Goal: Task Accomplishment & Management: Use online tool/utility

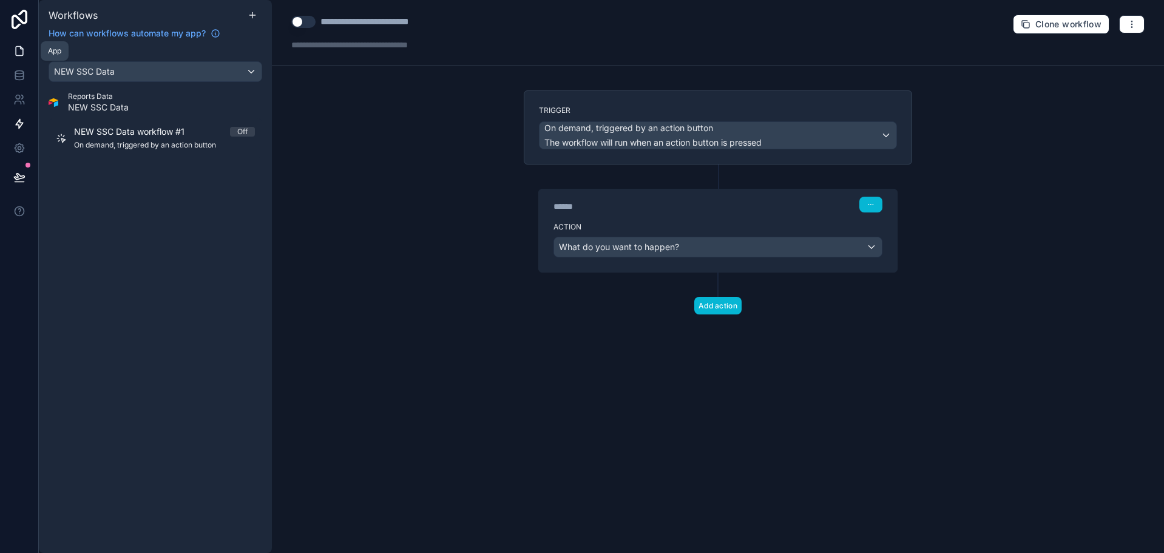
click at [18, 52] on icon at bounding box center [19, 51] width 12 height 12
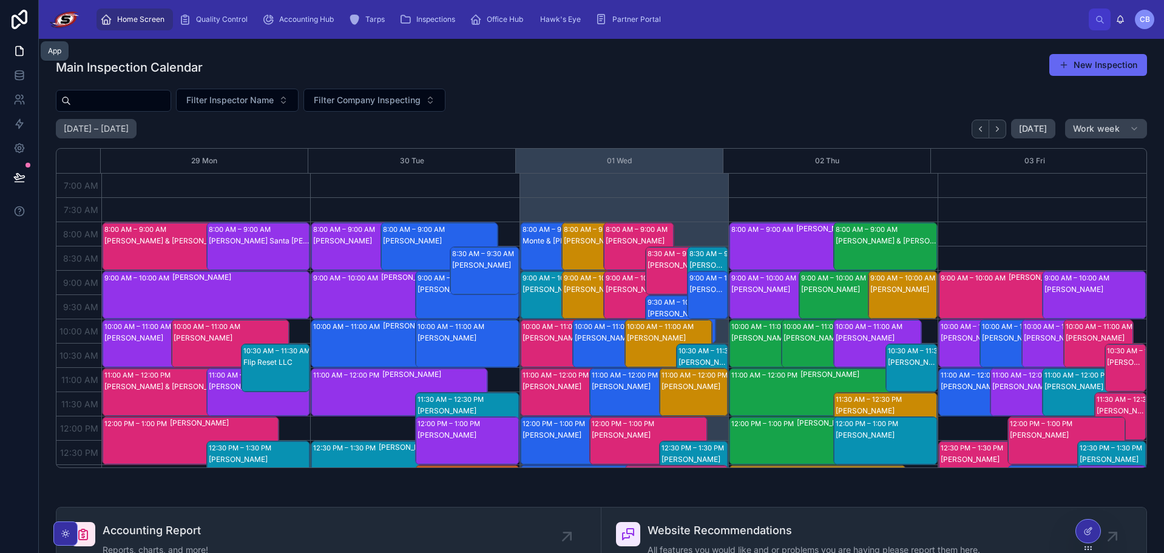
scroll to position [340, 0]
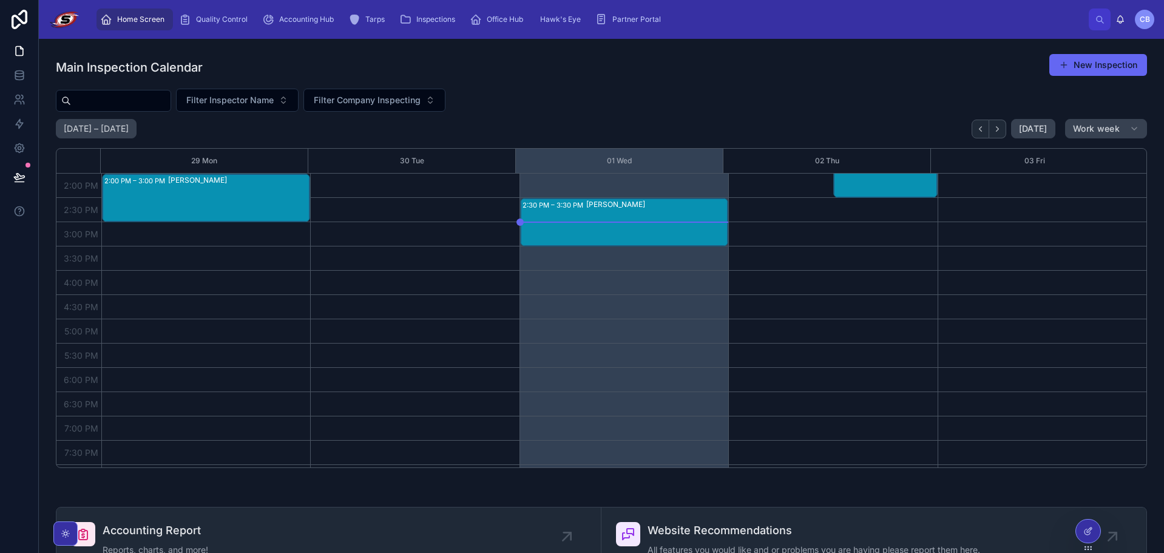
click at [679, 237] on div "[PERSON_NAME]" at bounding box center [656, 222] width 141 height 46
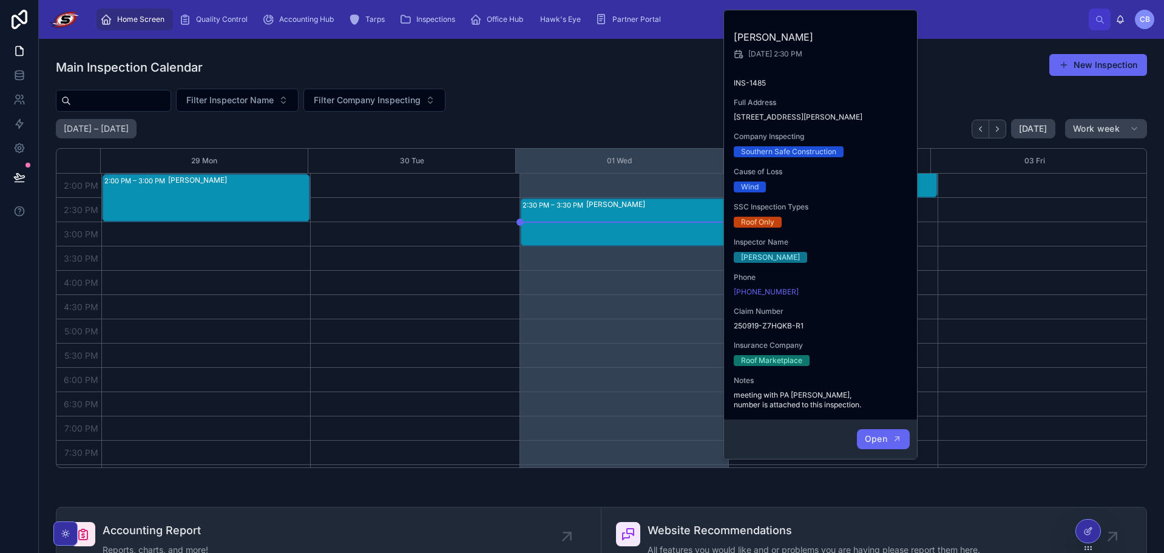
click at [874, 440] on span "Open" at bounding box center [875, 438] width 22 height 11
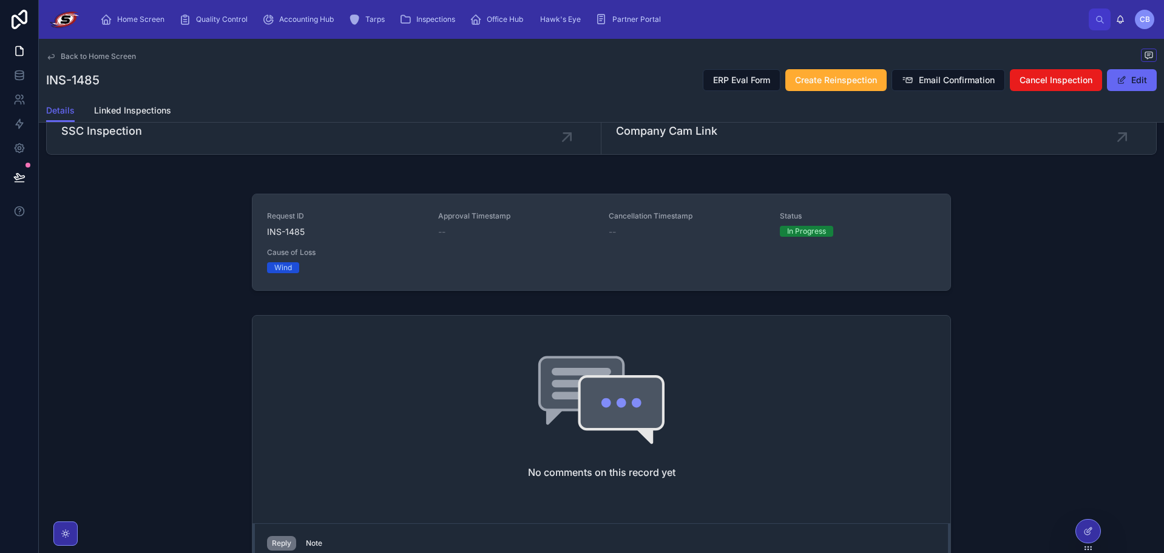
scroll to position [463, 0]
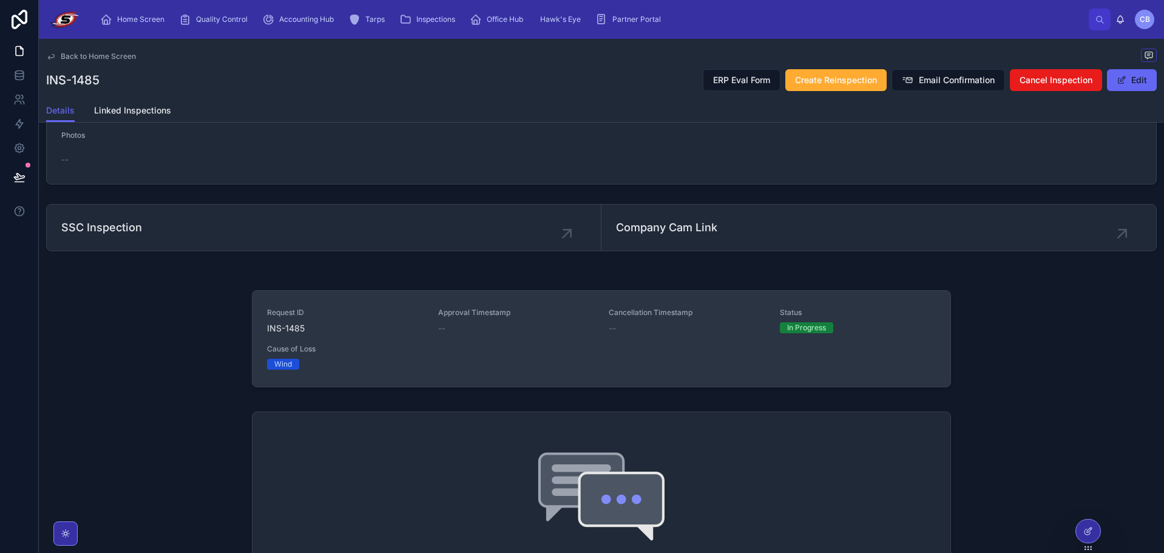
click at [556, 349] on div "Request ID INS-1485 Approval Timestamp -- Cancellation Timestamp -- Status In P…" at bounding box center [601, 339] width 669 height 62
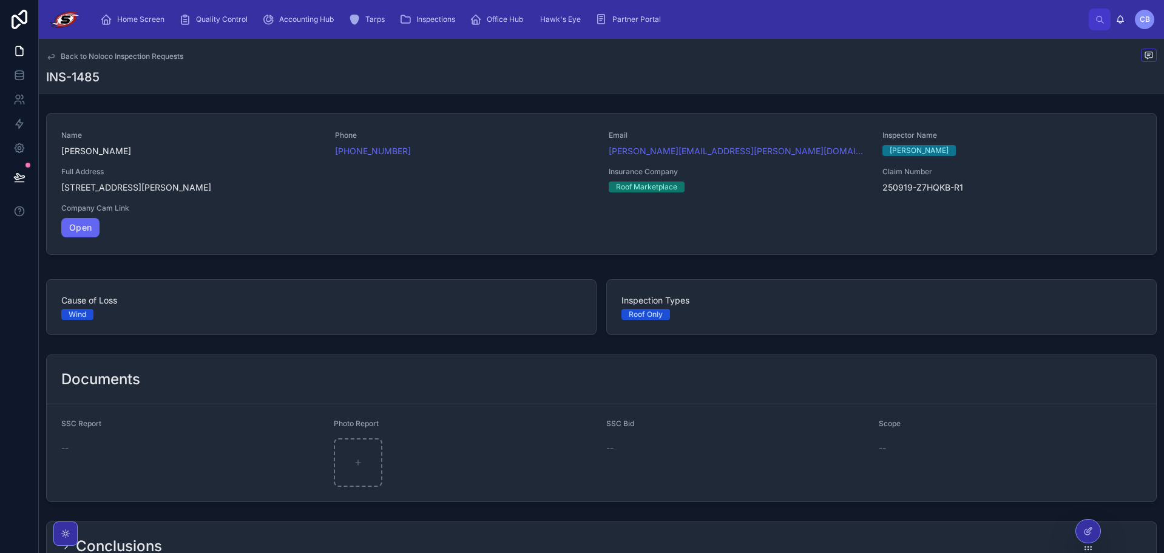
click at [1031, 69] on div "INS-1485" at bounding box center [601, 77] width 1110 height 17
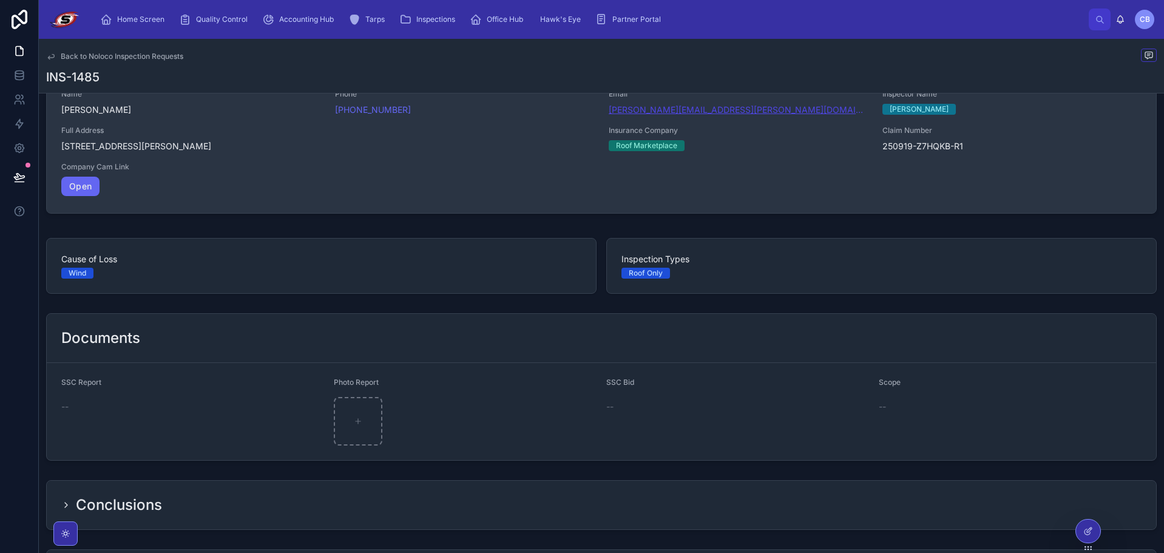
scroll to position [36, 0]
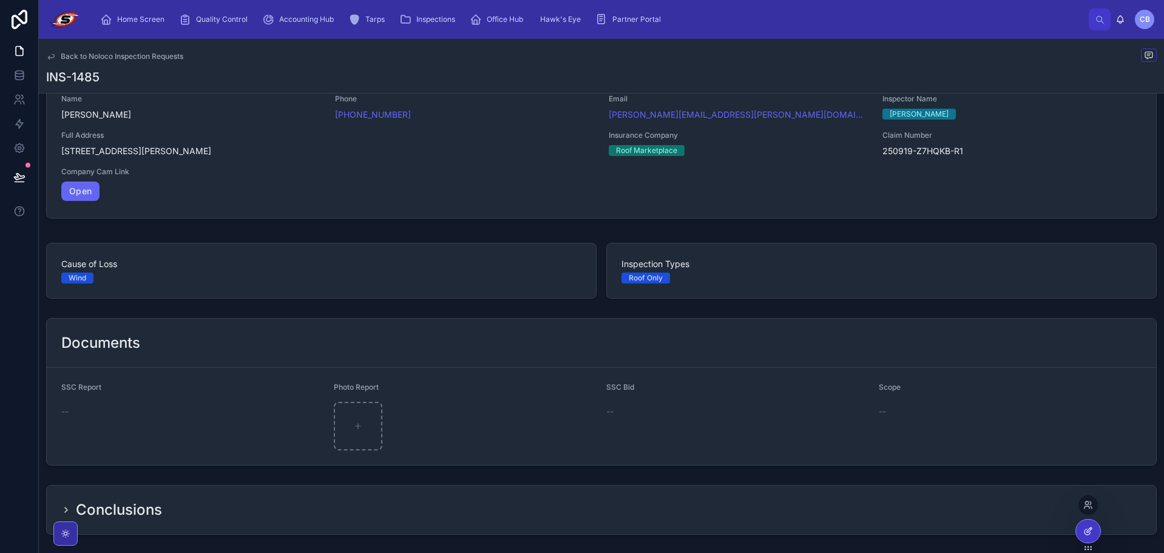
click at [1093, 532] on div at bounding box center [1088, 530] width 24 height 23
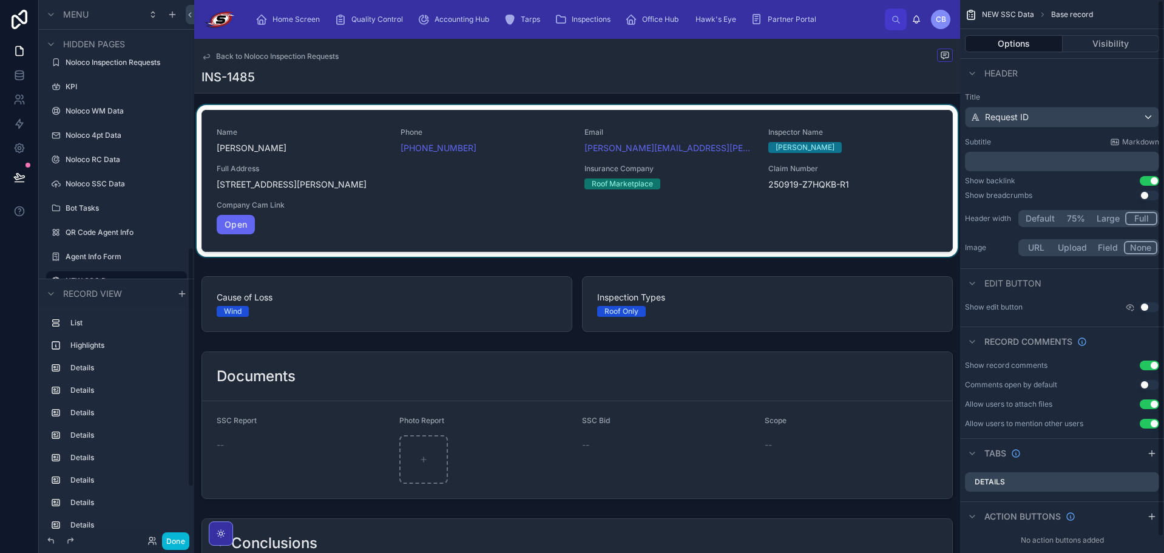
scroll to position [0, 0]
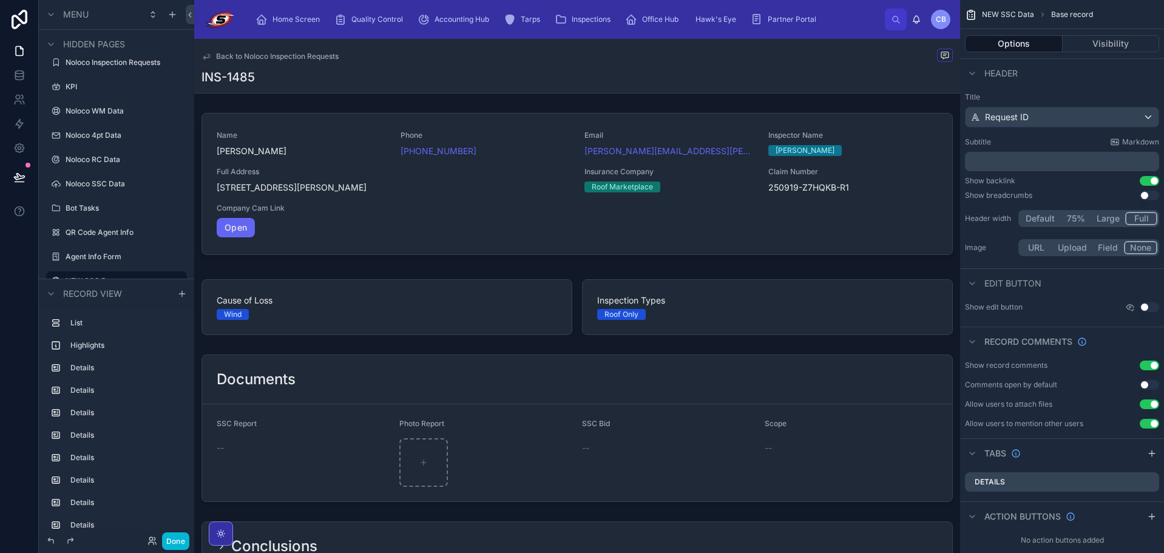
click at [763, 76] on div "INS-1485" at bounding box center [576, 77] width 751 height 17
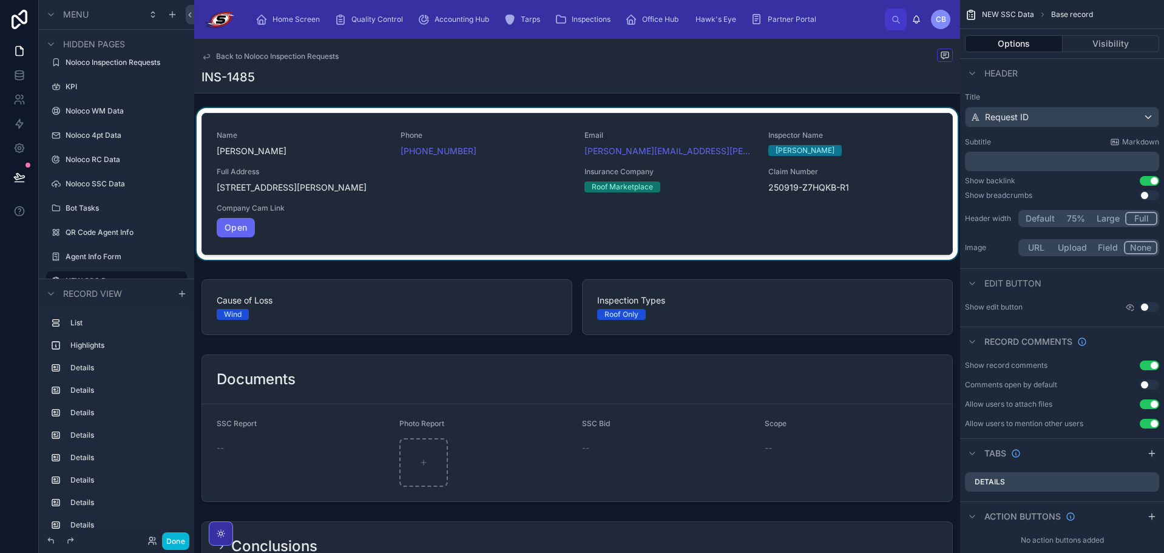
click at [869, 108] on div at bounding box center [577, 186] width 766 height 157
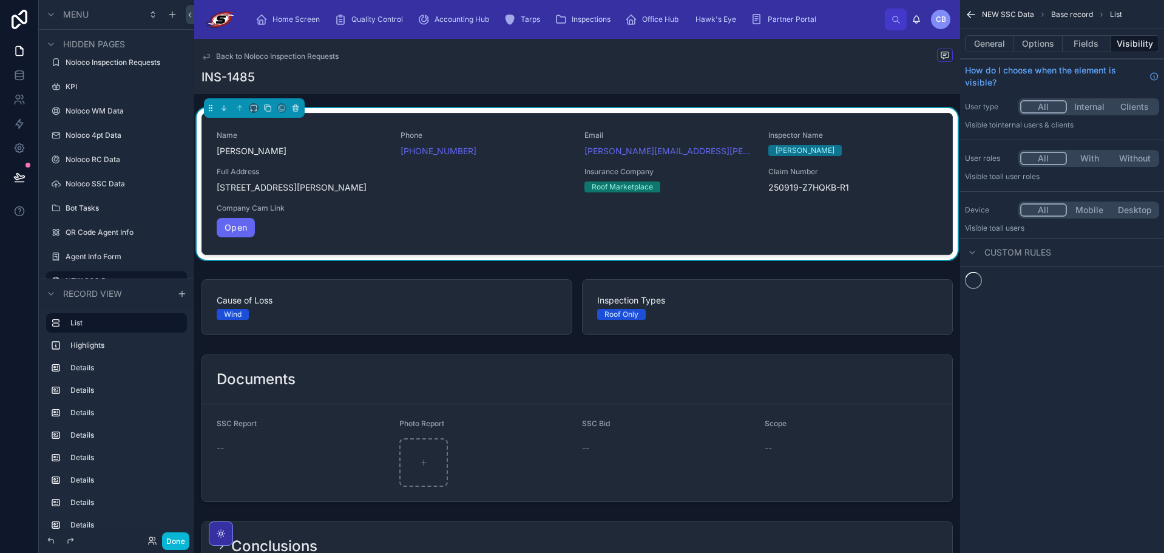
click at [865, 82] on div "INS-1485" at bounding box center [576, 77] width 751 height 17
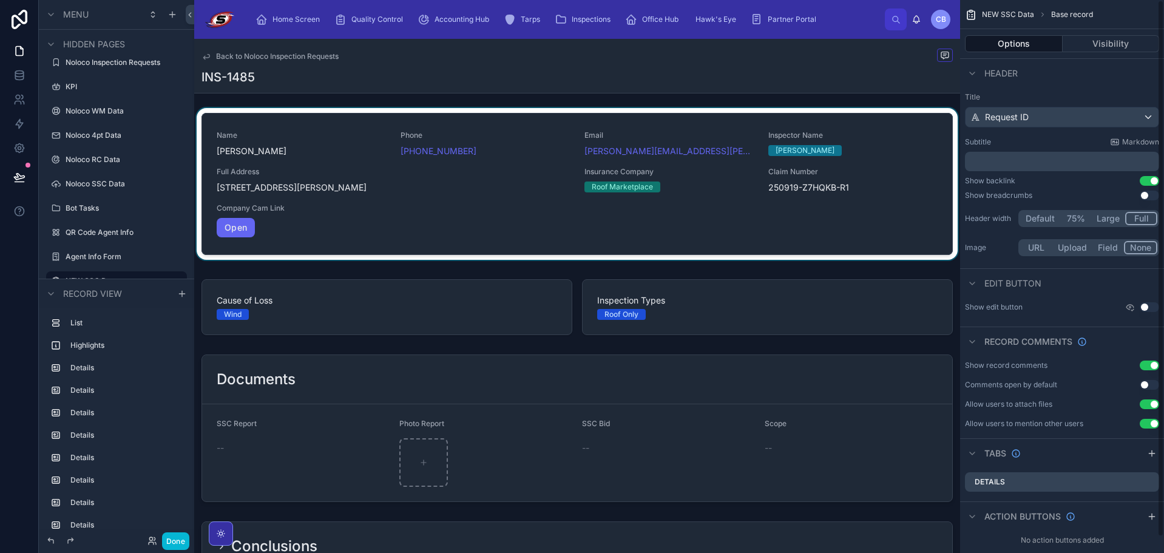
scroll to position [16, 0]
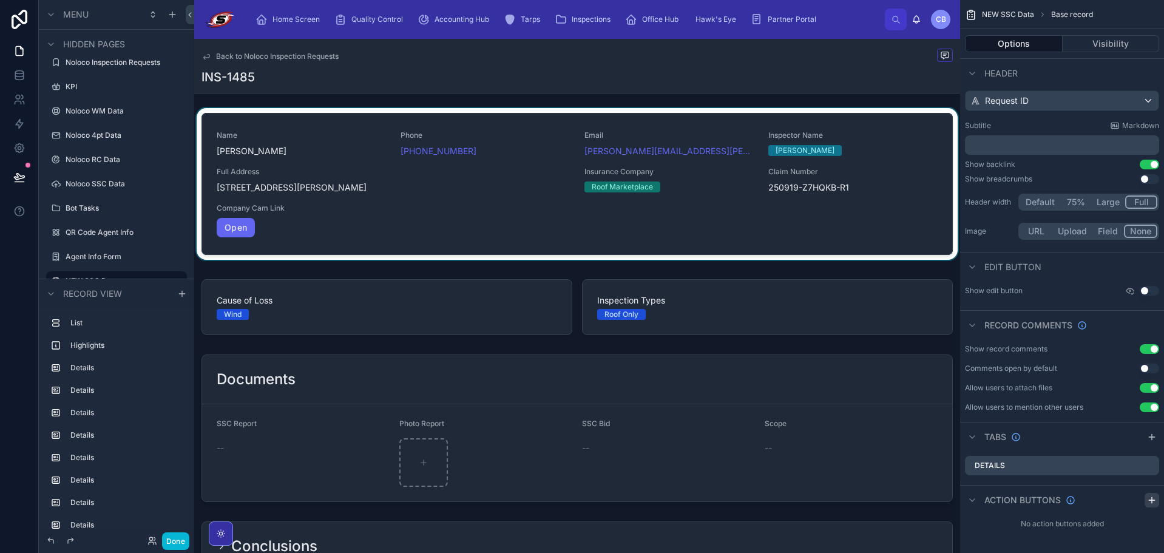
click at [1150, 500] on icon "scrollable content" at bounding box center [1150, 500] width 5 height 0
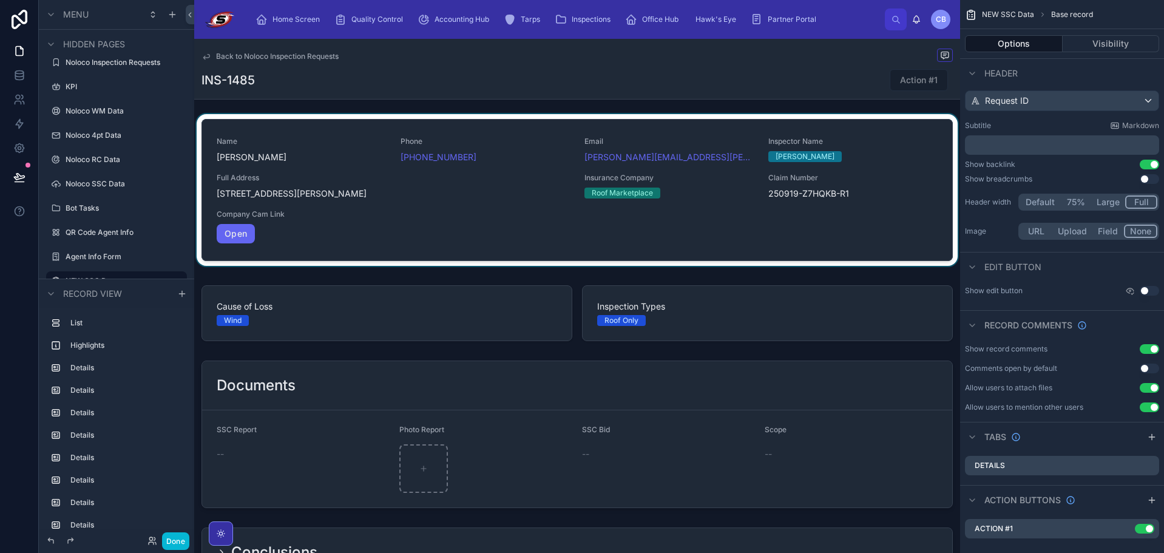
click at [847, 246] on div at bounding box center [577, 192] width 766 height 157
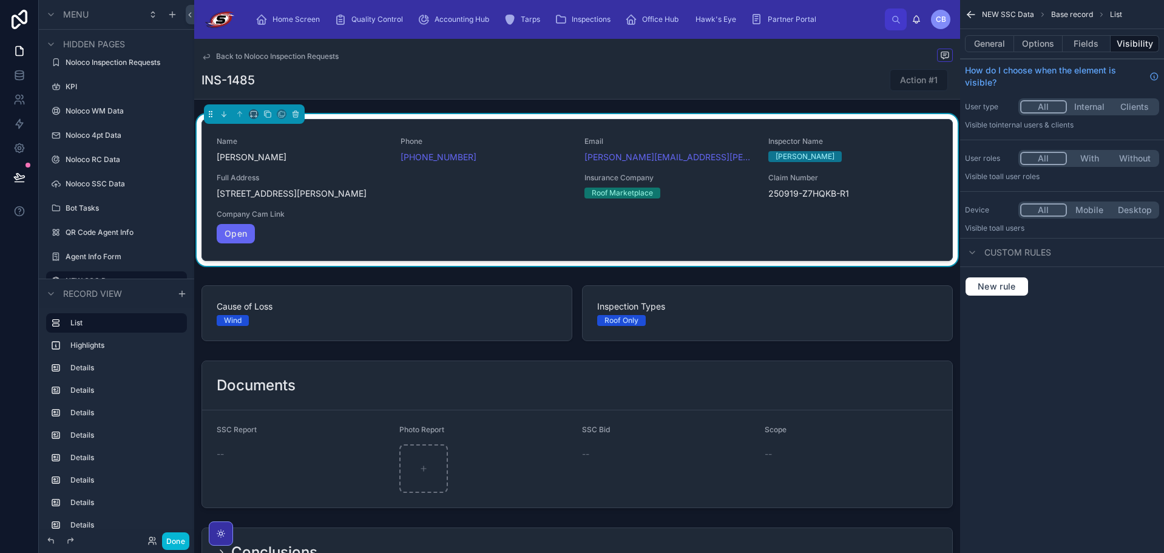
click at [1082, 33] on div "General Options Fields Visibility" at bounding box center [1062, 43] width 204 height 29
click at [1079, 38] on button "Fields" at bounding box center [1086, 43] width 49 height 17
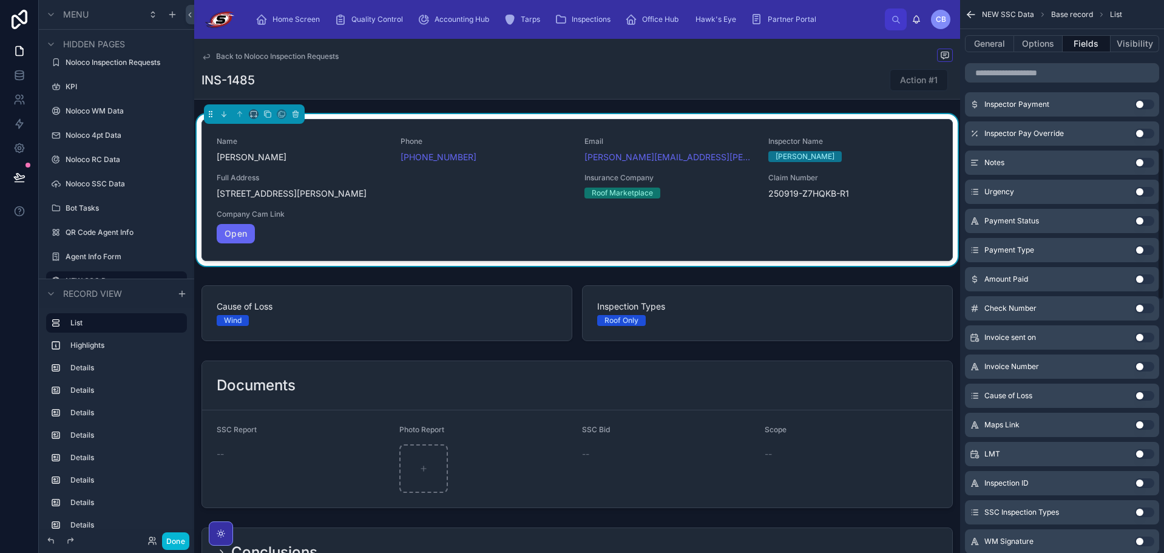
scroll to position [607, 0]
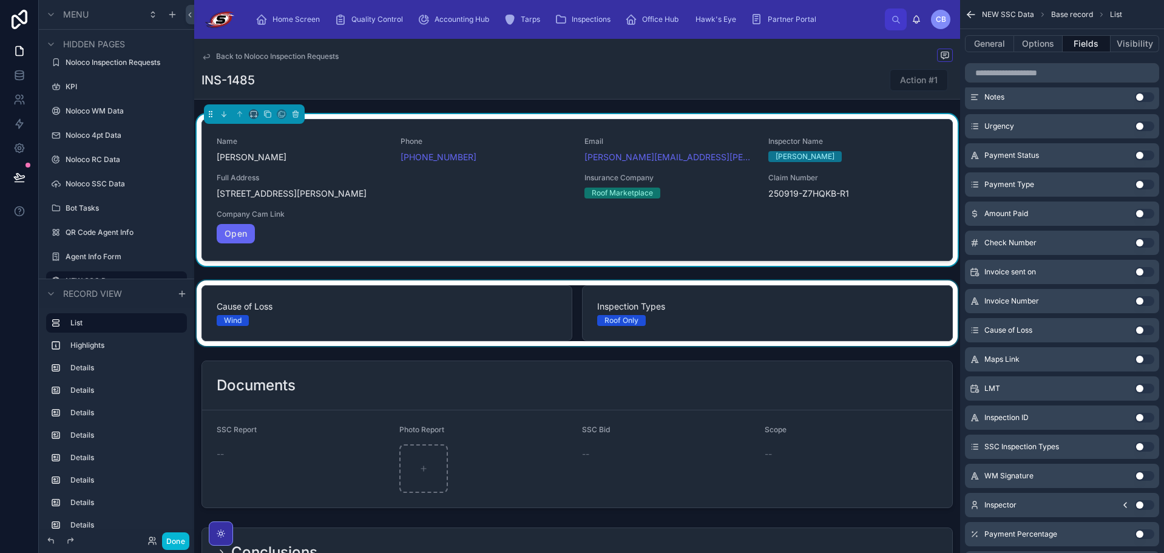
drag, startPoint x: 896, startPoint y: 273, endPoint x: 891, endPoint y: 291, distance: 18.2
click at [891, 293] on div at bounding box center [577, 313] width 766 height 66
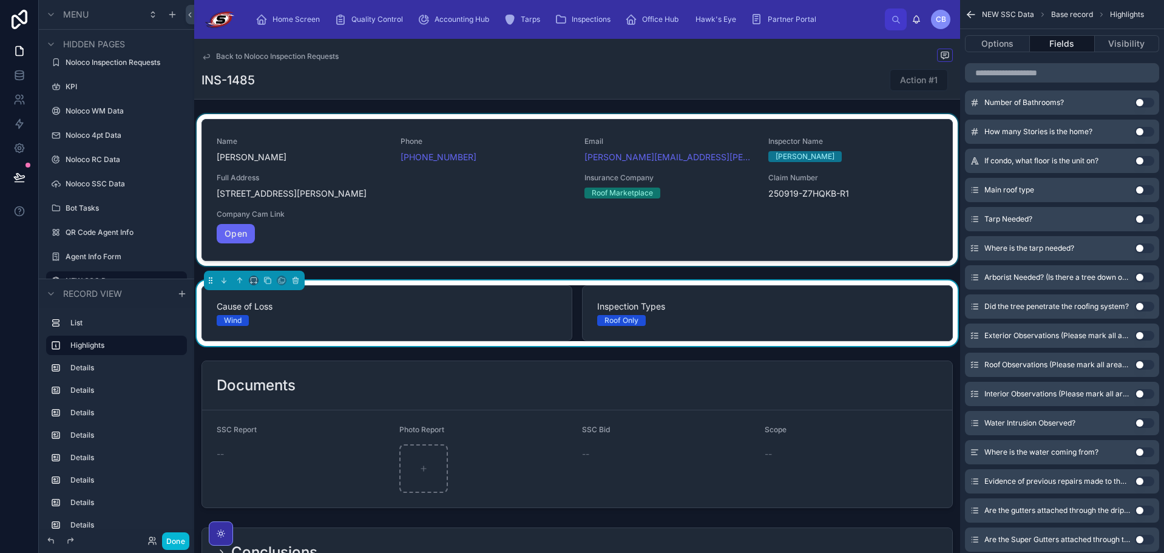
click at [896, 297] on div "Inspection Types Roof Only" at bounding box center [767, 313] width 371 height 56
click at [1052, 74] on input "scrollable content" at bounding box center [1062, 72] width 194 height 19
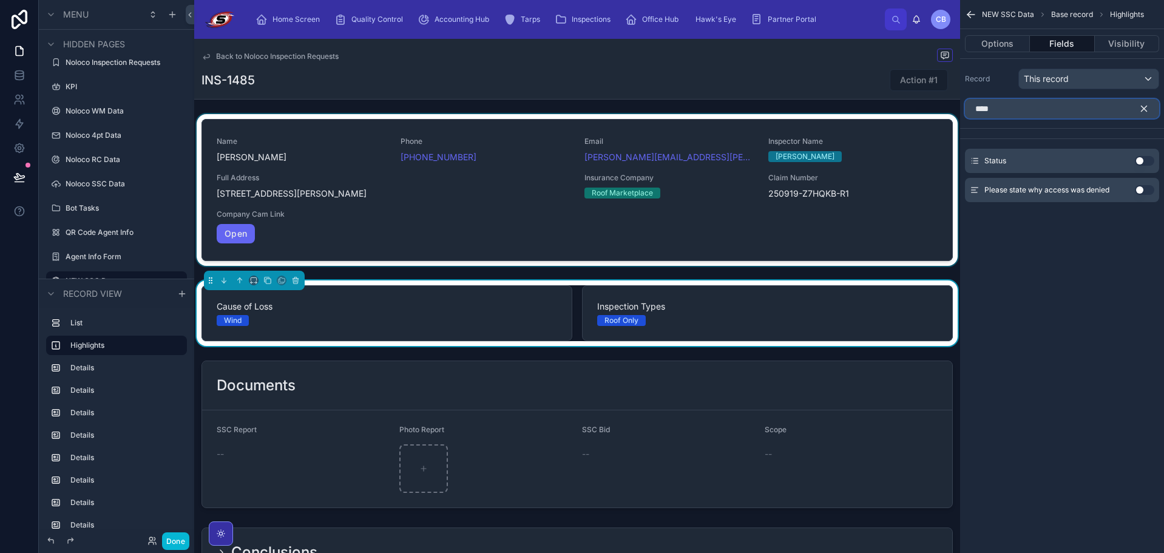
type input "****"
click at [1143, 168] on div "Status Use setting" at bounding box center [1062, 161] width 194 height 24
click at [1142, 161] on button "Use setting" at bounding box center [1143, 161] width 19 height 10
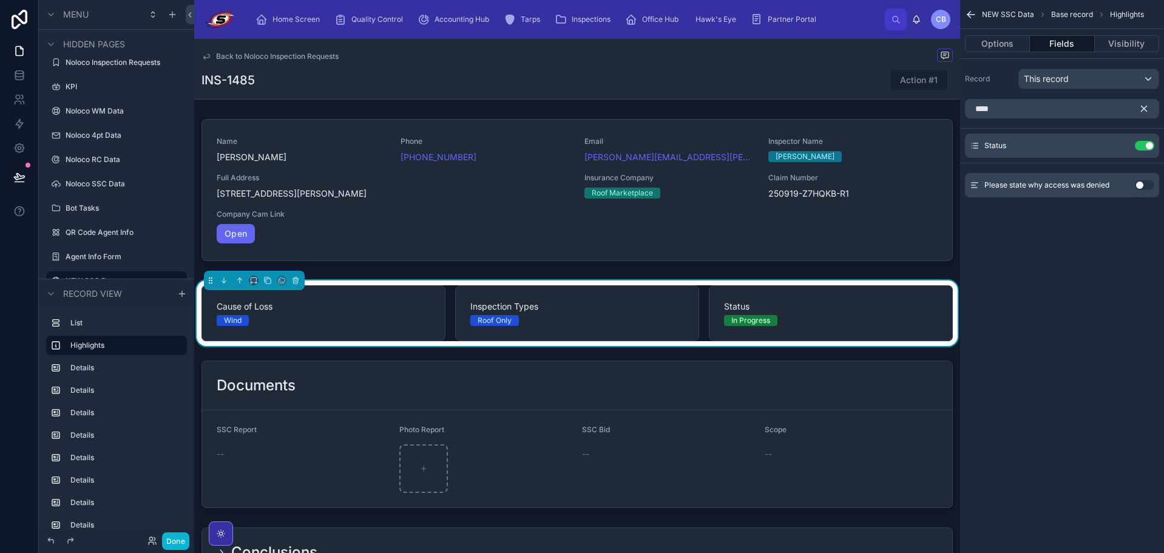
click at [1144, 112] on icon "scrollable content" at bounding box center [1143, 108] width 11 height 11
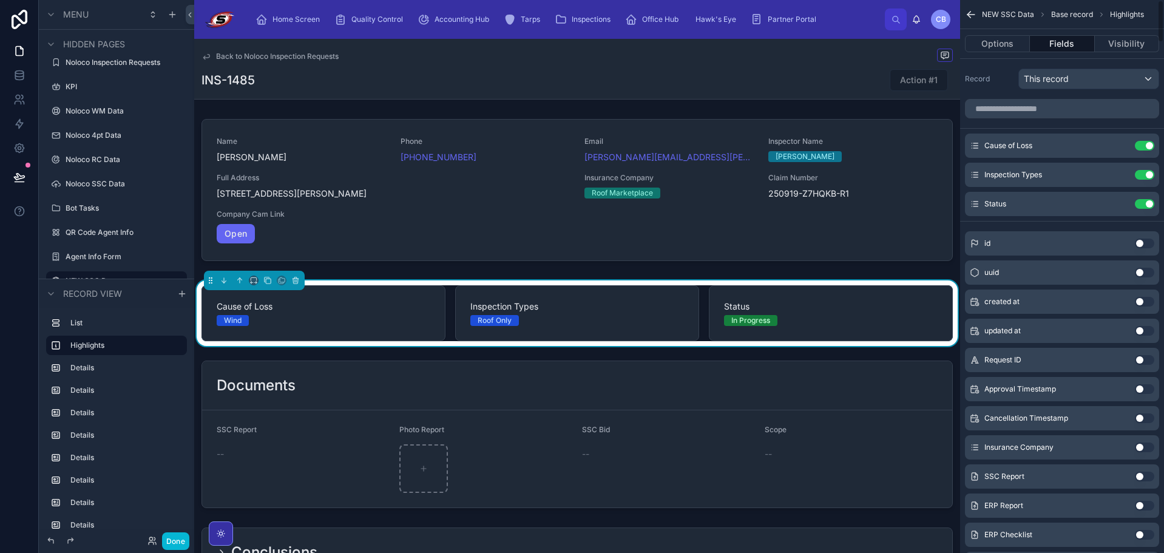
click at [838, 80] on div "INS-1485 Action #1" at bounding box center [576, 80] width 751 height 23
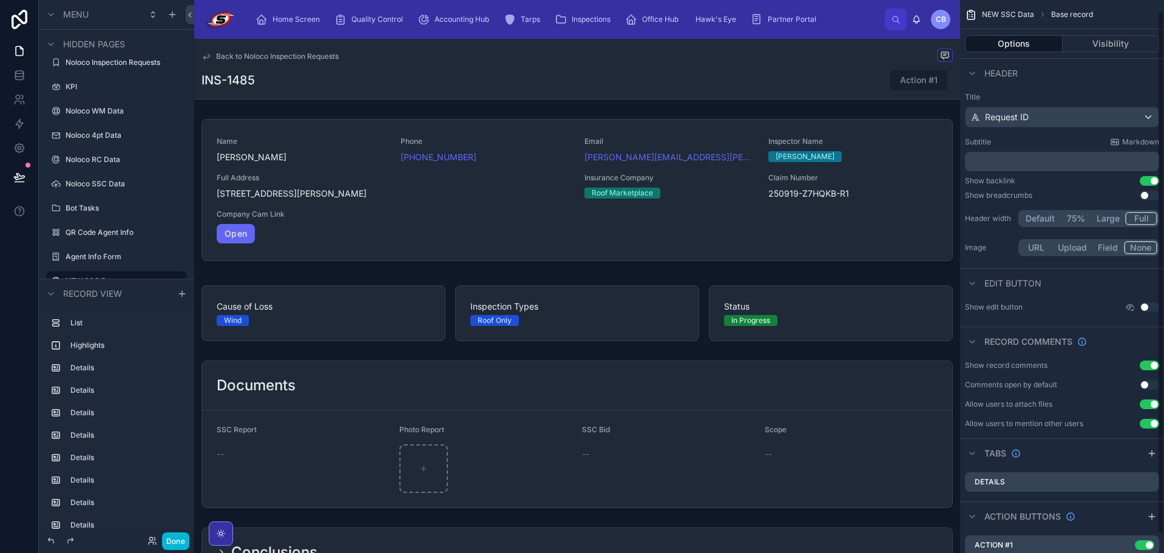
scroll to position [31, 0]
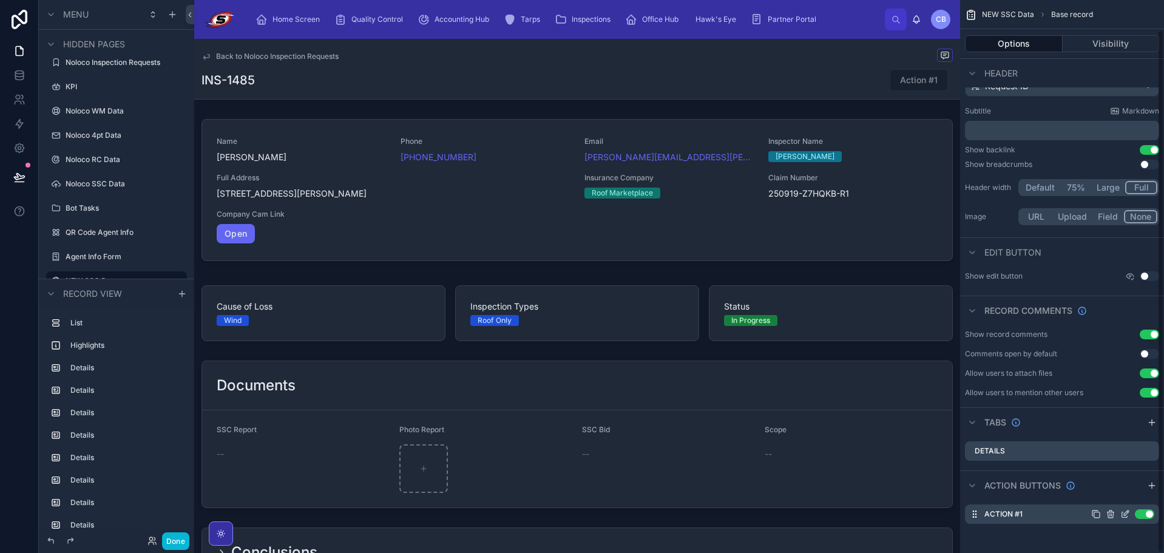
click at [1125, 516] on icon "scrollable content" at bounding box center [1125, 514] width 10 height 10
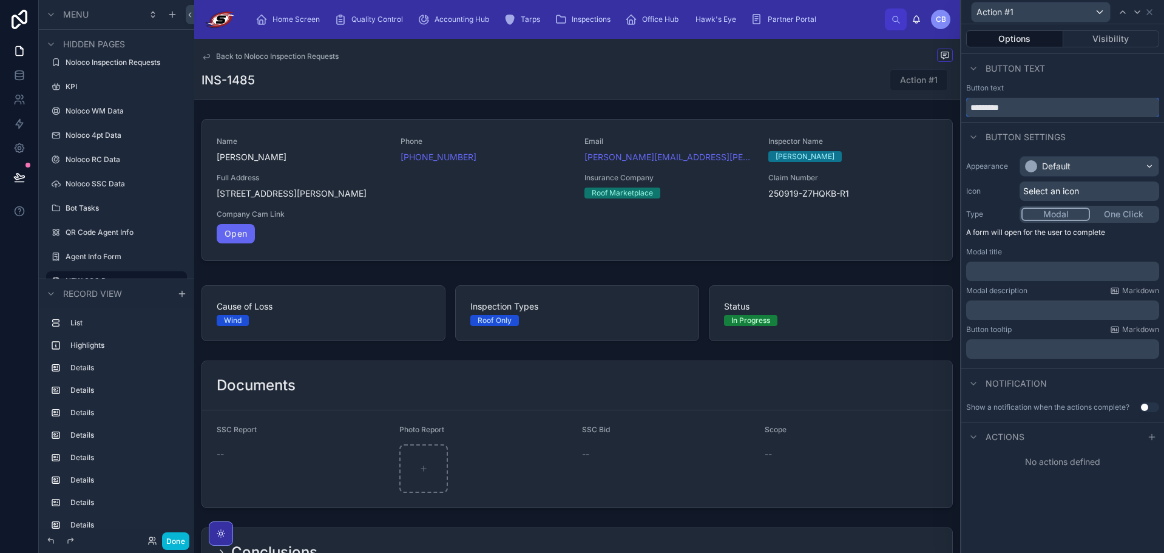
click at [1032, 115] on input "*********" at bounding box center [1062, 107] width 193 height 19
type input "**********"
click at [1058, 160] on div "Default" at bounding box center [1089, 166] width 138 height 19
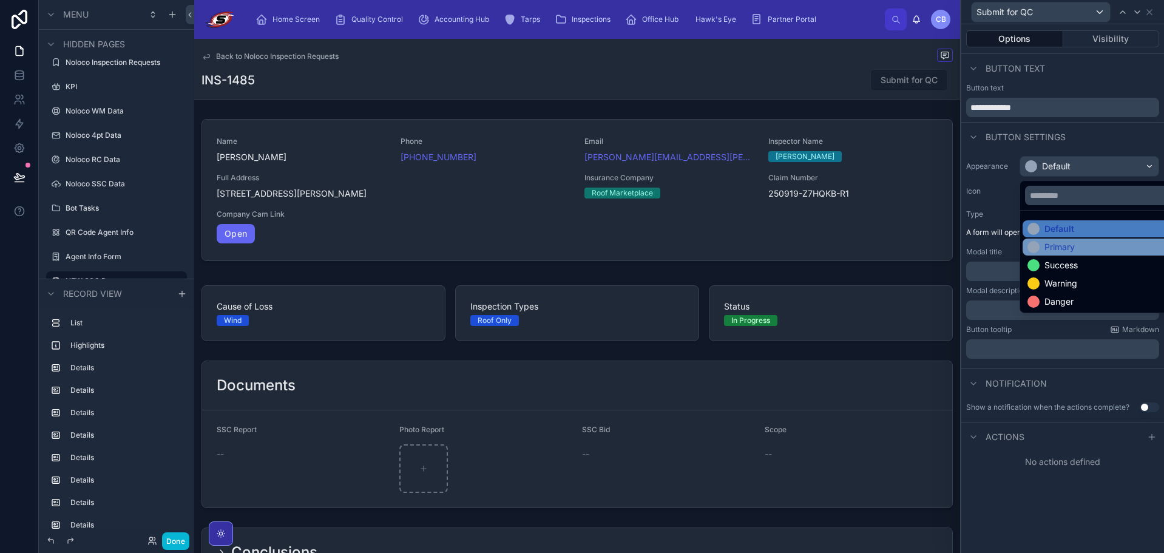
click at [1082, 249] on div "Primary" at bounding box center [1103, 247] width 152 height 12
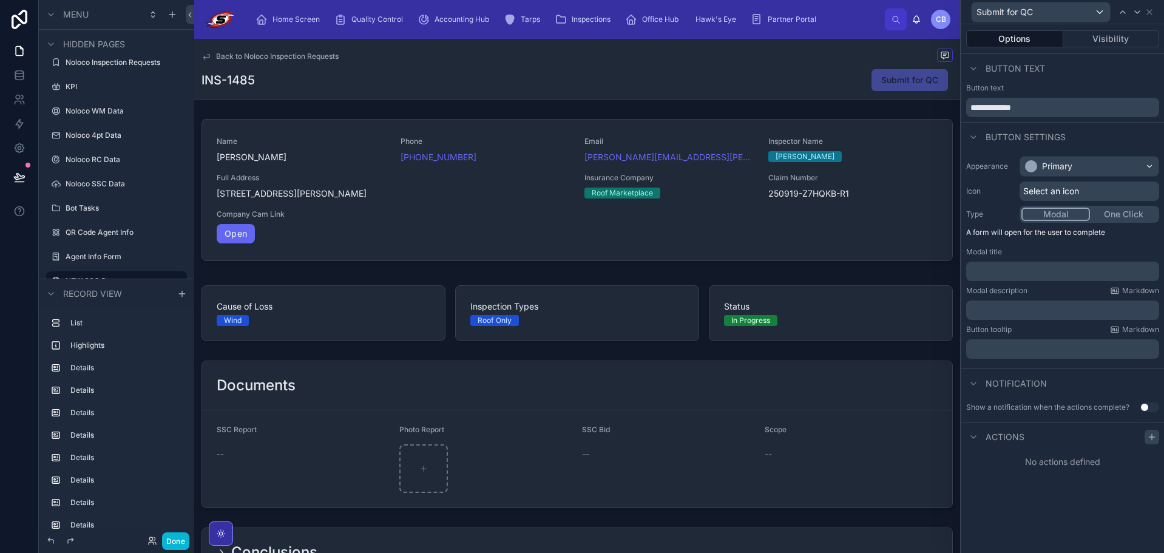
click at [1150, 434] on icon at bounding box center [1152, 437] width 10 height 10
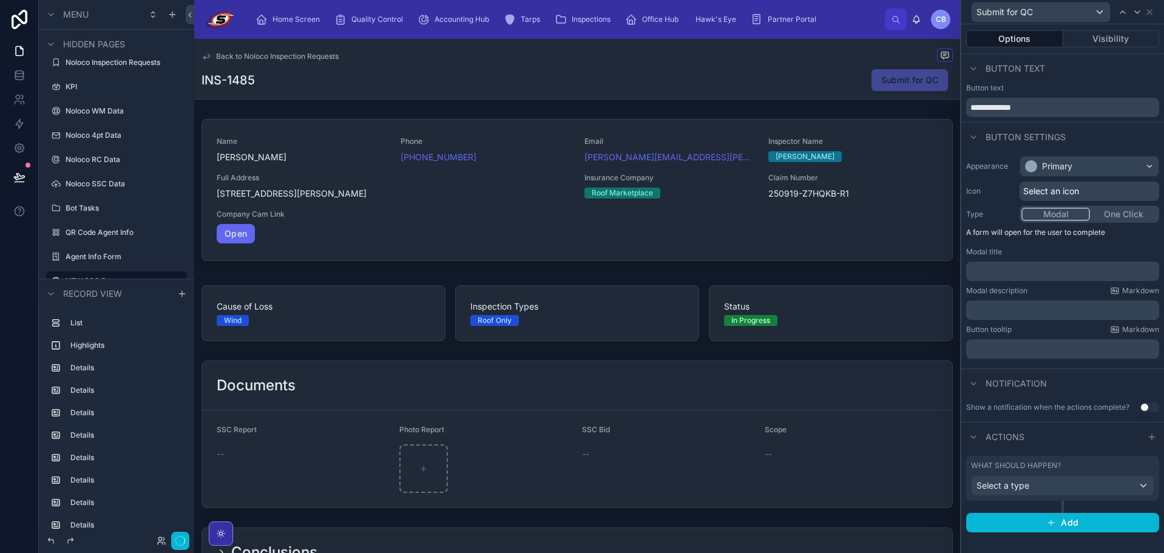
click at [1043, 502] on div "What should happen? Select a type" at bounding box center [1062, 484] width 193 height 57
click at [1039, 487] on div "Select a type" at bounding box center [1062, 485] width 182 height 19
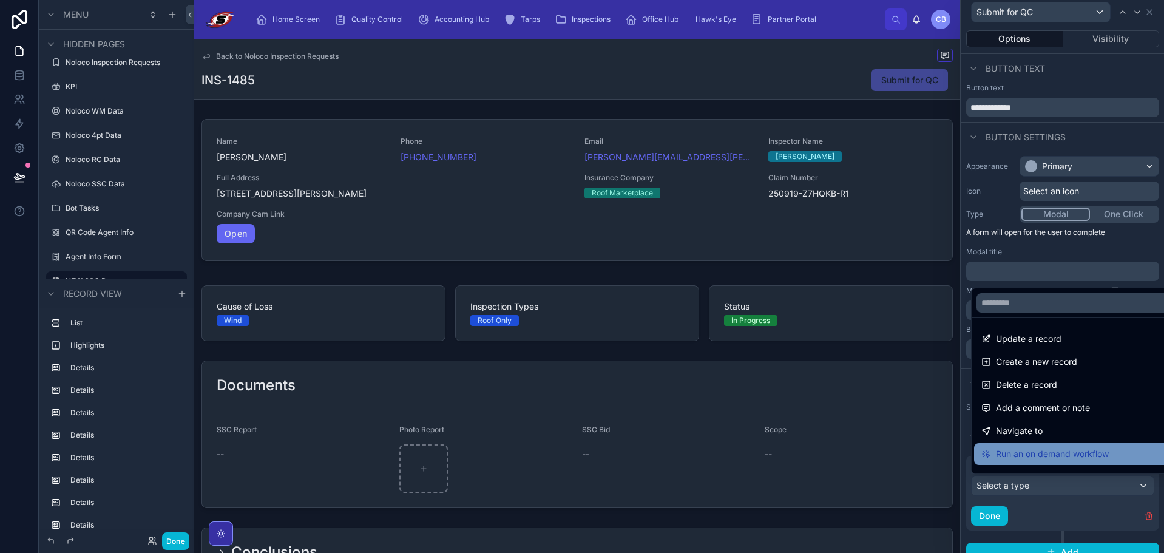
click at [1039, 451] on span "Run an on demand workflow" at bounding box center [1051, 453] width 113 height 15
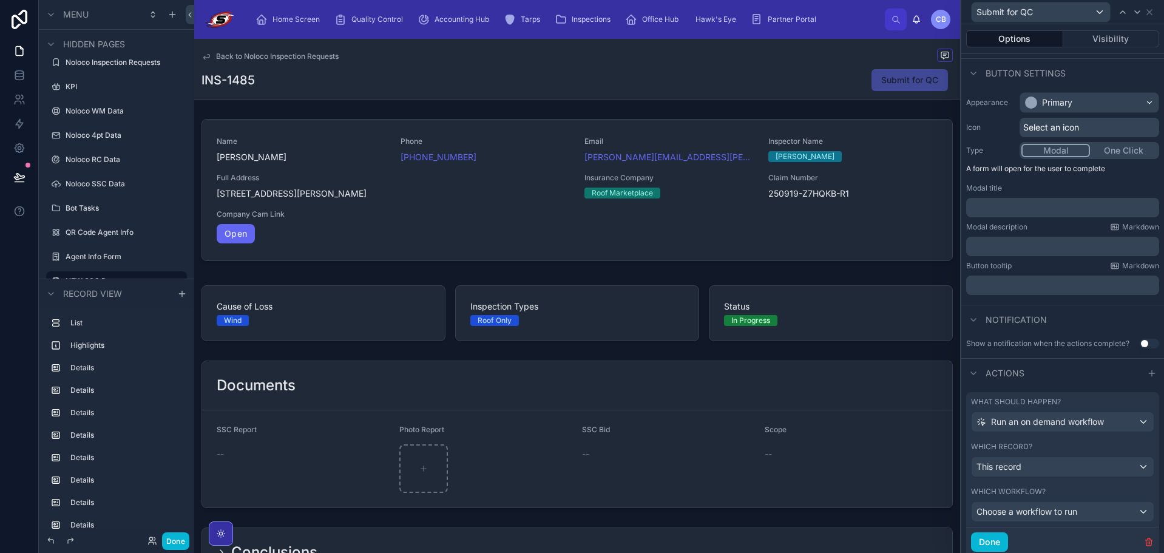
scroll to position [103, 0]
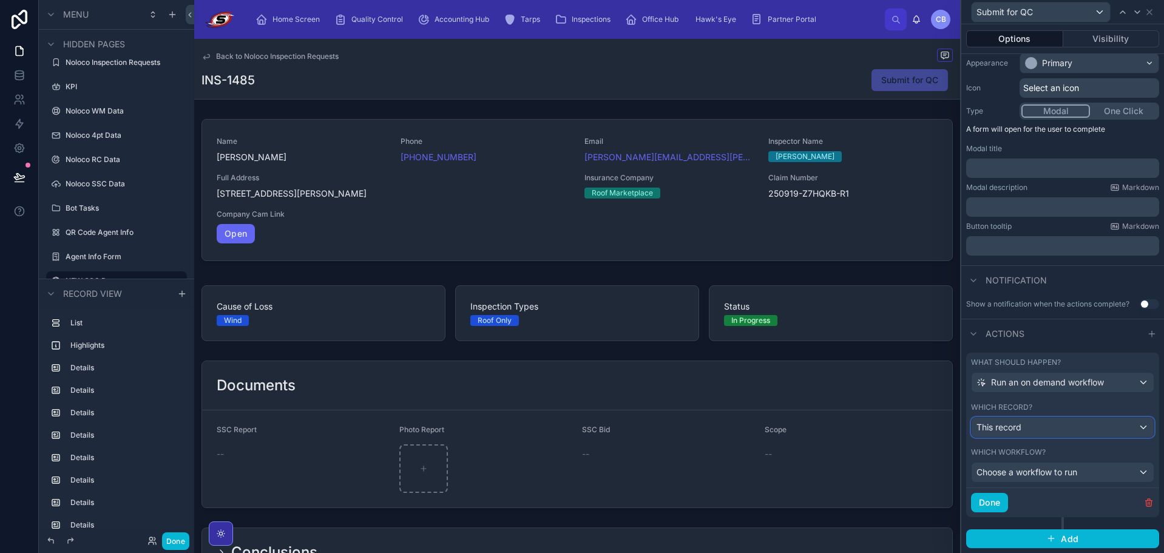
click at [1045, 425] on div "This record" at bounding box center [1062, 426] width 182 height 19
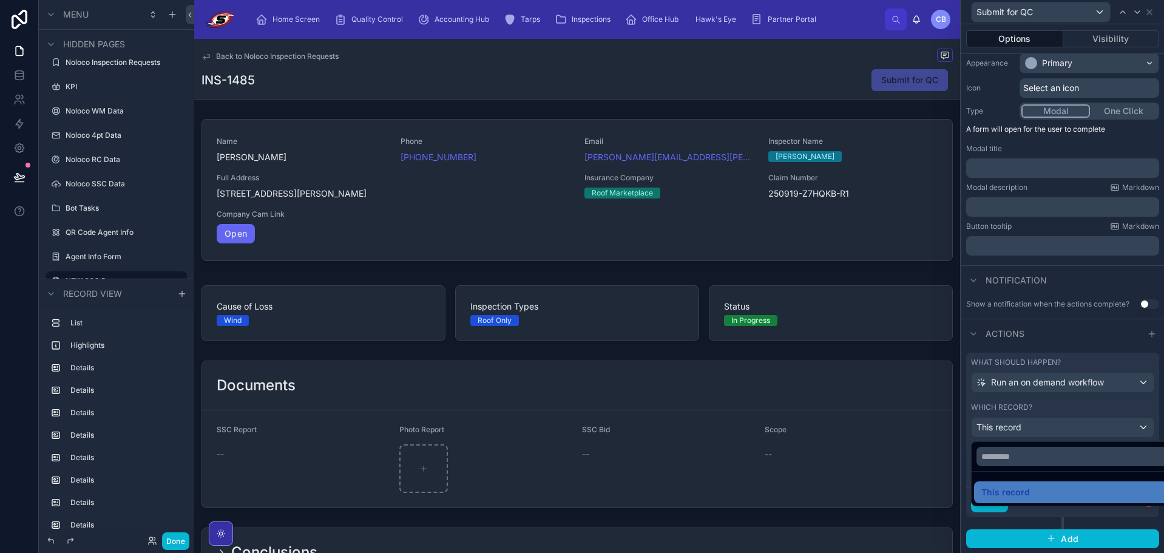
click at [1085, 409] on div at bounding box center [1062, 276] width 203 height 553
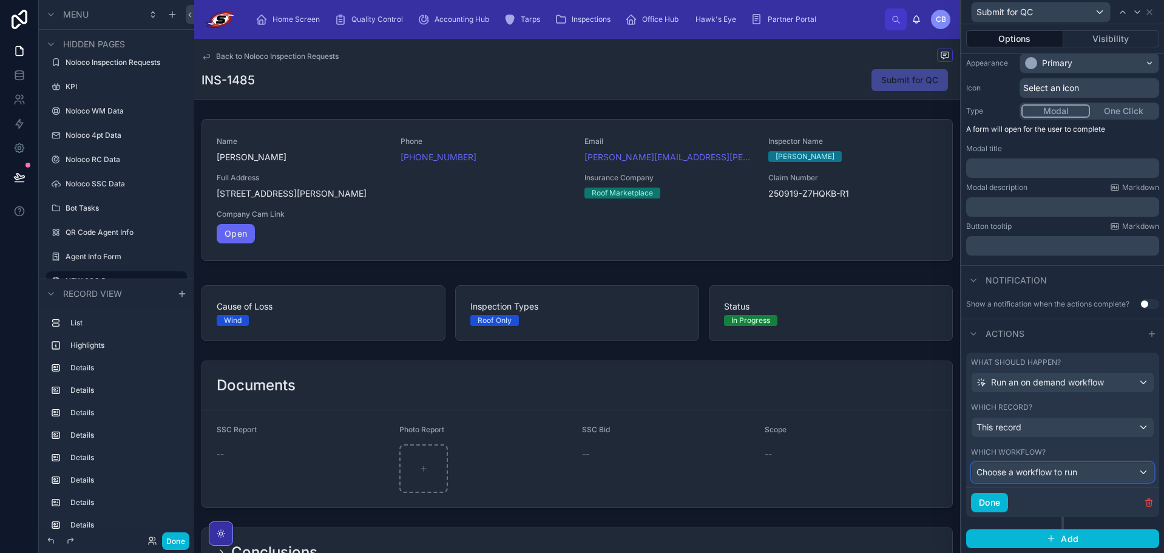
click at [1049, 474] on span "Choose a workflow to run" at bounding box center [1026, 471] width 101 height 10
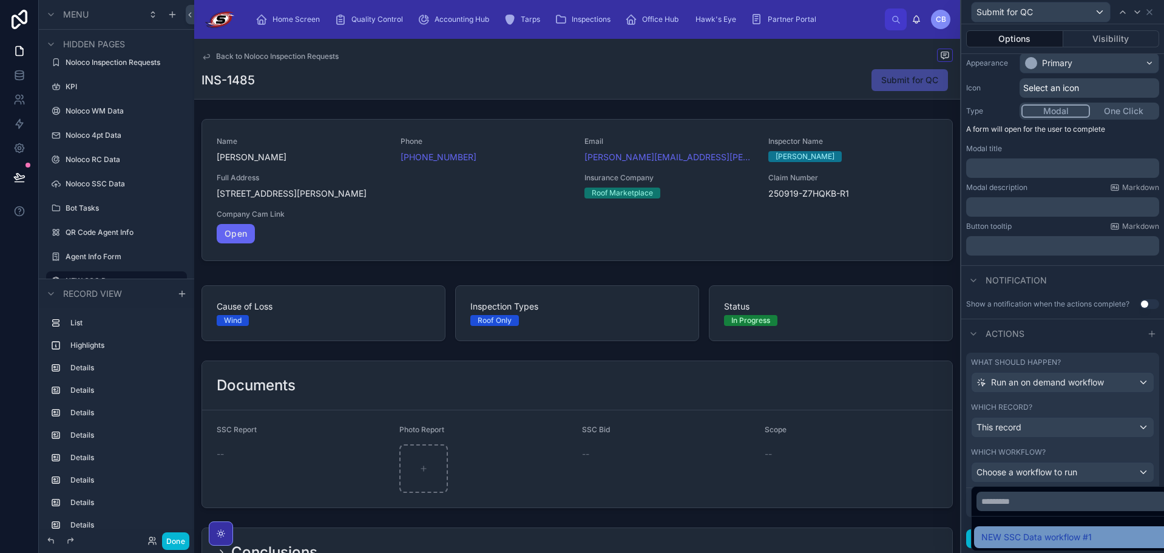
click at [1043, 536] on span "NEW SSC Data workflow #1" at bounding box center [1036, 537] width 110 height 15
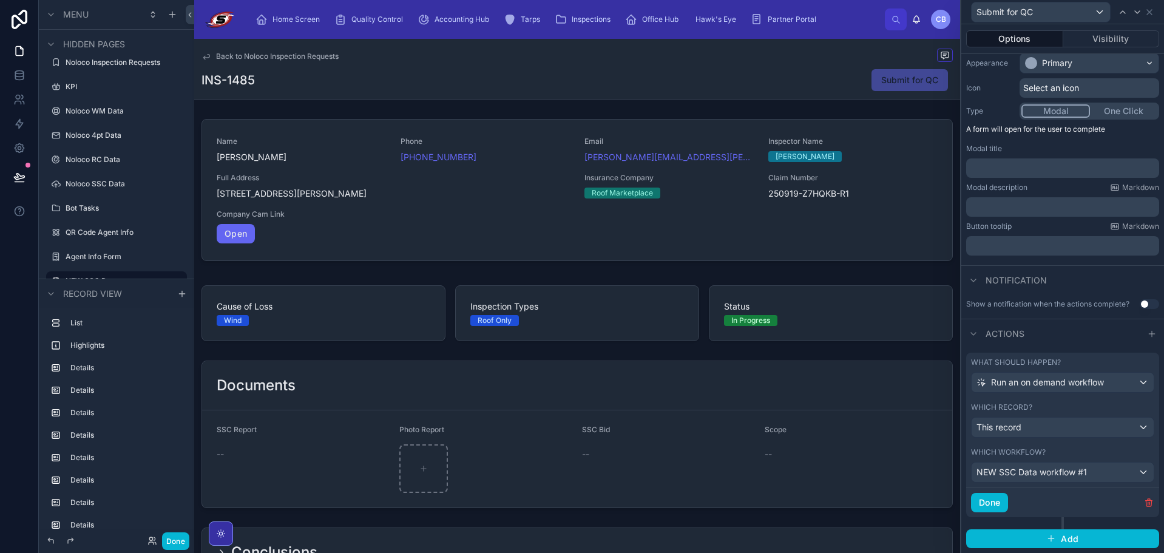
drag, startPoint x: 1066, startPoint y: 445, endPoint x: 1023, endPoint y: 482, distance: 55.9
click at [1065, 447] on div "Which workflow? NEW SSC Data workflow #1" at bounding box center [1062, 464] width 193 height 45
click at [1003, 502] on button "Done" at bounding box center [989, 502] width 37 height 19
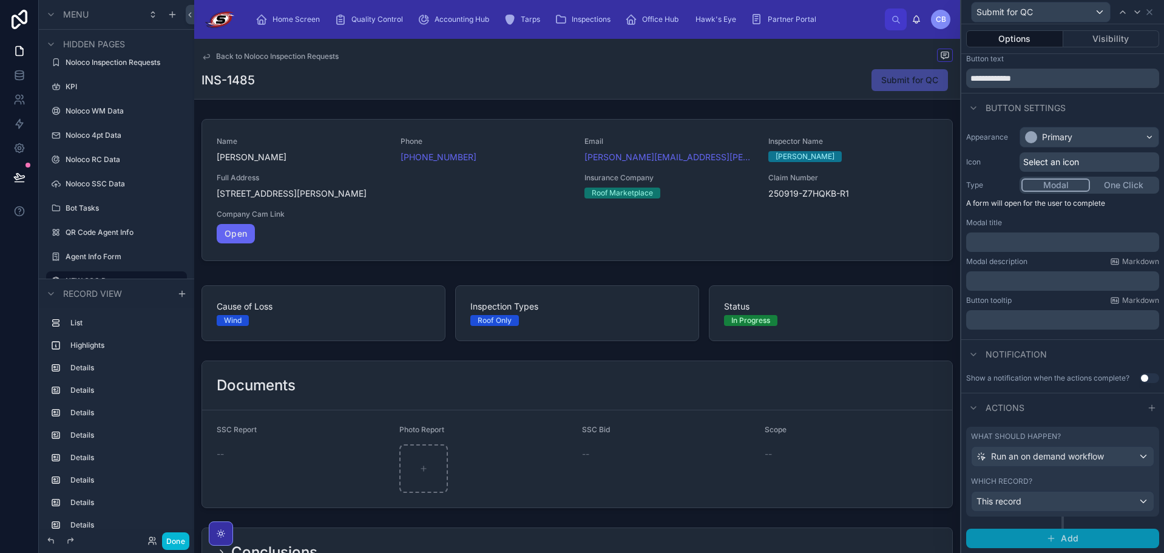
click at [1054, 537] on button "Add" at bounding box center [1062, 537] width 193 height 19
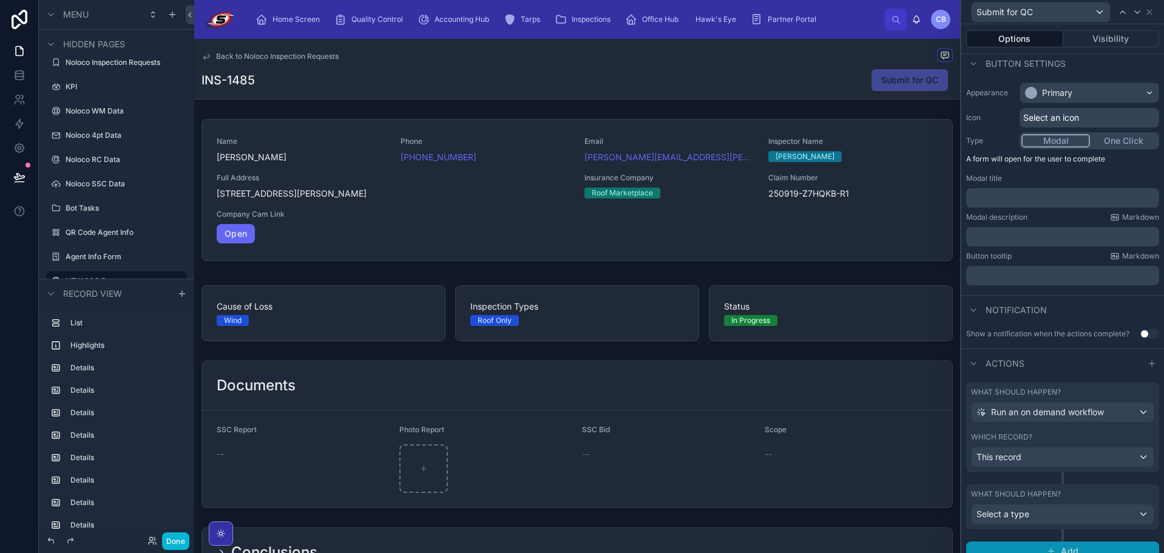
scroll to position [86, 0]
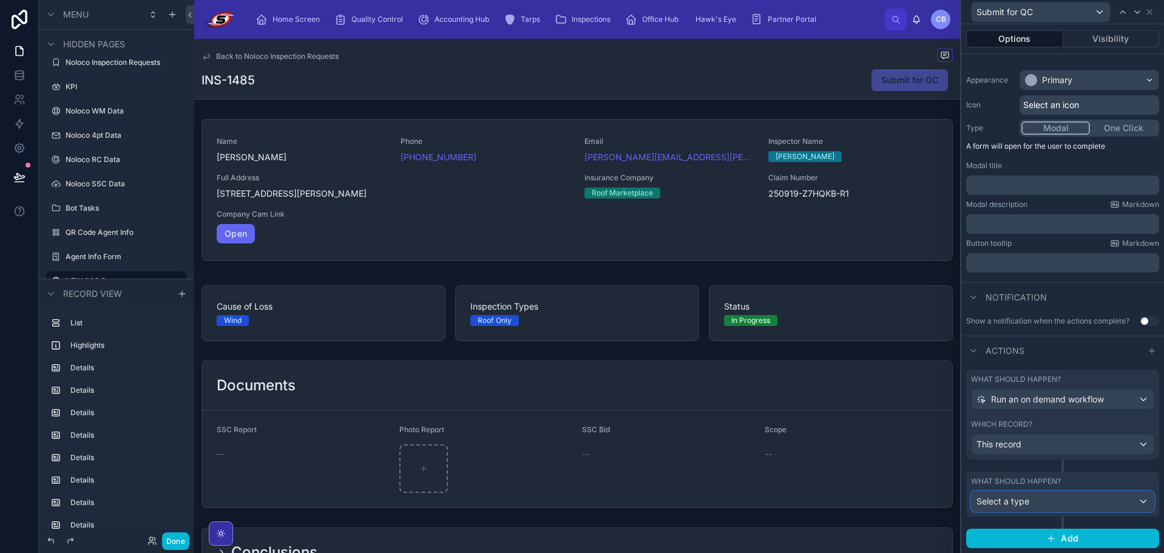
click at [1050, 510] on div "Select a type" at bounding box center [1062, 500] width 182 height 19
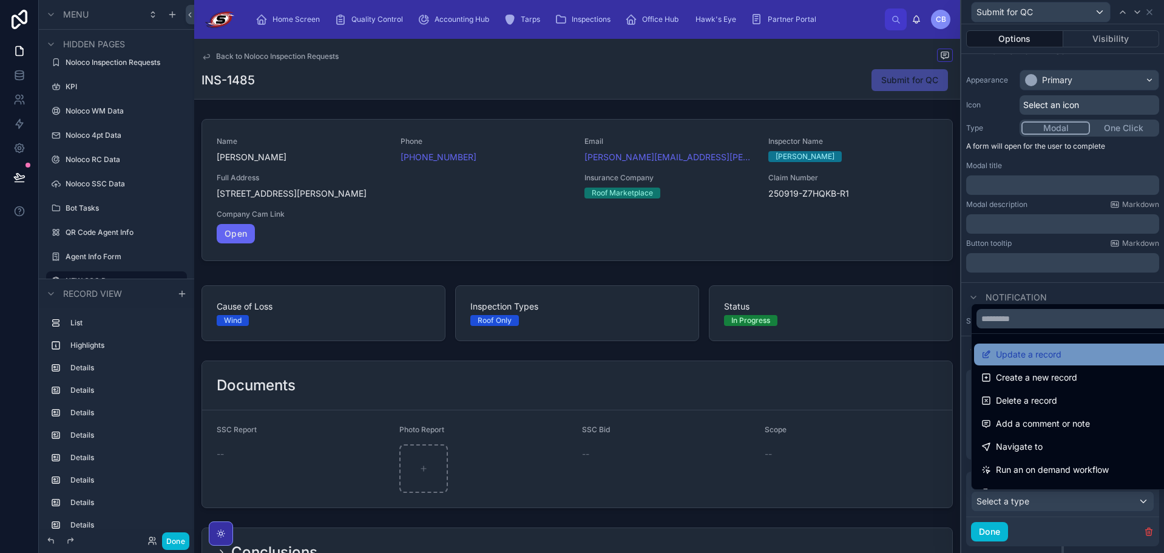
click at [1039, 361] on span "Update a record" at bounding box center [1028, 354] width 66 height 15
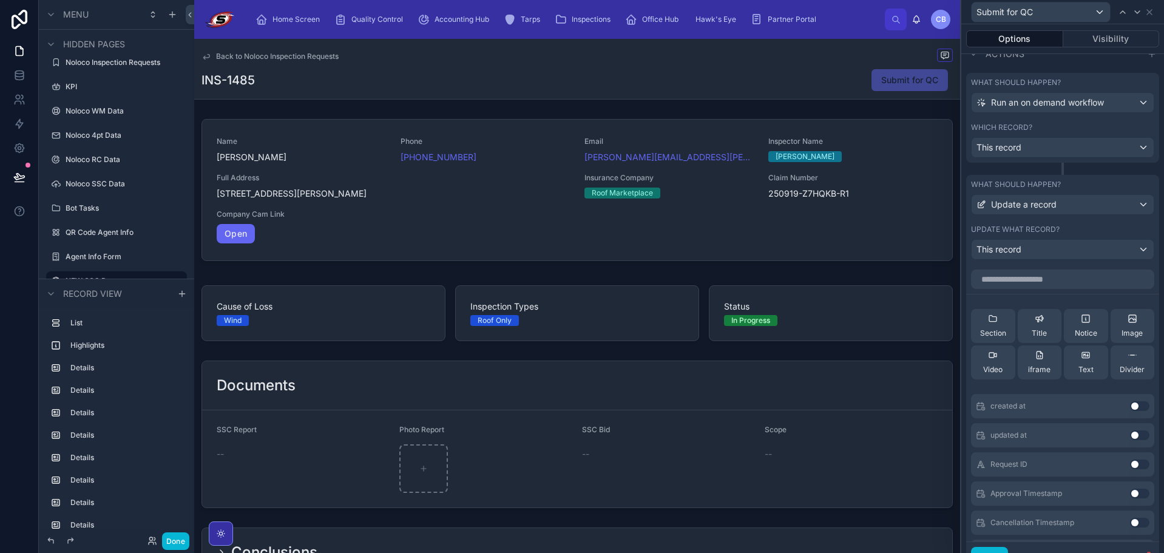
scroll to position [389, 0]
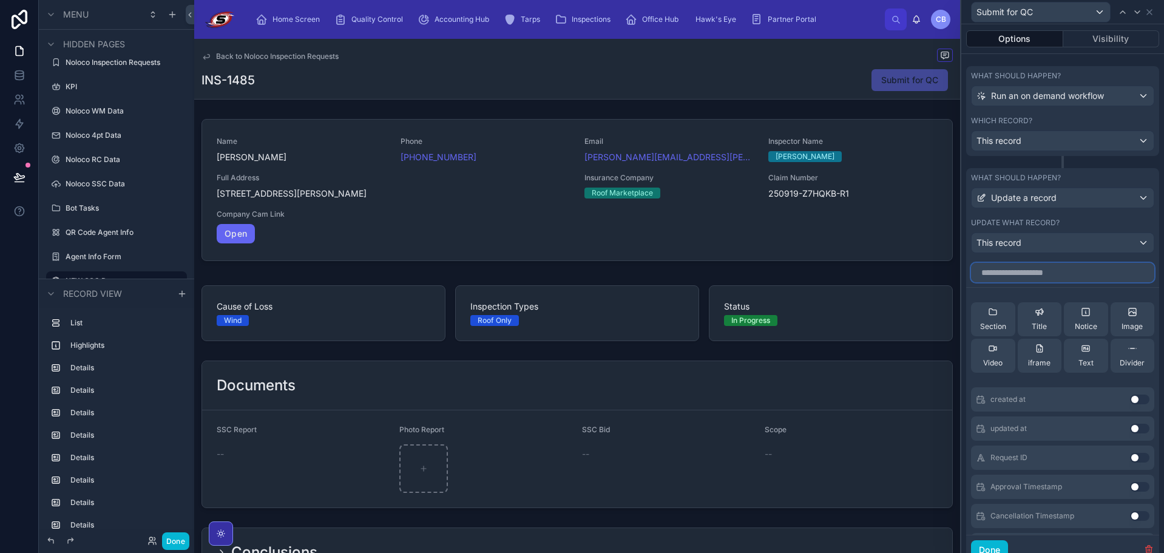
click at [1024, 269] on input "text" at bounding box center [1062, 272] width 183 height 19
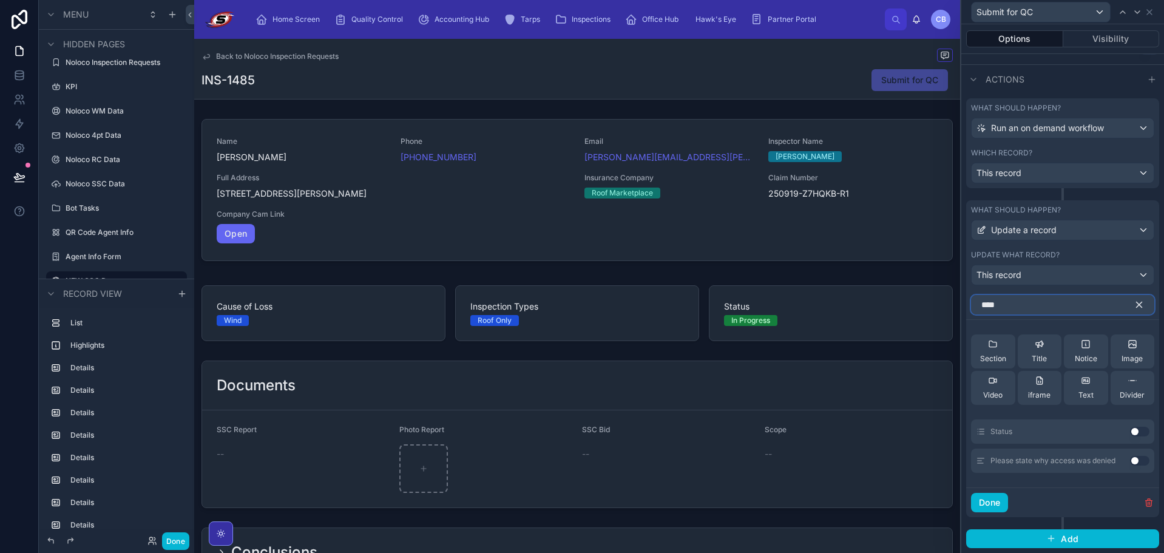
type input "****"
click at [1130, 431] on button "Use setting" at bounding box center [1139, 431] width 19 height 10
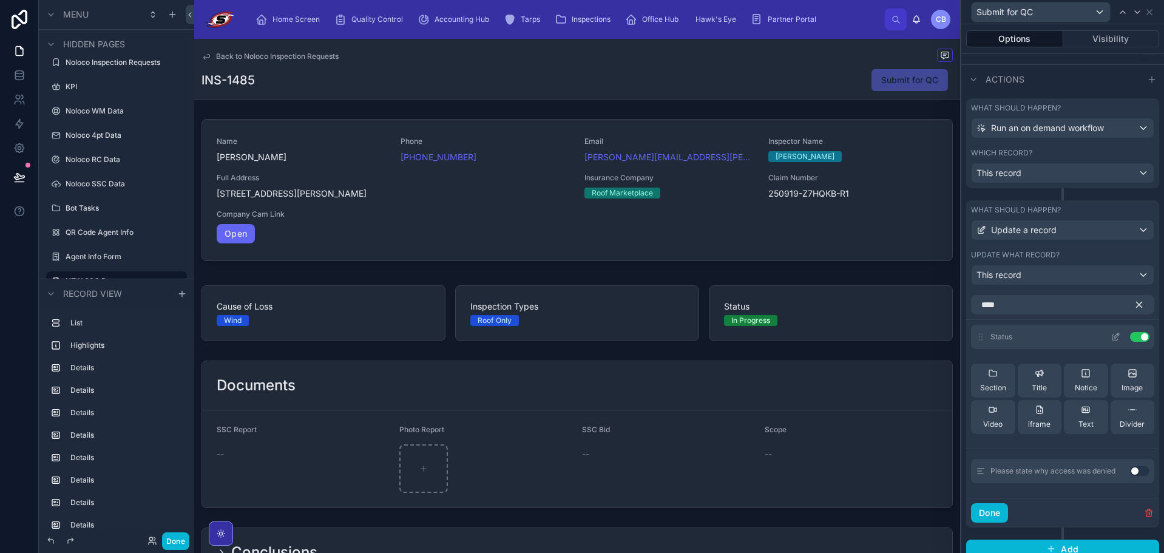
click at [1112, 335] on icon at bounding box center [1114, 337] width 5 height 5
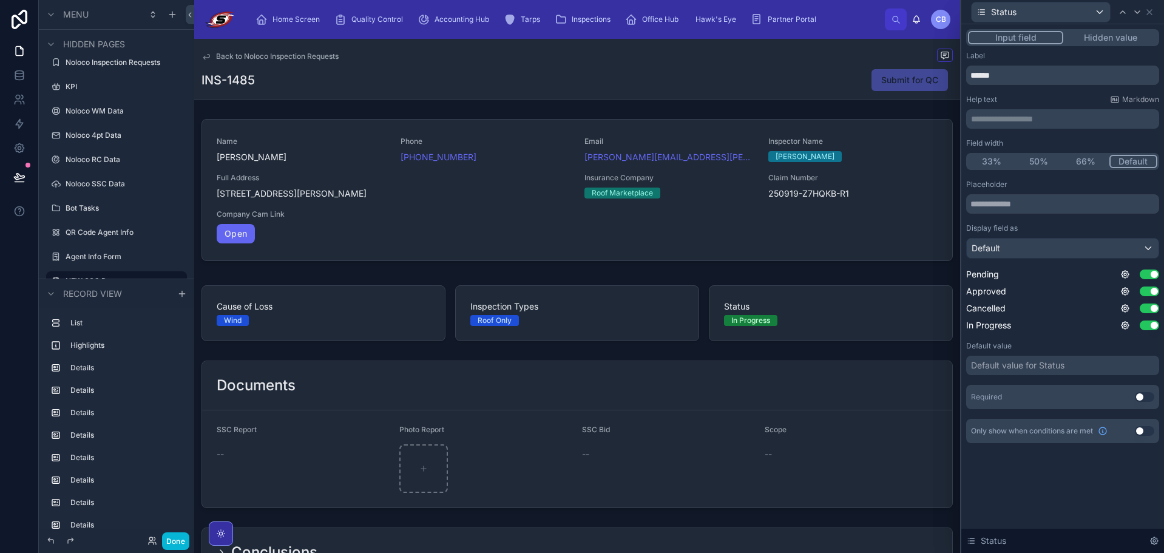
click at [1093, 36] on button "Hidden value" at bounding box center [1110, 37] width 94 height 13
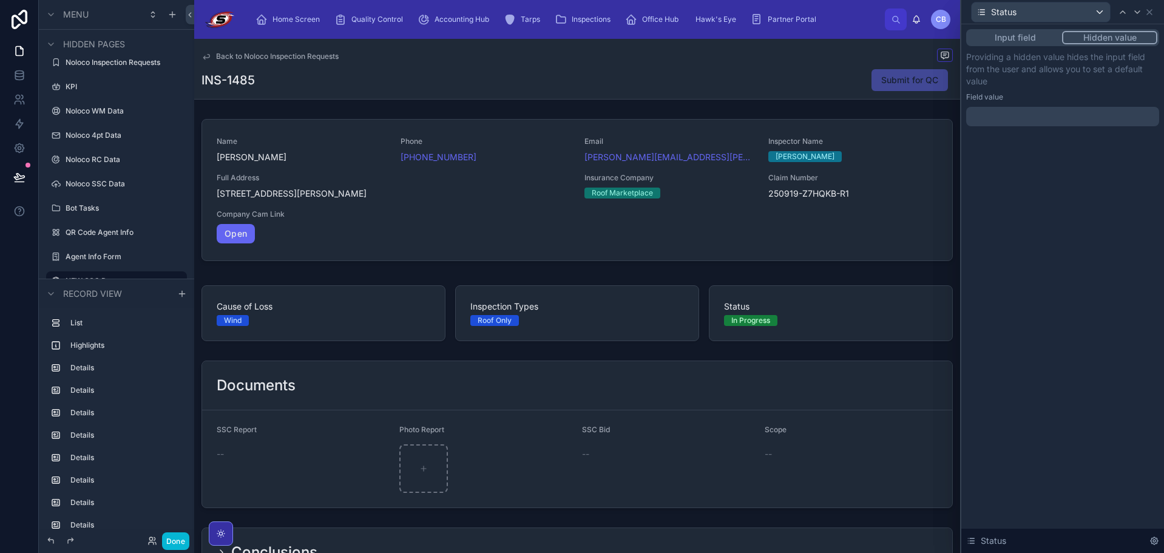
click at [1050, 111] on div at bounding box center [1062, 116] width 193 height 19
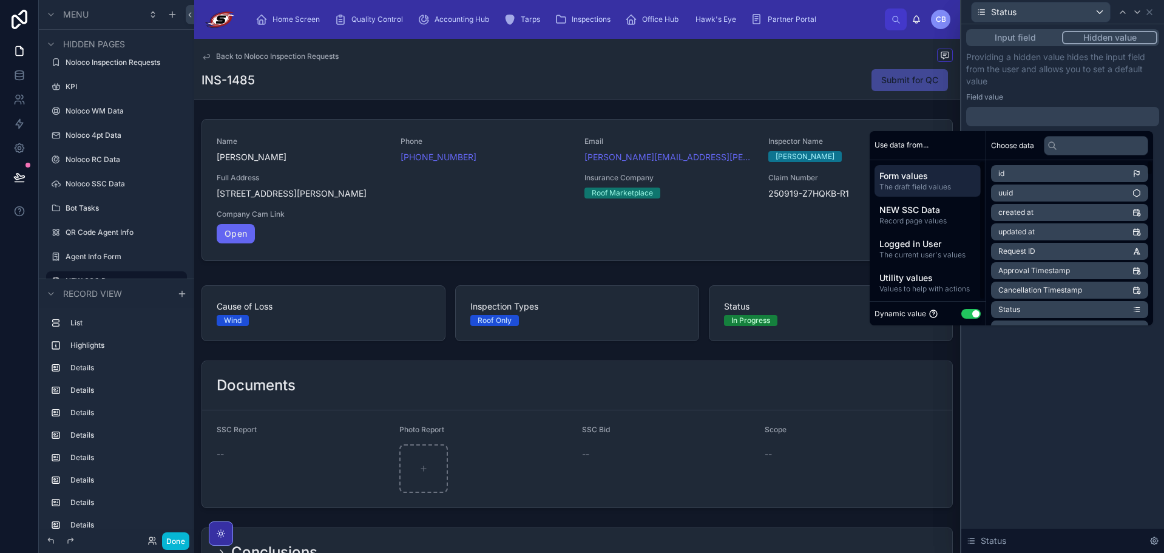
click at [969, 315] on button "Use setting" at bounding box center [970, 314] width 19 height 10
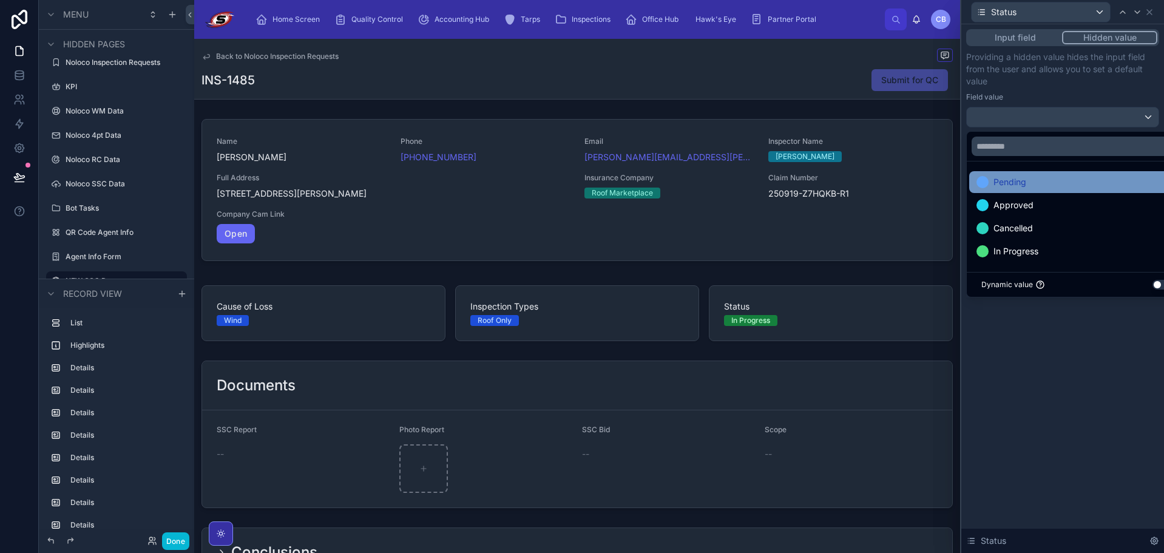
click at [1062, 172] on div "Pending" at bounding box center [1076, 182] width 215 height 22
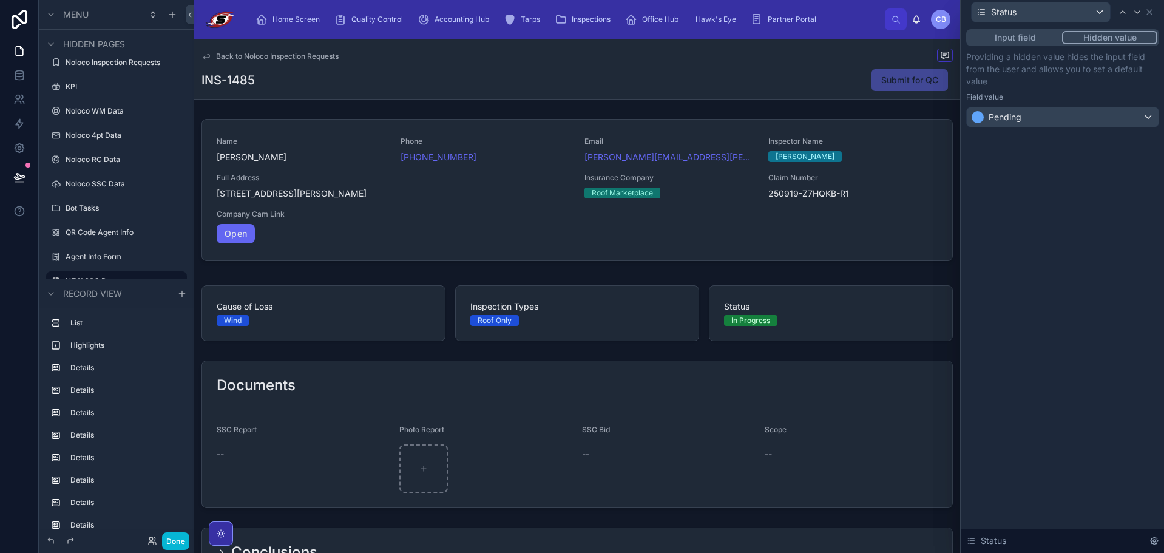
click at [1086, 326] on div "Input field Hidden value Providing a hidden value hides the input field from th…" at bounding box center [1062, 288] width 203 height 528
click at [1154, 10] on div "Status" at bounding box center [1062, 12] width 193 height 24
click at [1147, 12] on icon at bounding box center [1149, 12] width 10 height 10
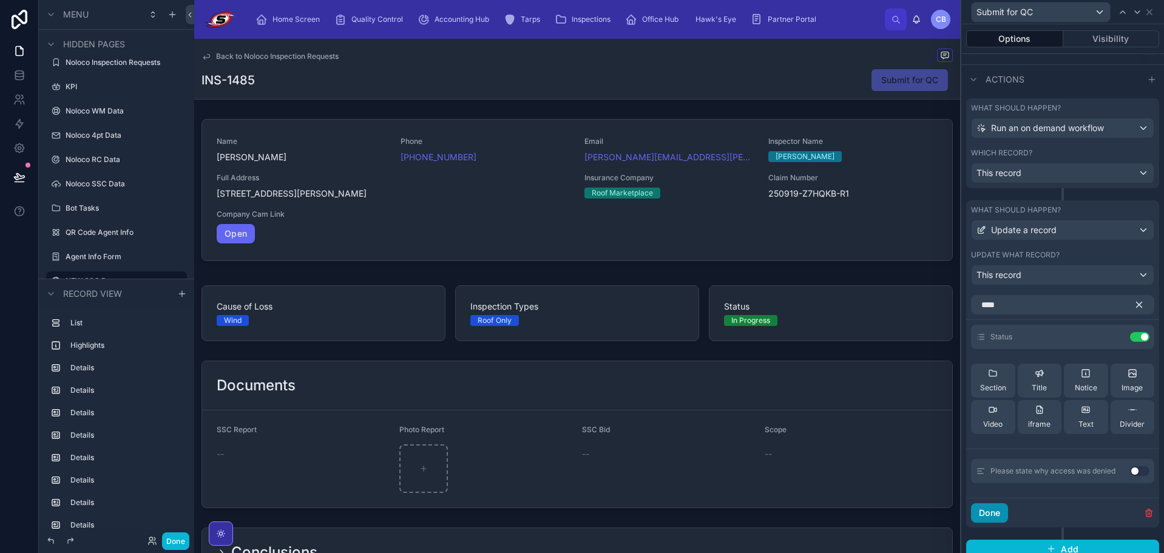
click at [989, 513] on button "Done" at bounding box center [989, 512] width 37 height 19
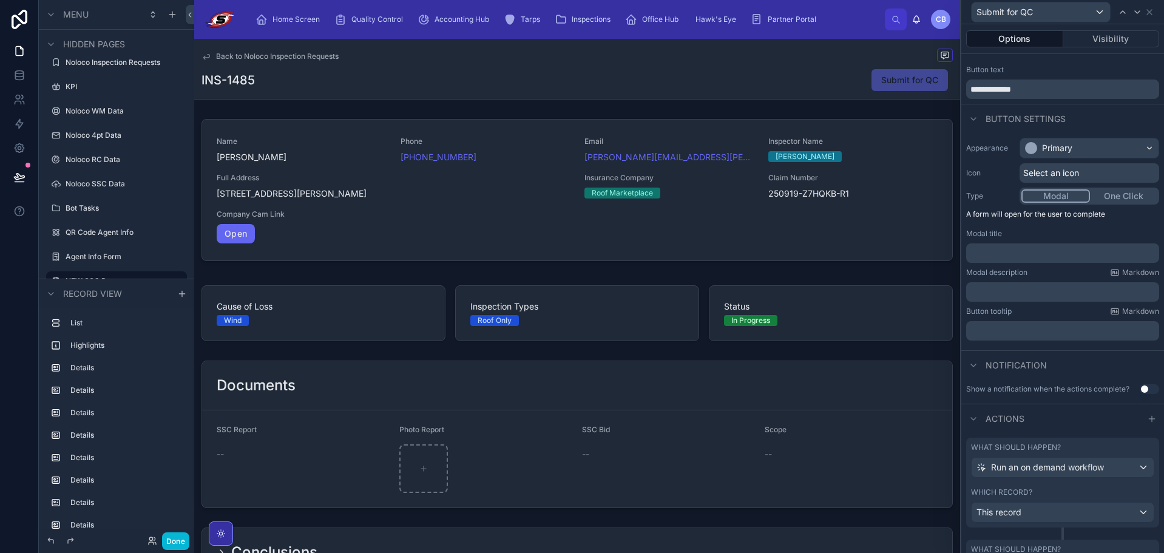
scroll to position [0, 0]
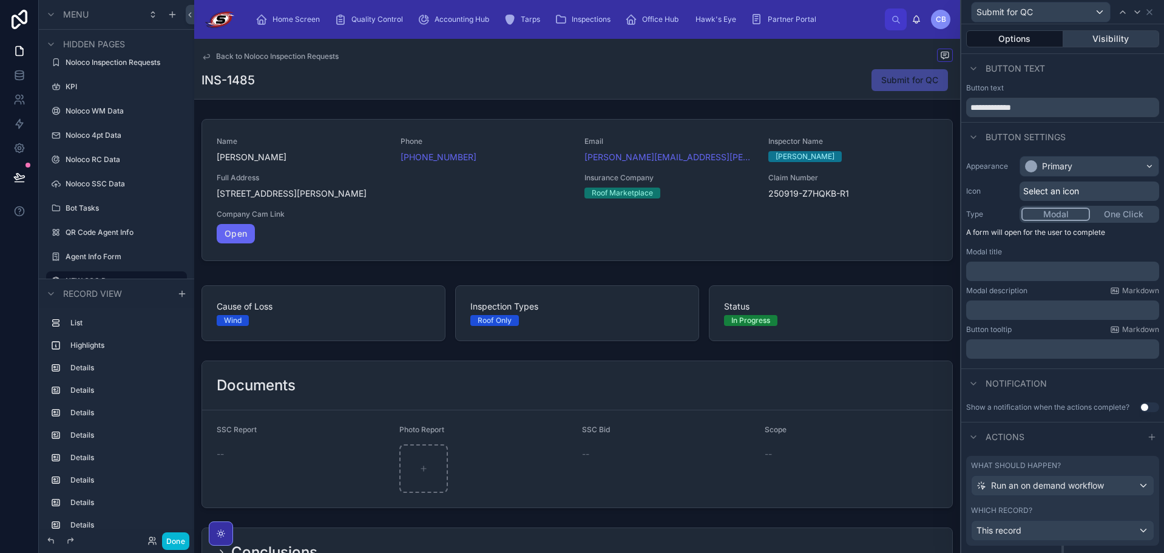
click at [1106, 35] on button "Visibility" at bounding box center [1111, 38] width 96 height 17
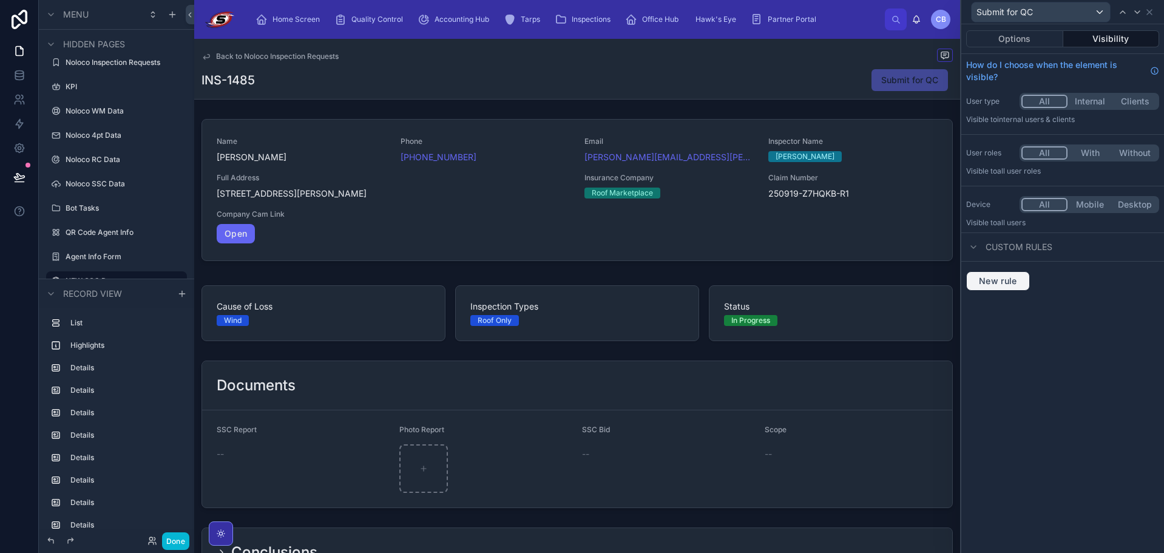
click at [1006, 278] on span "New rule" at bounding box center [998, 280] width 48 height 11
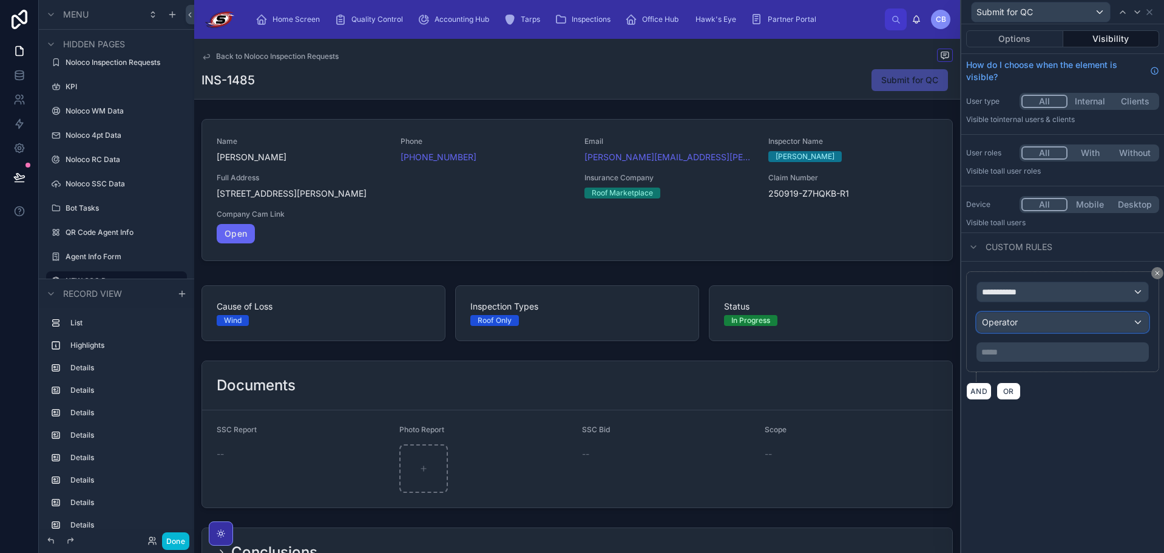
click at [1015, 301] on div "**********" at bounding box center [1062, 321] width 172 height 80
click at [1015, 298] on div "**********" at bounding box center [1062, 291] width 171 height 19
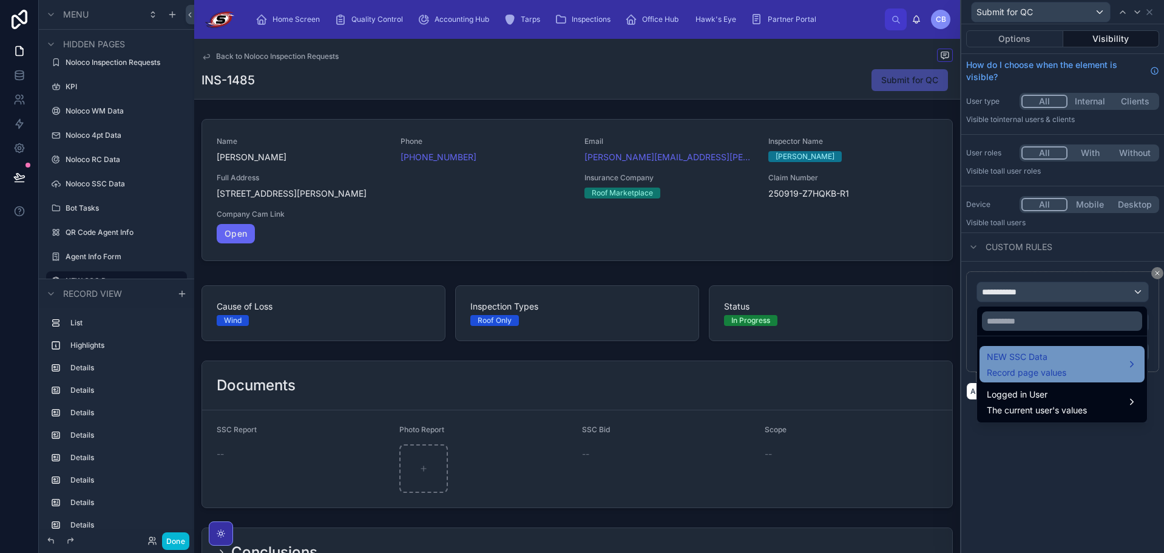
click at [1013, 362] on span "NEW SSC Data" at bounding box center [1025, 356] width 79 height 15
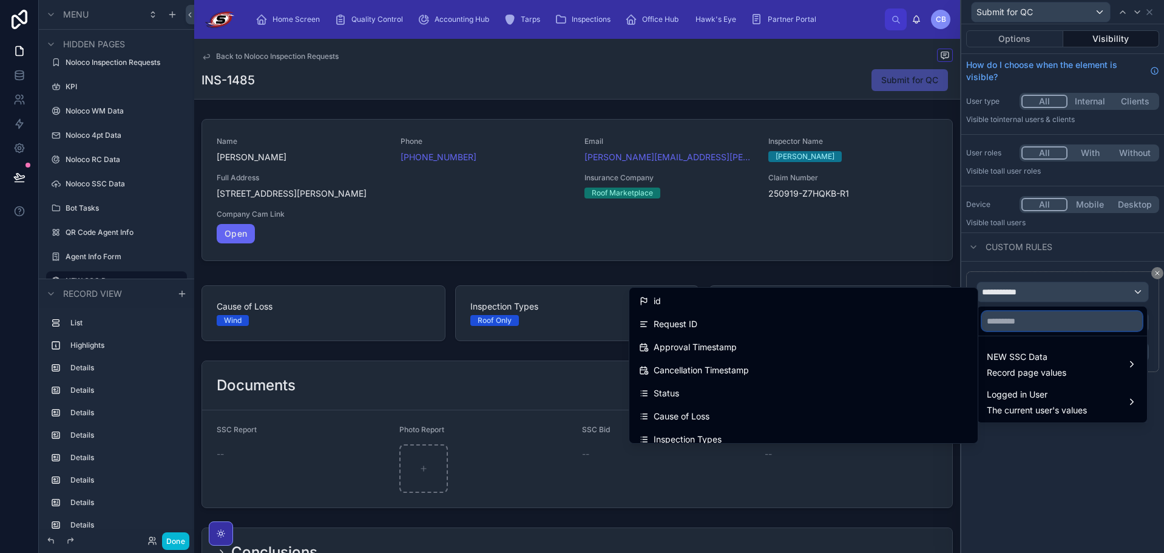
click at [1007, 317] on input "text" at bounding box center [1062, 320] width 160 height 19
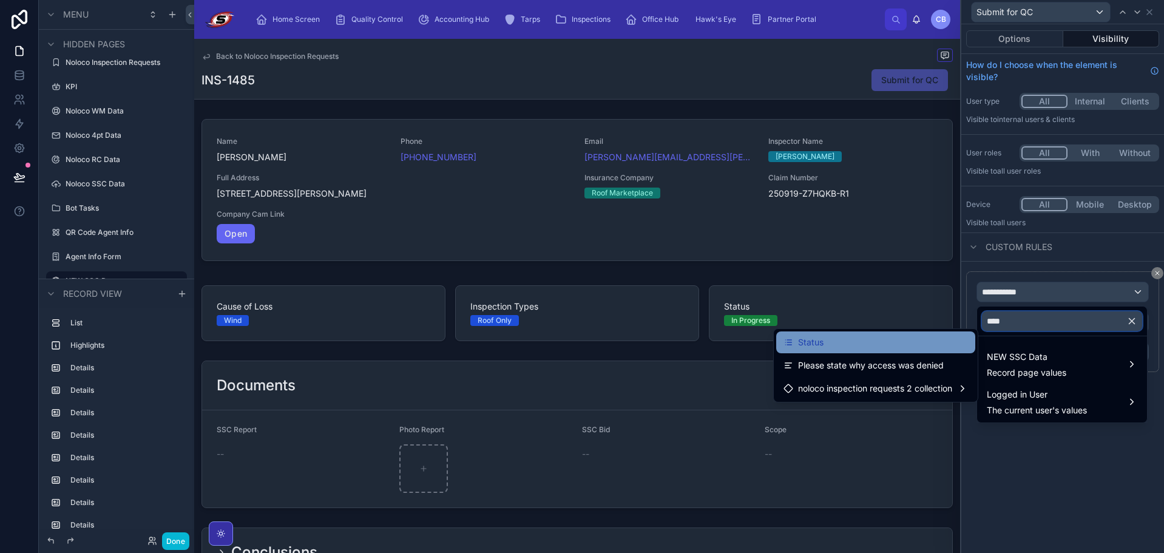
type input "****"
click at [914, 337] on div "Status" at bounding box center [875, 342] width 184 height 15
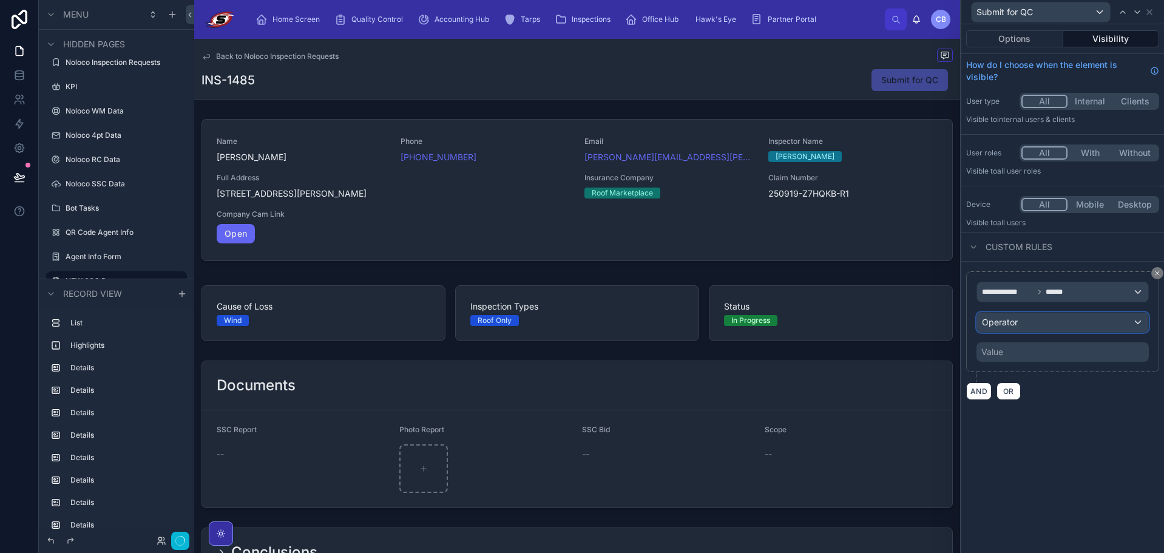
click at [1034, 320] on div "Operator" at bounding box center [1062, 321] width 171 height 19
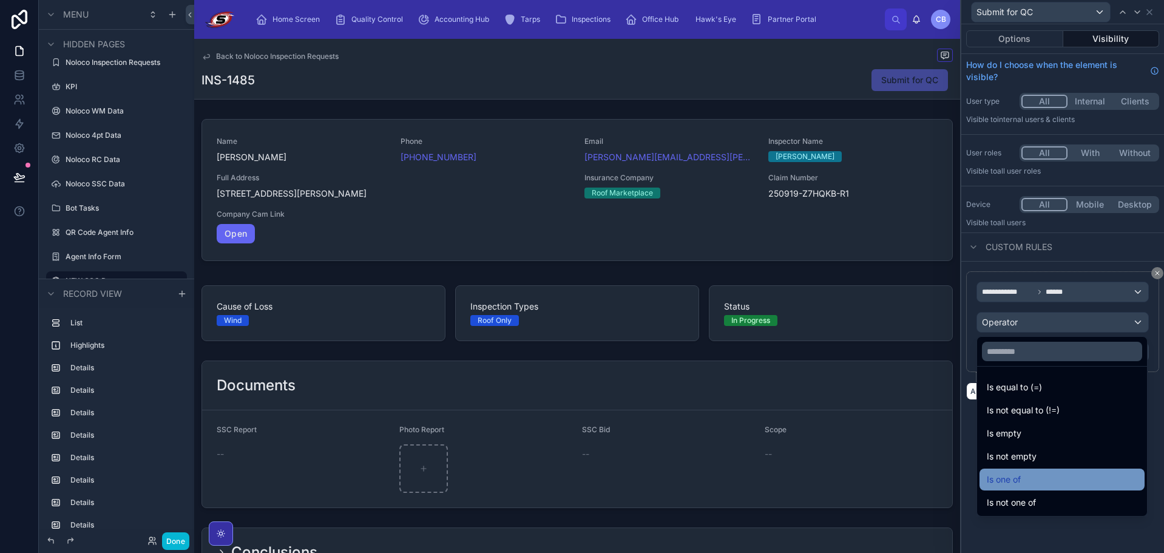
click at [1034, 475] on div "Is one of" at bounding box center [1061, 479] width 150 height 15
click at [1034, 475] on div "**********" at bounding box center [1062, 288] width 203 height 528
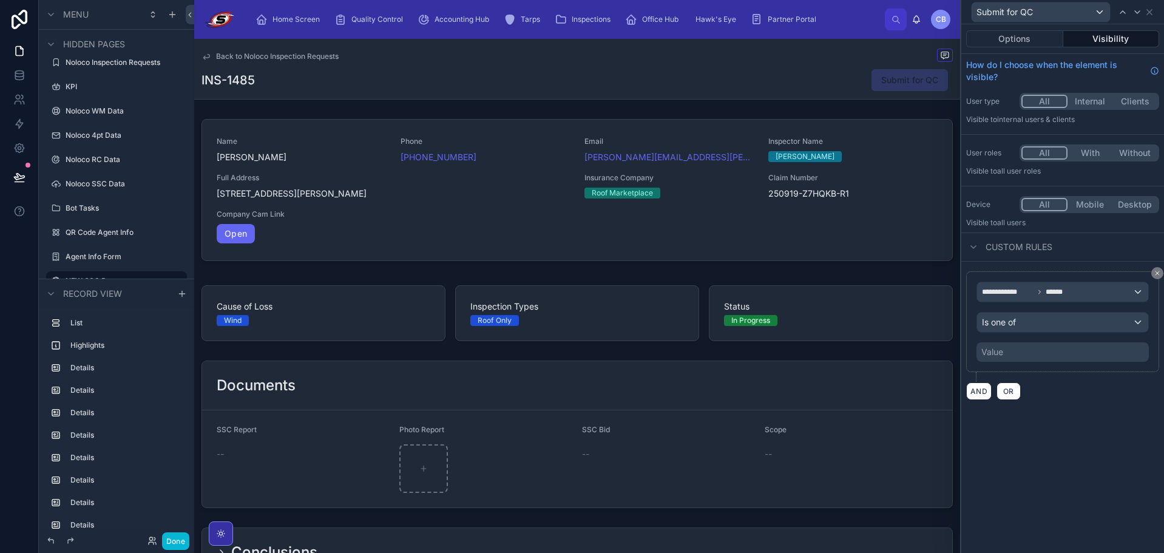
click at [1017, 349] on div "Value" at bounding box center [1062, 351] width 172 height 19
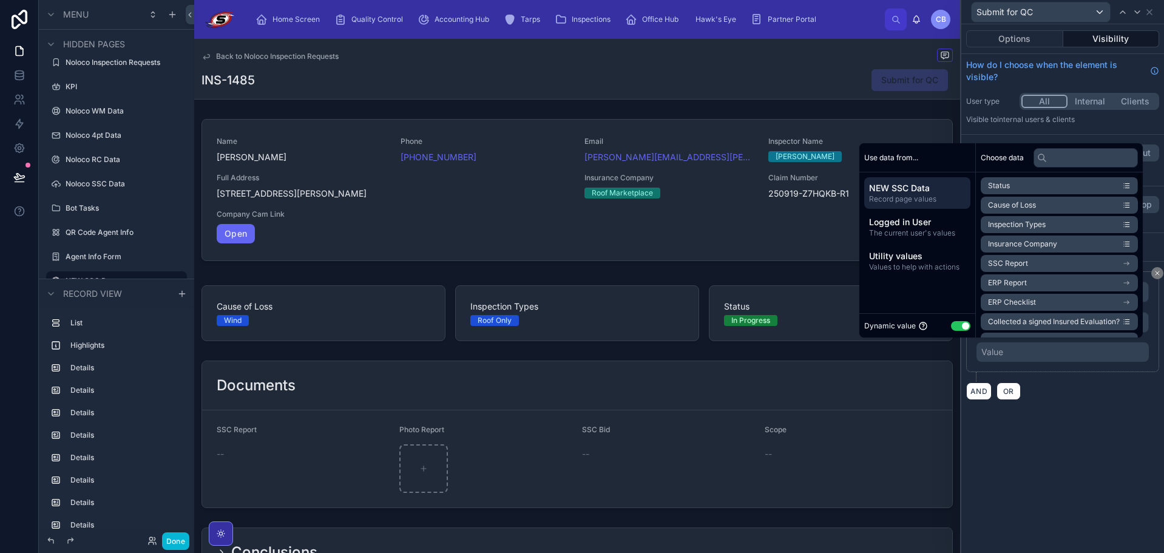
click at [959, 323] on button "Use setting" at bounding box center [960, 326] width 19 height 10
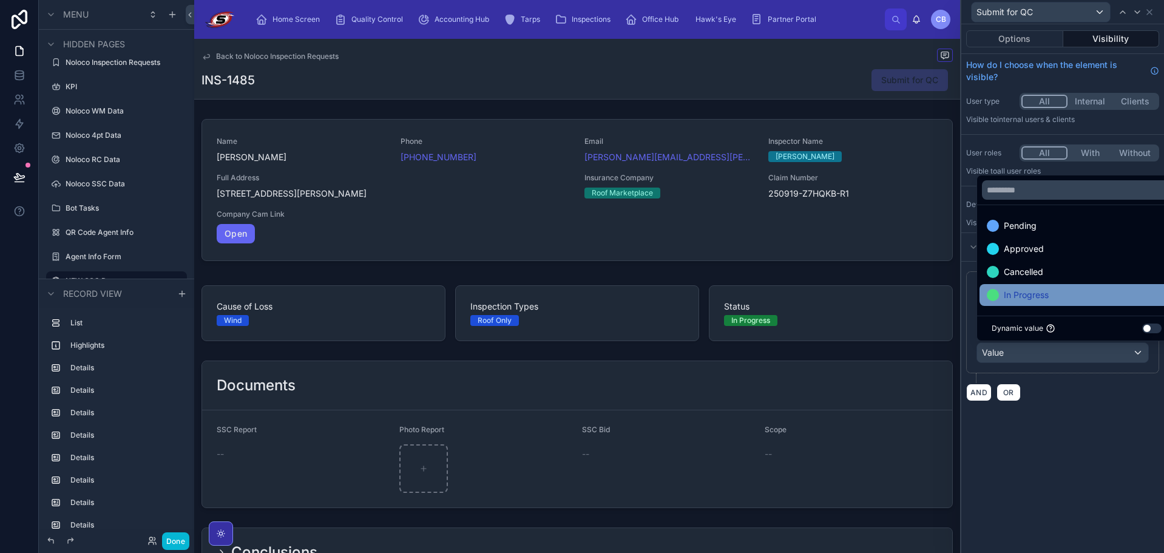
click at [1047, 299] on span "In Progress" at bounding box center [1025, 295] width 45 height 15
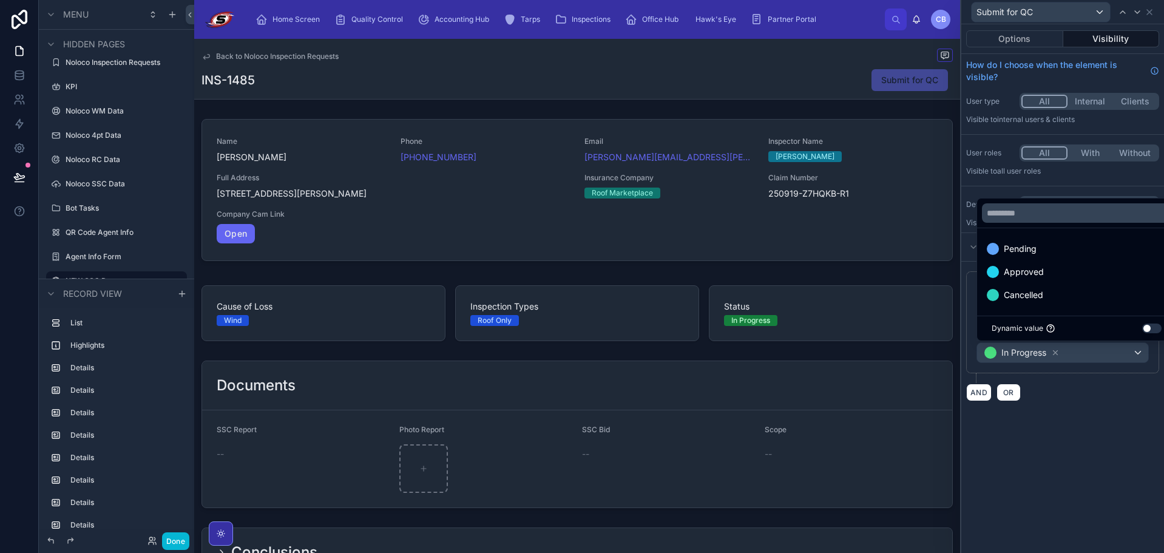
click at [1071, 409] on div "**********" at bounding box center [1062, 335] width 203 height 149
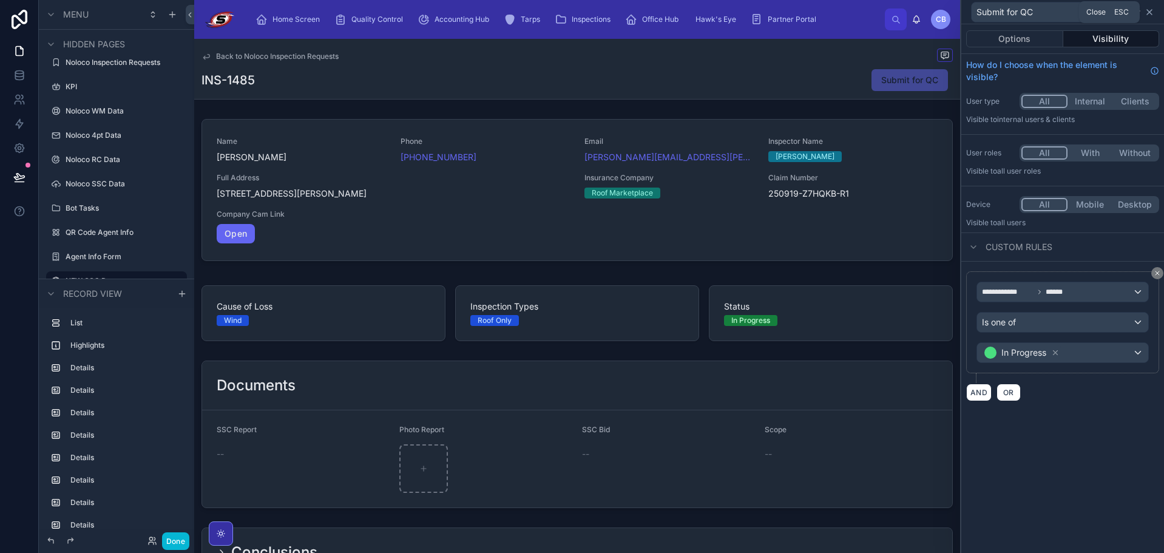
click at [1149, 14] on icon at bounding box center [1149, 12] width 10 height 10
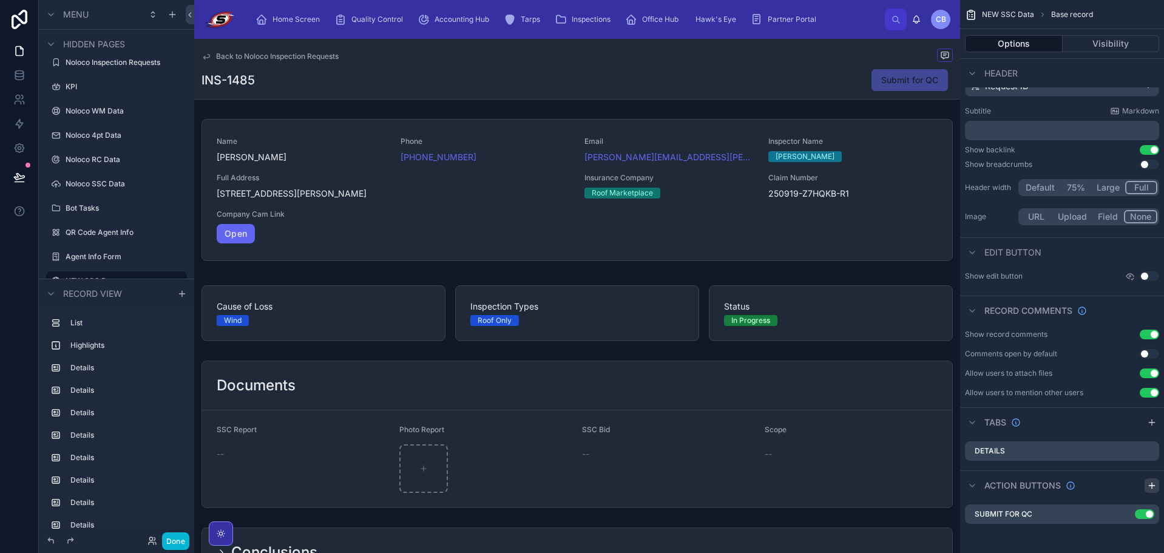
click at [1148, 485] on div "scrollable content" at bounding box center [1151, 485] width 15 height 15
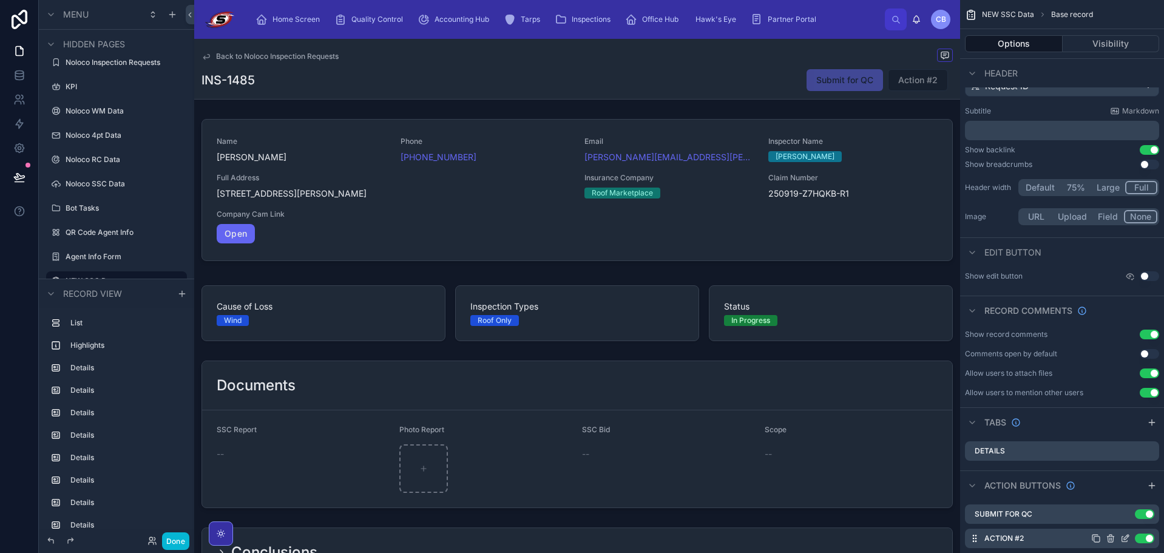
click at [1122, 539] on icon "scrollable content" at bounding box center [1125, 538] width 10 height 10
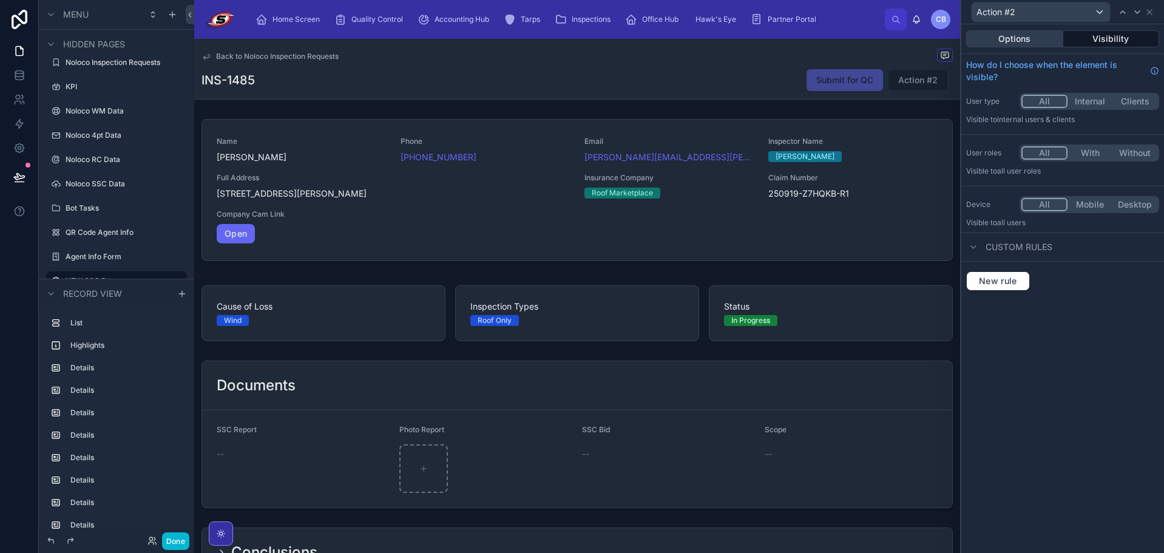
click at [1040, 48] on div "Options Visibility" at bounding box center [1062, 38] width 203 height 29
click at [1039, 43] on button "Options" at bounding box center [1014, 38] width 97 height 17
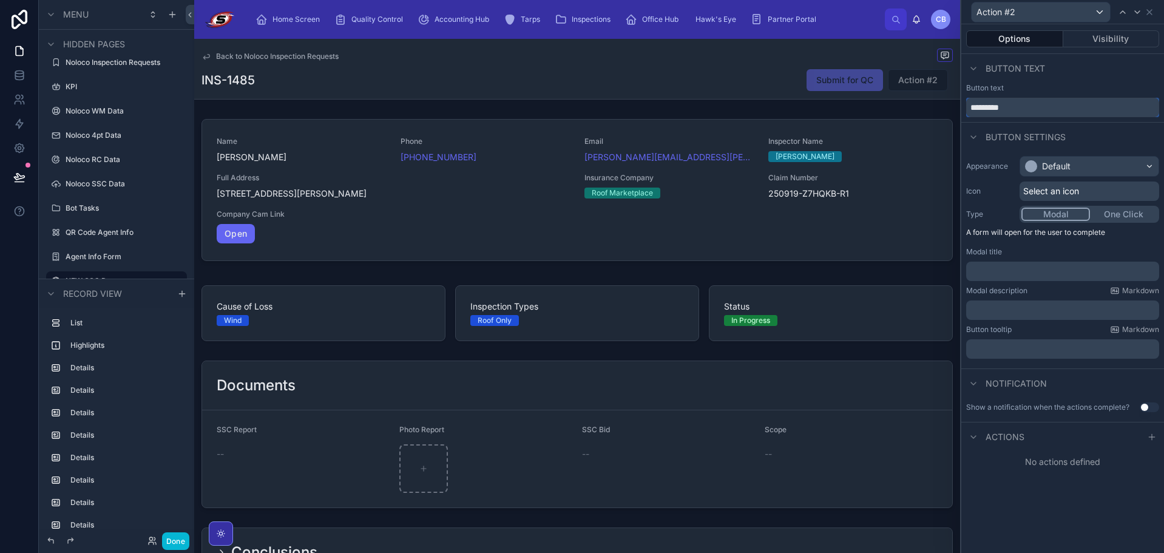
click at [1043, 108] on input "*********" at bounding box center [1062, 107] width 193 height 19
type input "*******"
click at [1085, 174] on div "Default" at bounding box center [1089, 166] width 138 height 19
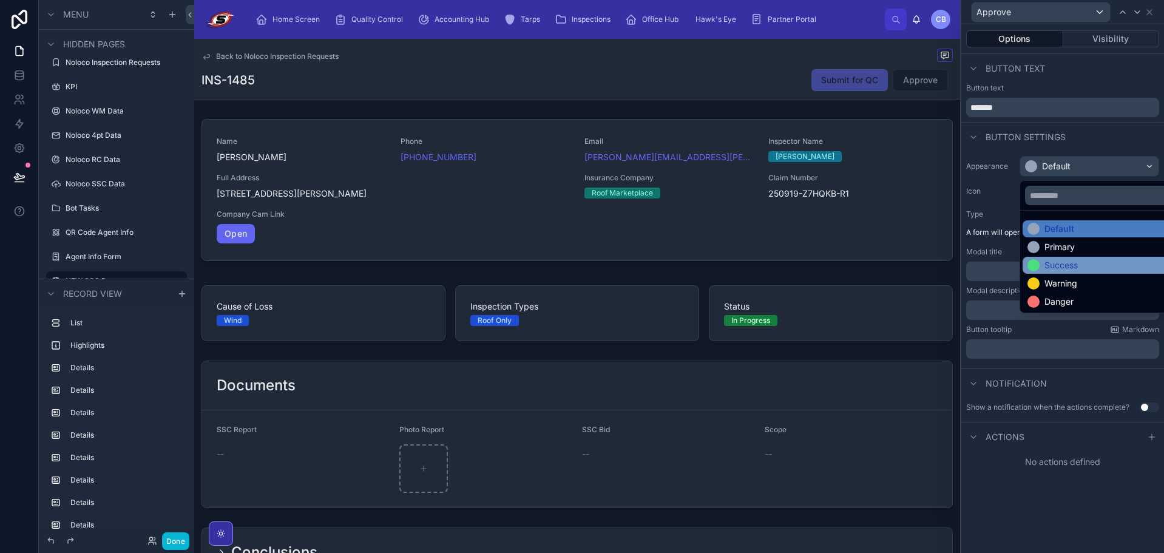
click at [1096, 270] on div "Success" at bounding box center [1103, 265] width 152 height 12
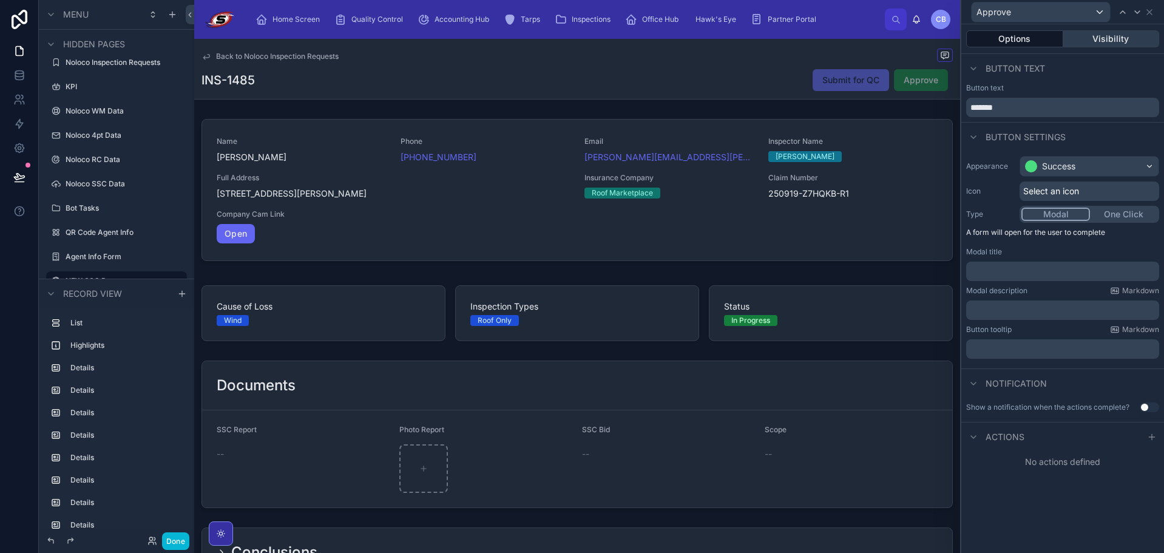
click at [1106, 33] on button "Visibility" at bounding box center [1111, 38] width 96 height 17
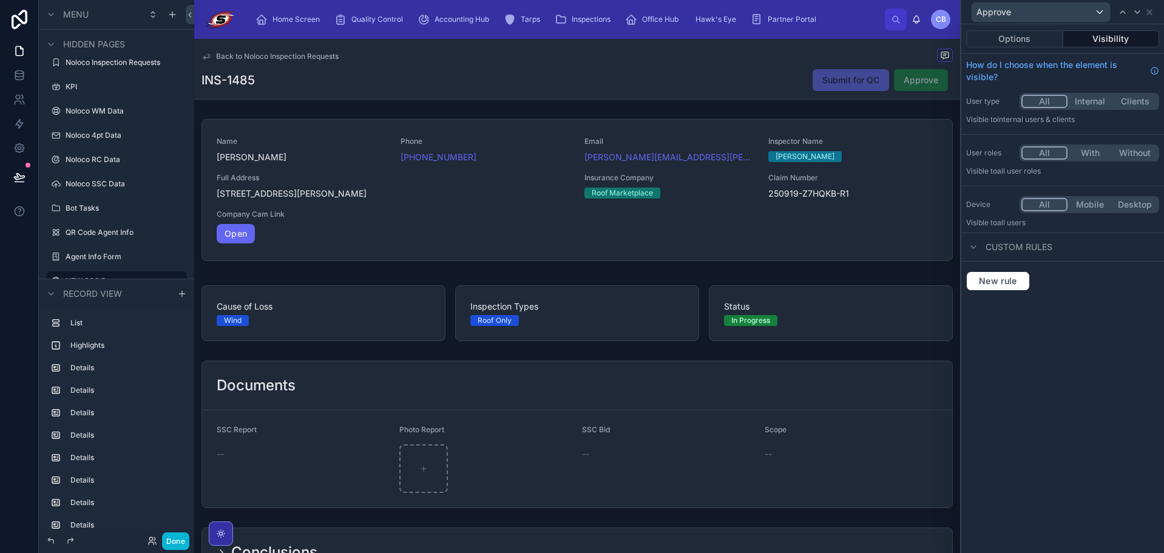
drag, startPoint x: 1091, startPoint y: 159, endPoint x: 1091, endPoint y: 167, distance: 8.5
click at [1090, 158] on button "With" at bounding box center [1089, 152] width 45 height 13
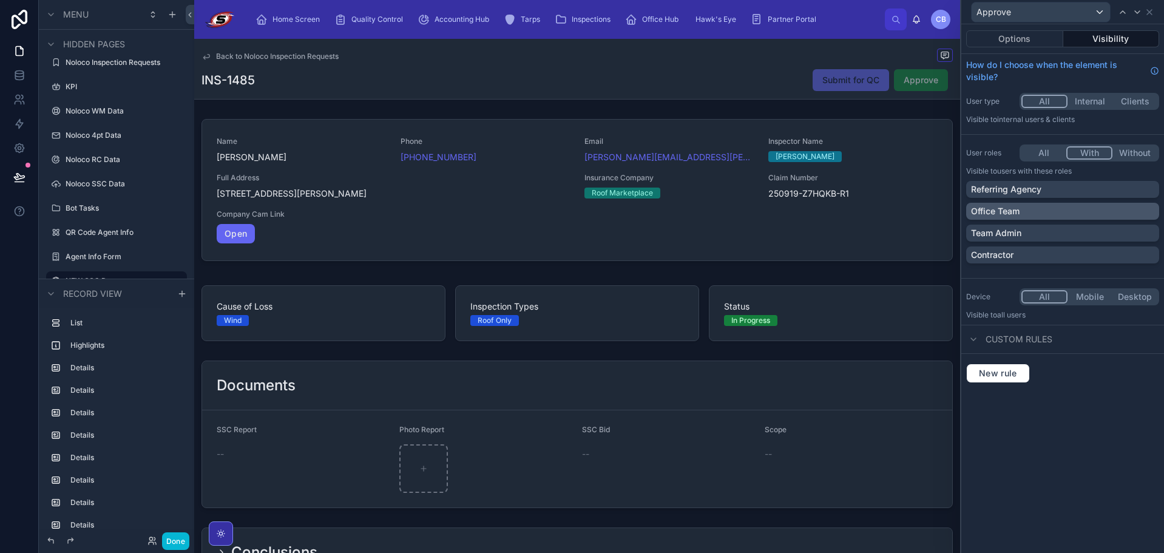
click at [1083, 209] on div "Office Team" at bounding box center [1062, 211] width 183 height 12
click at [1082, 230] on div "Team Admin" at bounding box center [1062, 233] width 183 height 12
drag, startPoint x: 1082, startPoint y: 393, endPoint x: 1090, endPoint y: 241, distance: 152.5
click at [1083, 386] on div "Options Visibility How do I choose when the element is visible? User type All I…" at bounding box center [1062, 288] width 203 height 528
click at [1000, 372] on span "New rule" at bounding box center [998, 373] width 48 height 11
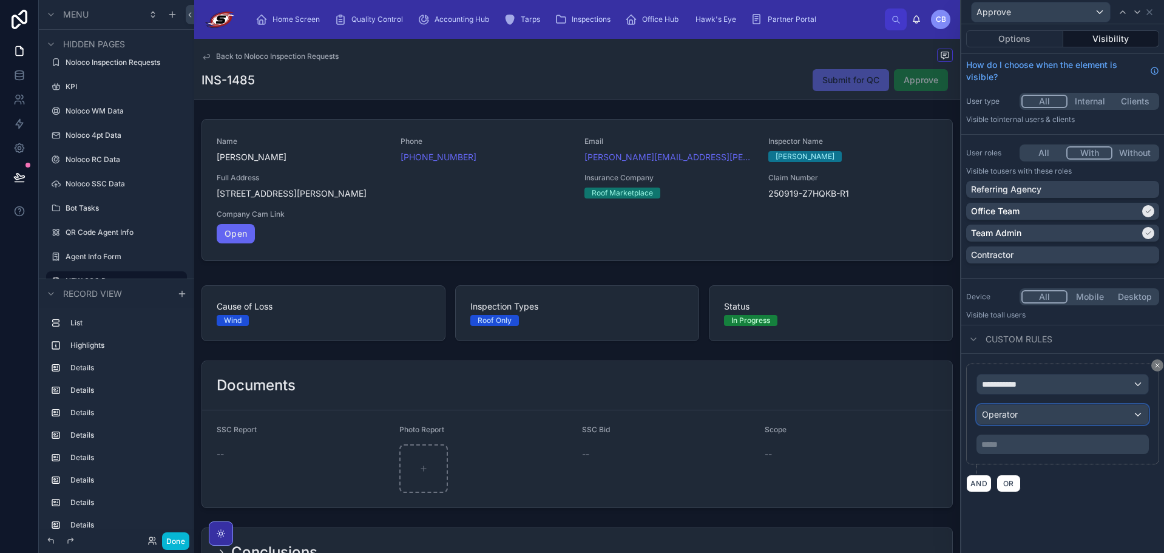
drag, startPoint x: 1026, startPoint y: 402, endPoint x: 1028, endPoint y: 396, distance: 7.1
click at [1027, 398] on div "**********" at bounding box center [1062, 414] width 172 height 80
click at [1031, 388] on div "**********" at bounding box center [1062, 383] width 171 height 19
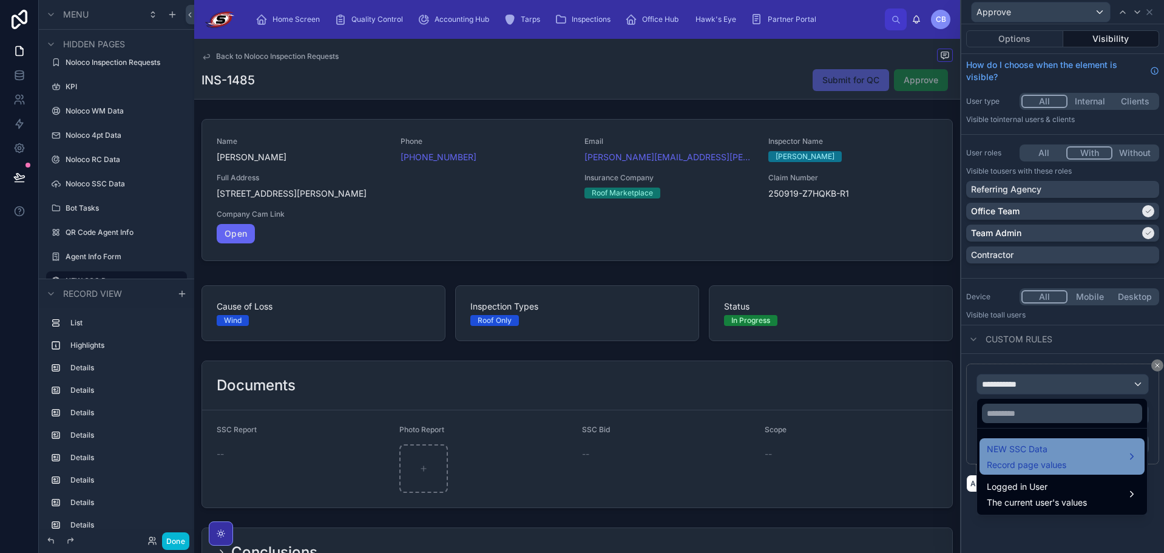
click at [1023, 455] on span "NEW SSC Data" at bounding box center [1025, 449] width 79 height 15
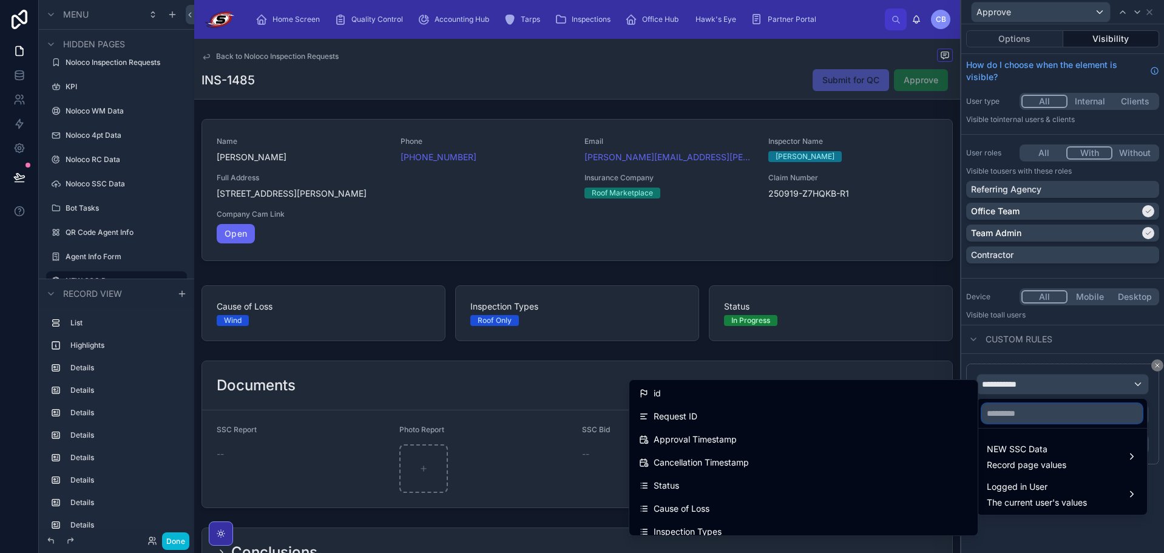
click at [1014, 413] on input "text" at bounding box center [1062, 412] width 160 height 19
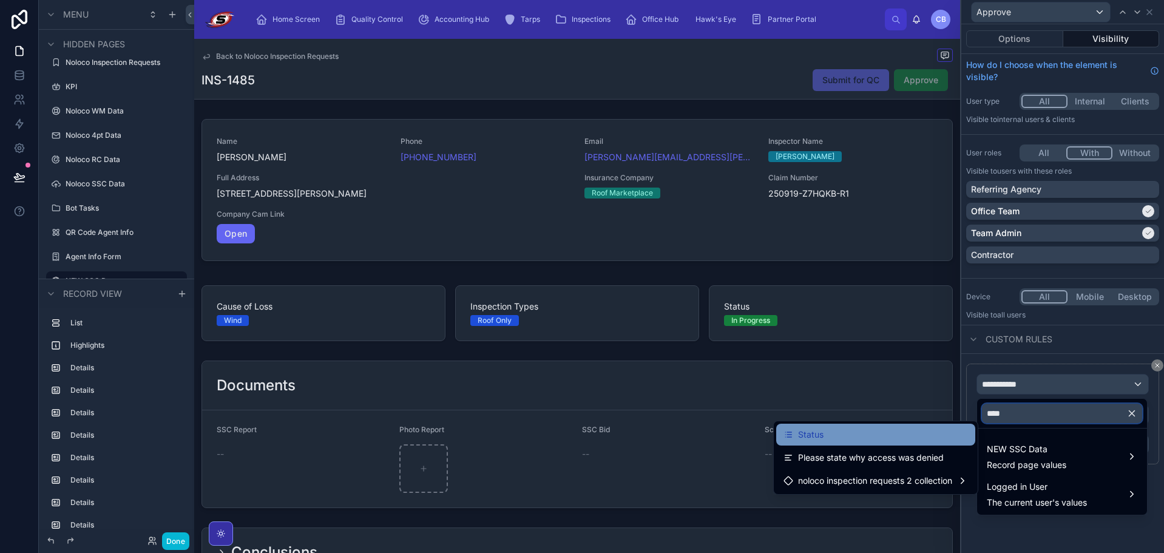
type input "****"
click at [873, 429] on div "Status" at bounding box center [875, 434] width 184 height 15
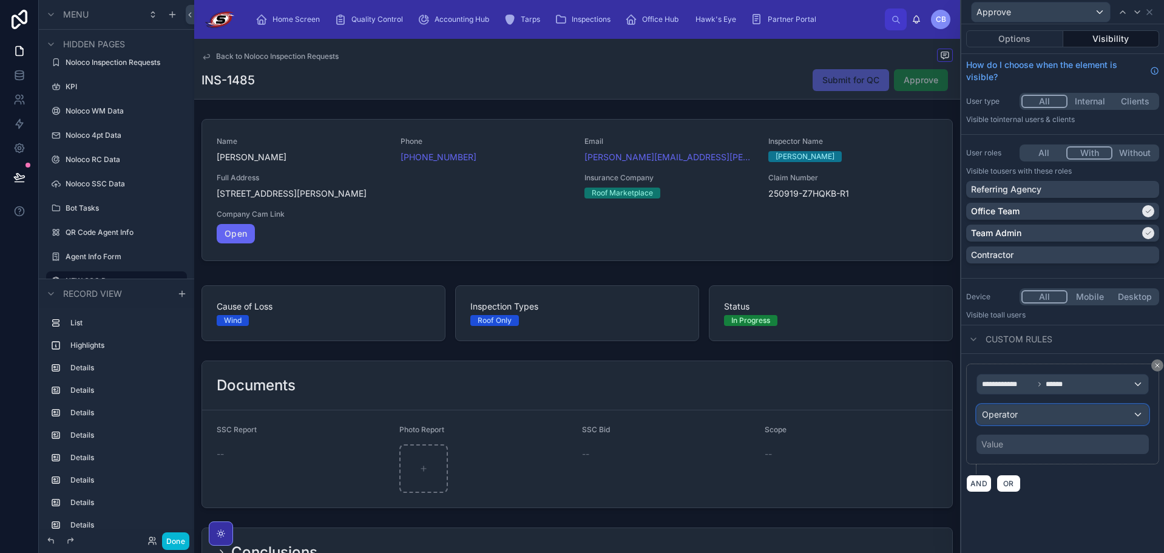
click at [1021, 417] on div "Operator" at bounding box center [1062, 414] width 171 height 19
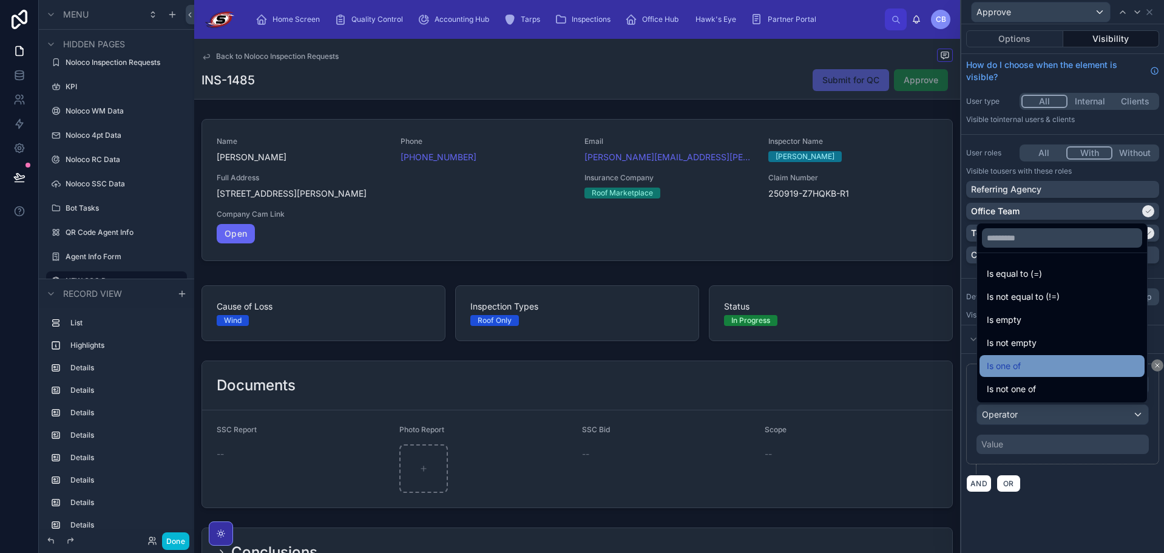
click at [1015, 366] on span "Is one of" at bounding box center [1003, 366] width 34 height 15
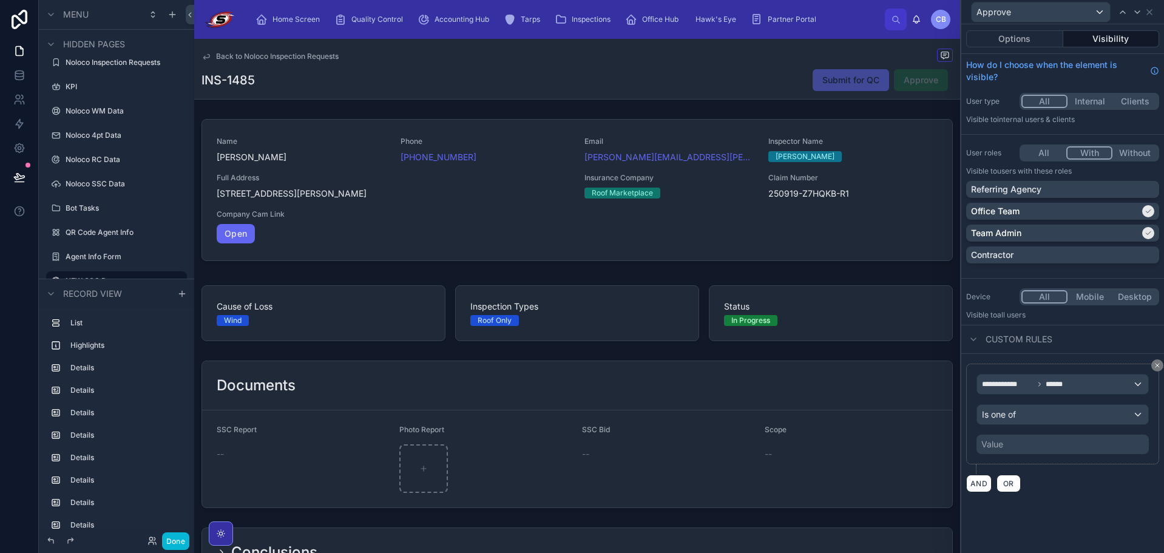
click at [1008, 443] on div "Value" at bounding box center [1062, 443] width 172 height 19
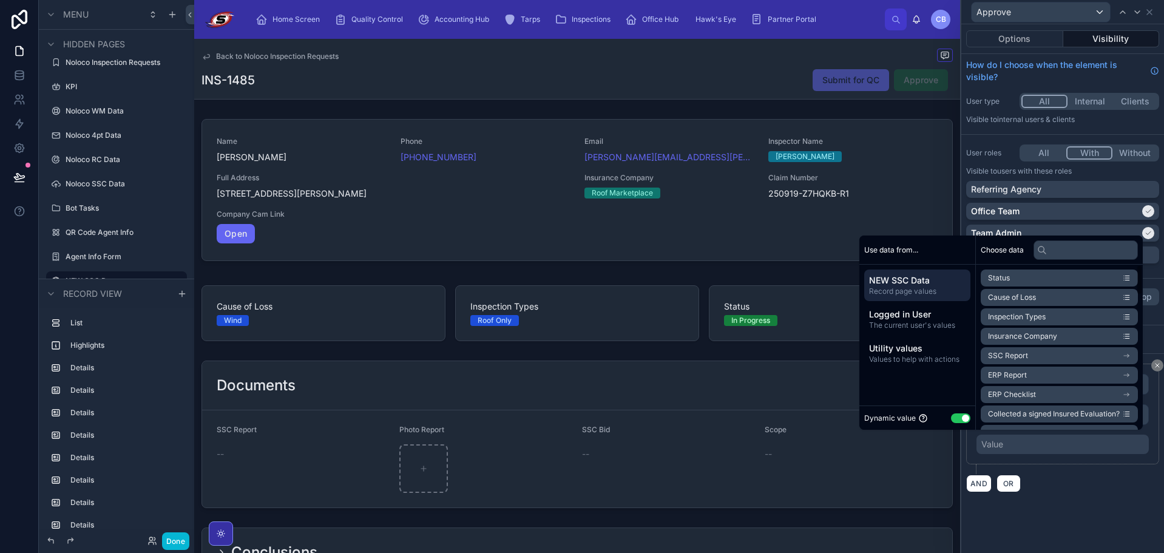
click at [959, 418] on button "Use setting" at bounding box center [960, 418] width 19 height 10
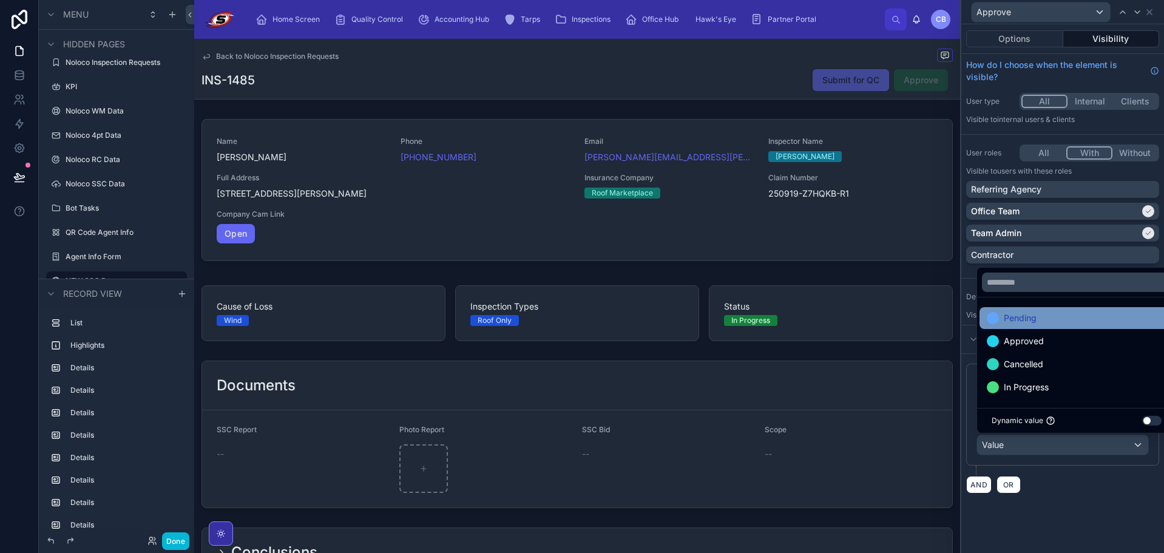
click at [1049, 324] on div "Pending" at bounding box center [1076, 318] width 180 height 15
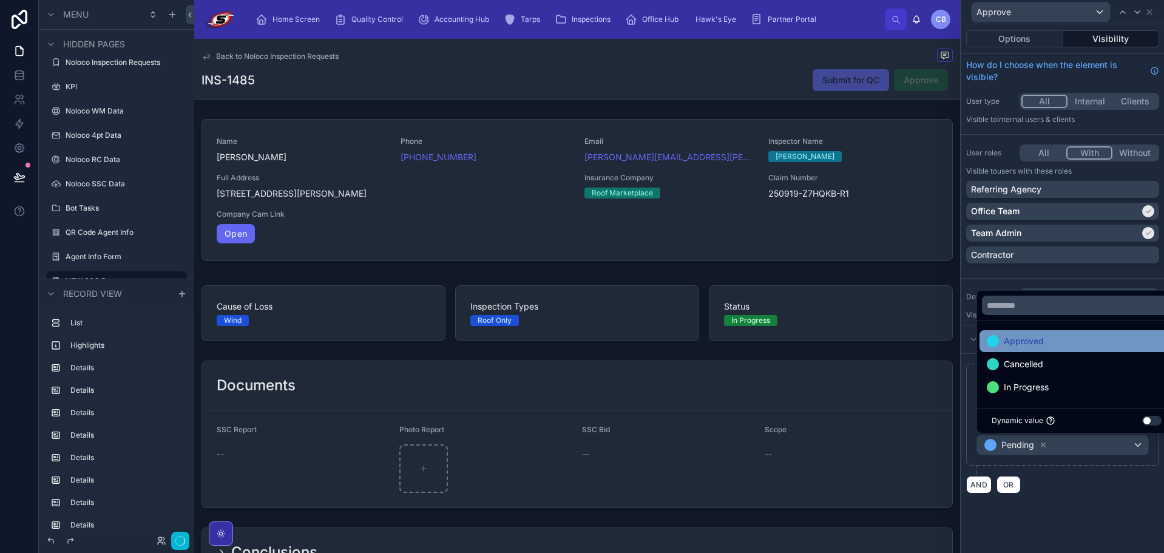
click at [1044, 340] on div "Approved" at bounding box center [1076, 341] width 180 height 15
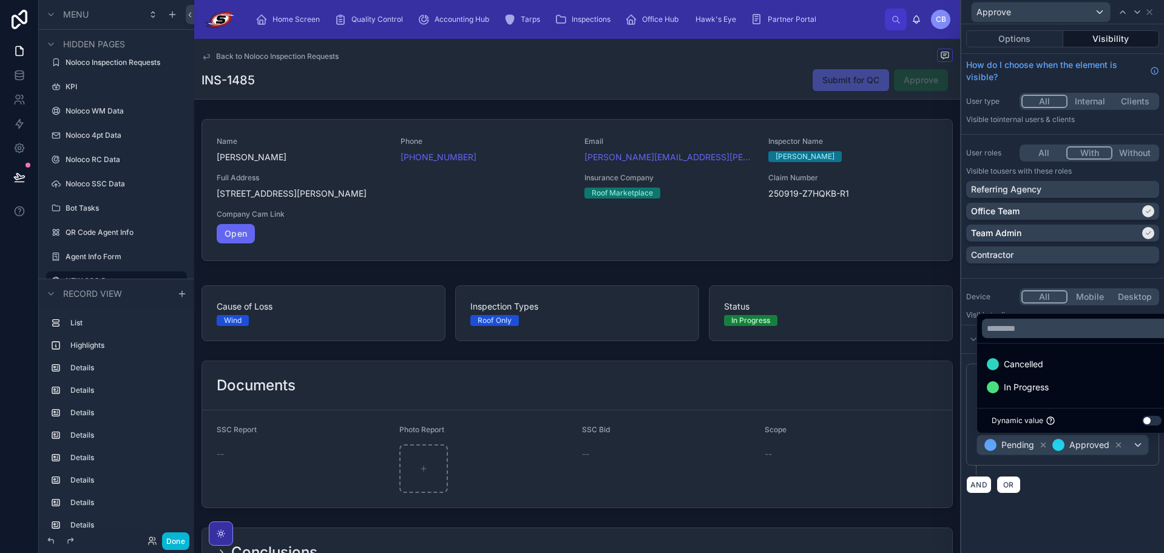
click at [1072, 484] on div "AND OR" at bounding box center [1062, 484] width 193 height 18
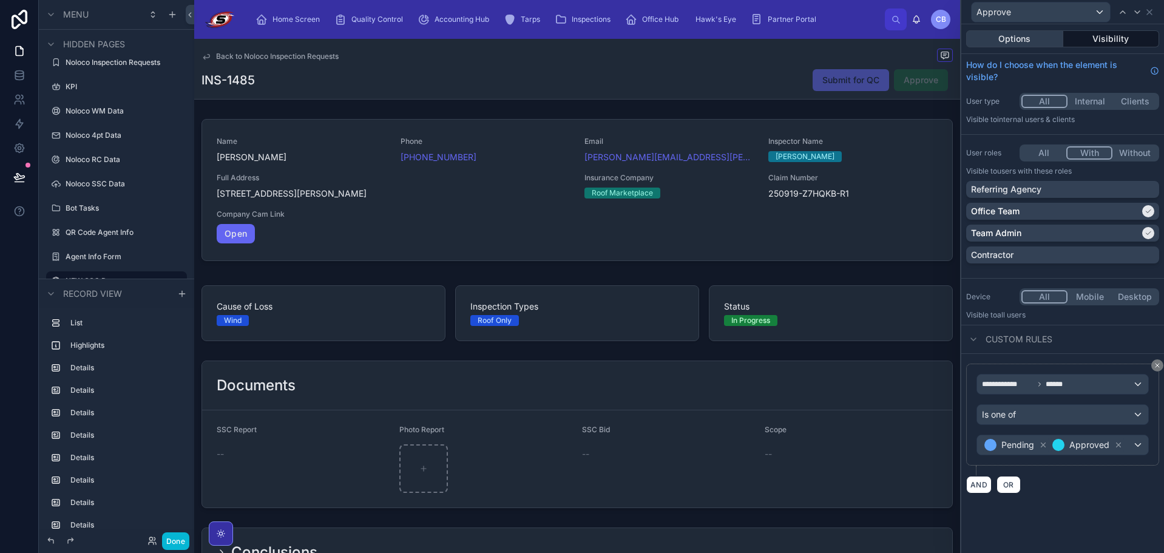
click at [1030, 34] on button "Options" at bounding box center [1014, 38] width 97 height 17
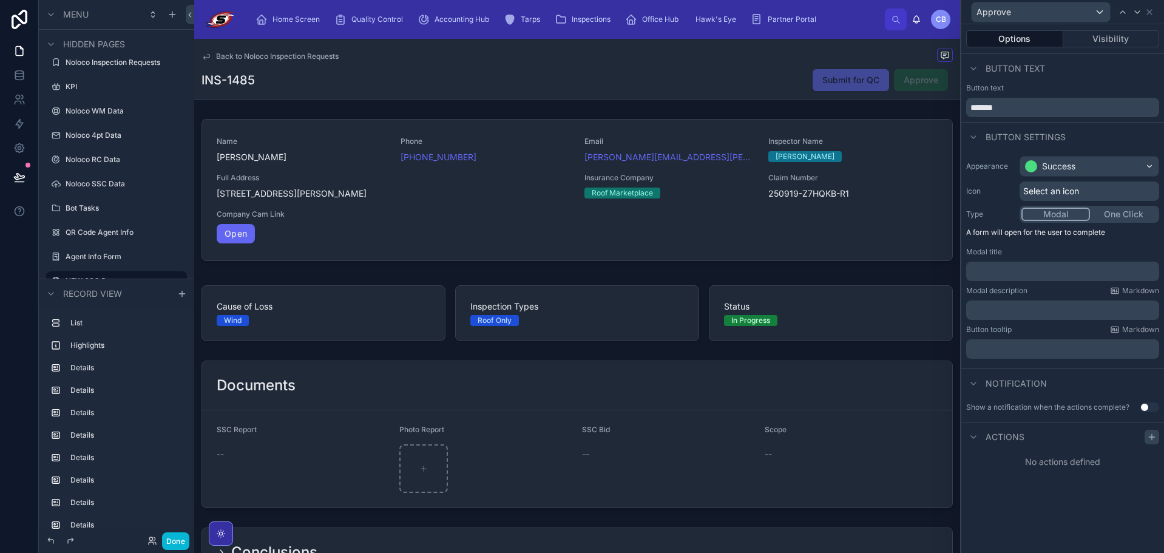
click at [1151, 437] on icon at bounding box center [1151, 436] width 0 height 5
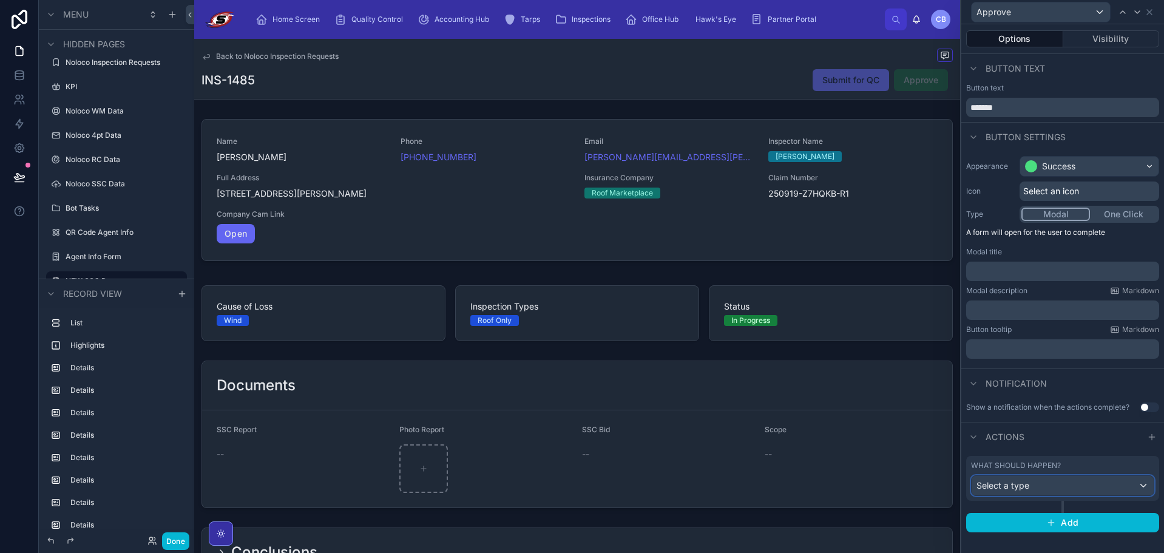
click at [1083, 489] on div "Select a type" at bounding box center [1062, 485] width 182 height 19
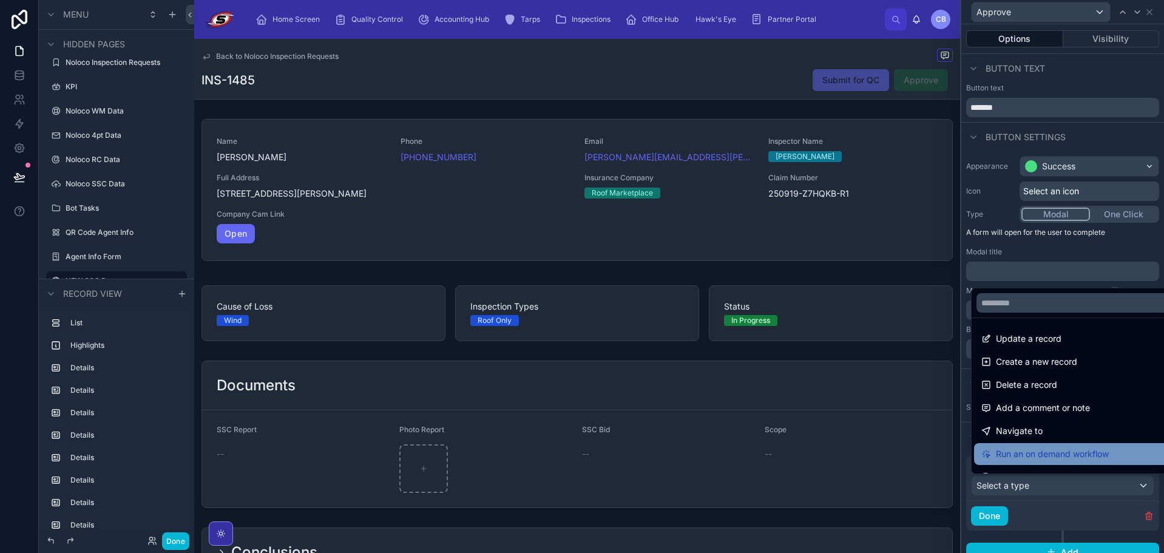
click at [1066, 453] on span "Run an on demand workflow" at bounding box center [1051, 453] width 113 height 15
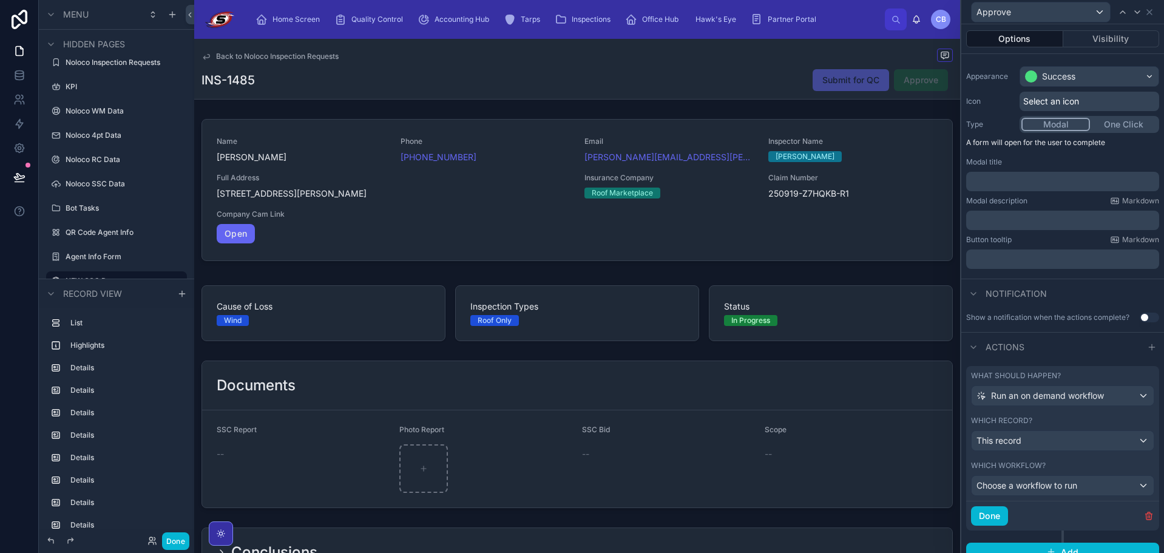
scroll to position [103, 0]
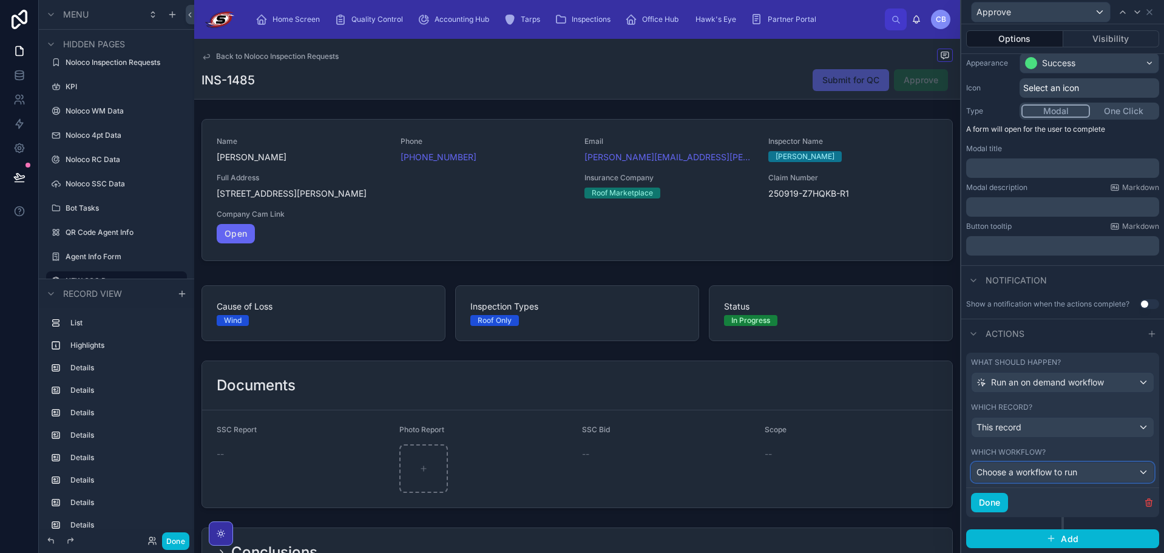
click at [1059, 479] on div "Choose a workflow to run" at bounding box center [1062, 471] width 182 height 19
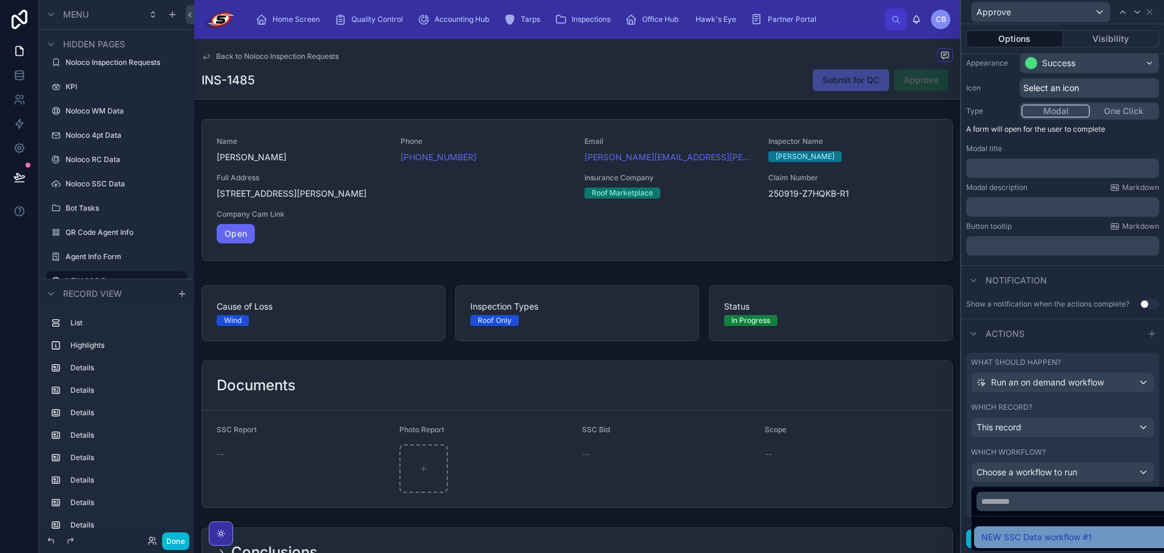
click at [1068, 537] on span "NEW SSC Data workflow #1" at bounding box center [1036, 537] width 110 height 15
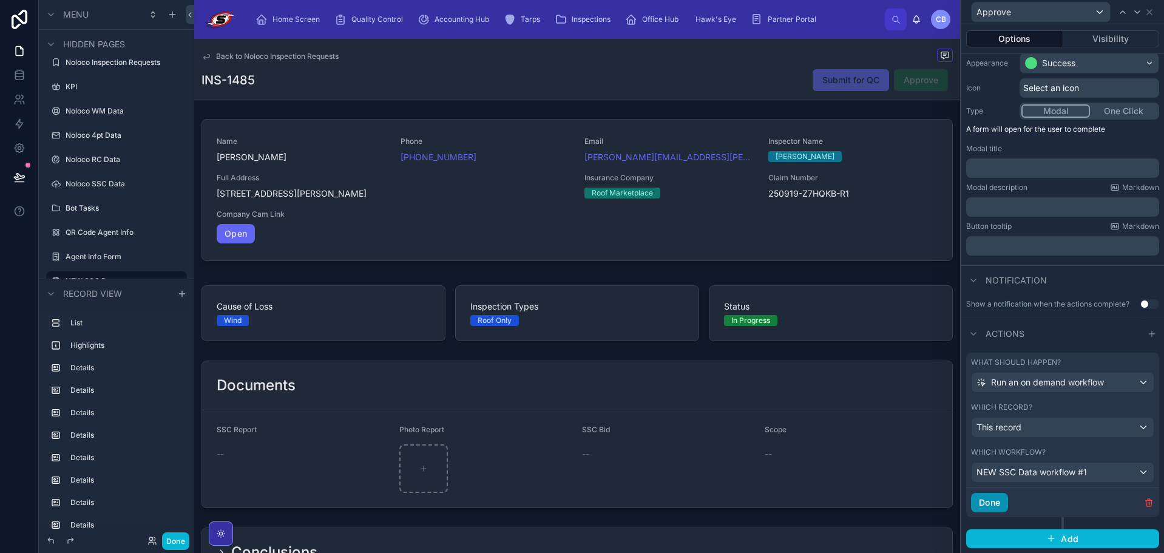
click at [1003, 497] on button "Done" at bounding box center [989, 502] width 37 height 19
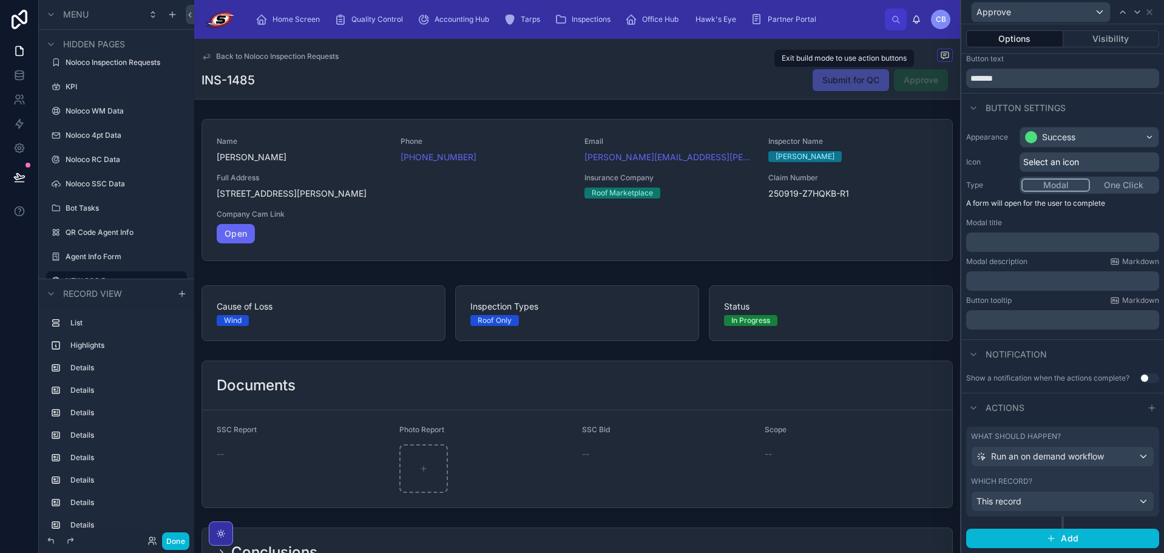
click at [849, 76] on span "Submit for QC" at bounding box center [850, 80] width 76 height 22
click at [1139, 380] on button "Use setting" at bounding box center [1148, 378] width 19 height 10
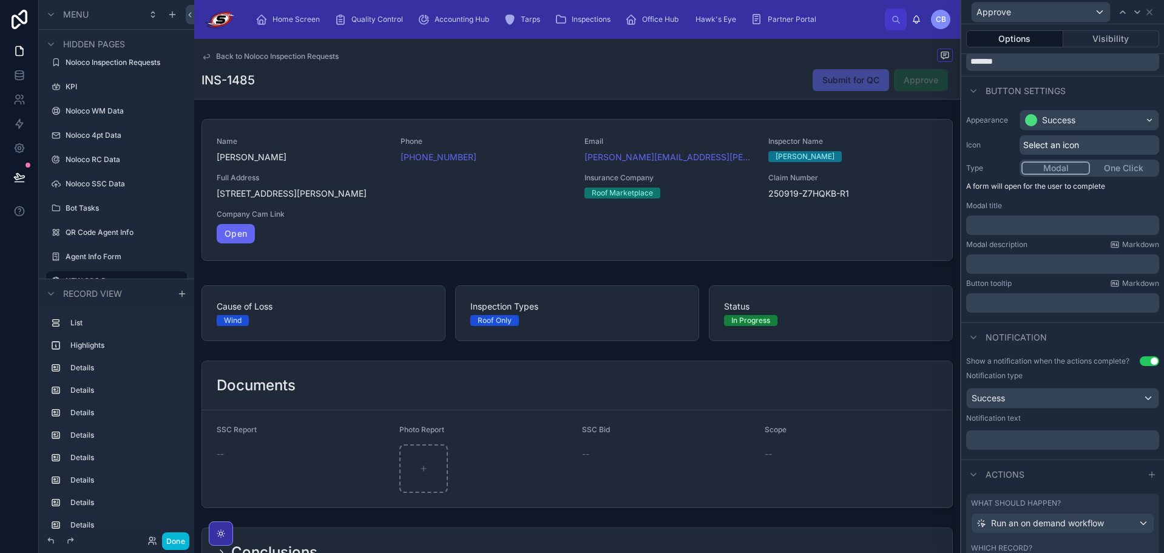
scroll to position [0, 0]
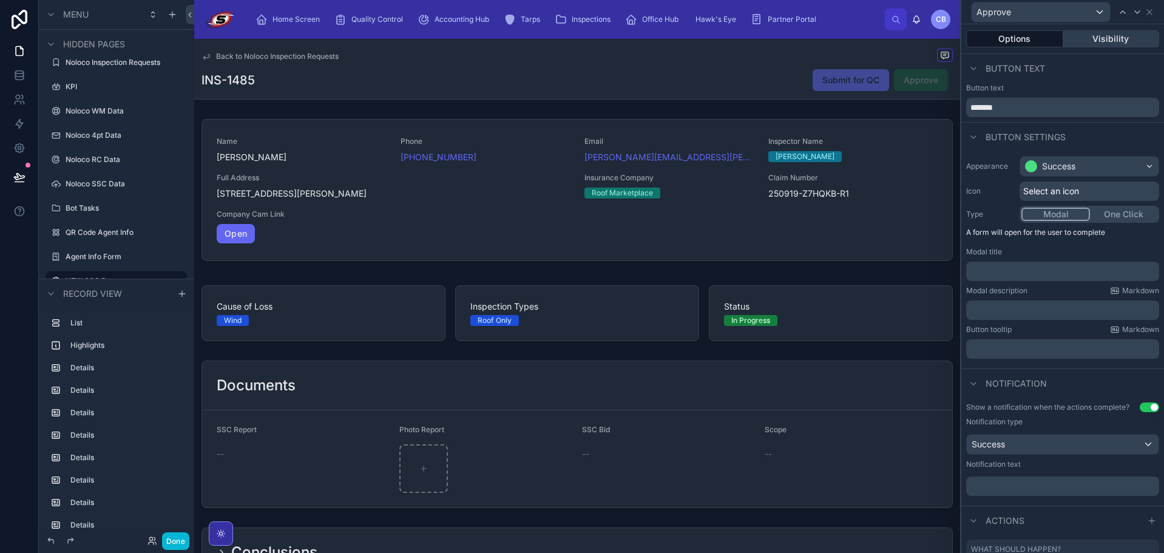
click at [1114, 37] on button "Visibility" at bounding box center [1111, 38] width 96 height 17
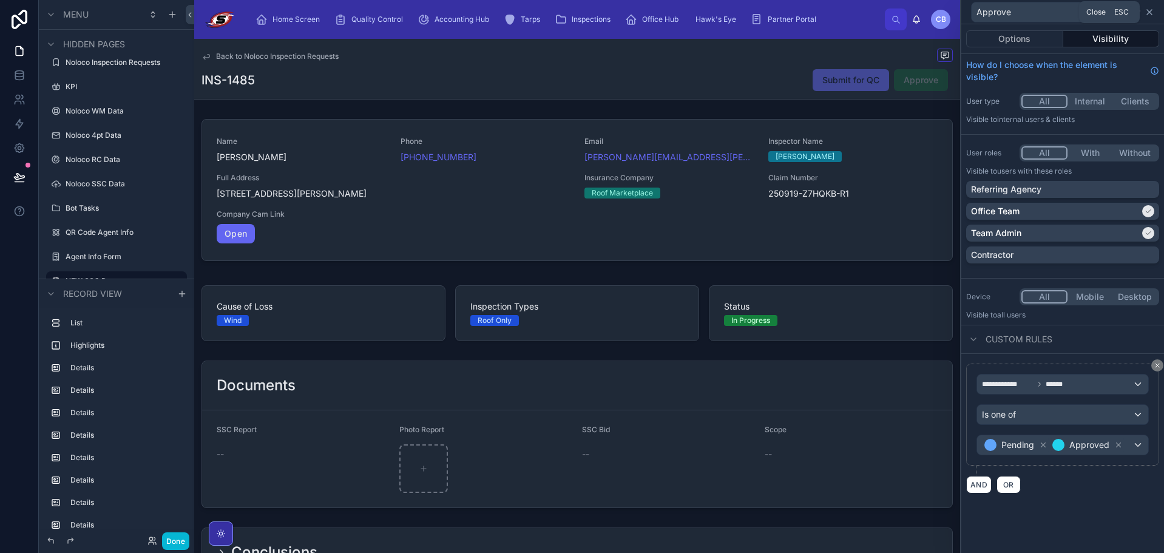
click at [1151, 12] on icon at bounding box center [1149, 12] width 10 height 10
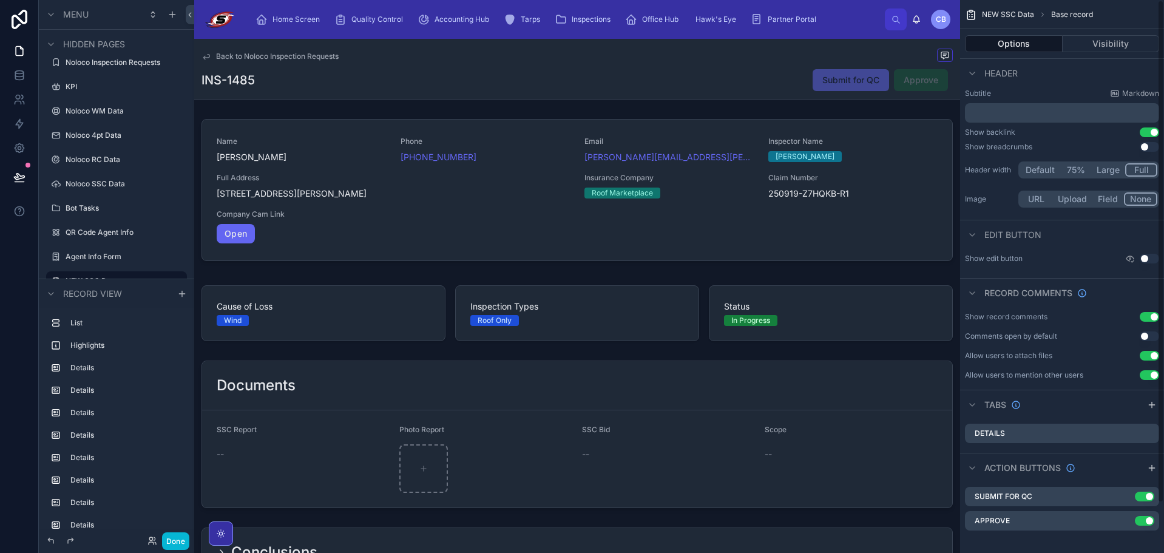
scroll to position [55, 0]
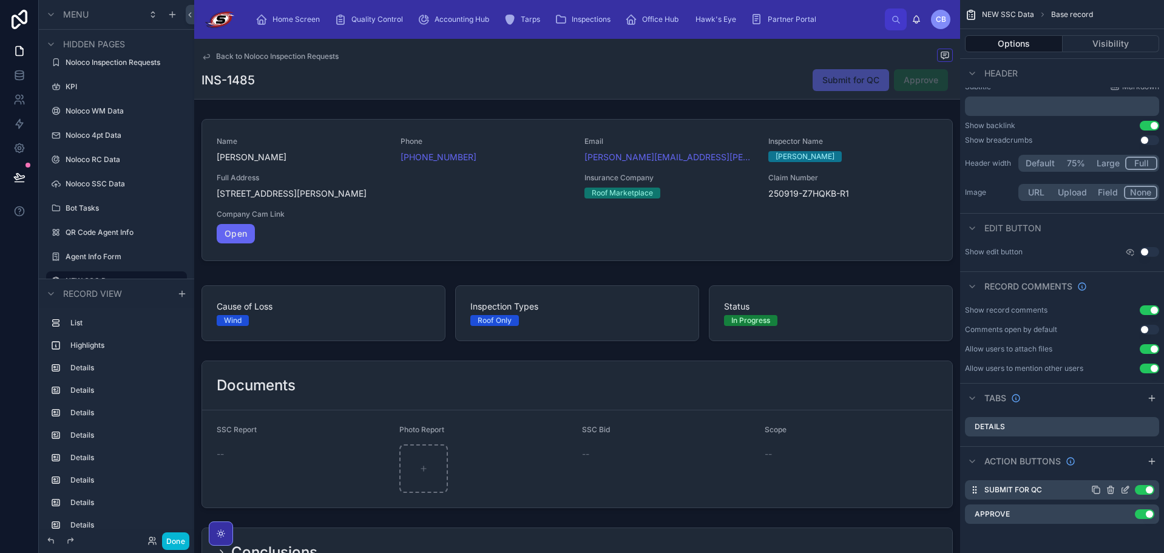
click at [1127, 492] on icon "scrollable content" at bounding box center [1124, 490] width 5 height 5
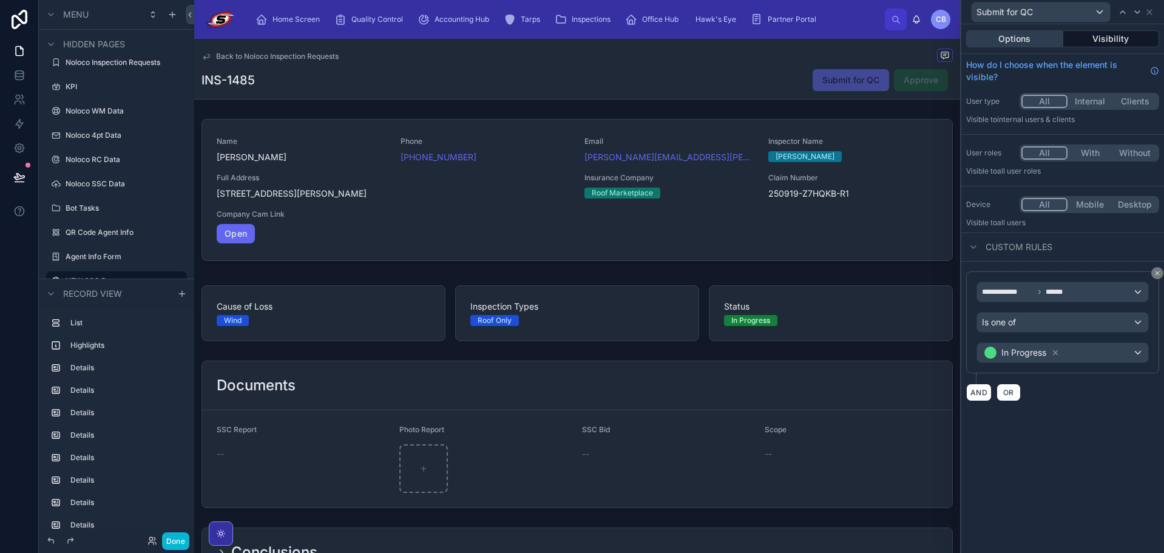
click at [1025, 27] on div "Options Visibility" at bounding box center [1062, 38] width 203 height 29
click at [1025, 33] on button "Options" at bounding box center [1014, 38] width 97 height 17
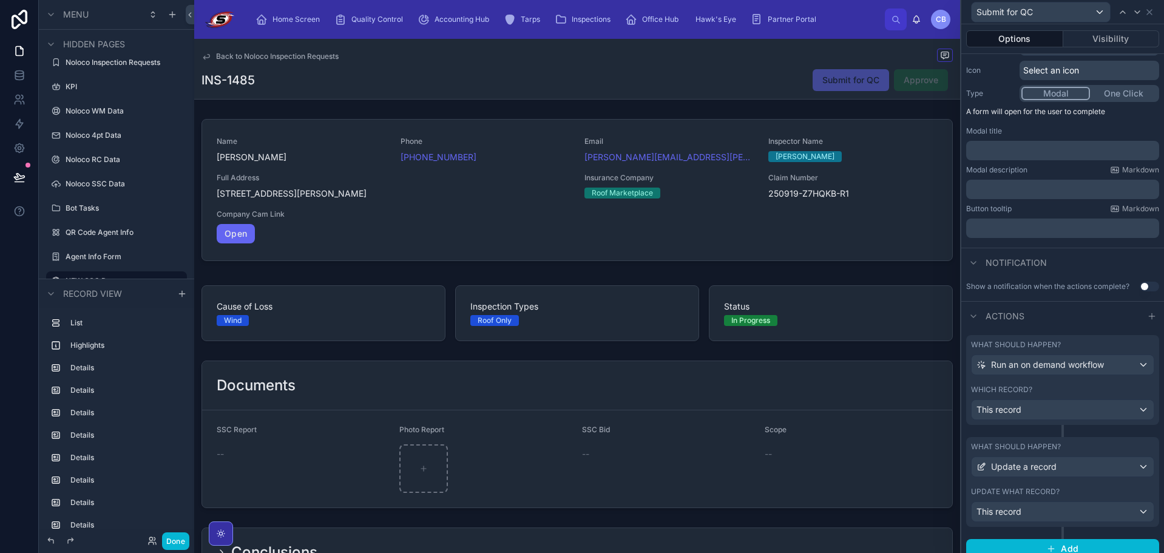
scroll to position [131, 0]
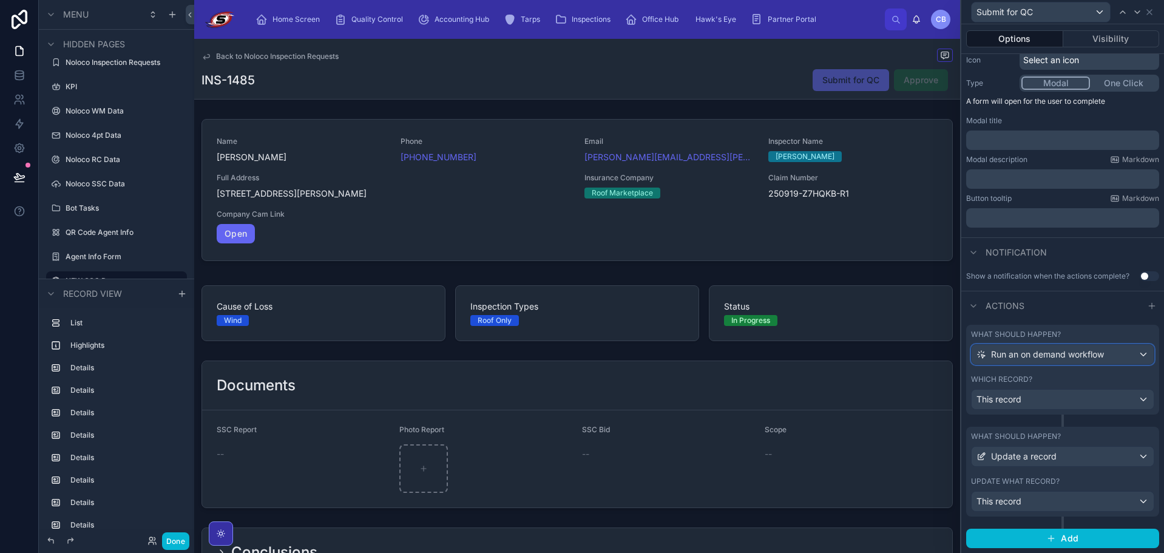
click at [1124, 360] on div "Run an on demand workflow" at bounding box center [1062, 354] width 182 height 19
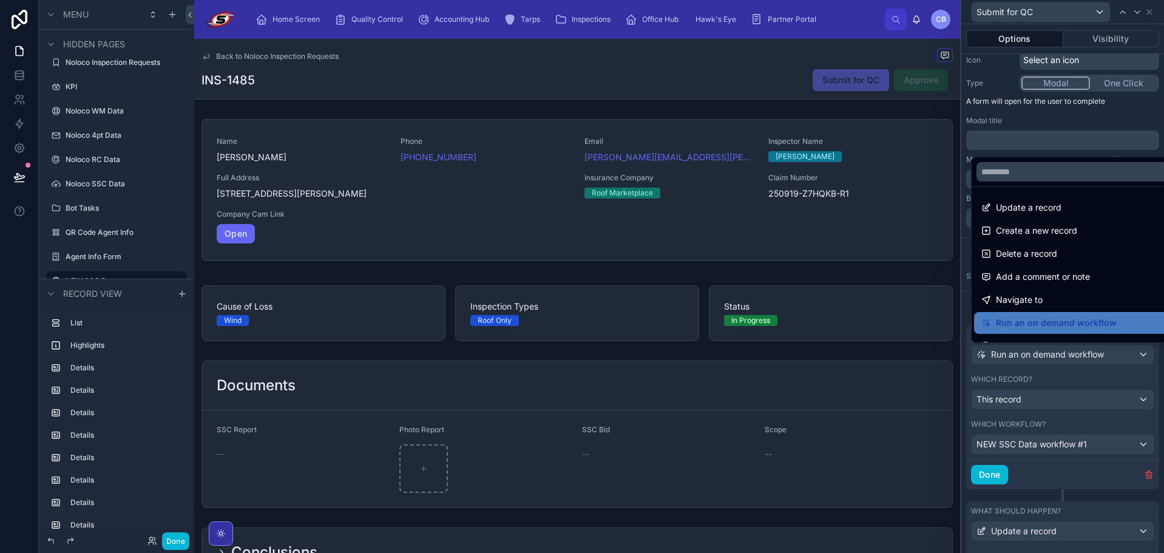
click at [1135, 476] on div at bounding box center [1062, 276] width 203 height 553
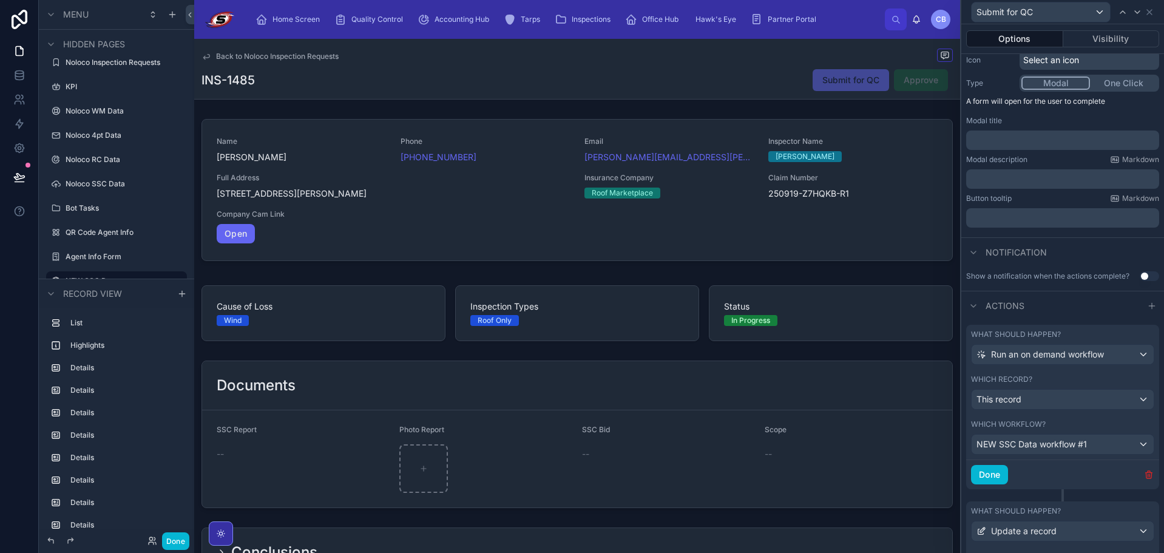
click at [1145, 474] on icon "button" at bounding box center [1147, 474] width 5 height 5
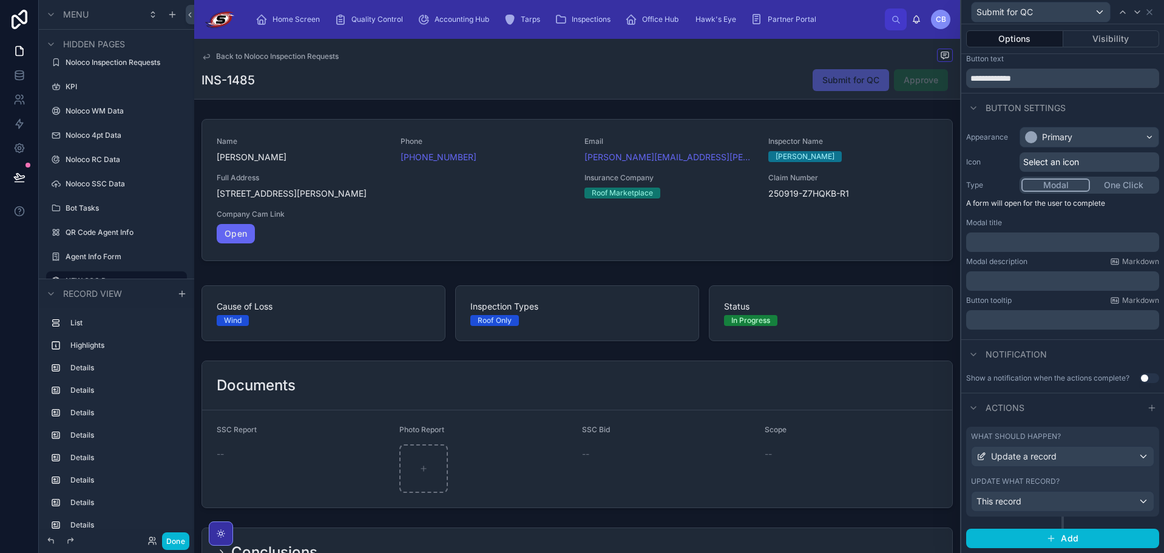
scroll to position [29, 0]
click at [1091, 404] on div "Actions" at bounding box center [1062, 406] width 203 height 29
click at [1147, 11] on icon at bounding box center [1149, 12] width 10 height 10
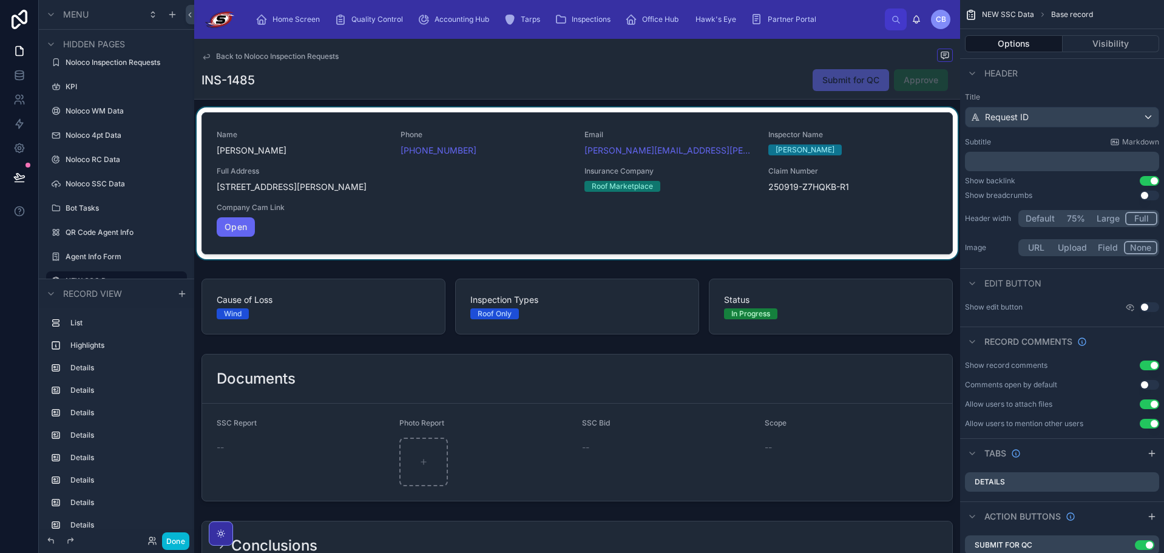
scroll to position [0, 0]
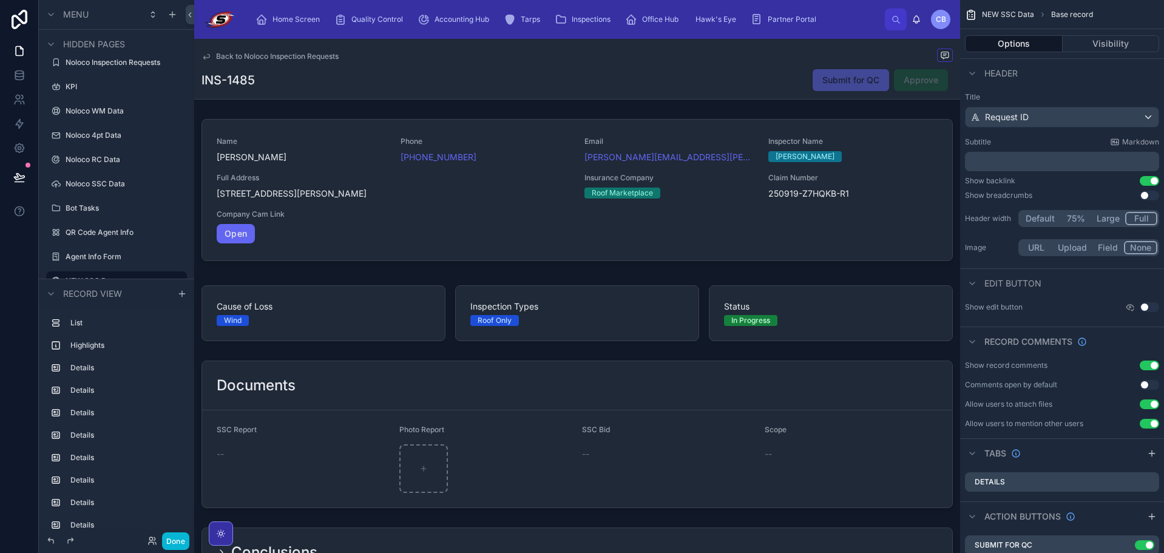
click at [744, 89] on div "INS-1485 Submit for QC Approve" at bounding box center [576, 80] width 751 height 23
click at [172, 534] on button "Done" at bounding box center [175, 541] width 27 height 18
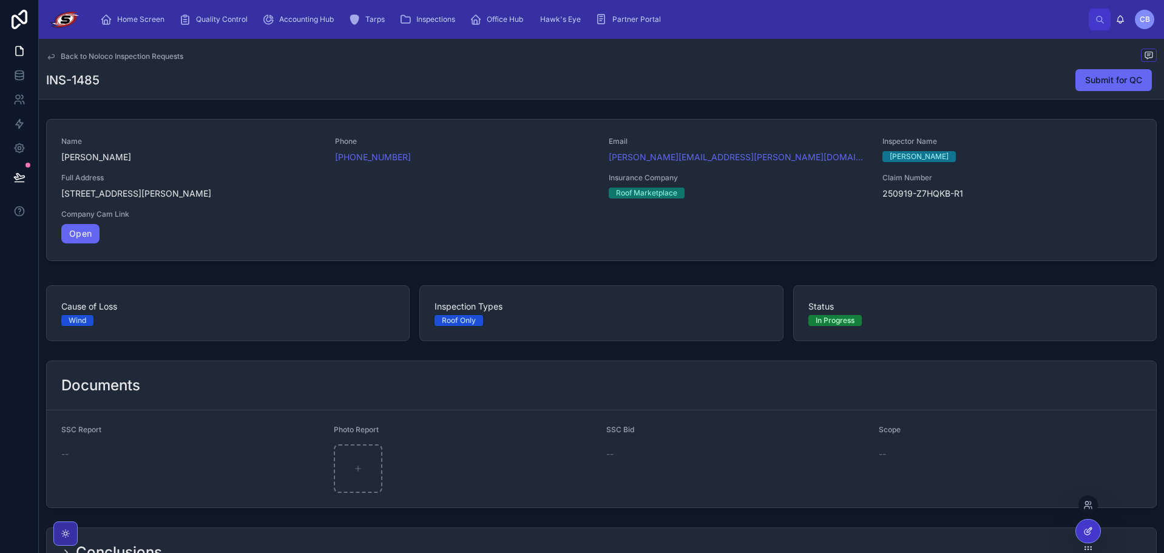
click at [1090, 533] on icon at bounding box center [1086, 531] width 5 height 5
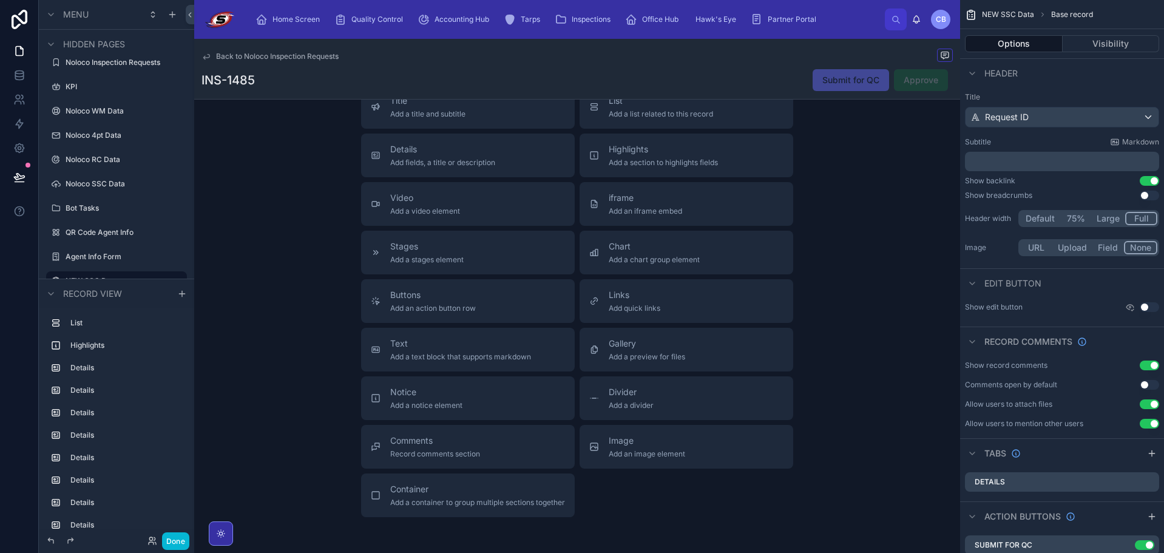
scroll to position [2060, 0]
click at [455, 449] on span "Record comments section" at bounding box center [435, 453] width 90 height 10
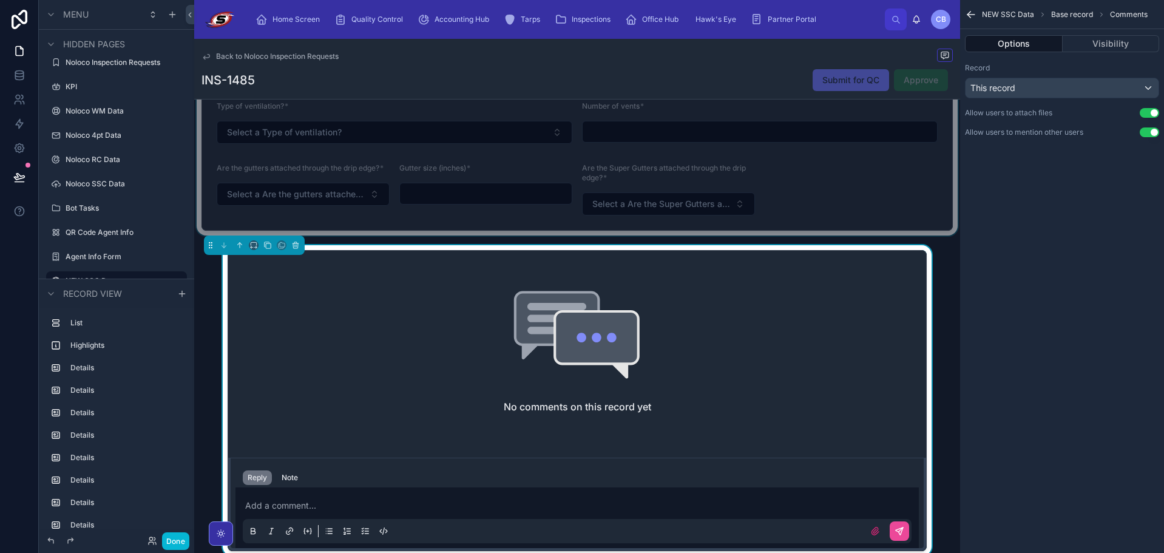
scroll to position [1799, 0]
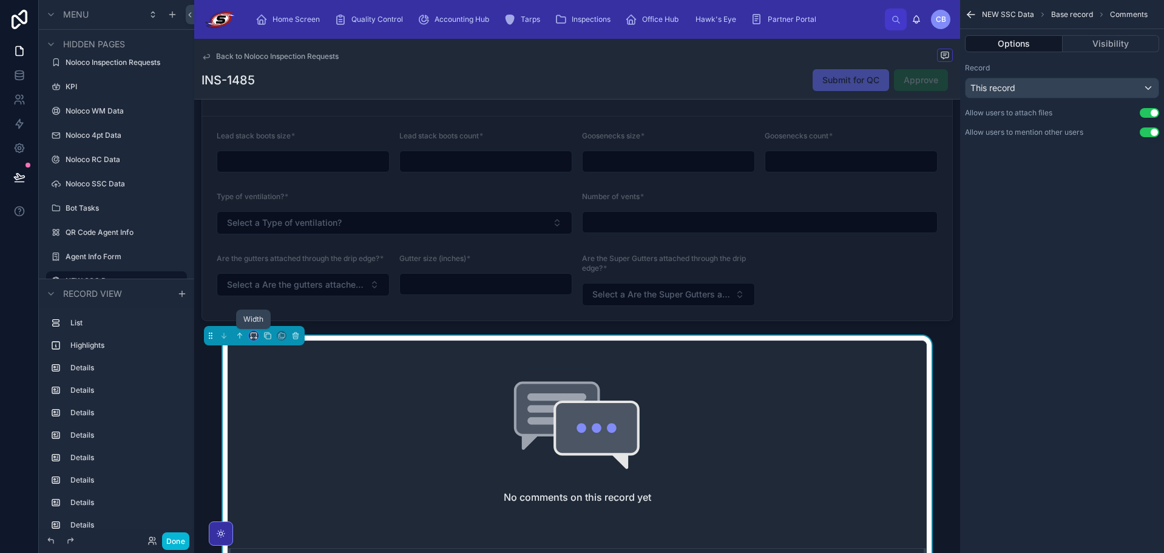
click at [255, 335] on icon at bounding box center [253, 335] width 8 height 8
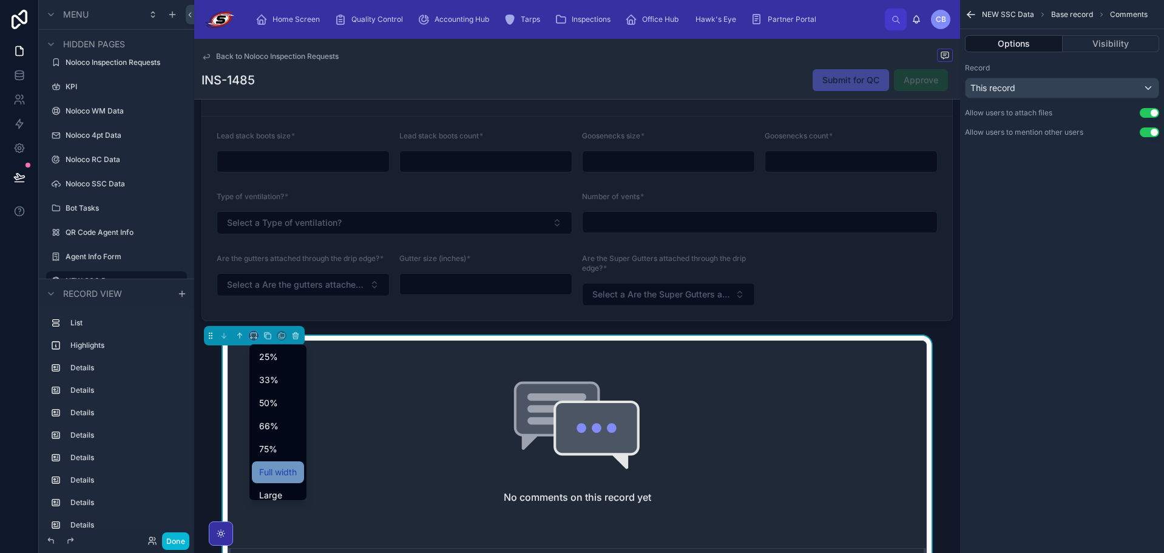
scroll to position [33, 0]
click at [272, 454] on div "Full width" at bounding box center [278, 464] width 52 height 22
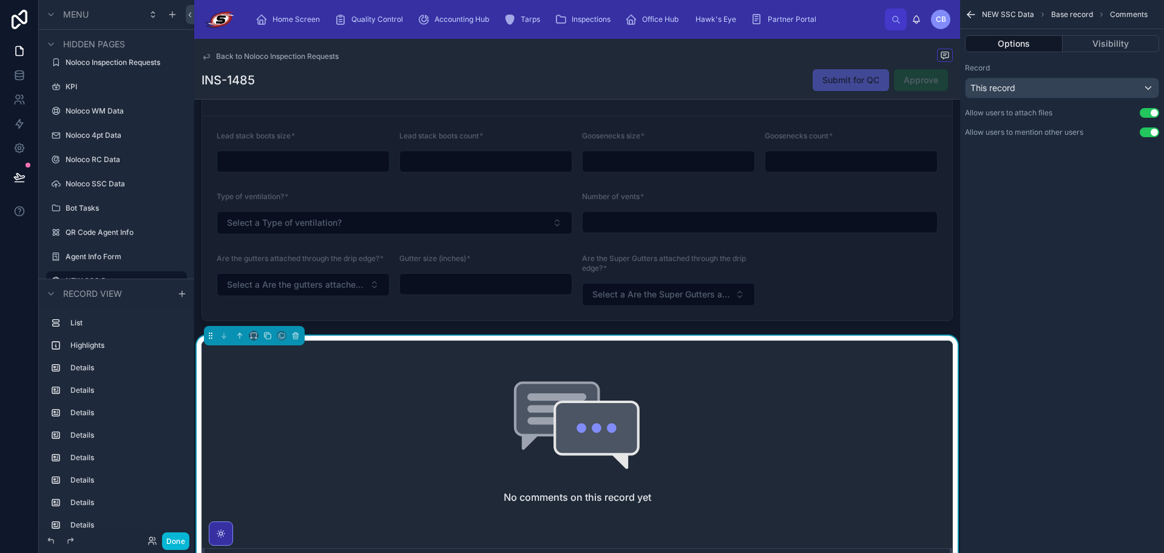
click at [674, 416] on div "No comments on this record yet" at bounding box center [577, 442] width 750 height 203
click at [733, 69] on div "INS-1485 Submit for QC Approve" at bounding box center [576, 80] width 751 height 23
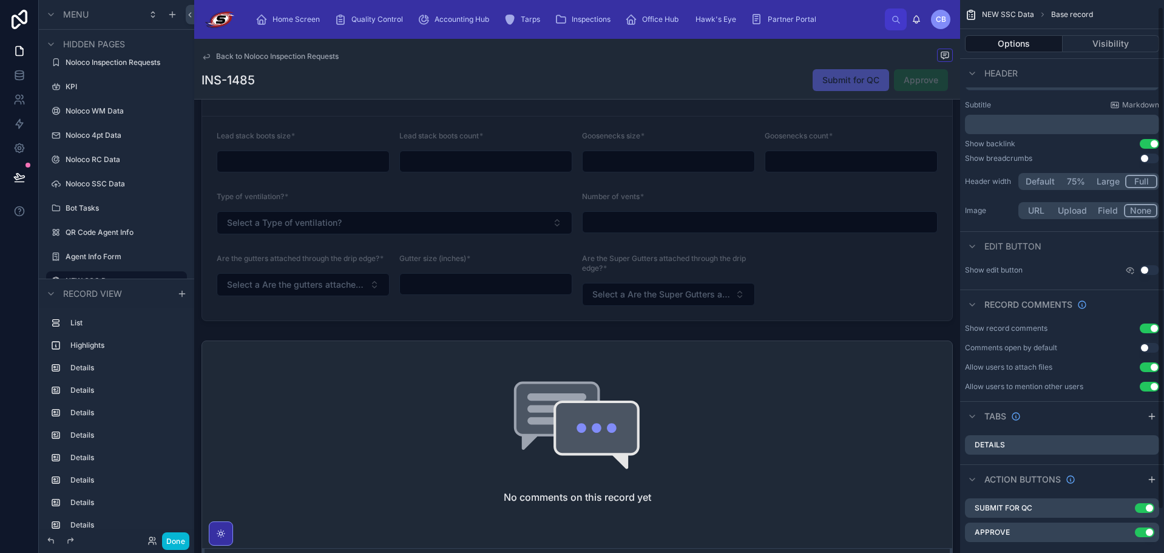
scroll to position [55, 0]
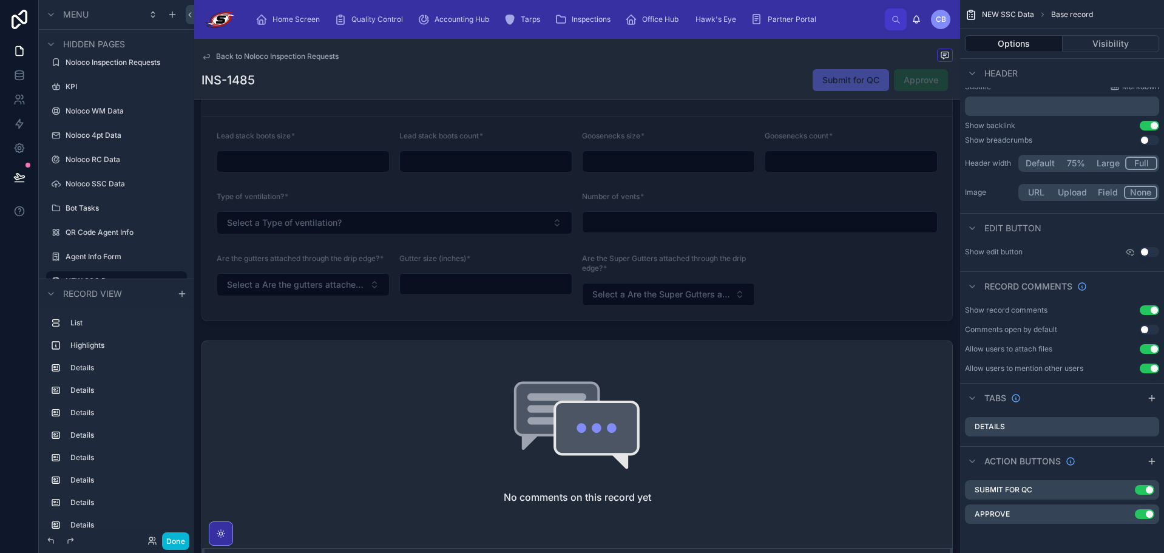
click at [1151, 330] on button "Use setting" at bounding box center [1148, 330] width 19 height 10
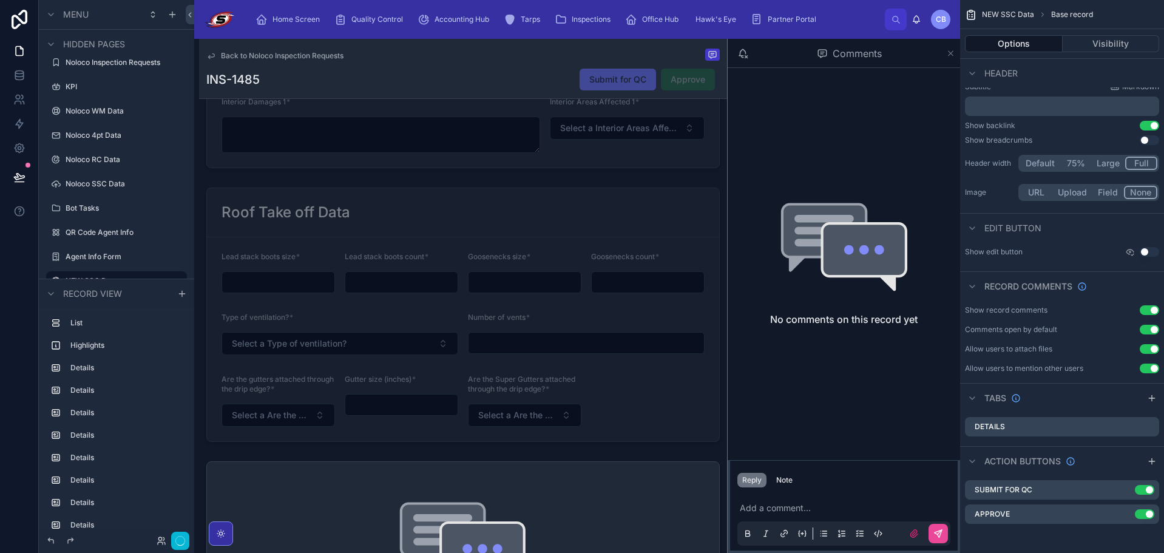
click at [954, 55] on icon at bounding box center [950, 54] width 9 height 10
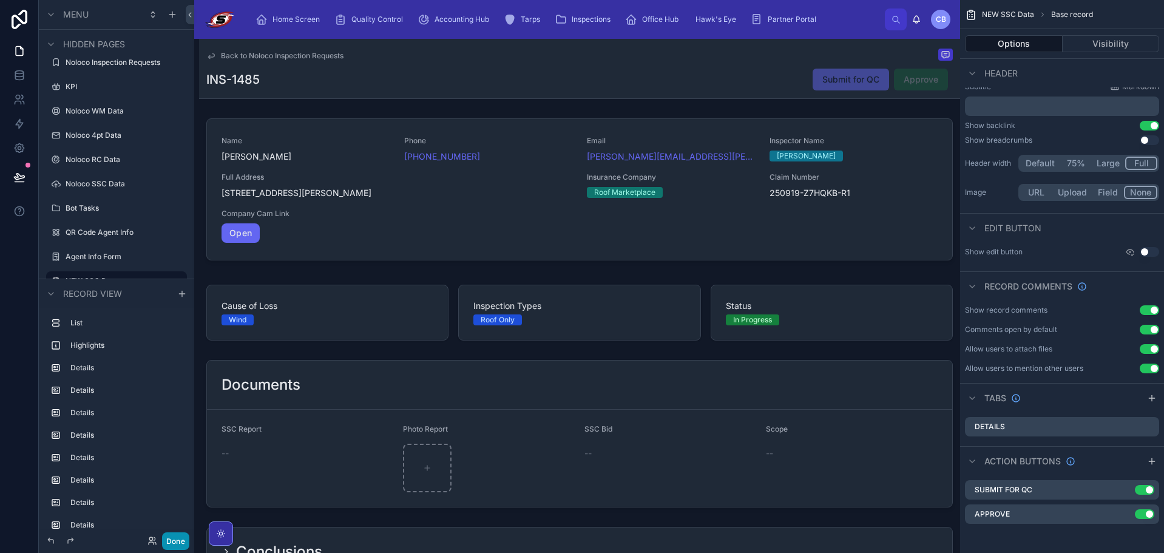
click at [174, 547] on button "Done" at bounding box center [175, 541] width 27 height 18
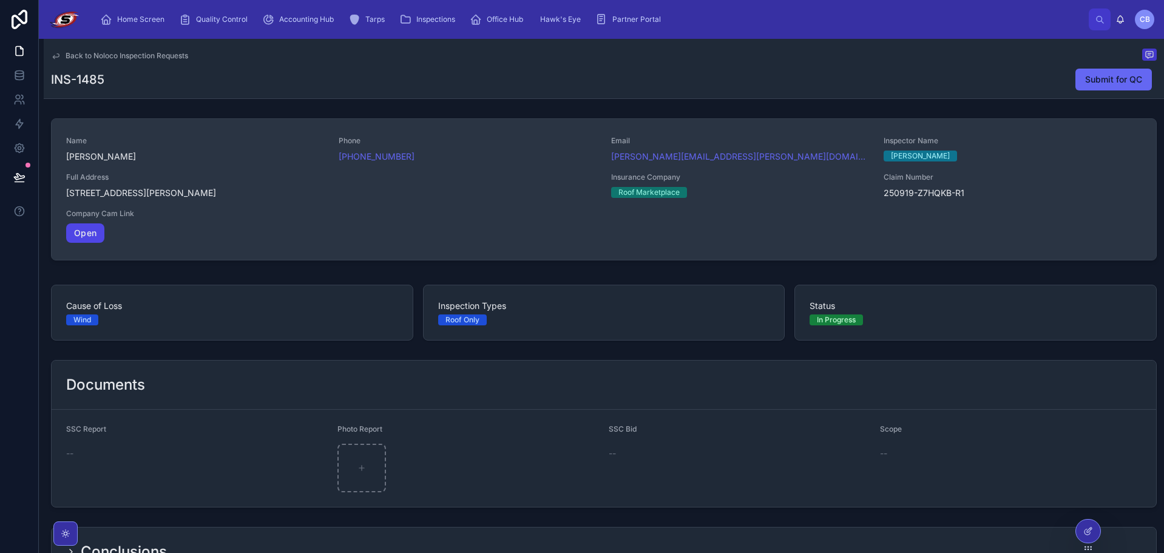
click at [93, 233] on link "Open" at bounding box center [85, 232] width 38 height 19
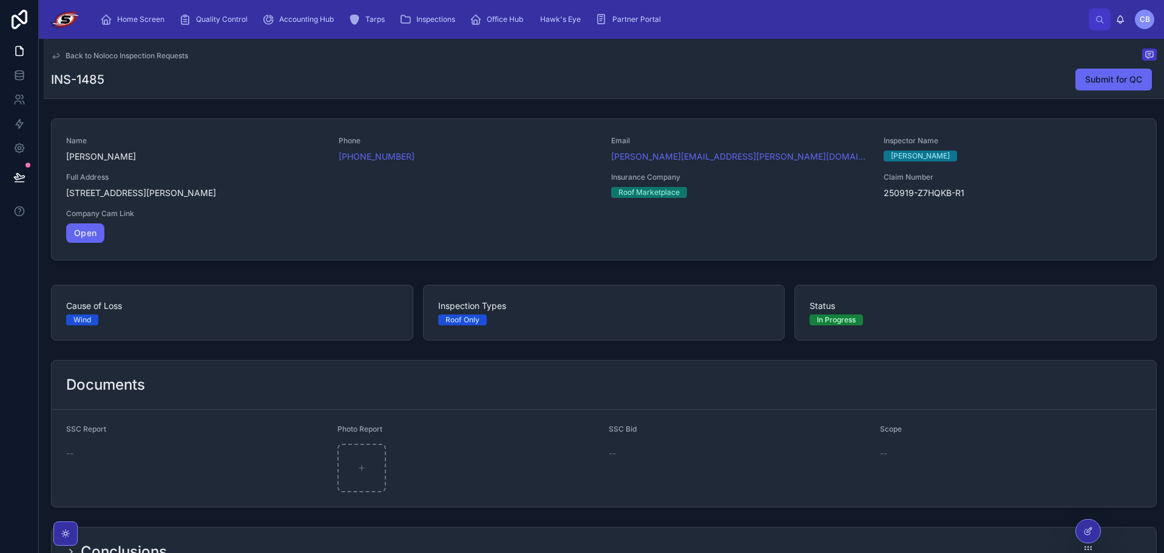
click at [908, 56] on div "Back to Noloco Inspection Requests" at bounding box center [603, 56] width 1105 height 15
click at [21, 179] on icon at bounding box center [19, 177] width 12 height 12
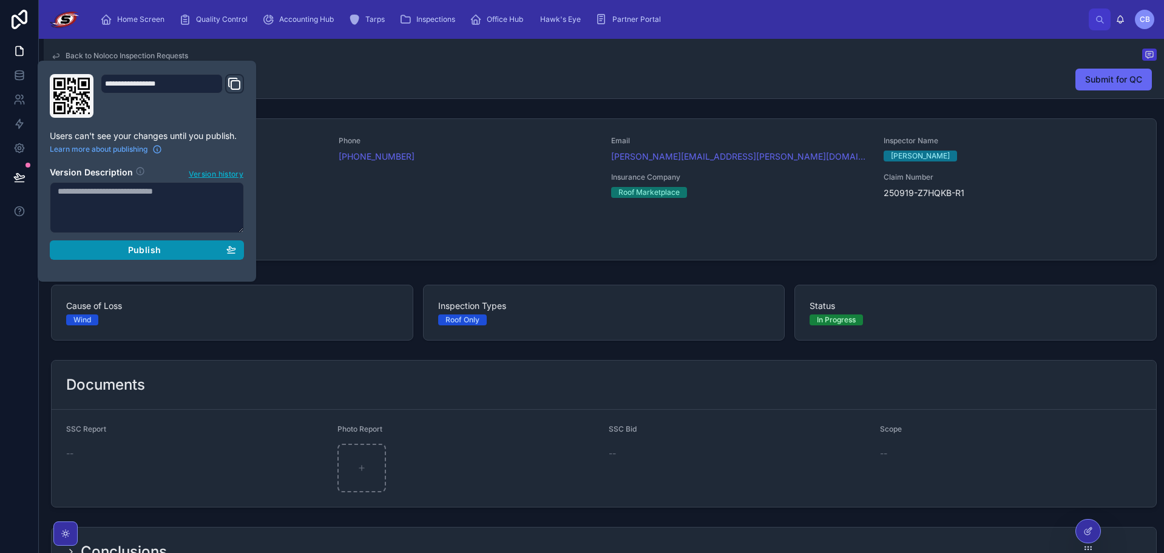
click at [101, 251] on div "Publish" at bounding box center [147, 249] width 178 height 11
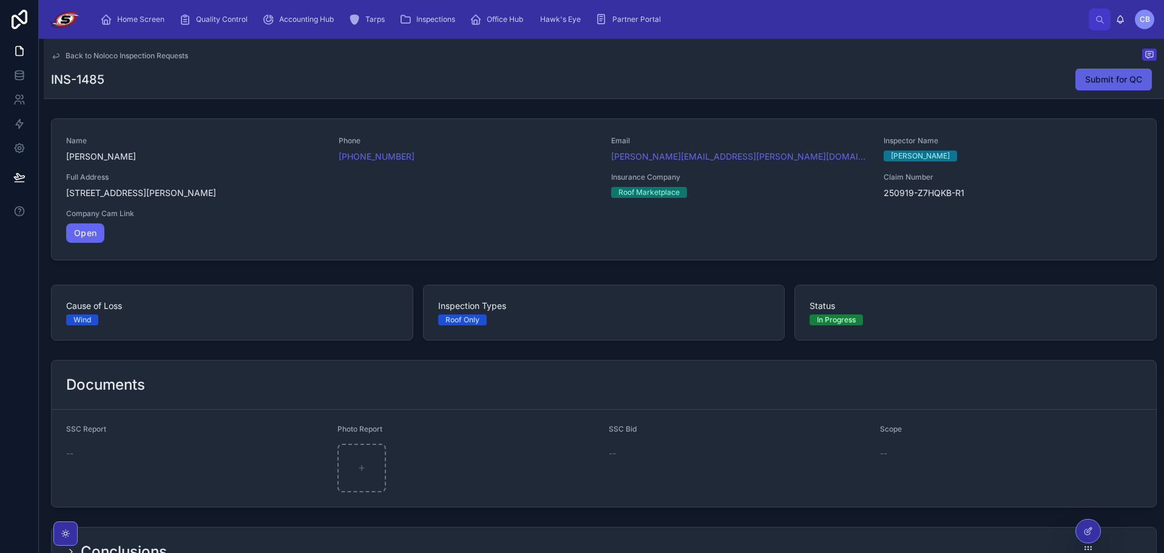
click at [1088, 87] on button "Submit for QC" at bounding box center [1113, 80] width 76 height 22
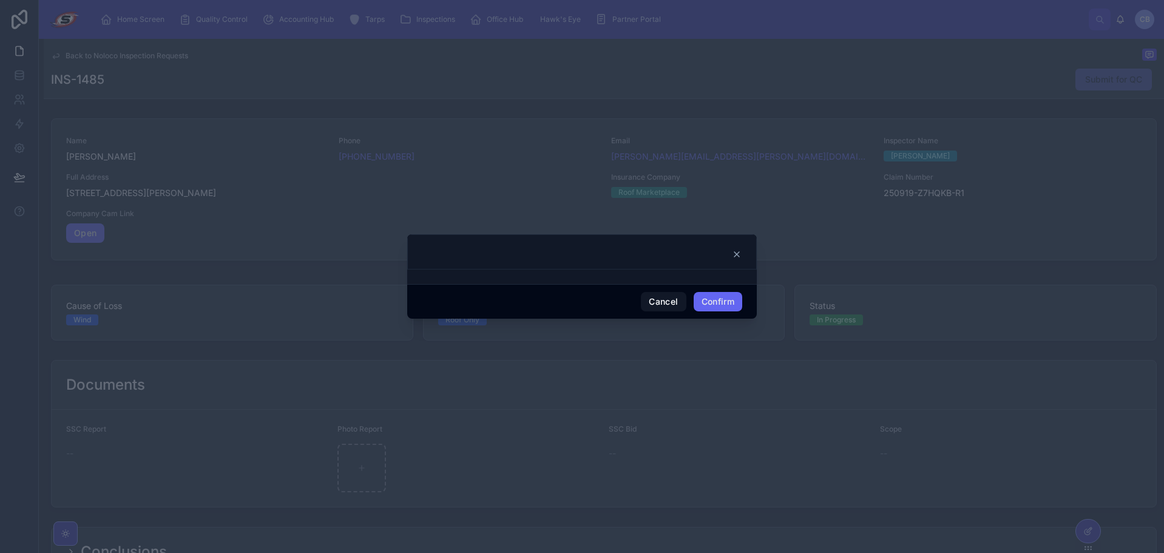
click at [731, 257] on div at bounding box center [581, 254] width 319 height 10
click at [738, 251] on icon at bounding box center [737, 254] width 10 height 10
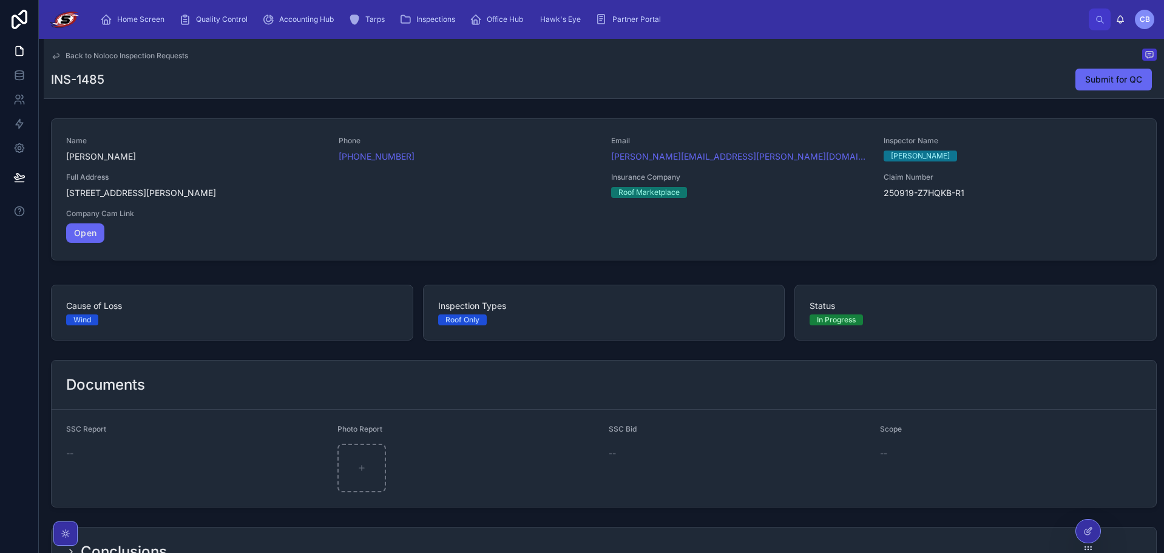
click at [1102, 533] on div "Conclusions" at bounding box center [604, 551] width 1104 height 49
click at [1094, 533] on div at bounding box center [1088, 530] width 24 height 23
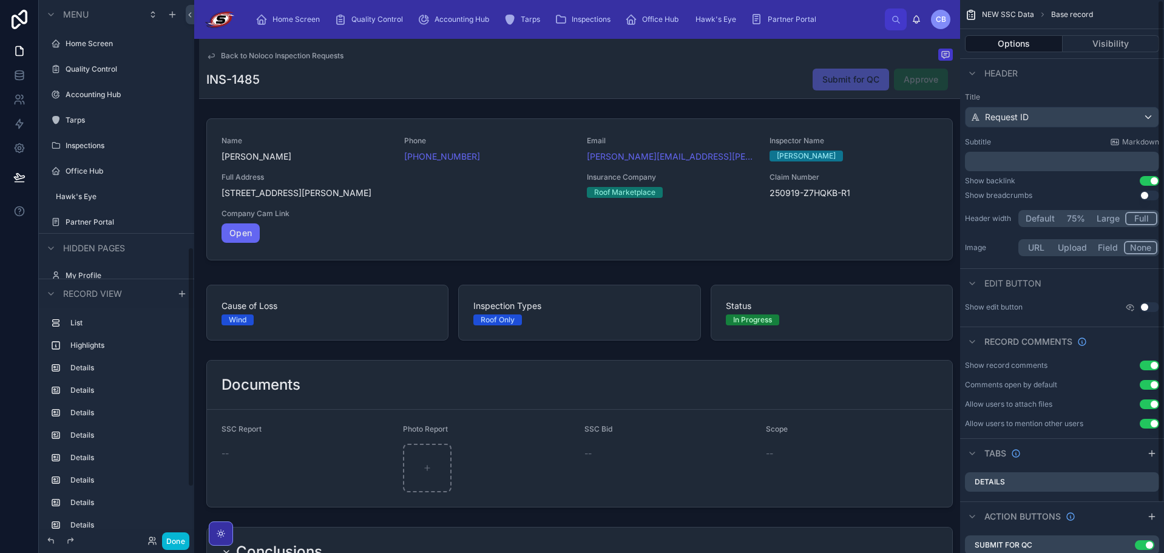
scroll to position [553, 0]
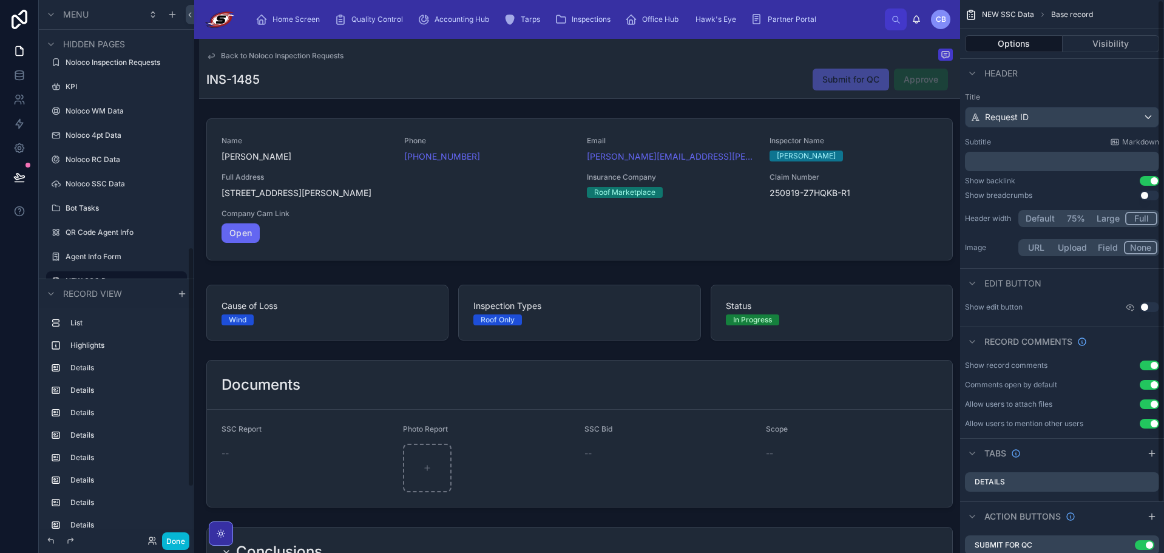
click at [774, 81] on div "INS-1485 Submit for QC Approve" at bounding box center [579, 79] width 746 height 23
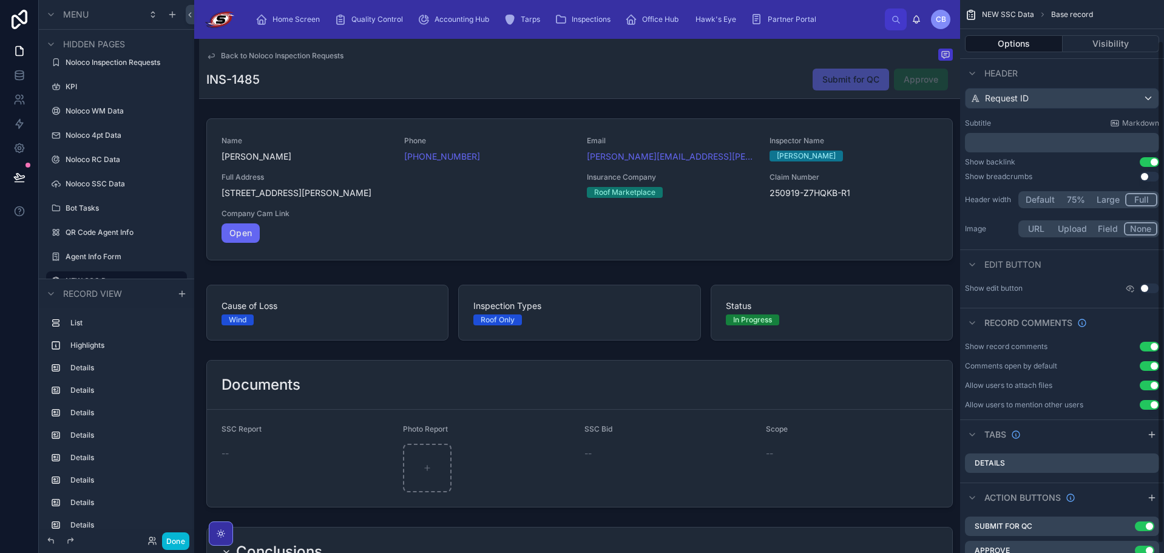
scroll to position [55, 0]
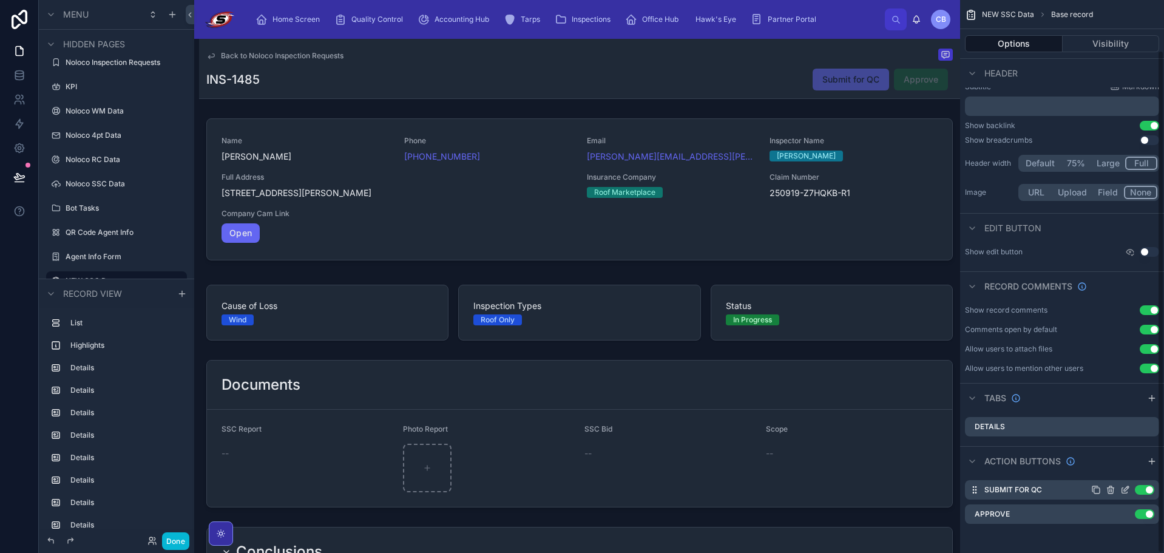
click at [1125, 489] on icon "scrollable content" at bounding box center [1125, 490] width 10 height 10
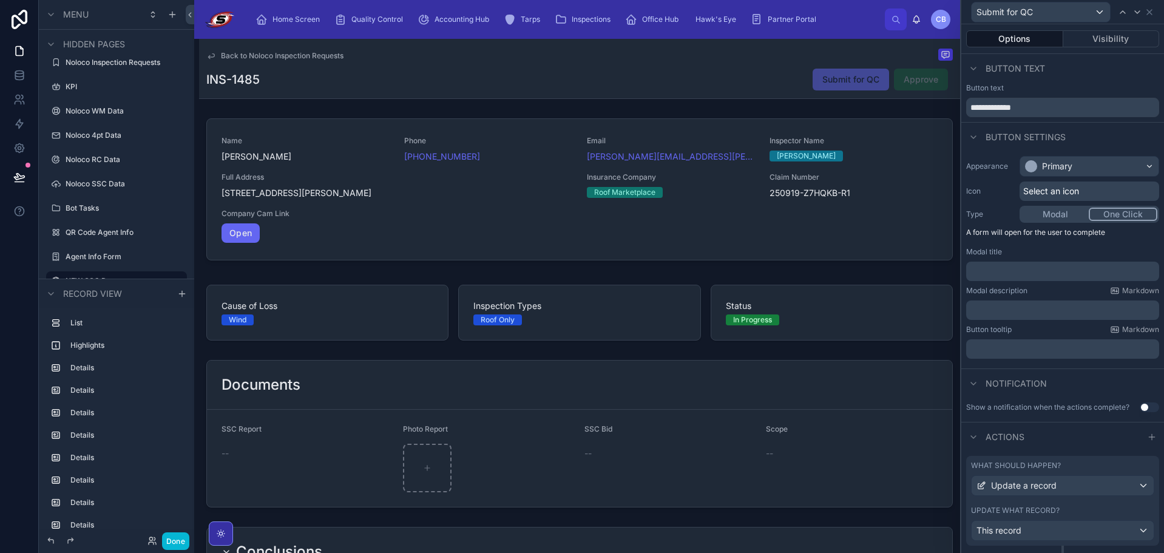
click at [1116, 214] on button "One Click" at bounding box center [1122, 213] width 69 height 13
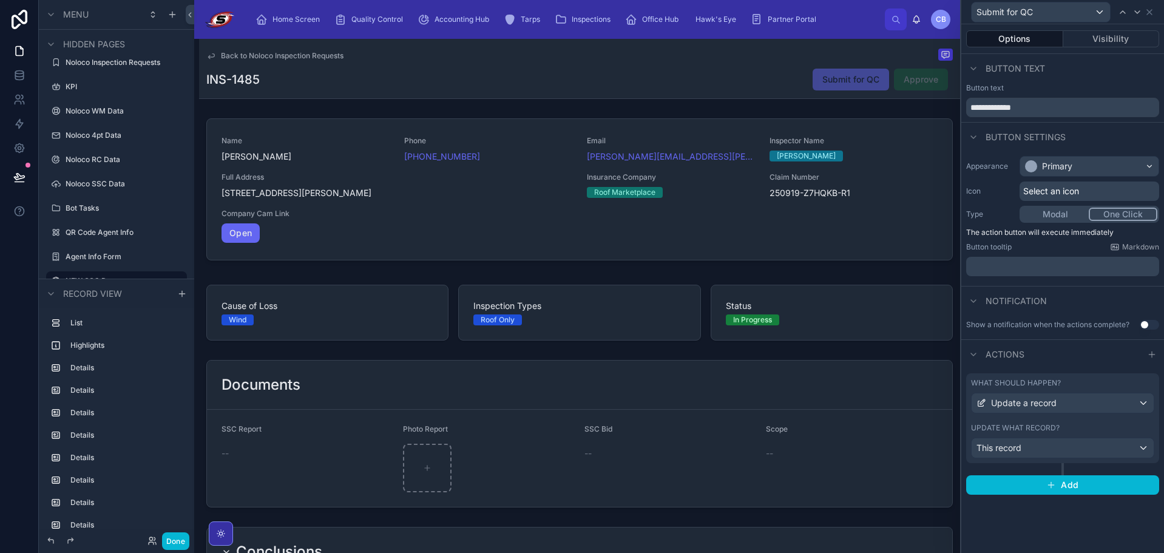
click at [1063, 213] on button "Modal" at bounding box center [1054, 213] width 67 height 13
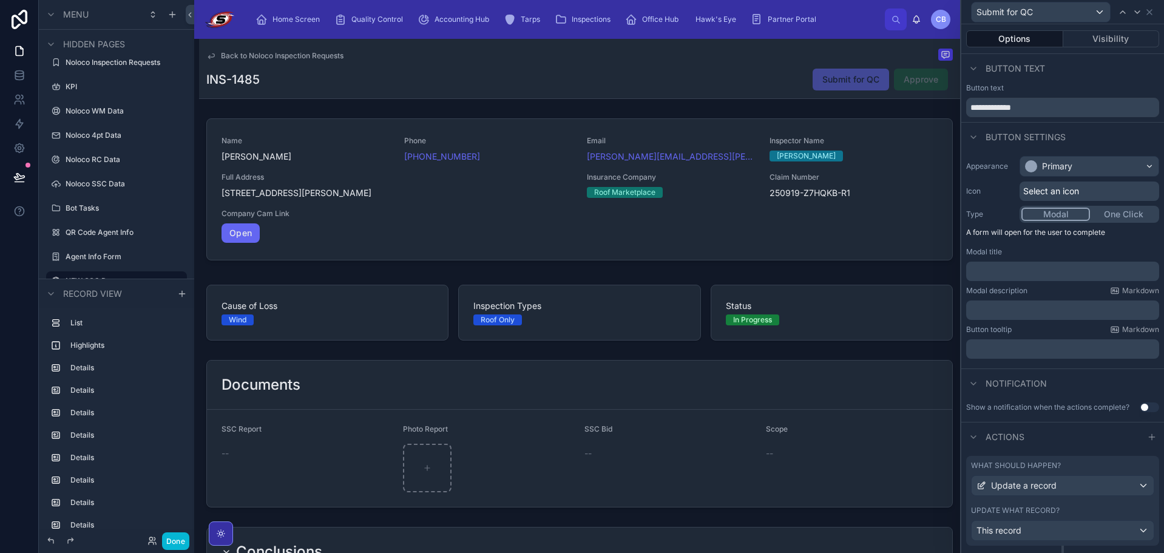
click at [1057, 271] on p "﻿" at bounding box center [1064, 271] width 186 height 12
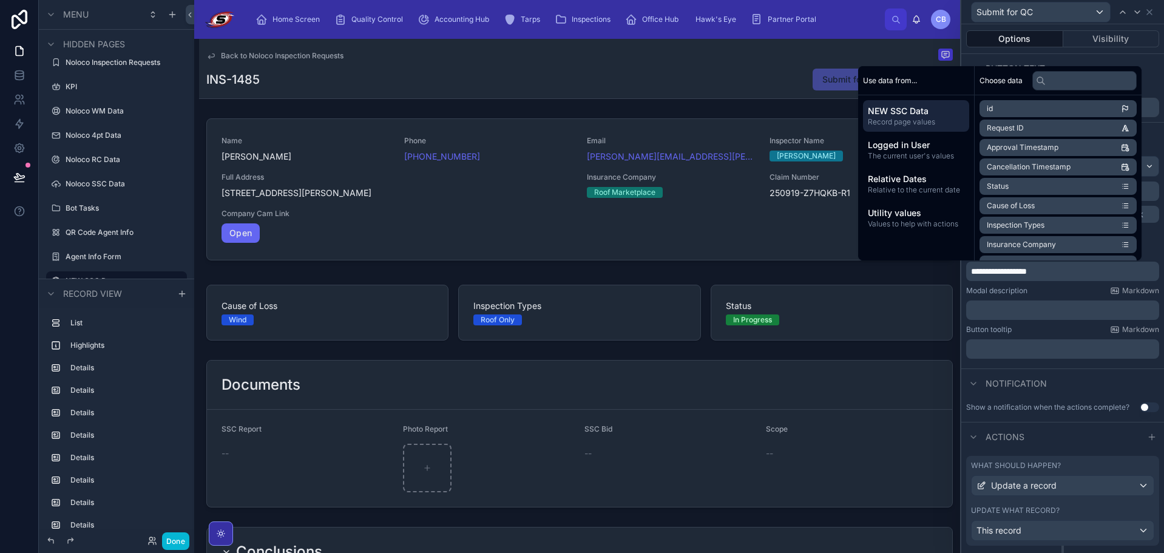
drag, startPoint x: 1000, startPoint y: 269, endPoint x: 1002, endPoint y: 275, distance: 6.2
click at [1000, 271] on span "**********" at bounding box center [999, 271] width 56 height 8
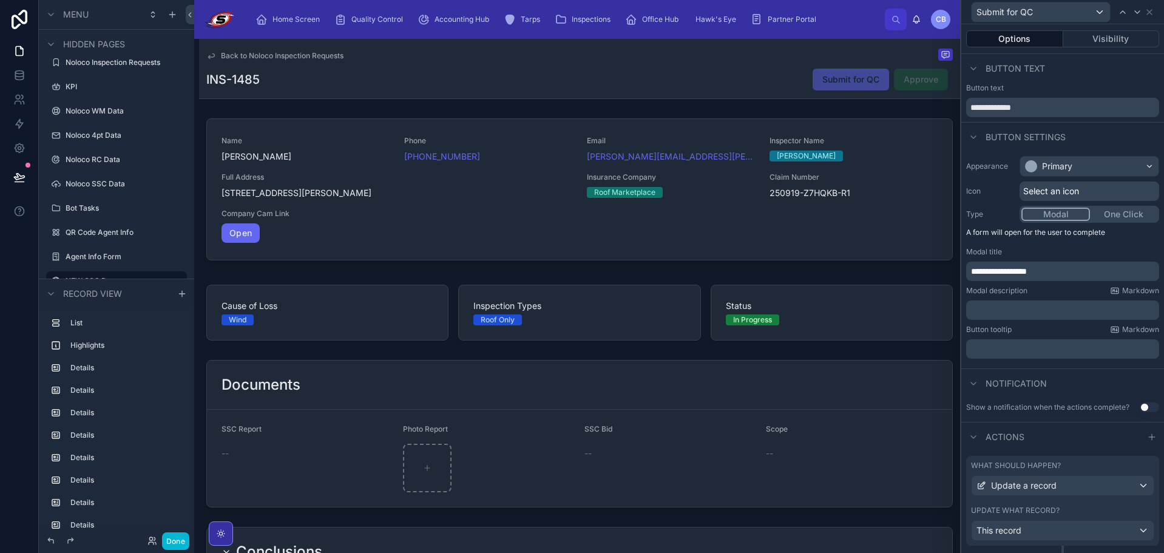
click at [1006, 273] on span "**********" at bounding box center [999, 271] width 56 height 8
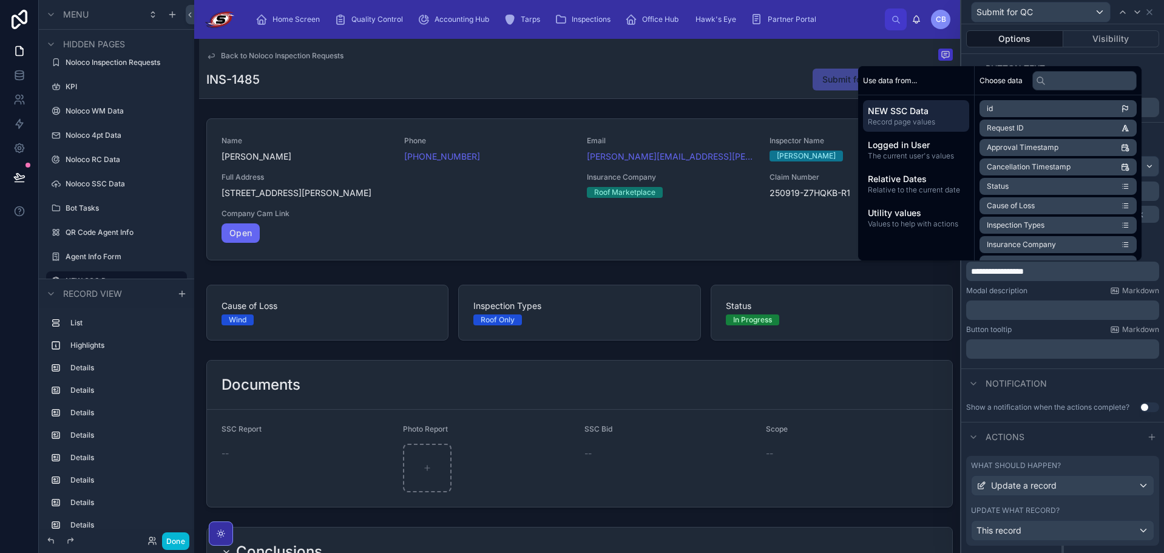
click at [1040, 303] on div "﻿" at bounding box center [1062, 309] width 193 height 19
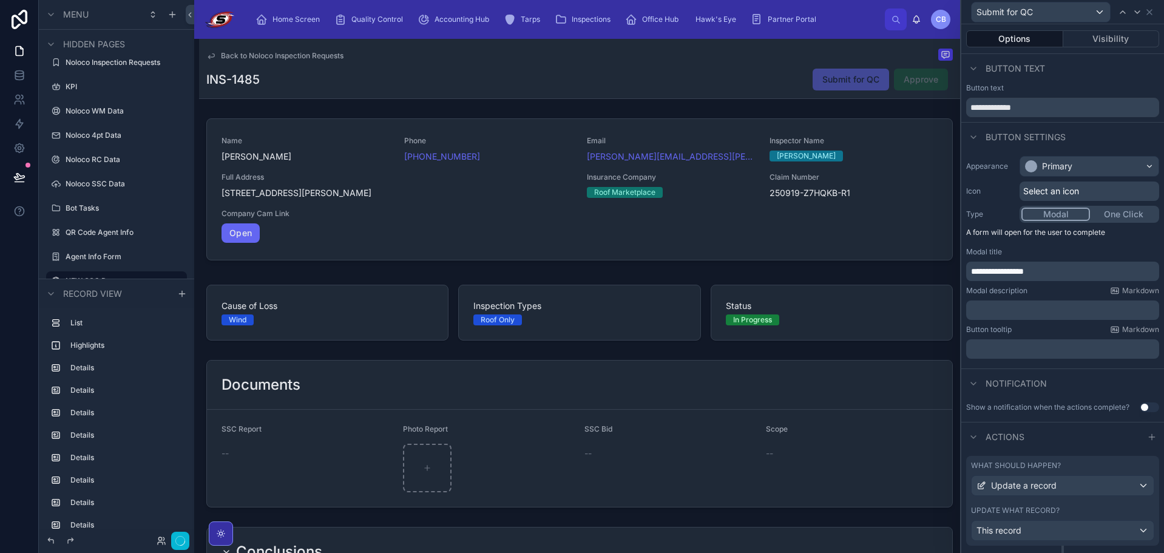
click at [1040, 308] on p "﻿" at bounding box center [1064, 310] width 186 height 12
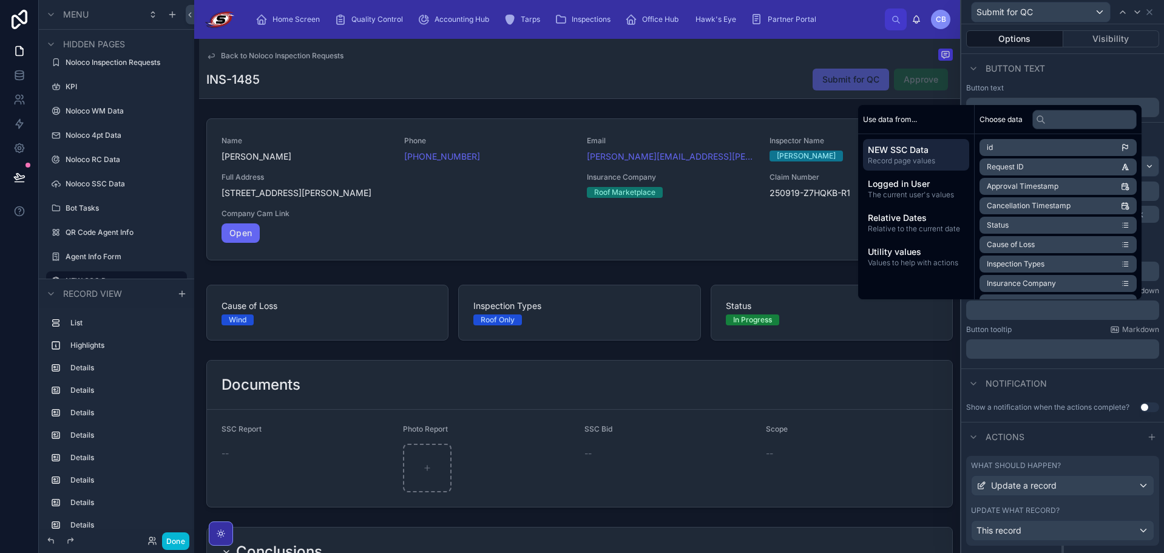
click at [1034, 313] on p "﻿" at bounding box center [1064, 310] width 186 height 12
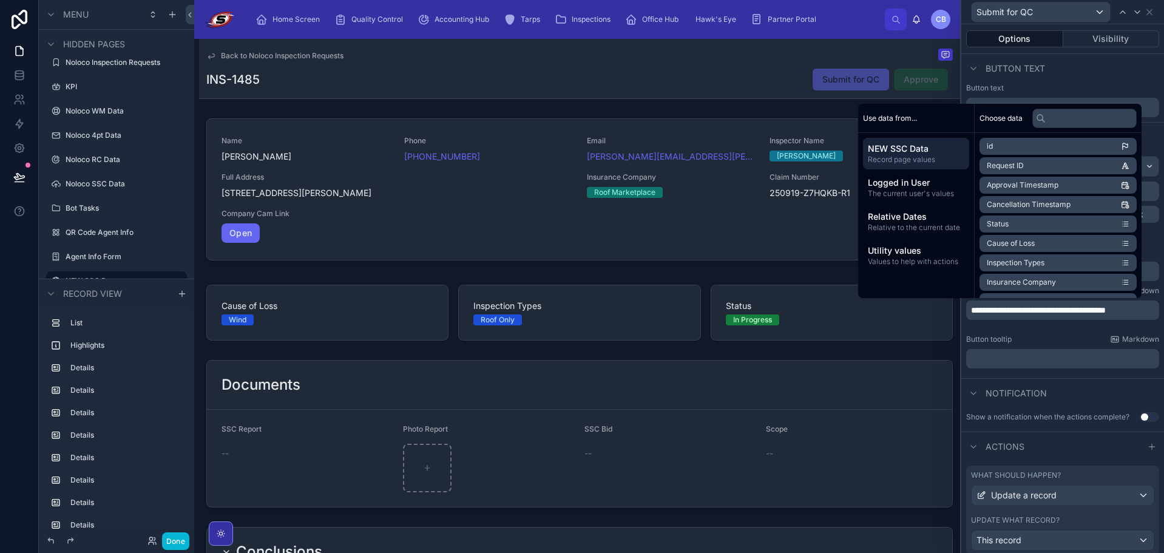
scroll to position [0, 0]
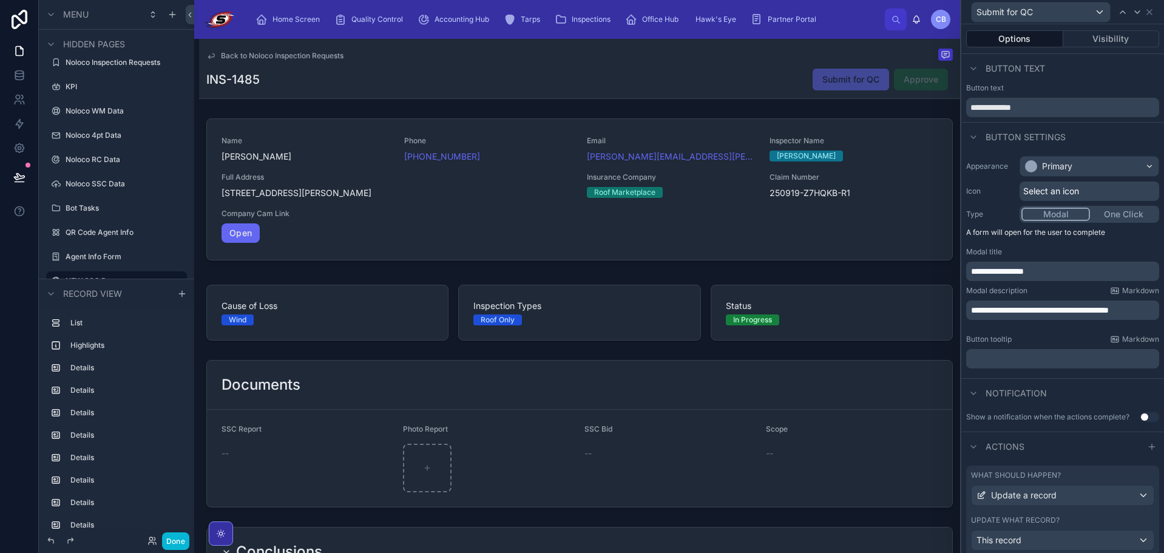
click at [1043, 341] on div "Button tooltip Markdown" at bounding box center [1062, 339] width 193 height 10
click at [1139, 414] on button "Use setting" at bounding box center [1148, 417] width 19 height 10
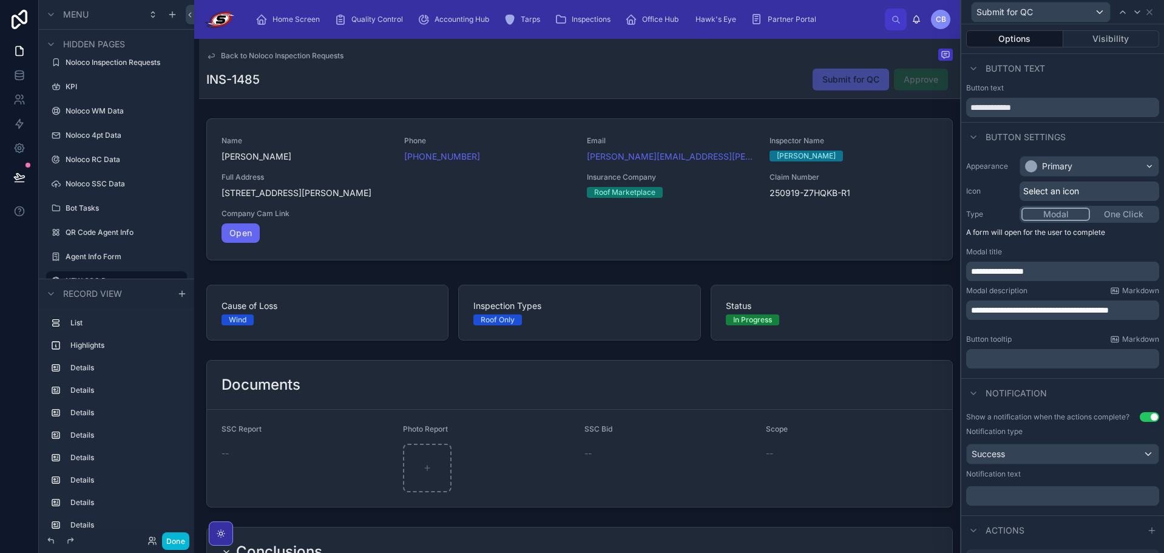
click at [913, 78] on span "Approve" at bounding box center [921, 80] width 54 height 22
click at [173, 543] on button "Done" at bounding box center [175, 541] width 27 height 18
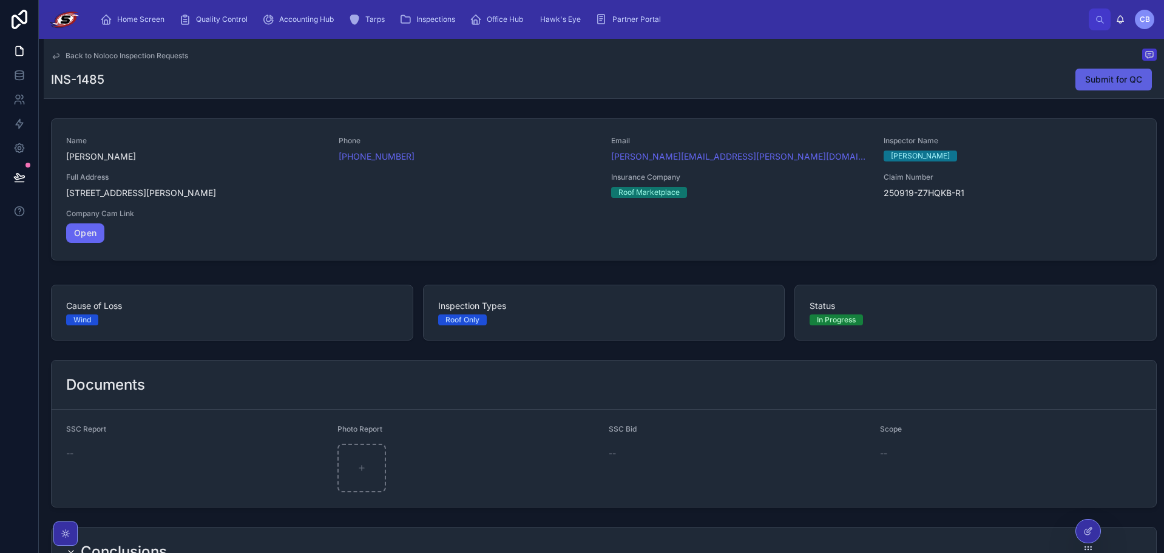
click at [1109, 79] on span "Submit for QC" at bounding box center [1113, 79] width 57 height 12
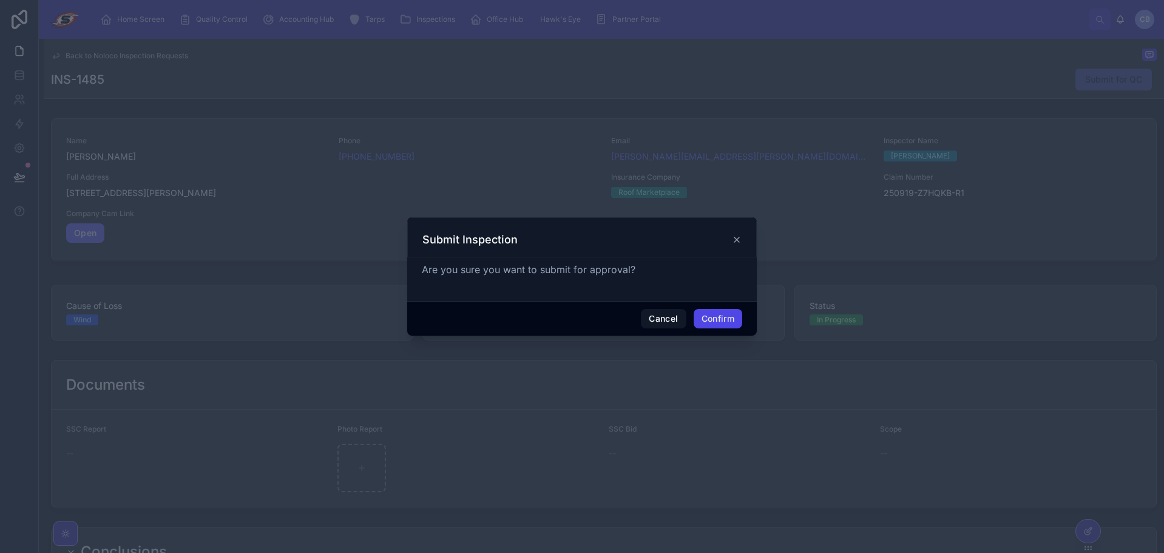
click at [717, 321] on button "Confirm" at bounding box center [717, 318] width 49 height 19
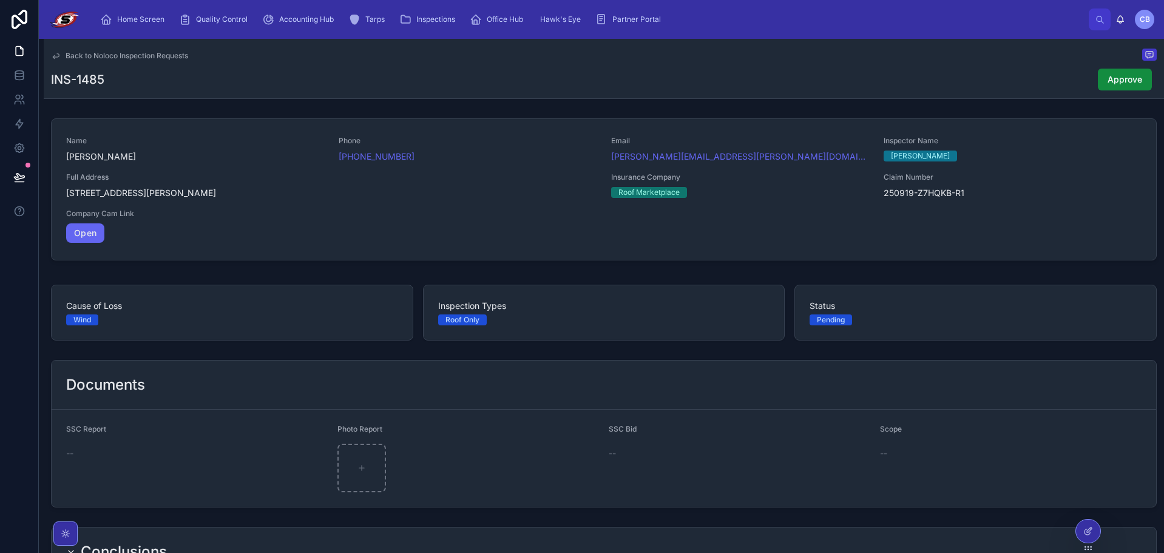
click at [1092, 533] on icon at bounding box center [1088, 531] width 10 height 10
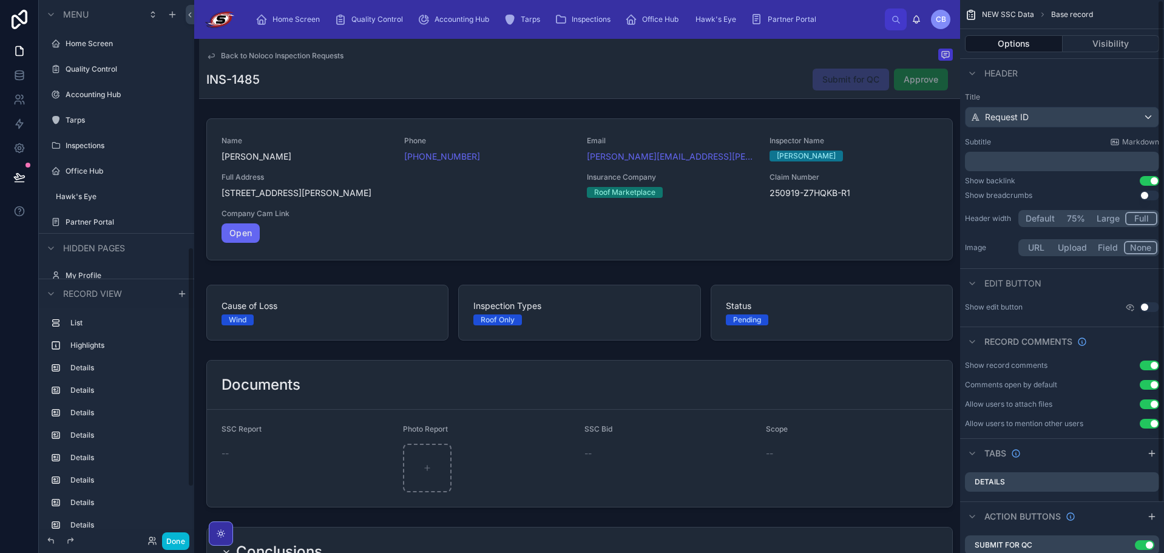
scroll to position [553, 0]
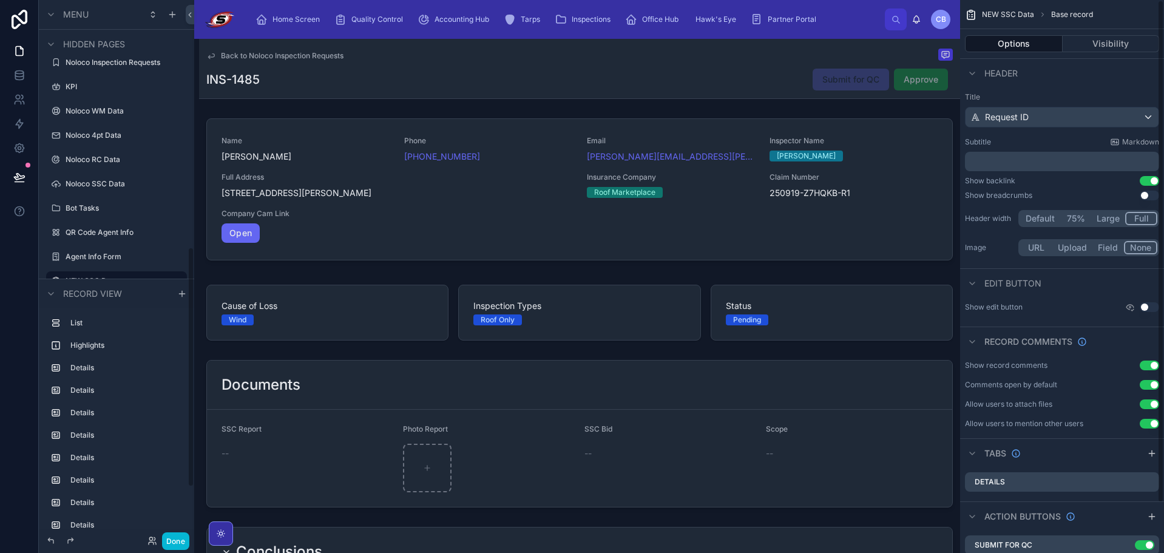
click at [936, 89] on span "Approve" at bounding box center [921, 80] width 54 height 22
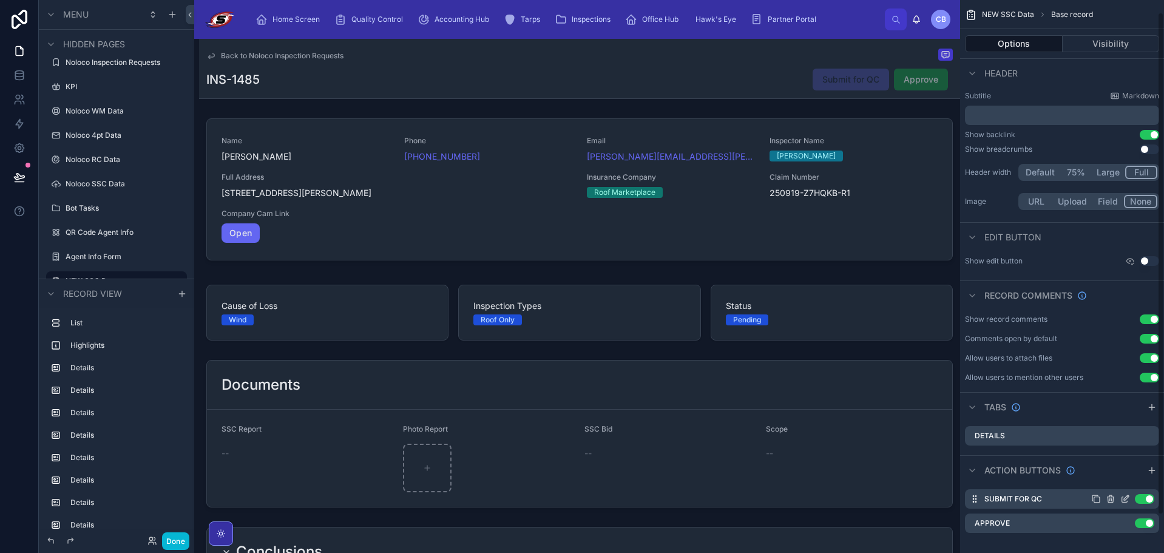
scroll to position [55, 0]
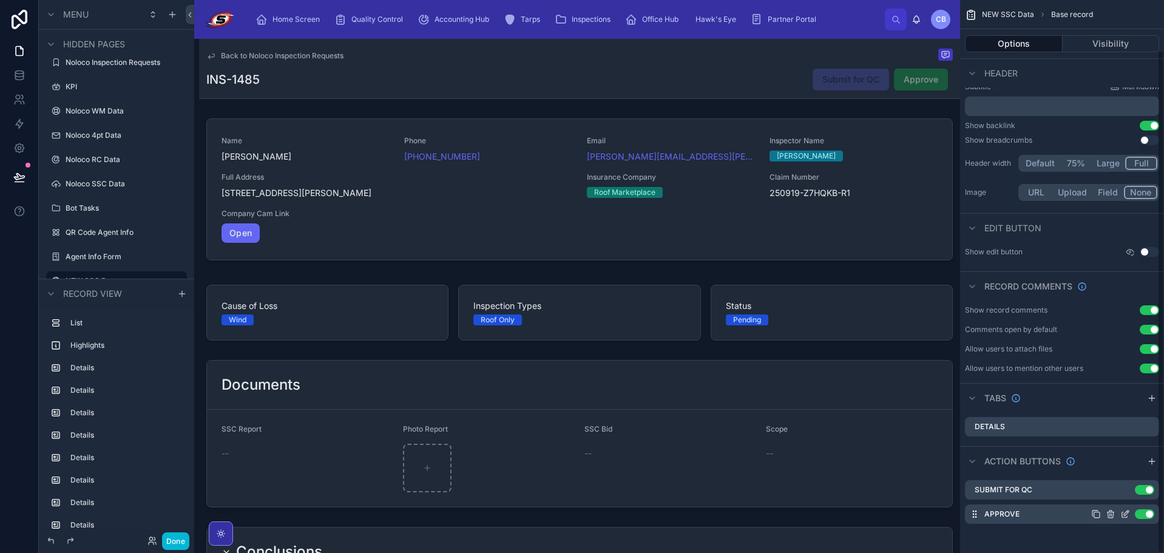
click at [1122, 513] on icon "scrollable content" at bounding box center [1125, 514] width 10 height 10
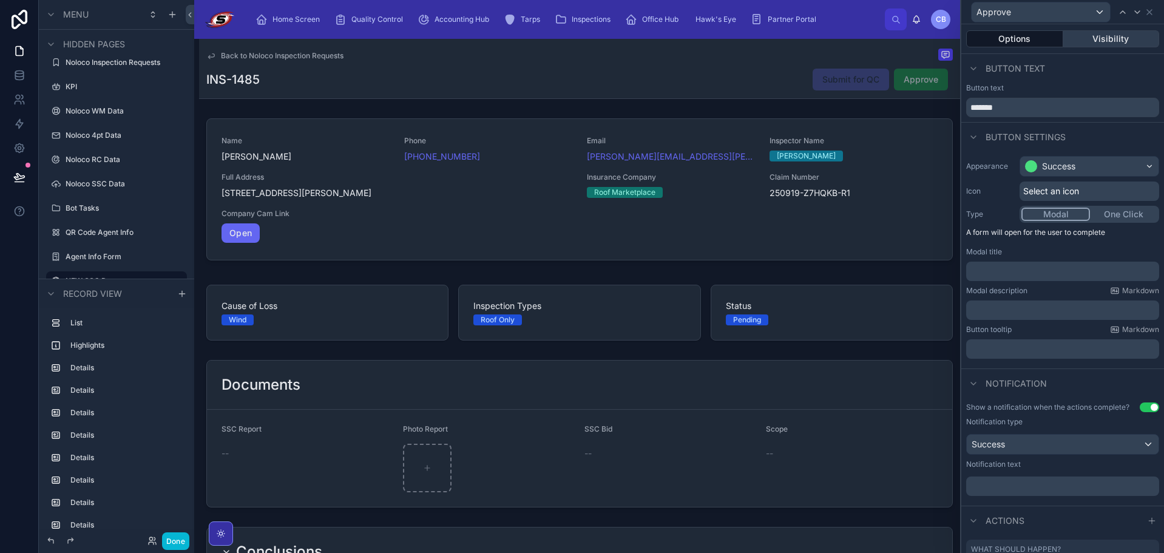
click at [1107, 33] on button "Visibility" at bounding box center [1111, 38] width 96 height 17
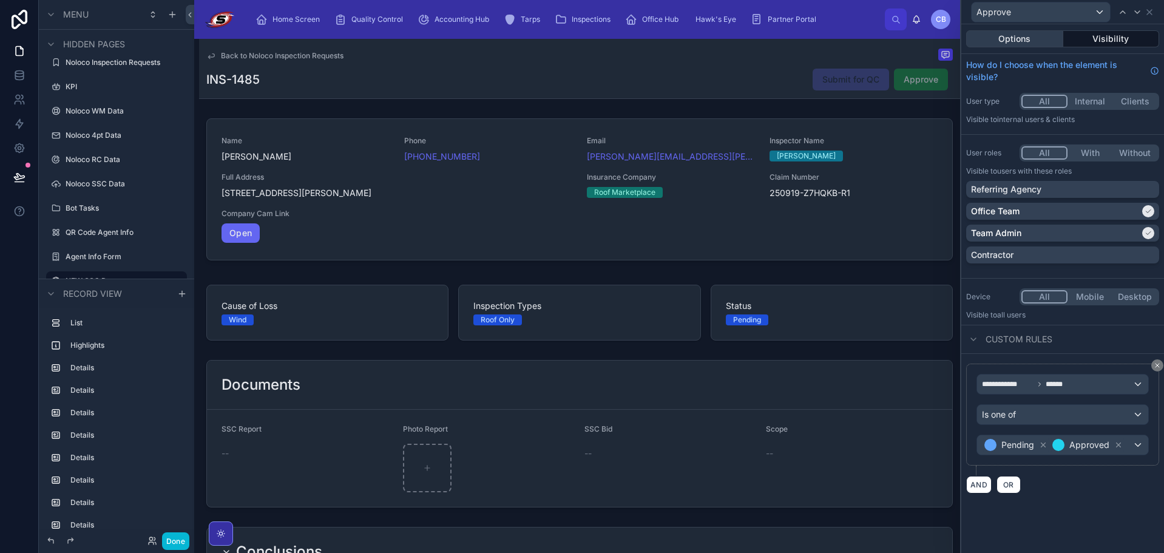
click at [1011, 38] on button "Options" at bounding box center [1014, 38] width 97 height 17
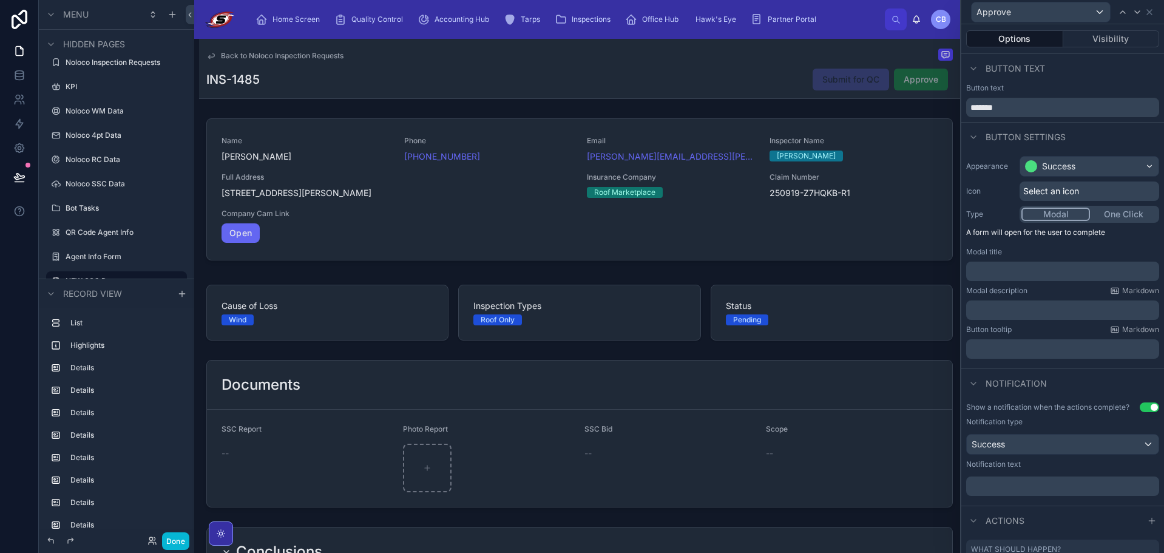
click at [749, 72] on div "INS-1485 Submit for QC Approve" at bounding box center [579, 79] width 746 height 23
click at [1148, 11] on icon at bounding box center [1149, 12] width 5 height 5
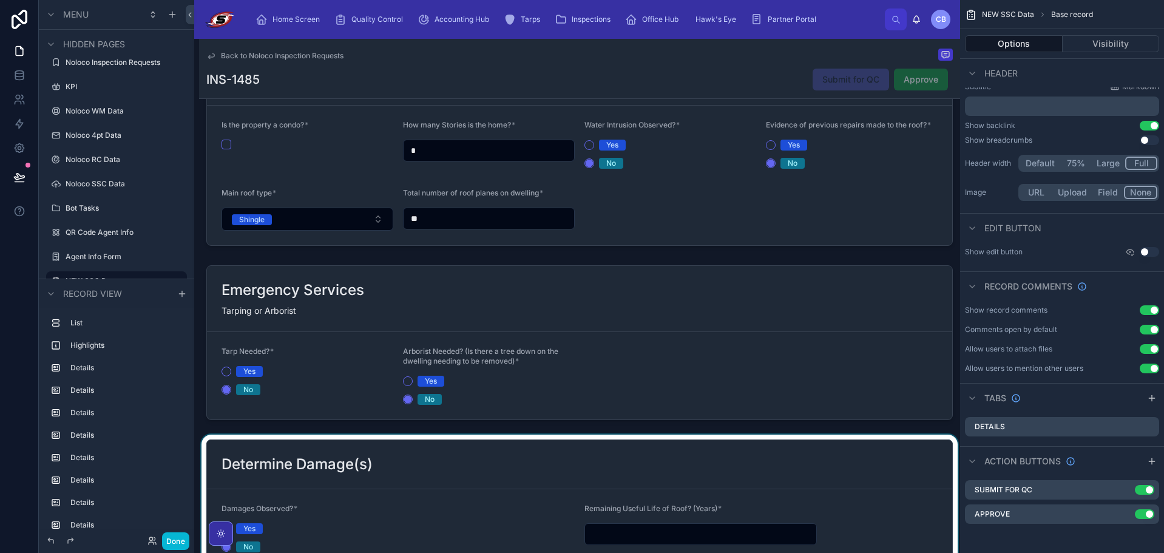
scroll to position [971, 0]
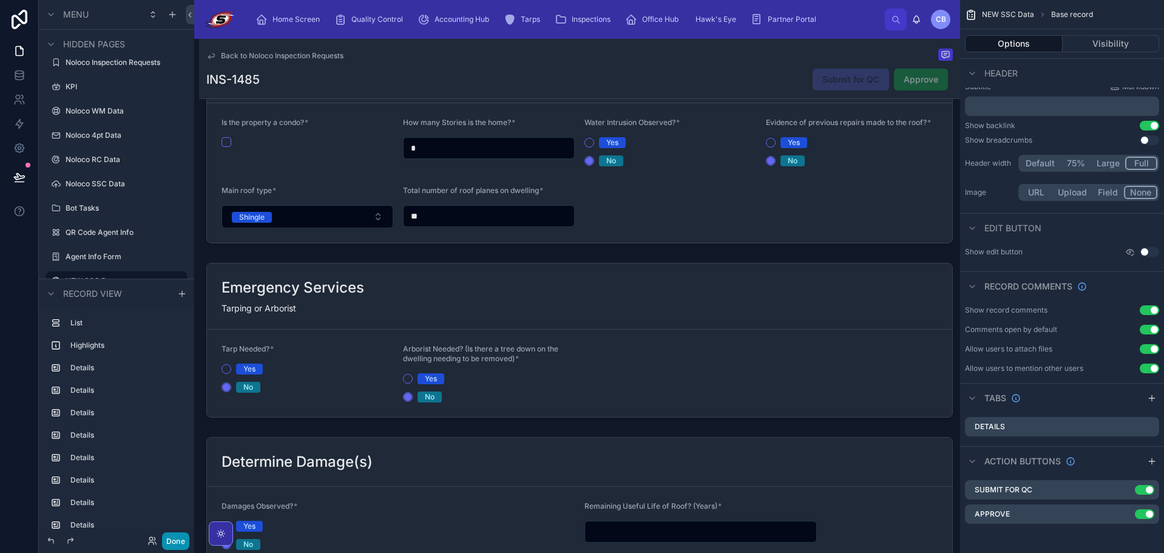
click at [176, 548] on button "Done" at bounding box center [175, 541] width 27 height 18
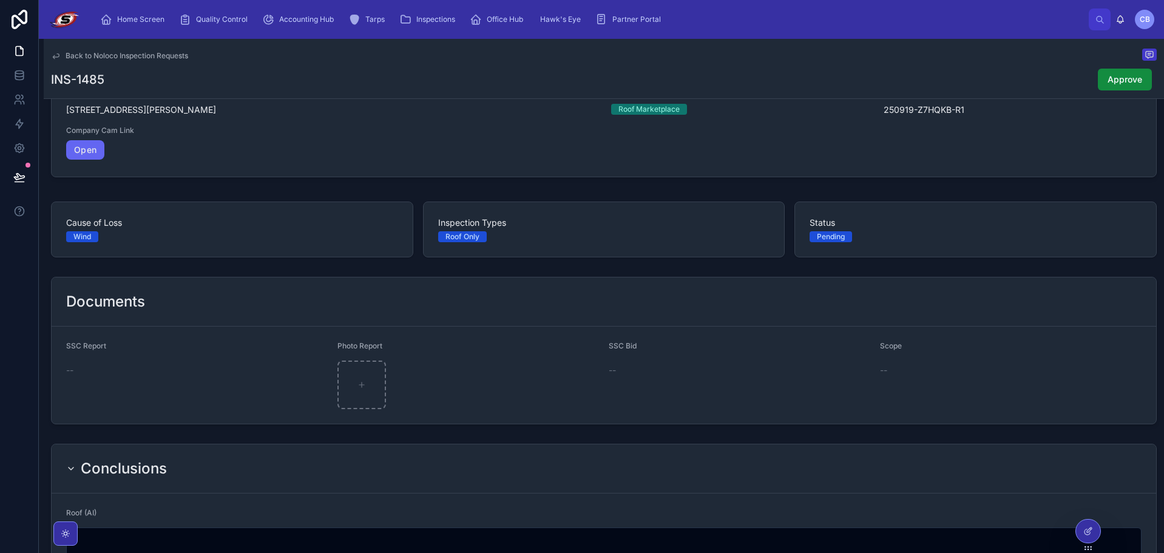
scroll to position [0, 0]
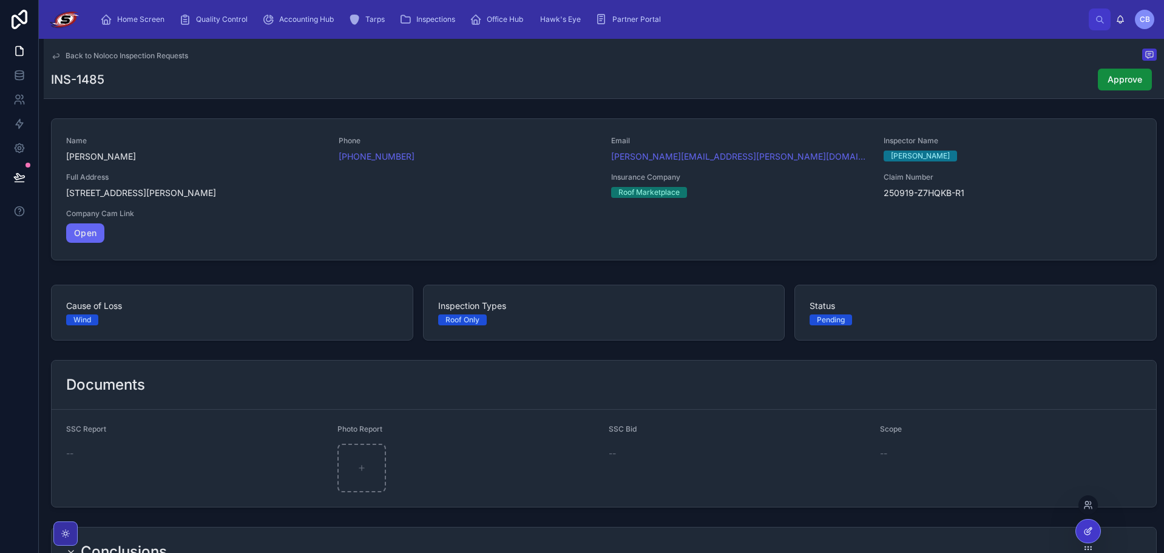
click at [1088, 531] on icon at bounding box center [1088, 531] width 10 height 10
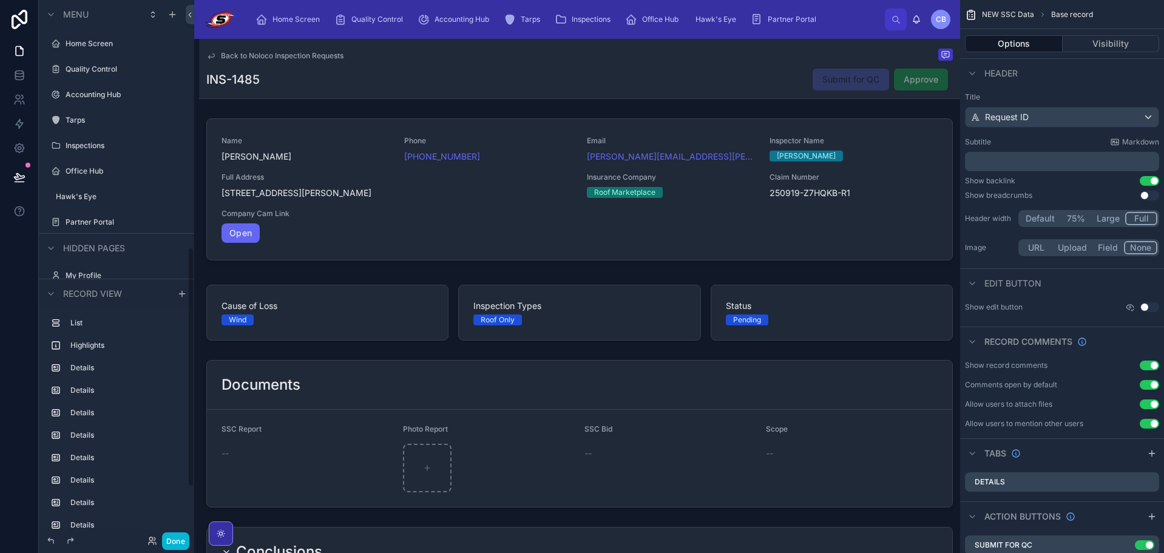
scroll to position [553, 0]
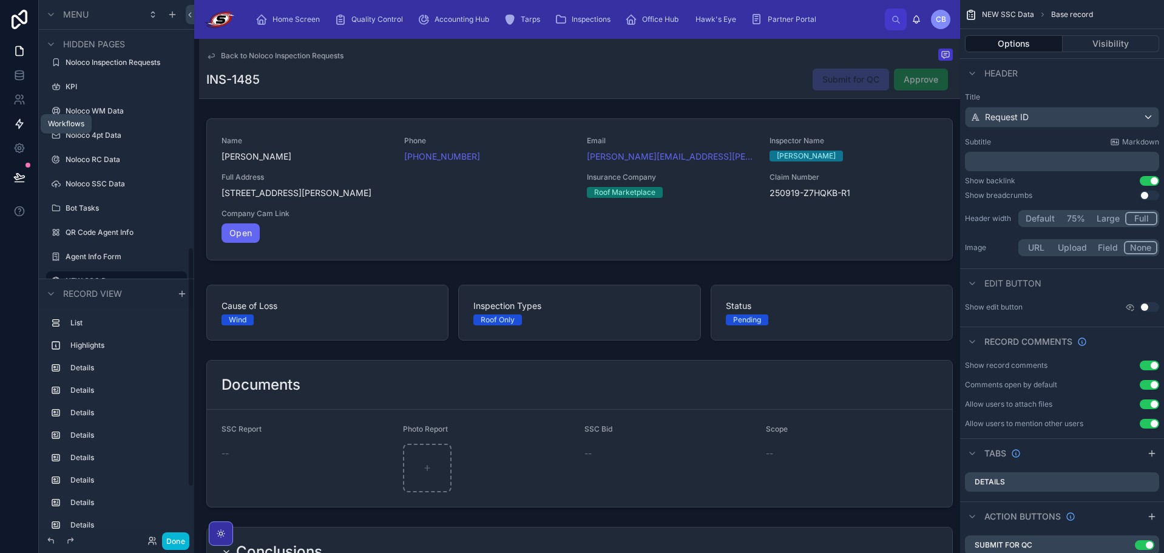
click at [13, 120] on icon at bounding box center [19, 124] width 12 height 12
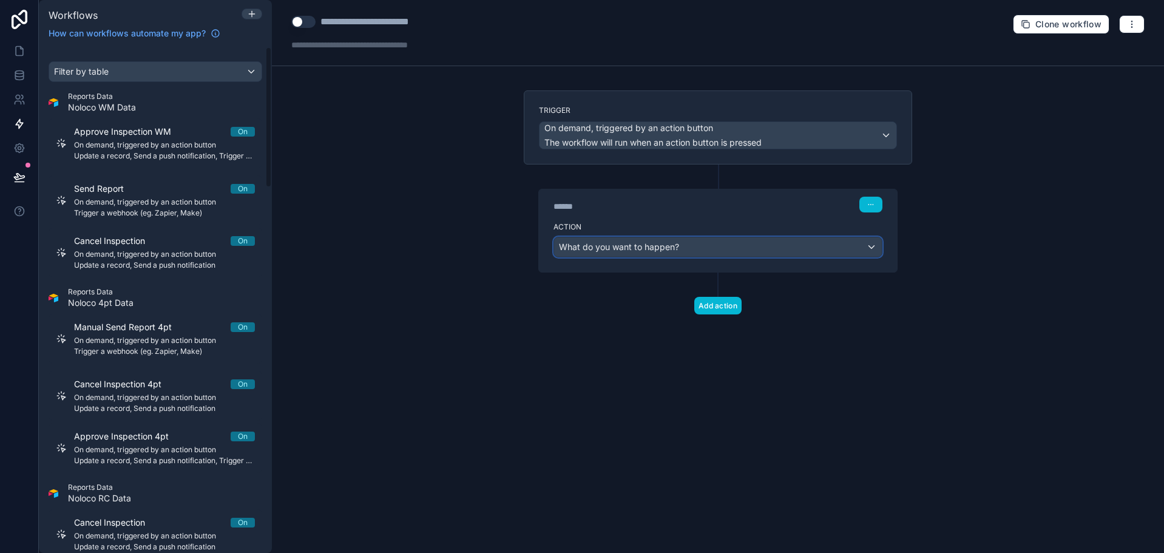
click at [659, 243] on span "What do you want to happen?" at bounding box center [619, 247] width 120 height 12
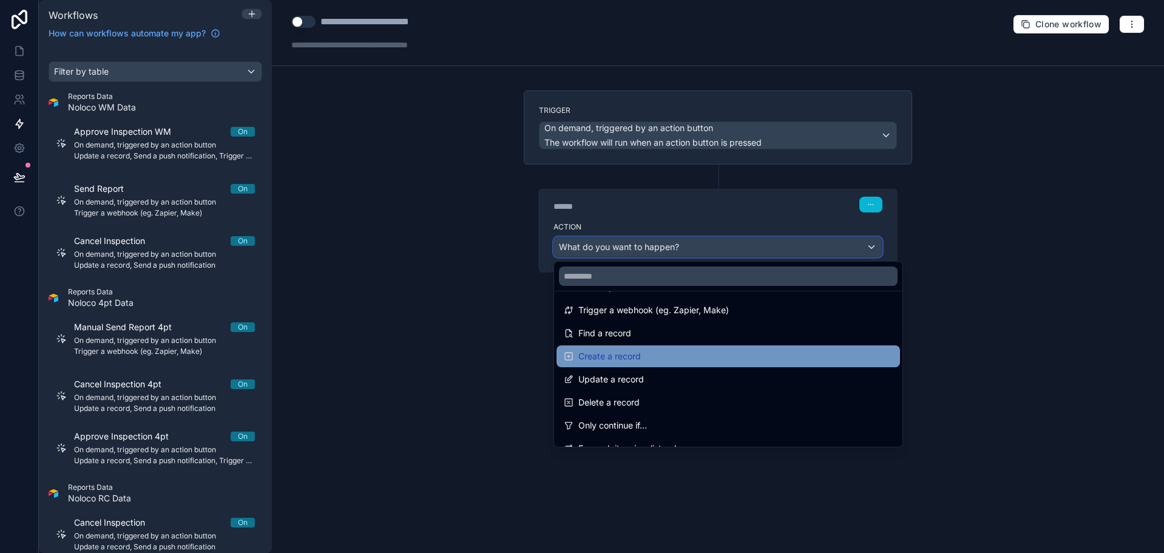
scroll to position [61, 0]
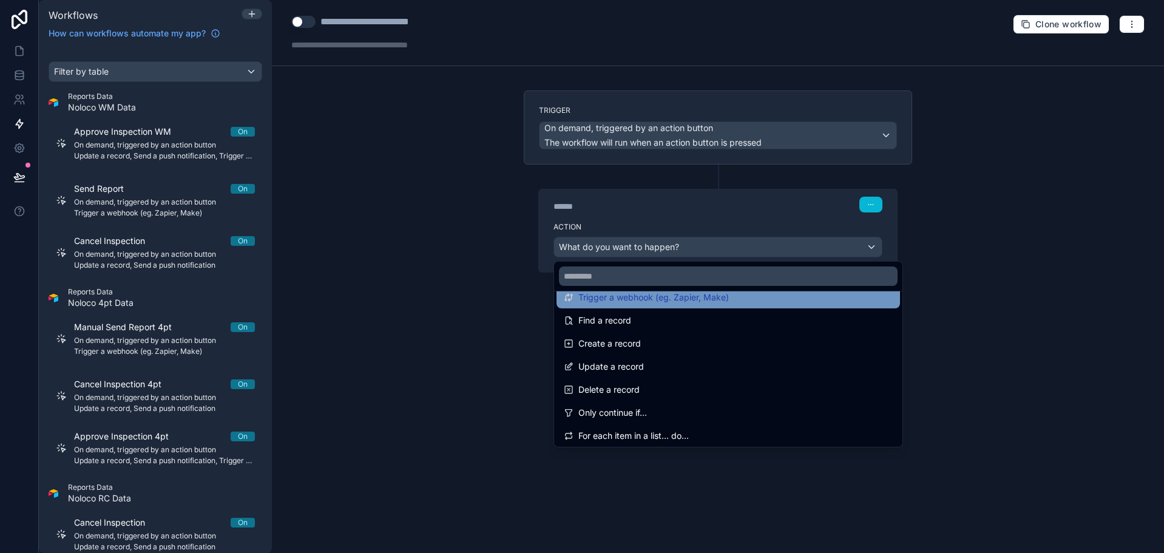
click at [658, 306] on div "Trigger a webhook (eg. Zapier, Make)" at bounding box center [727, 297] width 343 height 22
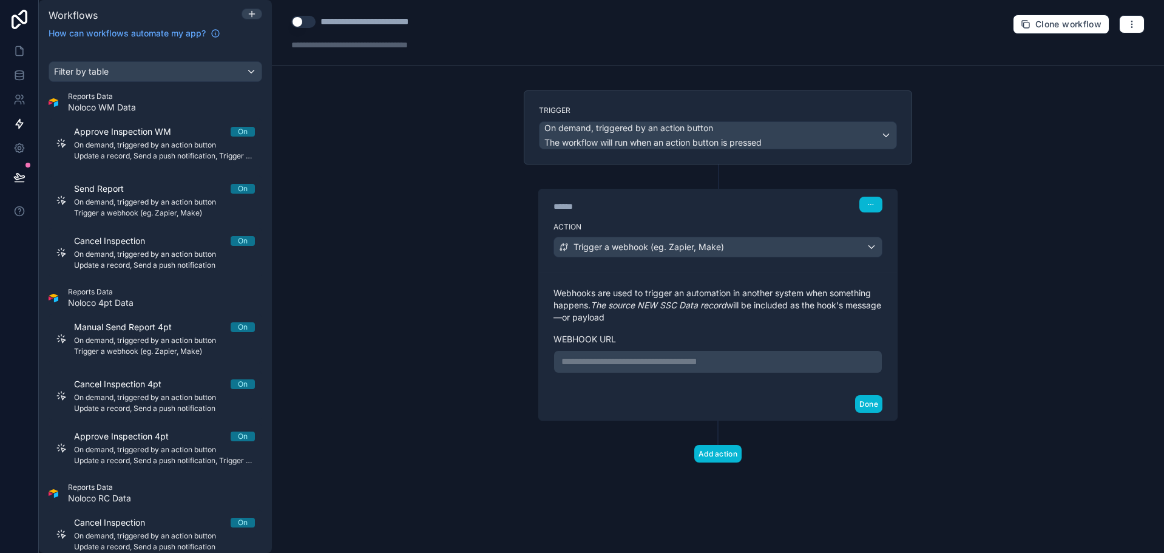
click at [696, 359] on p "**********" at bounding box center [717, 361] width 313 height 15
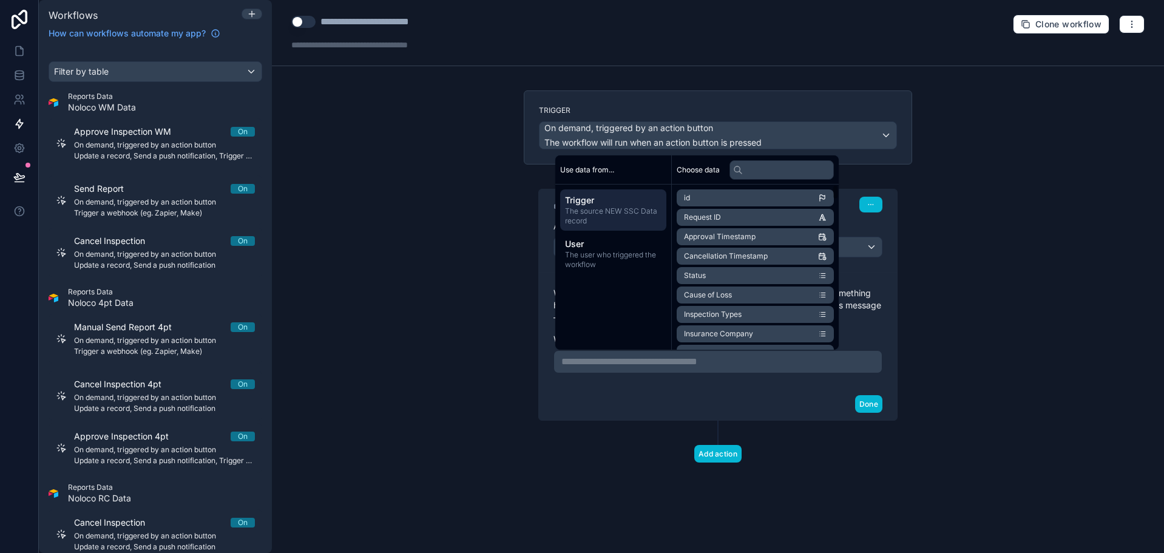
click at [895, 295] on div "**********" at bounding box center [718, 330] width 358 height 116
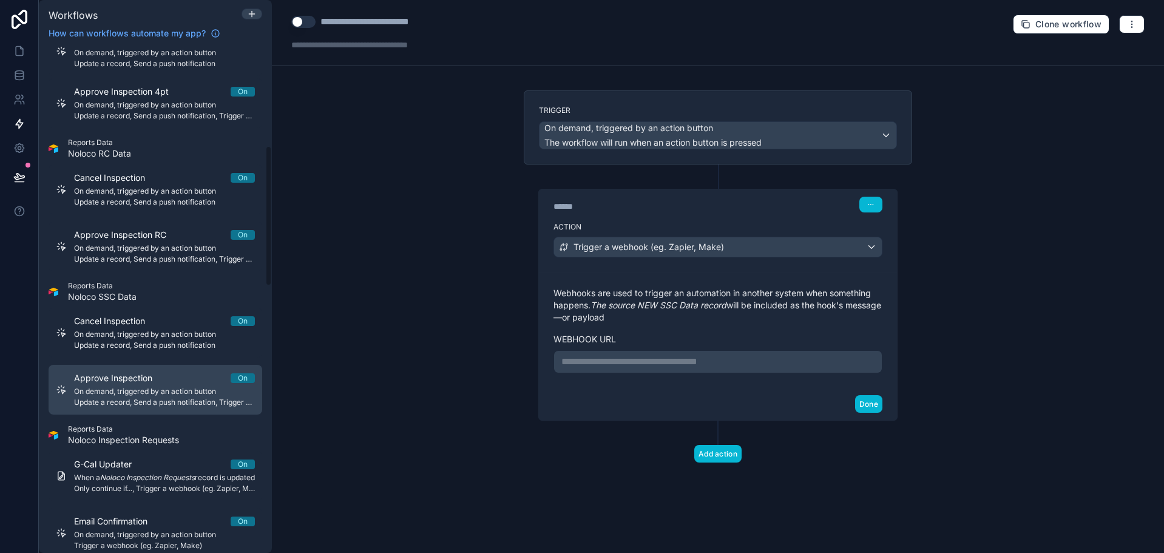
scroll to position [364, 0]
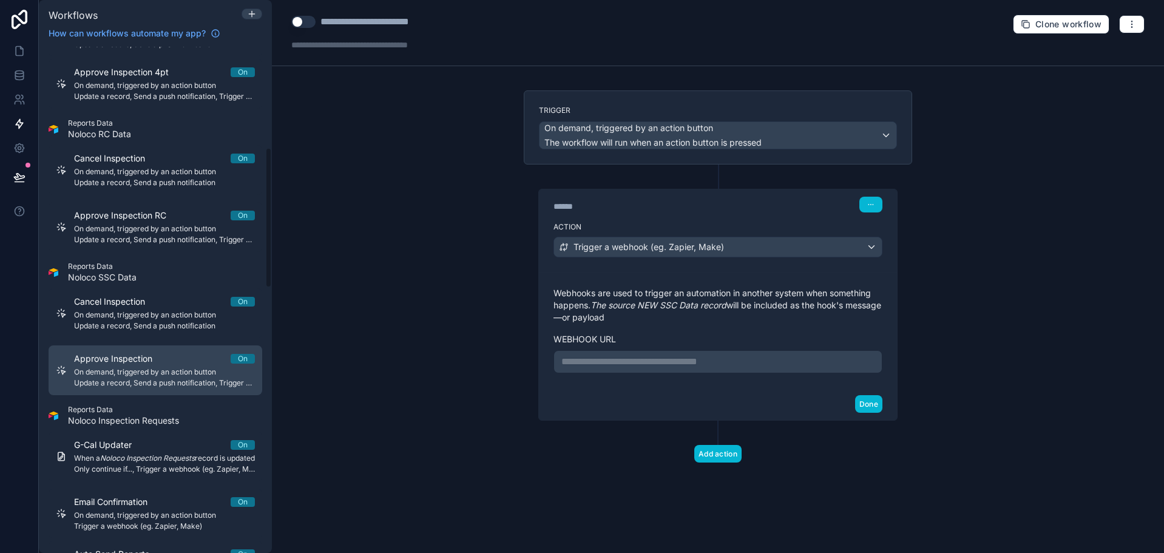
click at [151, 375] on span "On demand, triggered by an action button" at bounding box center [164, 372] width 181 height 10
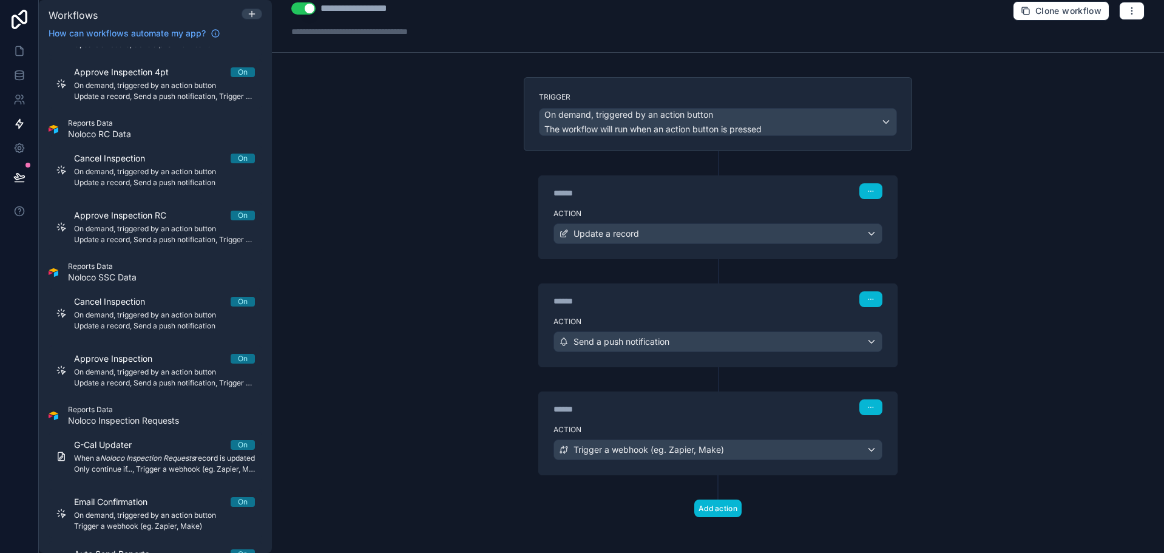
scroll to position [16, 0]
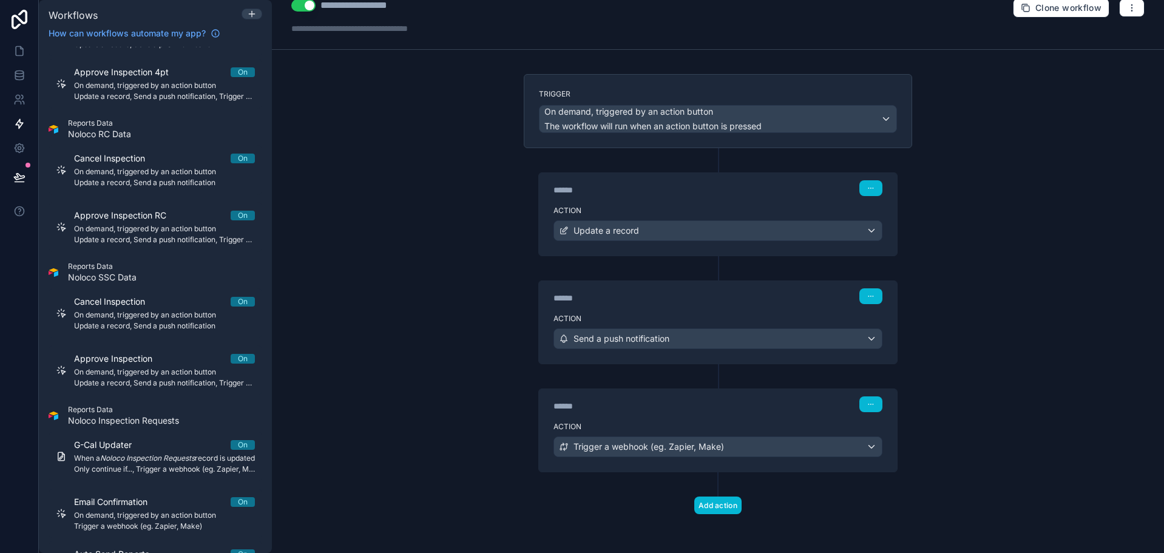
click at [736, 411] on div "****** Step 3" at bounding box center [717, 404] width 329 height 16
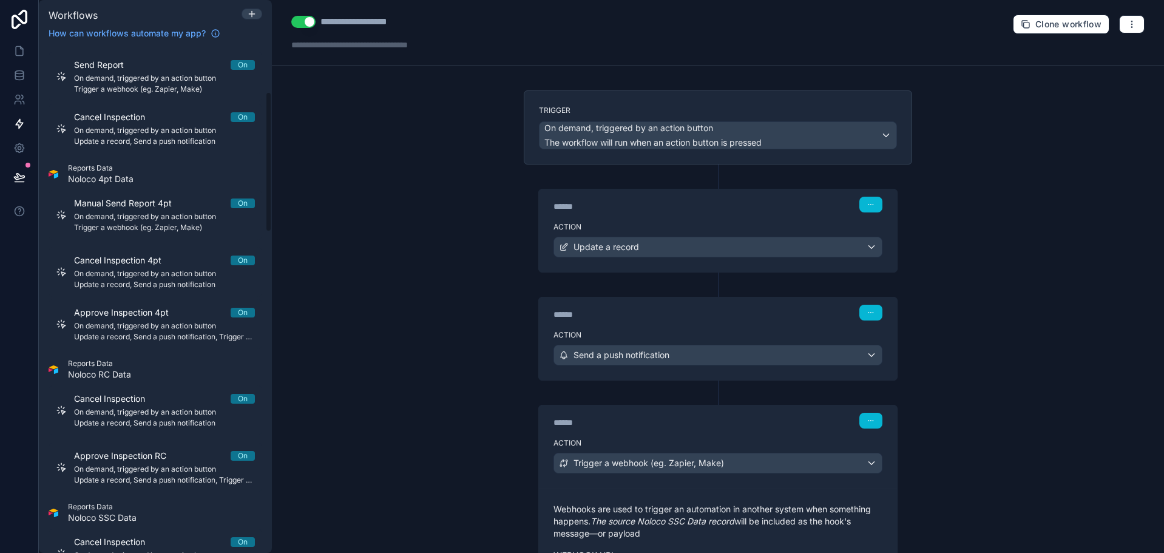
scroll to position [0, 0]
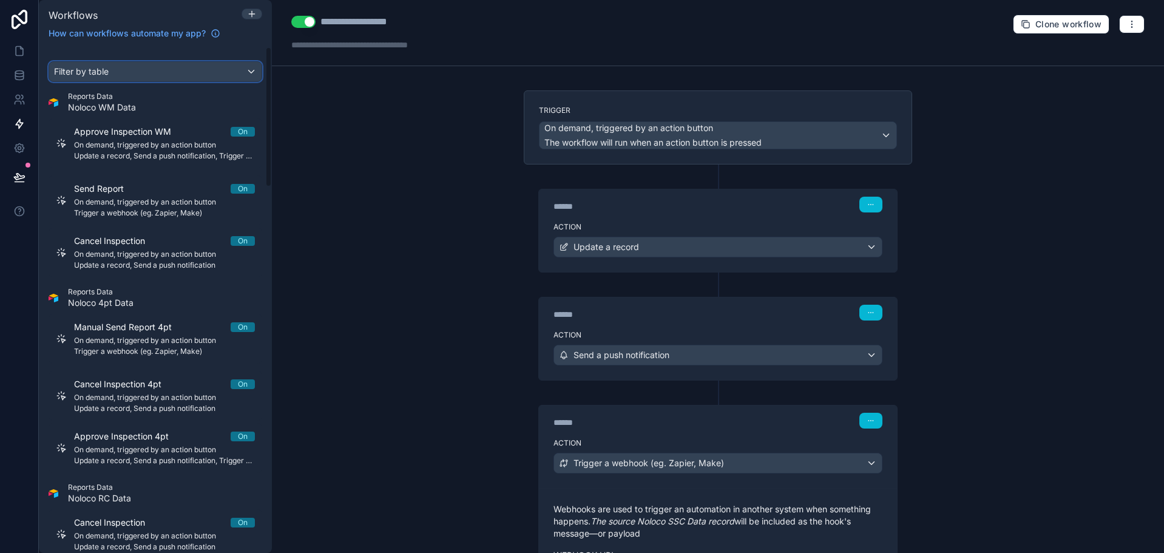
click at [157, 77] on div "Filter by table" at bounding box center [155, 71] width 212 height 19
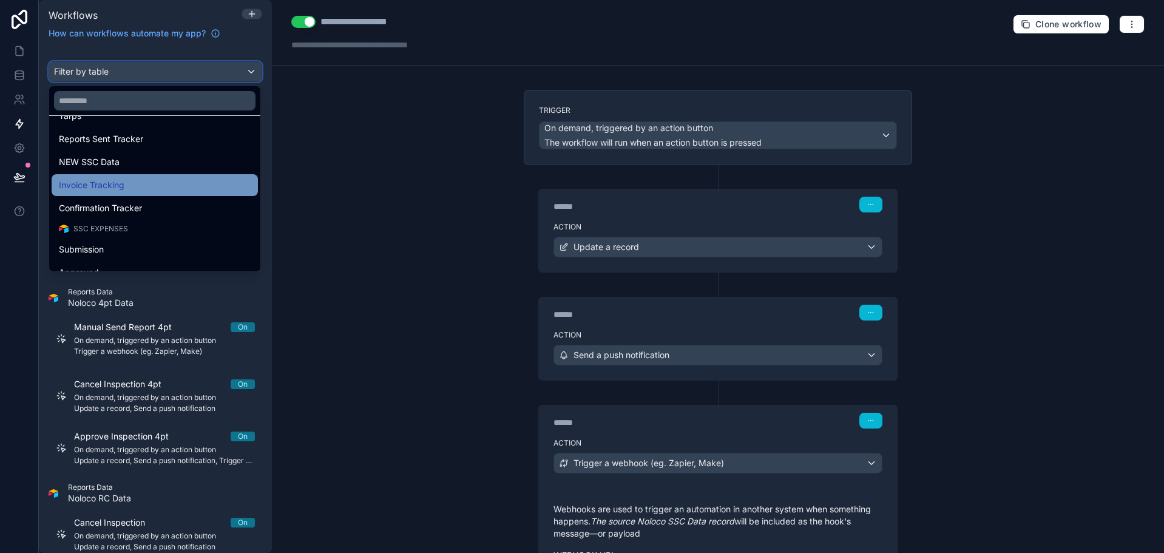
scroll to position [485, 0]
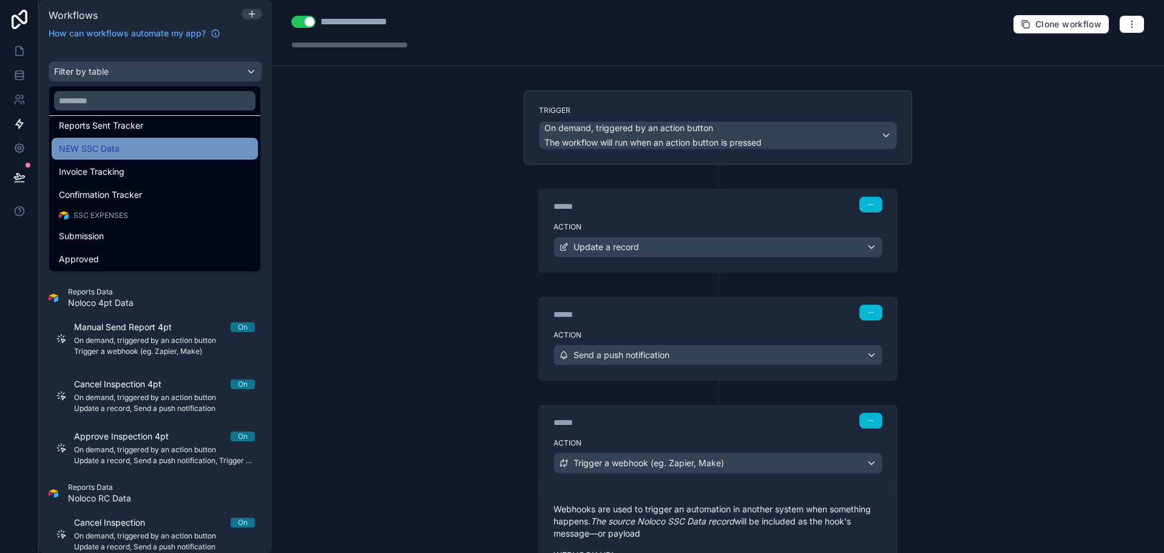
click at [120, 152] on div "NEW SSC Data" at bounding box center [155, 148] width 192 height 15
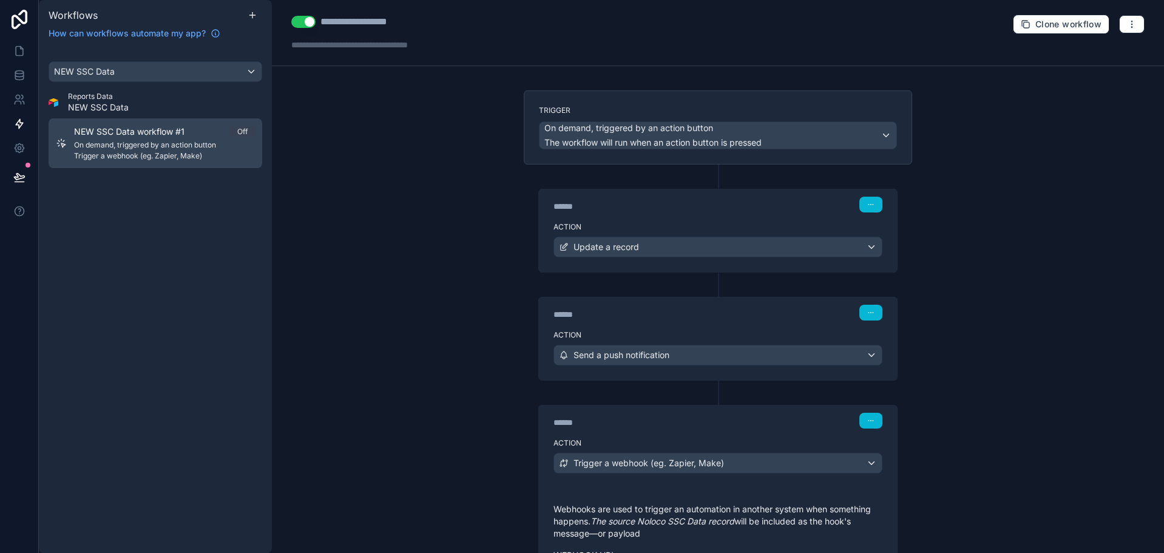
click at [121, 152] on span "Trigger a webhook (eg. Zapier, Make)" at bounding box center [164, 156] width 181 height 10
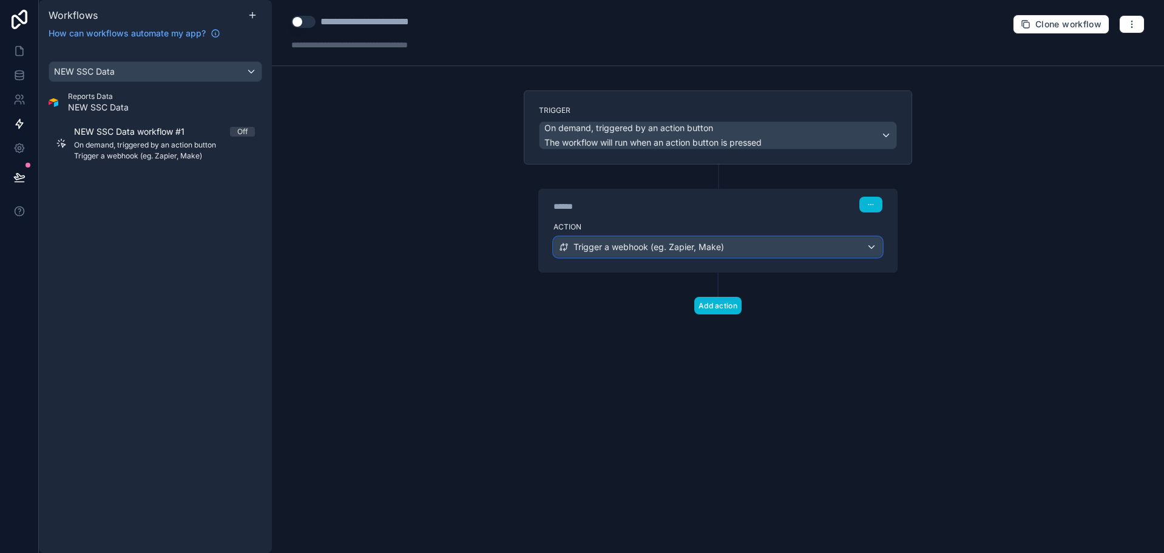
click at [752, 248] on div "Trigger a webhook (eg. Zapier, Make)" at bounding box center [718, 246] width 328 height 19
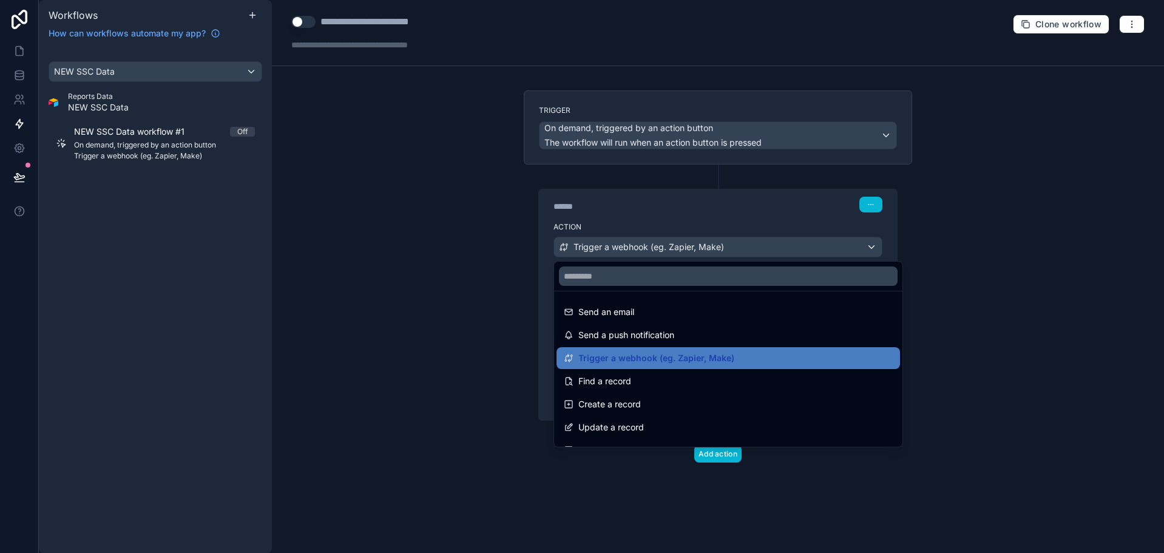
click at [753, 210] on div at bounding box center [582, 276] width 1164 height 553
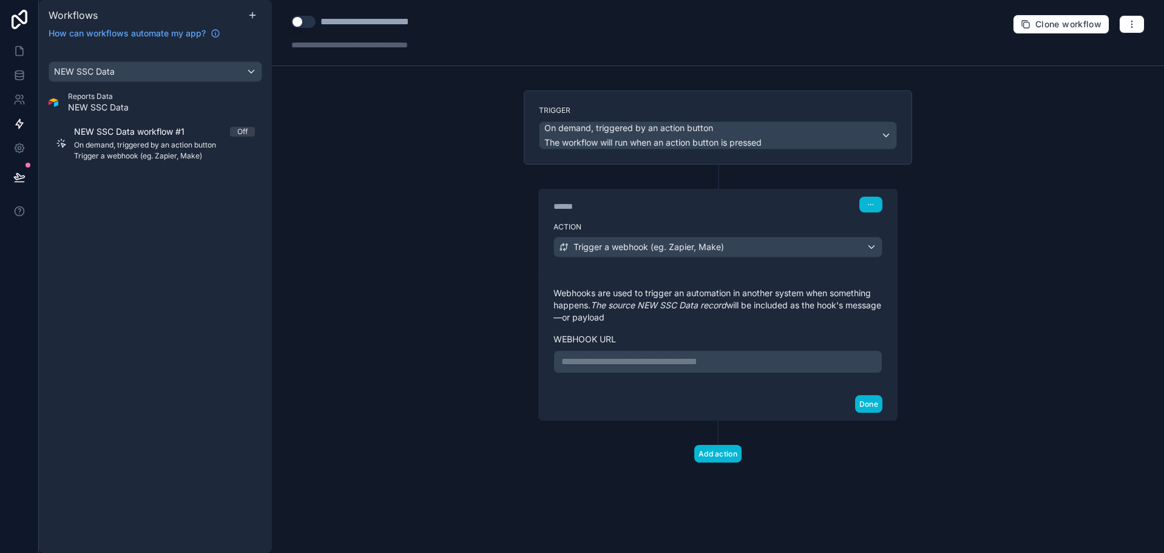
click at [755, 358] on p "**********" at bounding box center [717, 361] width 313 height 15
click at [878, 332] on div "**********" at bounding box center [717, 330] width 329 height 86
click at [862, 403] on button "Done" at bounding box center [868, 404] width 27 height 18
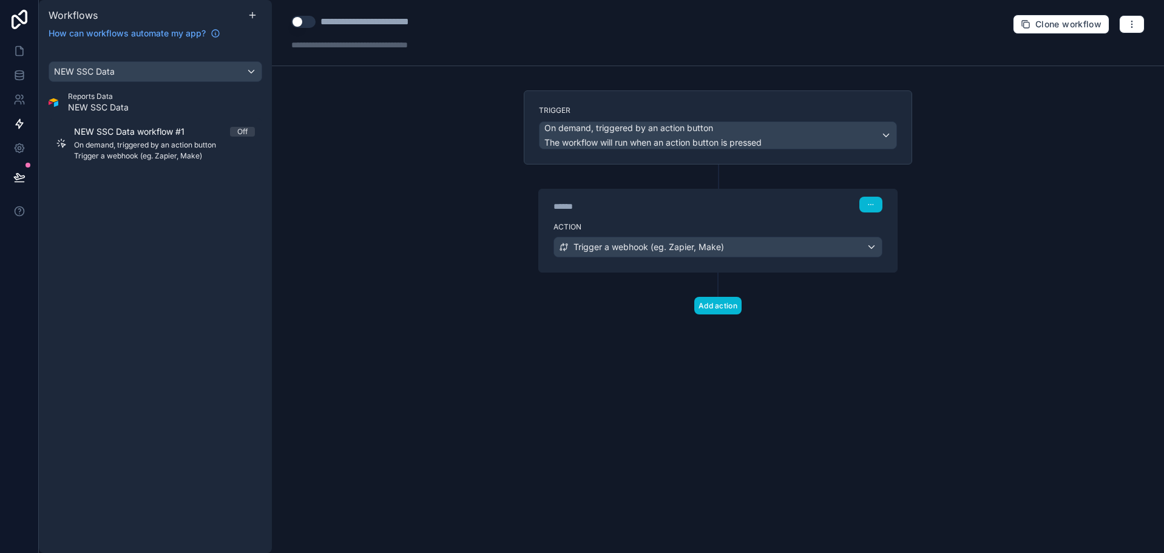
click at [791, 326] on div "Trigger On demand, triggered by an action button The workflow will run when an …" at bounding box center [718, 221] width 408 height 263
click at [309, 16] on button "Use setting" at bounding box center [303, 22] width 24 height 12
click at [332, 18] on div "**********" at bounding box center [388, 22] width 136 height 15
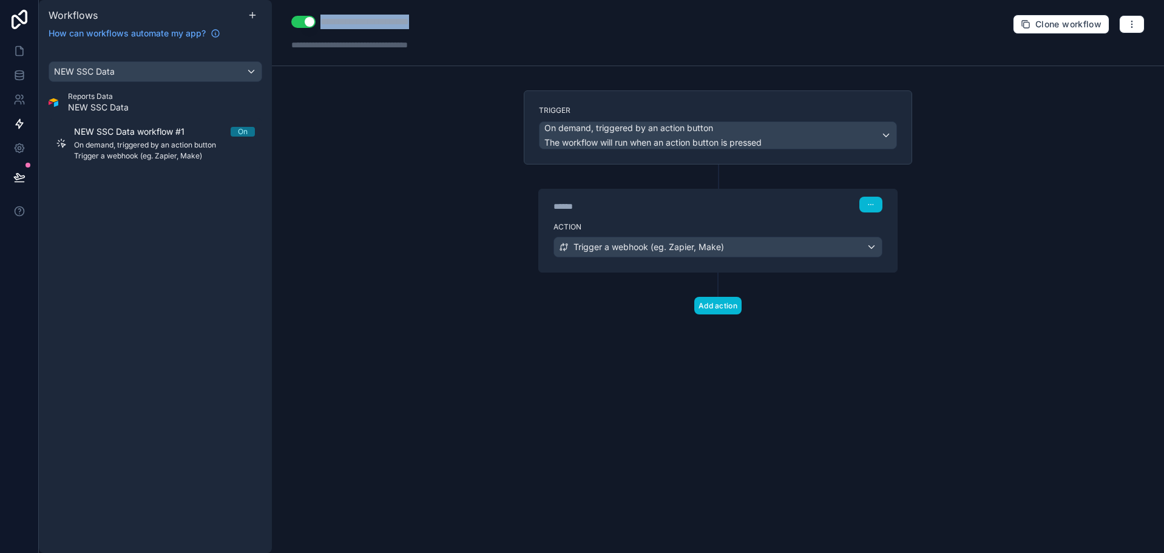
type div "**********"
click at [287, 140] on div "**********" at bounding box center [718, 276] width 892 height 553
click at [536, 22] on div "**********" at bounding box center [718, 33] width 892 height 66
click at [413, 176] on div "**********" at bounding box center [718, 276] width 892 height 553
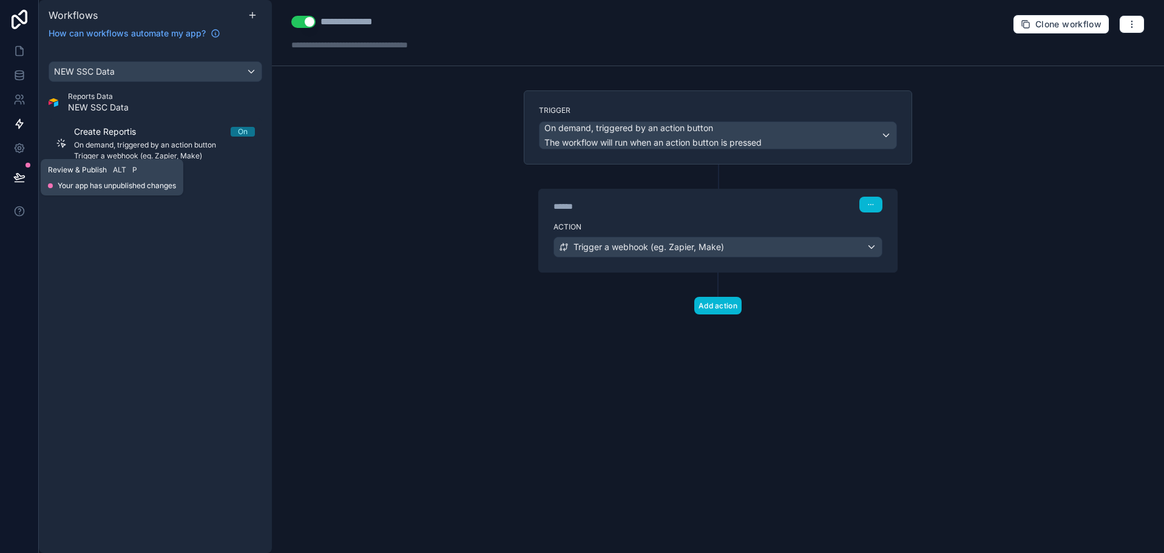
click at [27, 178] on button at bounding box center [19, 177] width 27 height 34
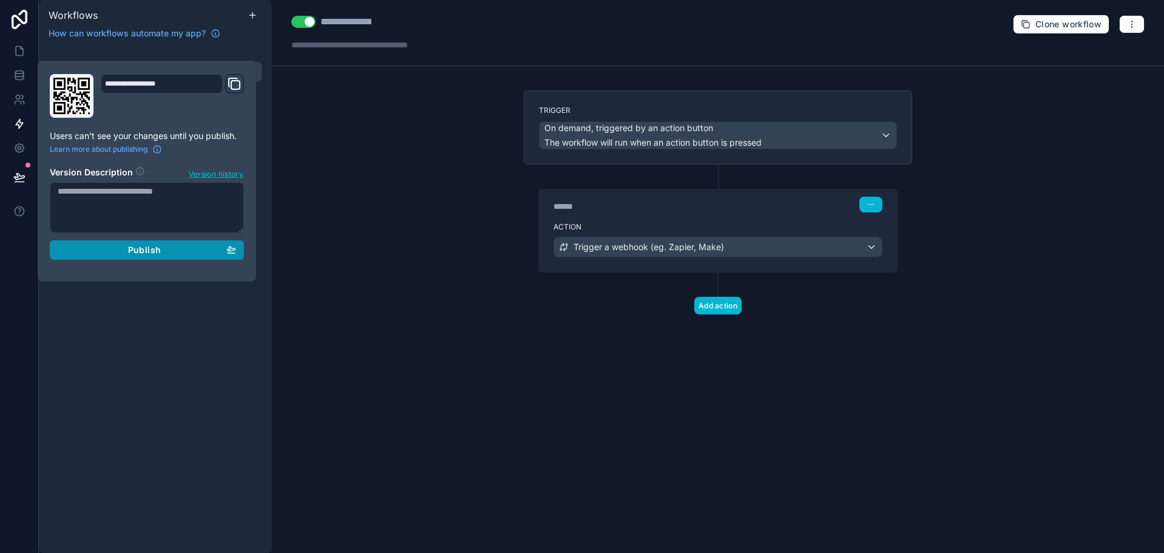
click at [199, 252] on div "Publish" at bounding box center [147, 249] width 178 height 11
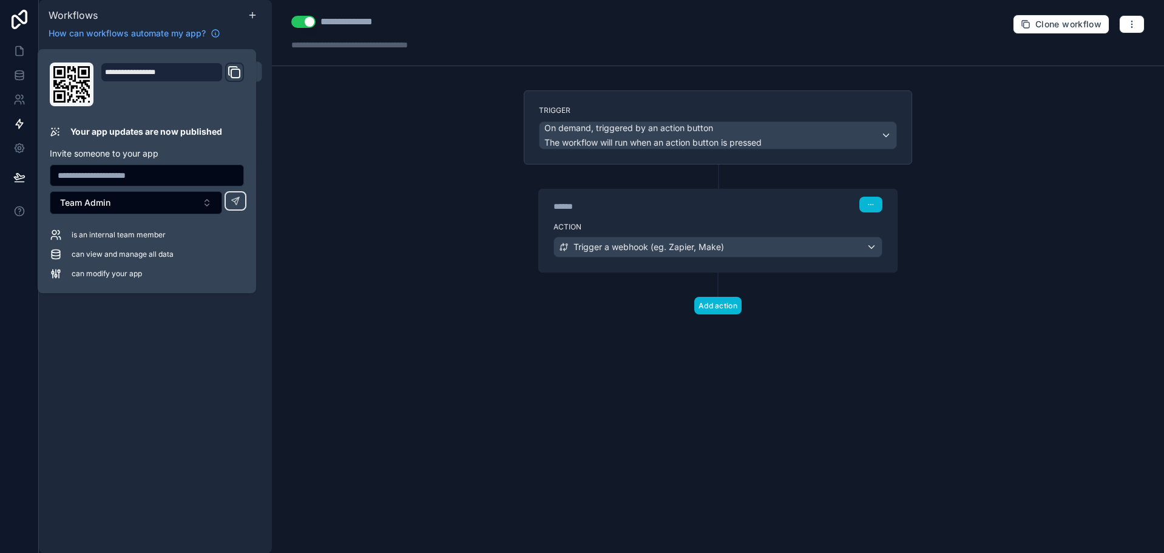
click at [388, 154] on div "**********" at bounding box center [718, 276] width 892 height 553
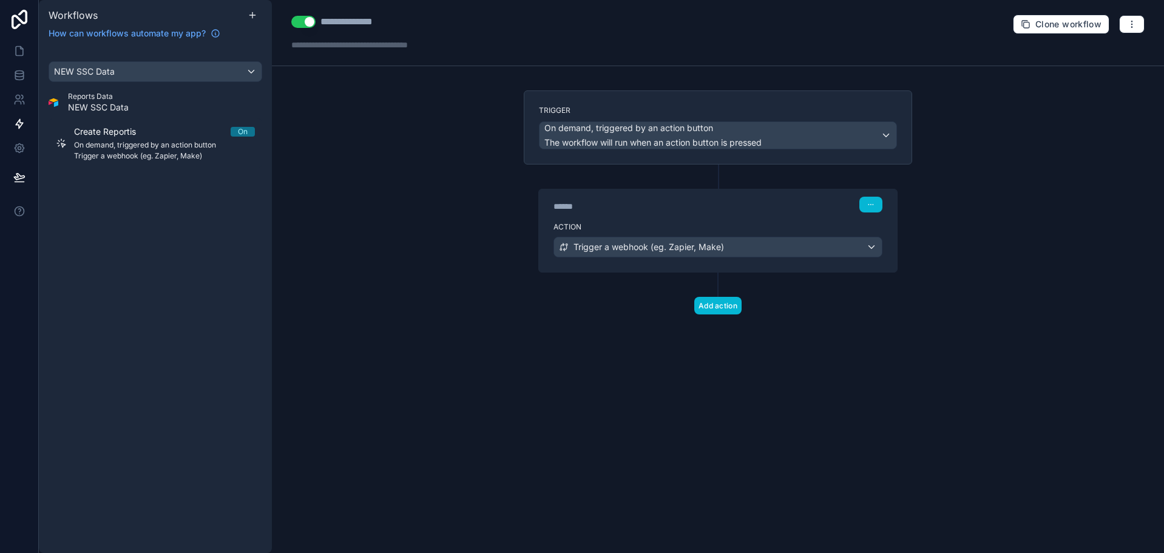
click at [404, 24] on div "**********" at bounding box center [376, 22] width 170 height 15
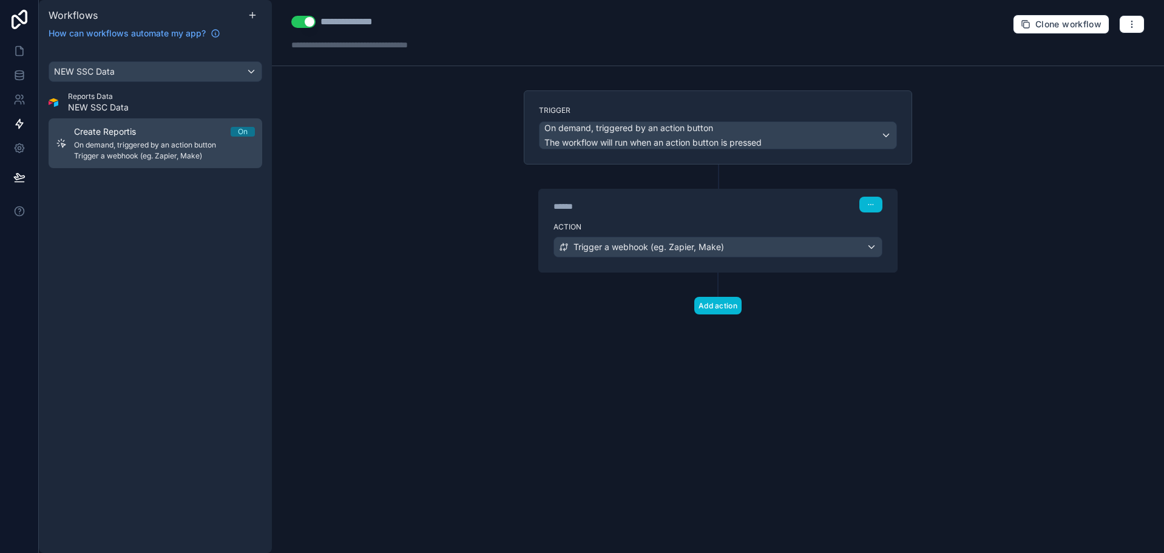
click at [179, 140] on div "Create Reportis On On demand, triggered by an action button Trigger a webhook (…" at bounding box center [164, 143] width 181 height 35
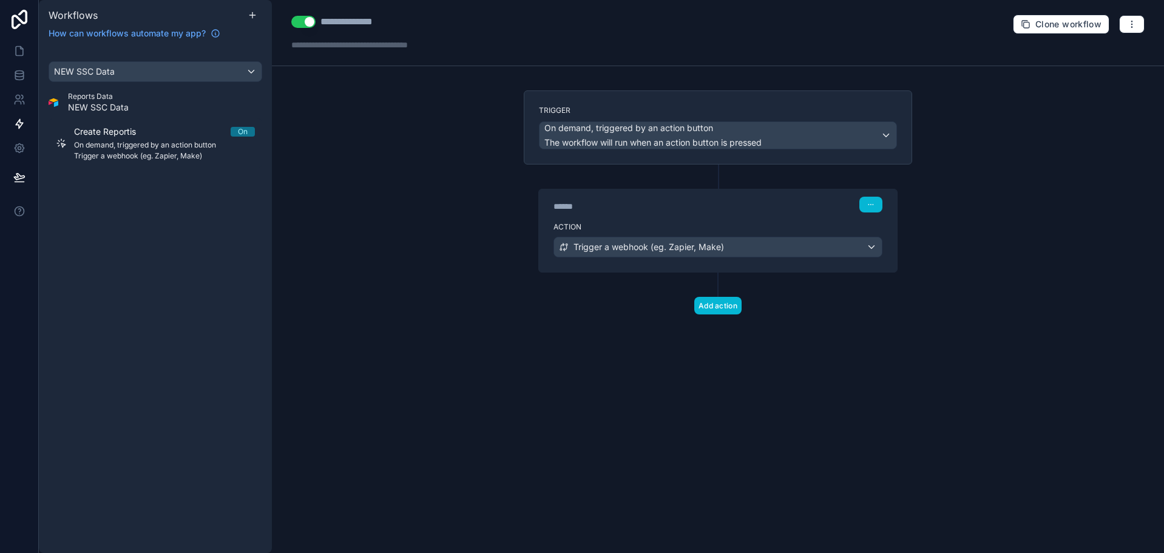
click at [376, 21] on div "**********" at bounding box center [359, 22] width 78 height 15
click at [386, 21] on div "**********" at bounding box center [359, 22] width 78 height 15
click at [393, 21] on div "**********" at bounding box center [359, 22] width 78 height 15
click at [400, 150] on div "**********" at bounding box center [718, 276] width 892 height 553
click at [1132, 23] on icon "button" at bounding box center [1132, 24] width 10 height 10
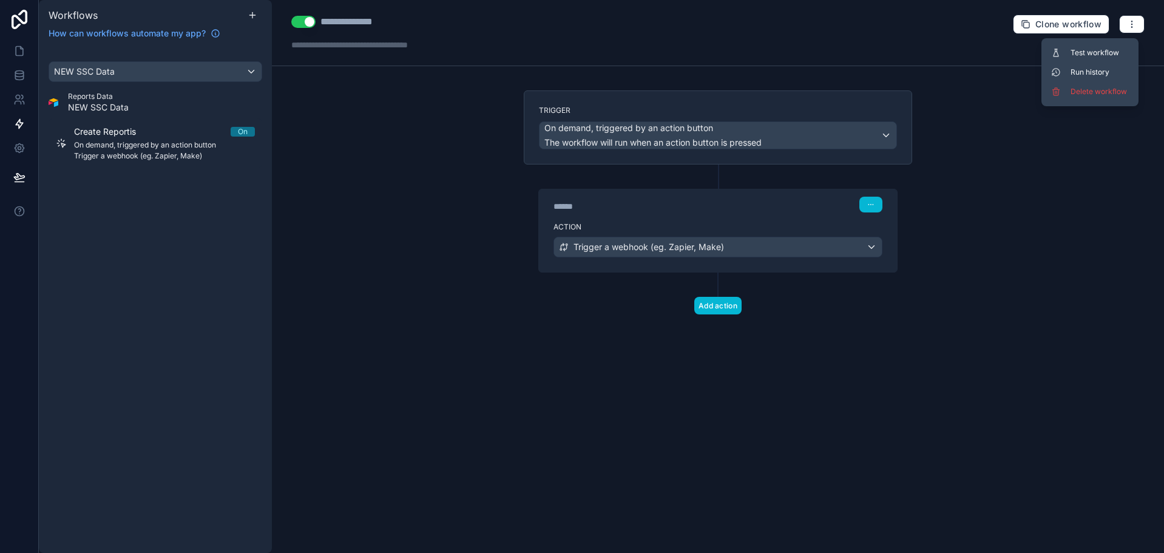
click at [931, 39] on div "**********" at bounding box center [718, 33] width 892 height 66
click at [18, 57] on link at bounding box center [19, 51] width 38 height 24
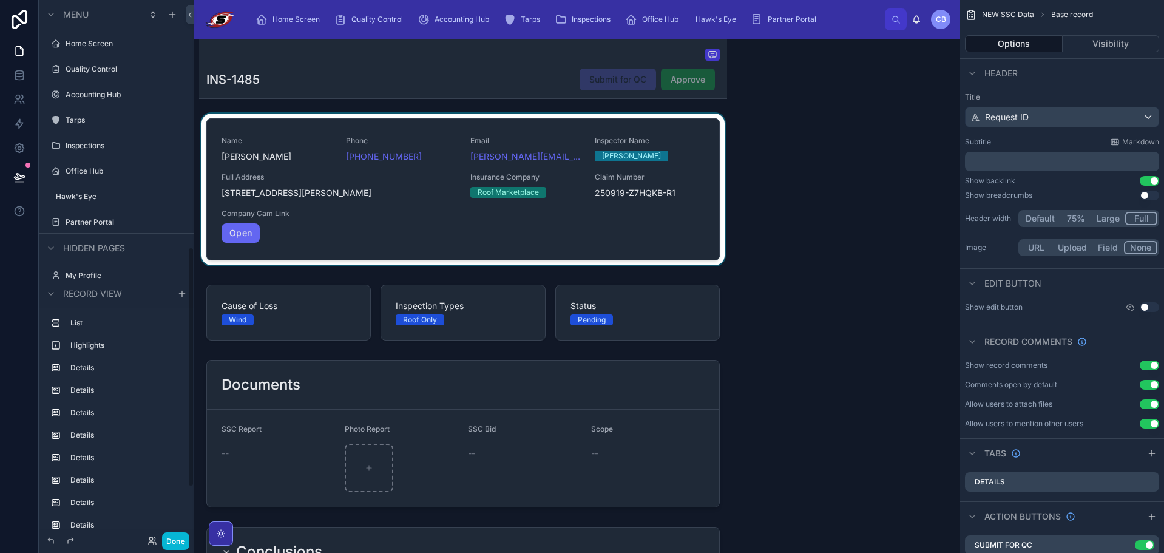
scroll to position [553, 0]
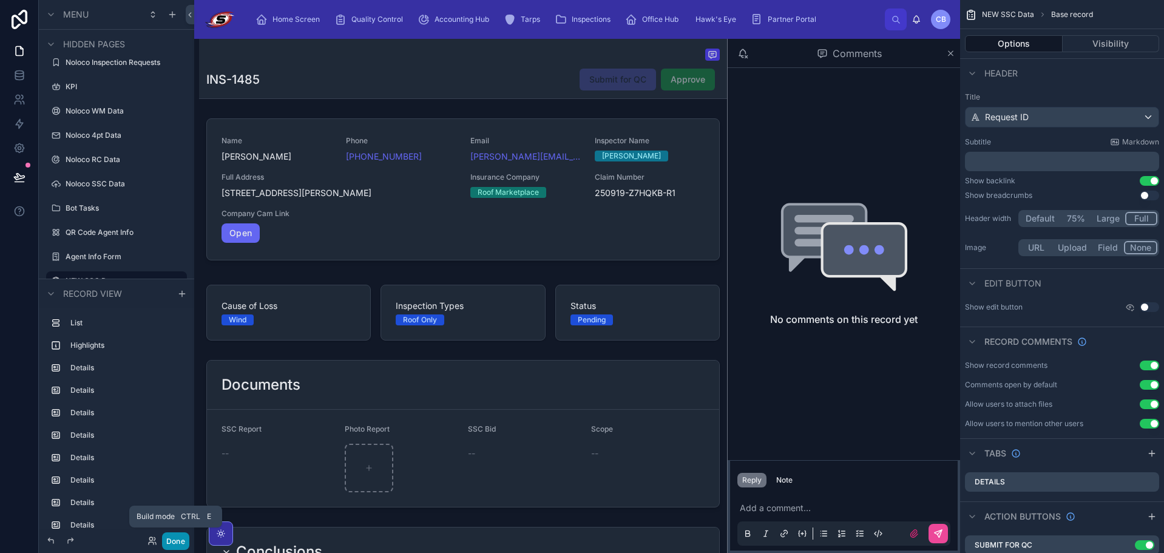
click at [173, 541] on button "Done" at bounding box center [175, 541] width 27 height 18
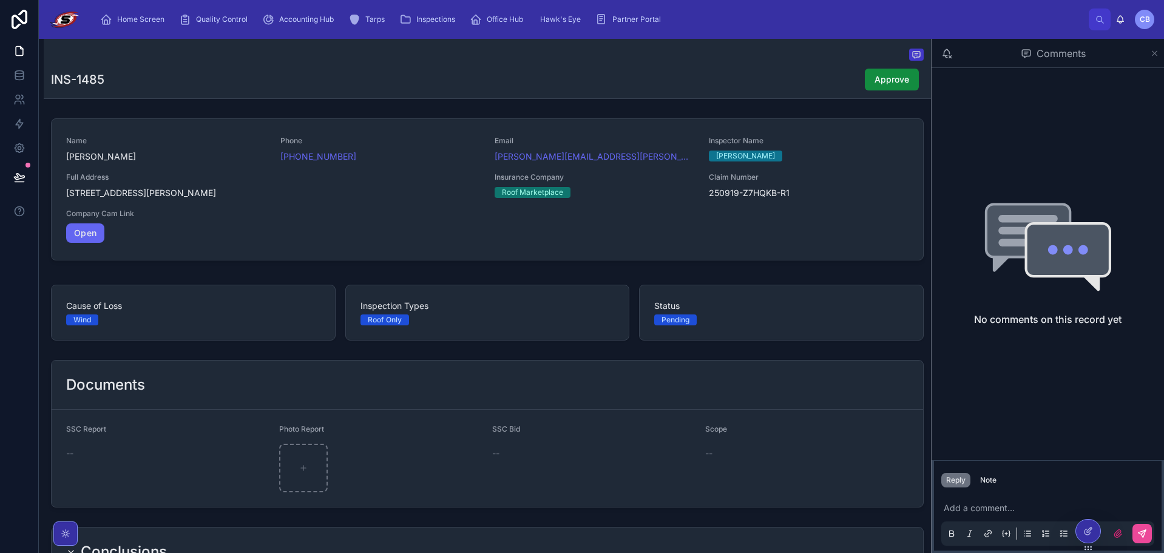
click at [1154, 52] on icon at bounding box center [1154, 54] width 9 height 10
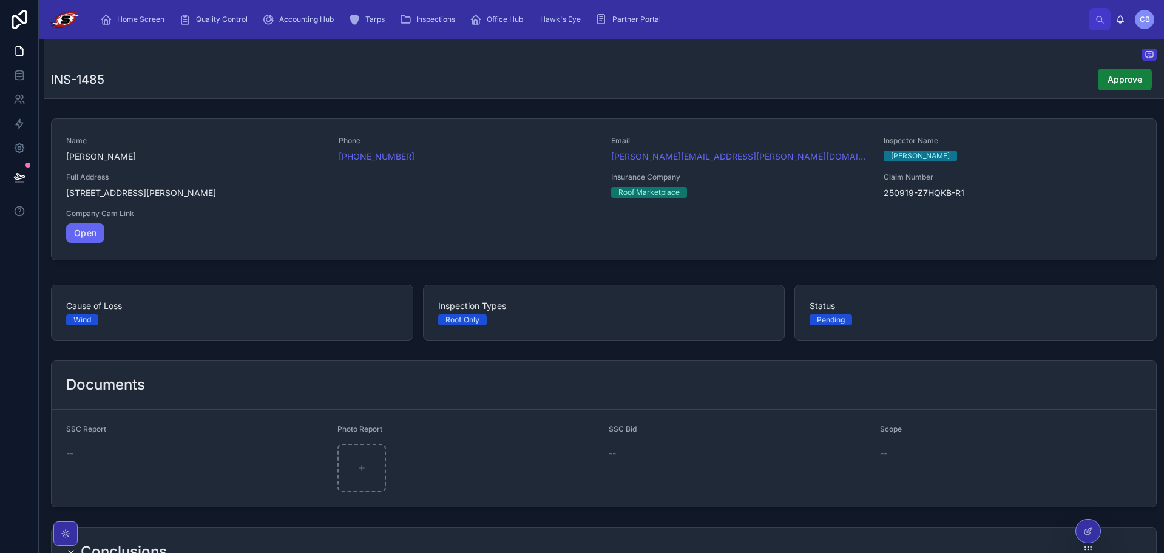
click at [1113, 78] on span "Approve" at bounding box center [1124, 79] width 35 height 12
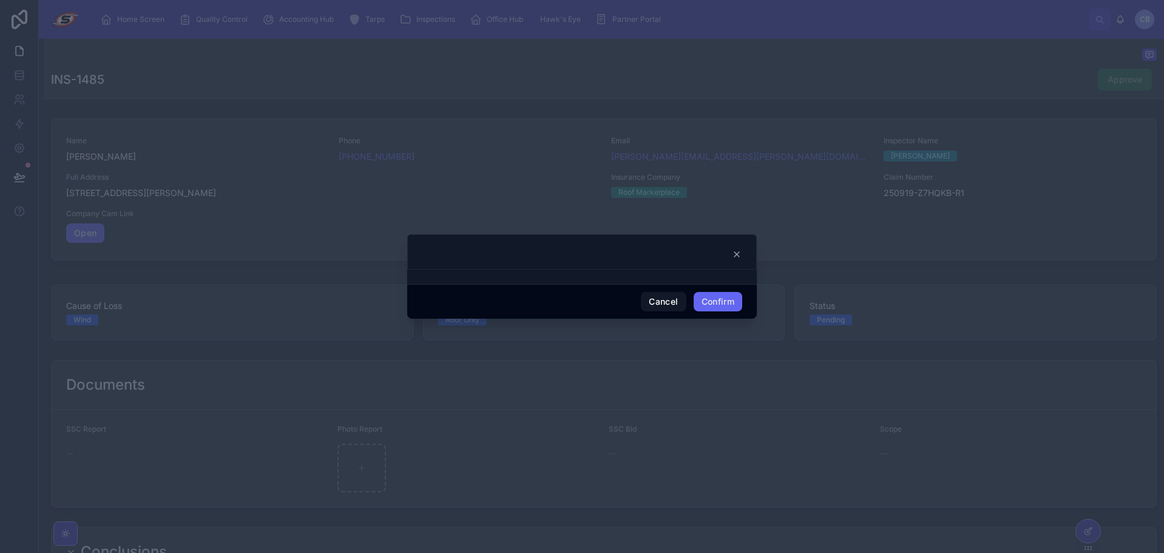
click at [736, 254] on icon at bounding box center [736, 254] width 5 height 5
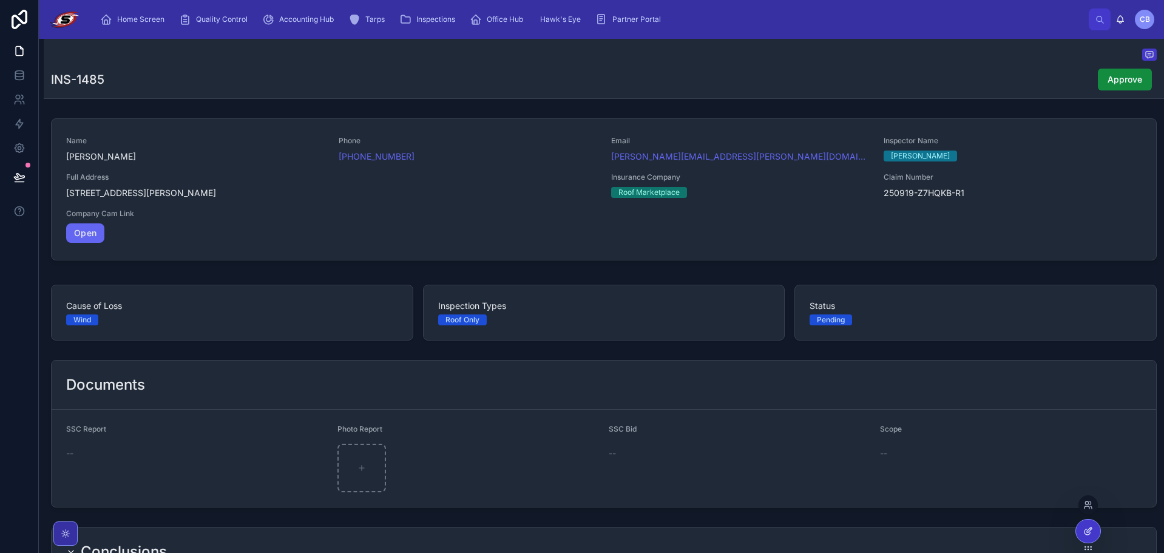
click at [1083, 525] on div at bounding box center [1088, 530] width 24 height 23
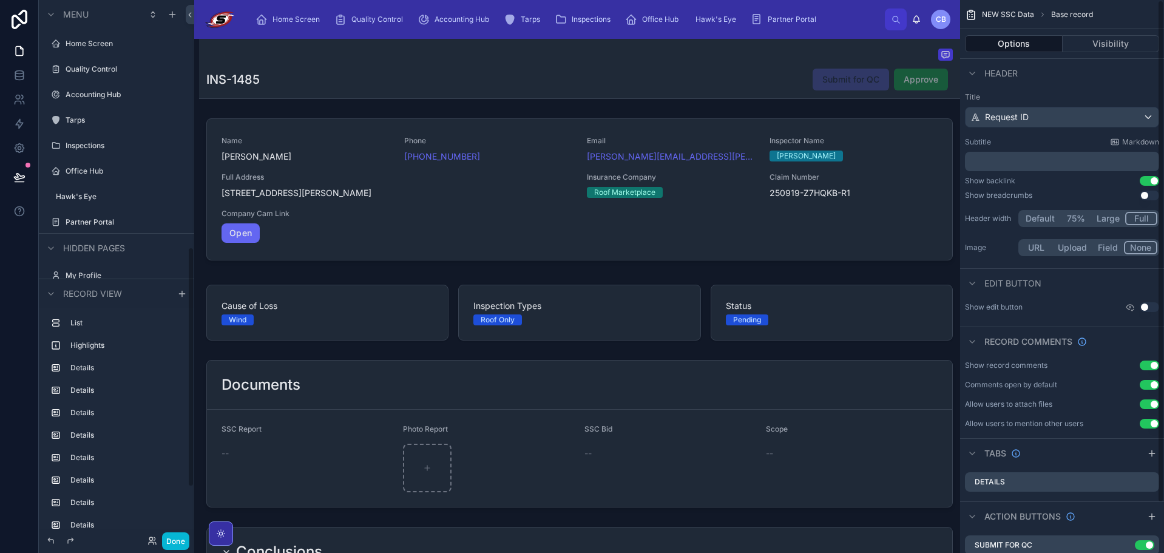
scroll to position [553, 0]
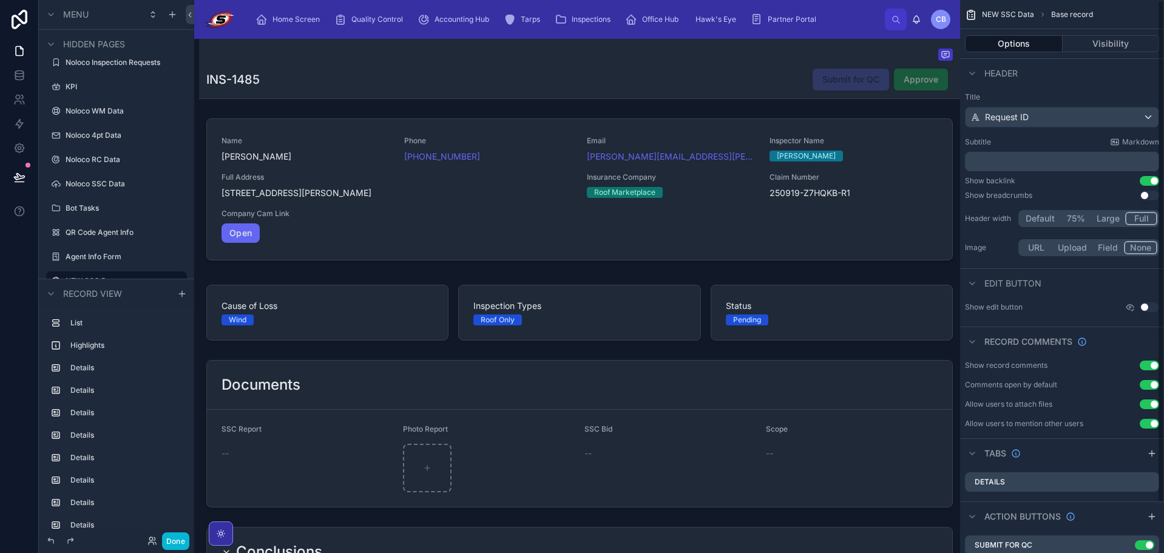
click at [928, 75] on span "Approve" at bounding box center [921, 80] width 54 height 22
click at [180, 542] on button "Done" at bounding box center [175, 541] width 27 height 18
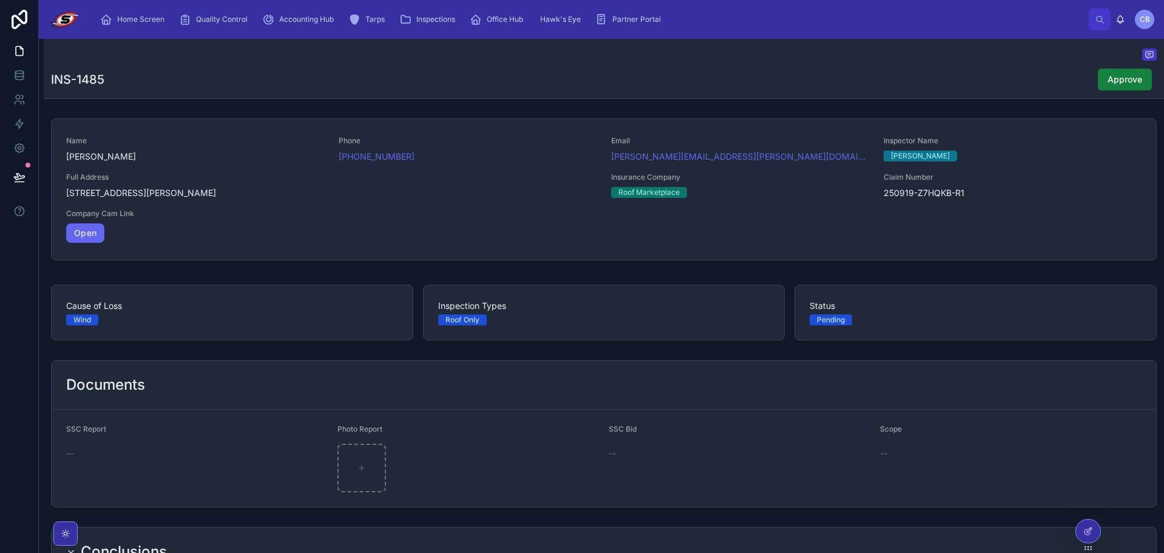
click at [1113, 81] on span "Approve" at bounding box center [1124, 79] width 35 height 12
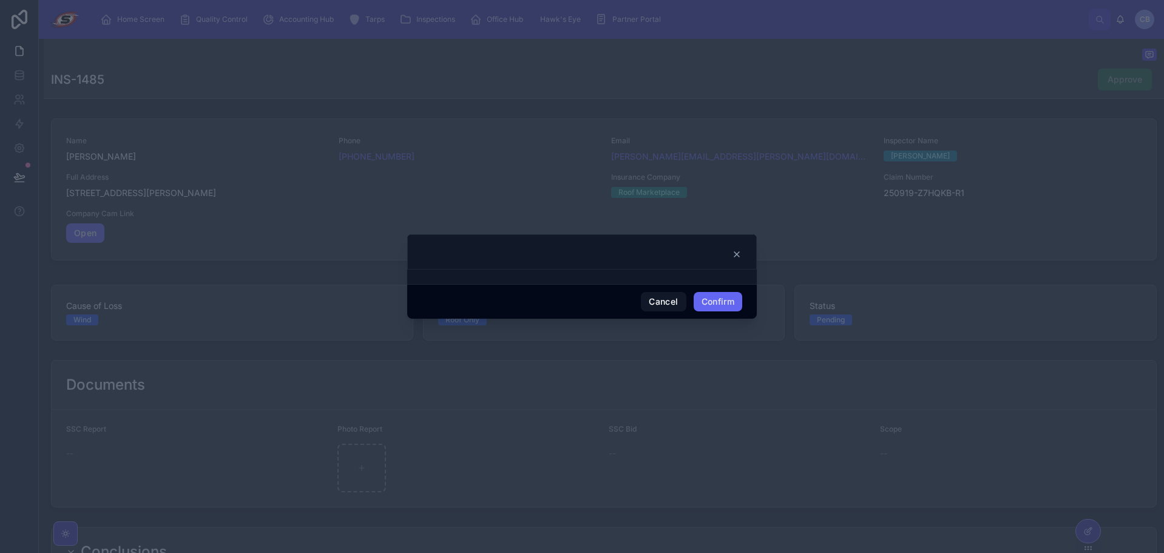
click at [733, 254] on icon at bounding box center [737, 254] width 10 height 10
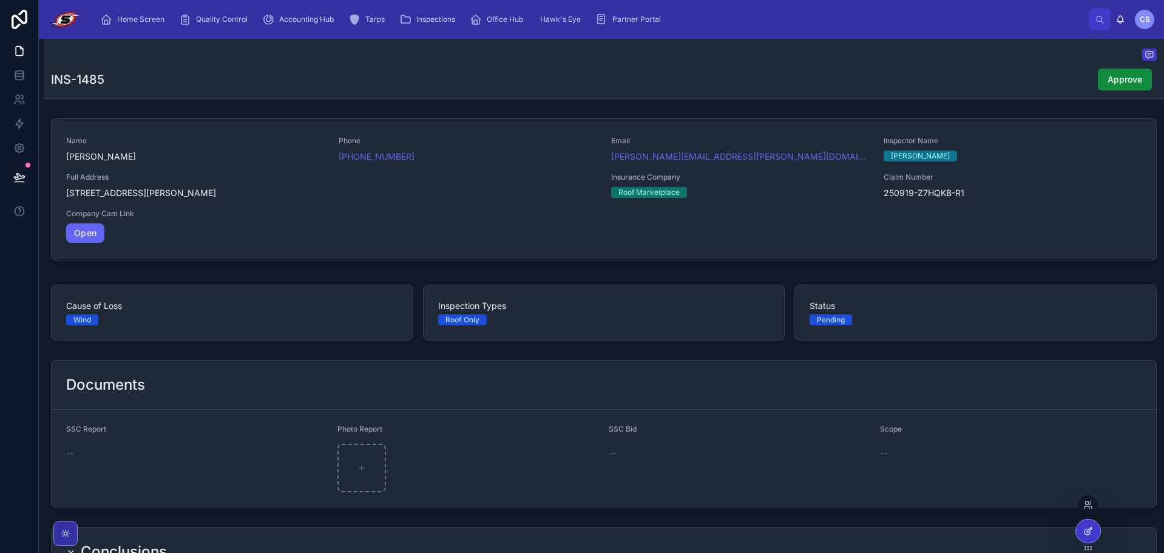
click at [1094, 529] on div at bounding box center [1088, 530] width 24 height 23
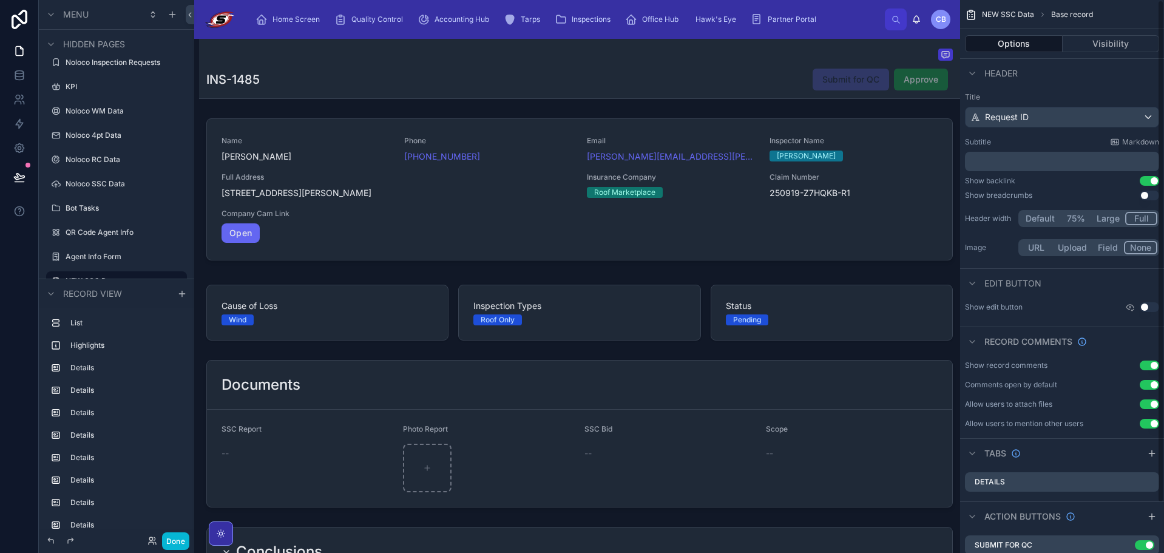
click at [772, 82] on div "INS-1485 Submit for QC Approve" at bounding box center [579, 79] width 746 height 23
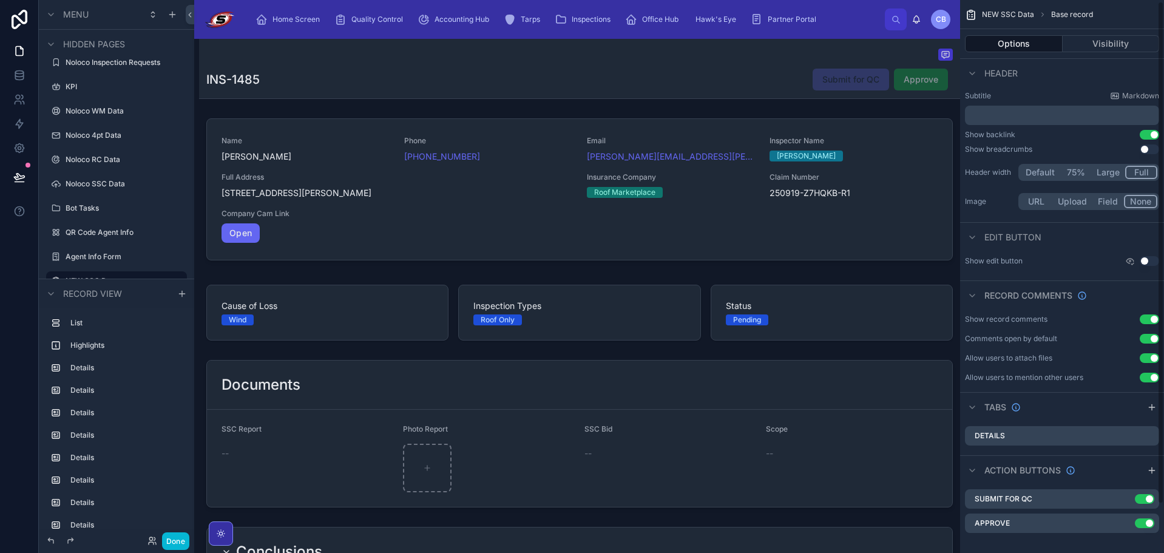
scroll to position [55, 0]
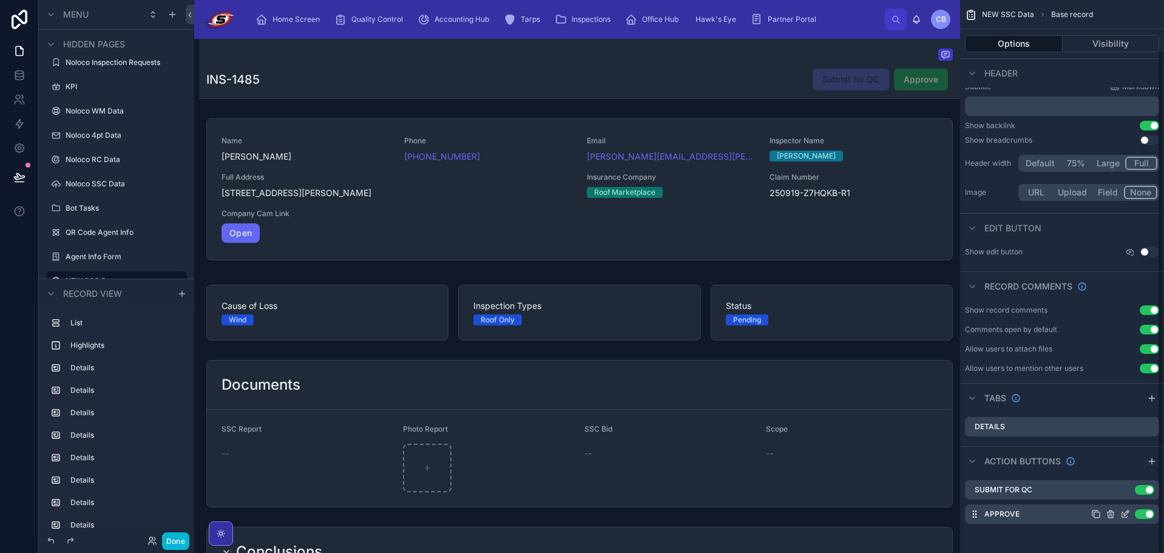
click at [1125, 515] on icon "scrollable content" at bounding box center [1125, 514] width 10 height 10
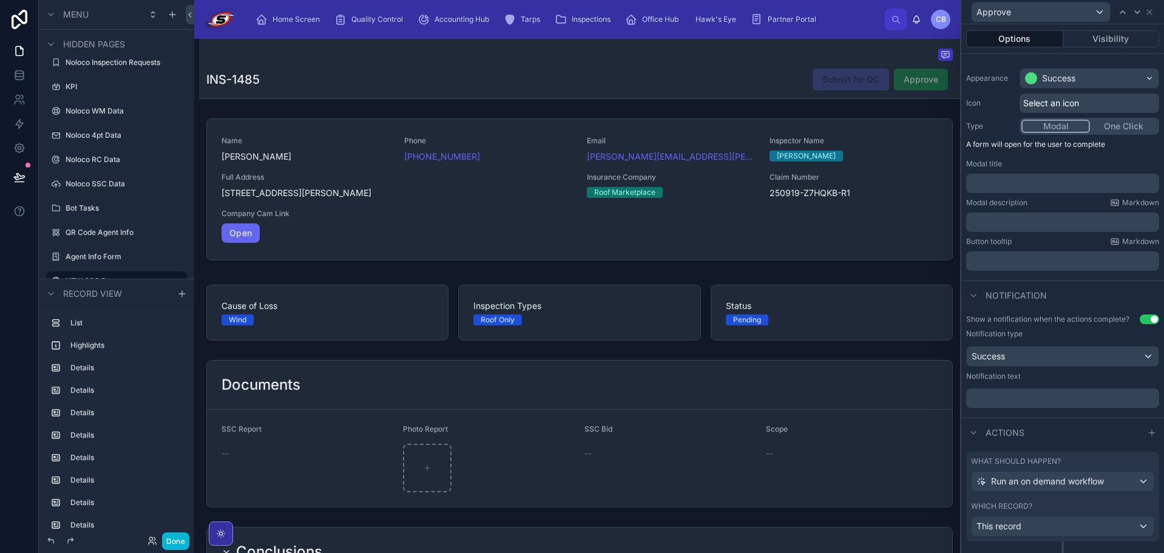
scroll to position [113, 0]
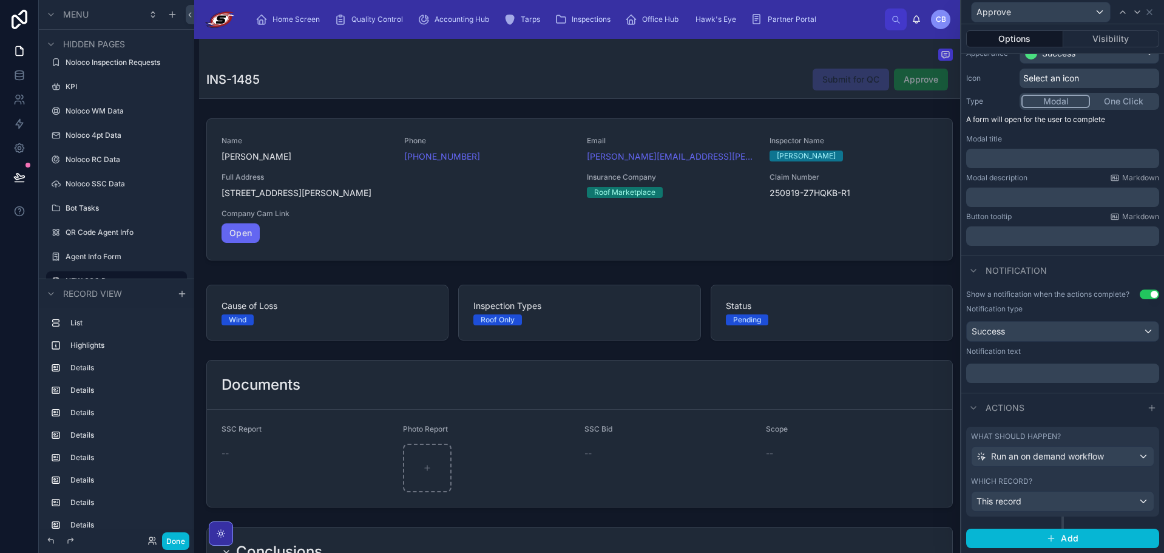
click at [1051, 158] on p "﻿" at bounding box center [1064, 158] width 186 height 12
drag, startPoint x: 1039, startPoint y: 143, endPoint x: 1040, endPoint y: 137, distance: 6.2
click at [1040, 137] on div "Modal title" at bounding box center [1062, 139] width 193 height 10
click at [1017, 190] on div "﻿" at bounding box center [1062, 196] width 193 height 19
click at [1014, 201] on p "﻿" at bounding box center [1064, 197] width 186 height 12
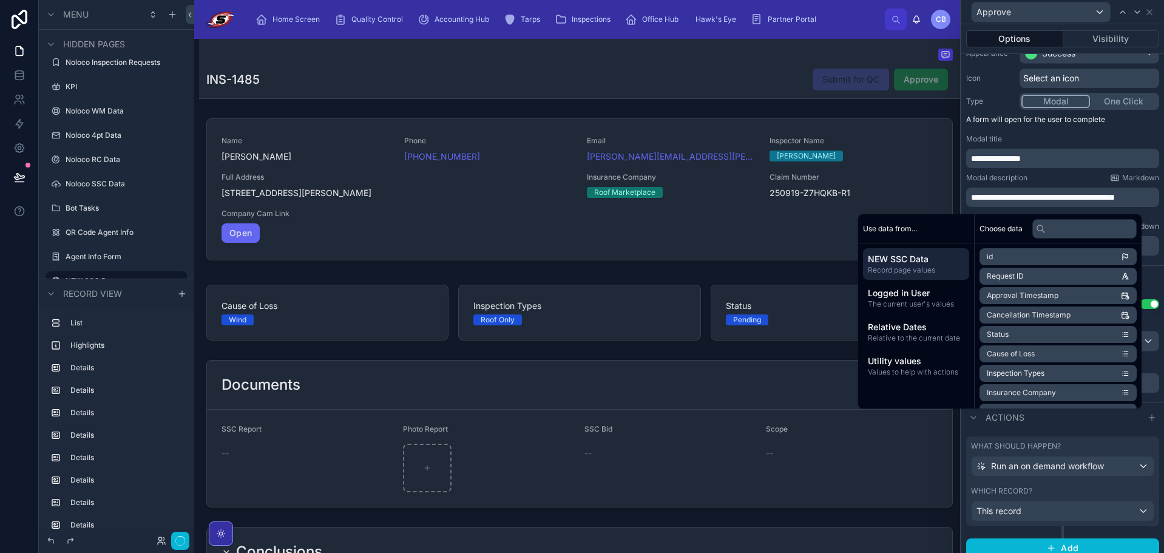
scroll to position [118, 0]
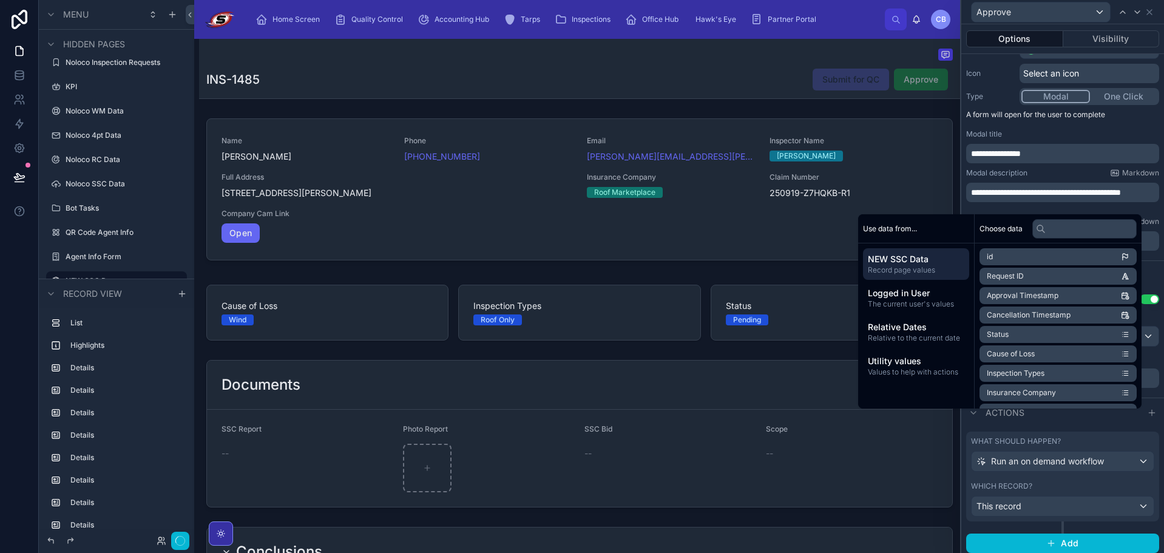
click at [1041, 171] on div "Modal description Markdown" at bounding box center [1062, 173] width 193 height 10
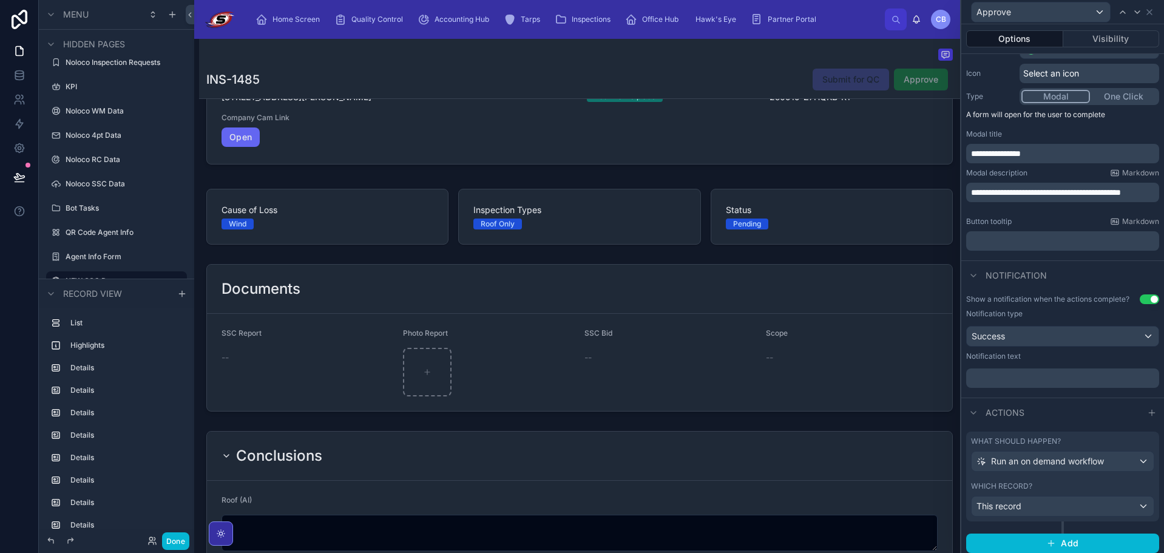
scroll to position [182, 0]
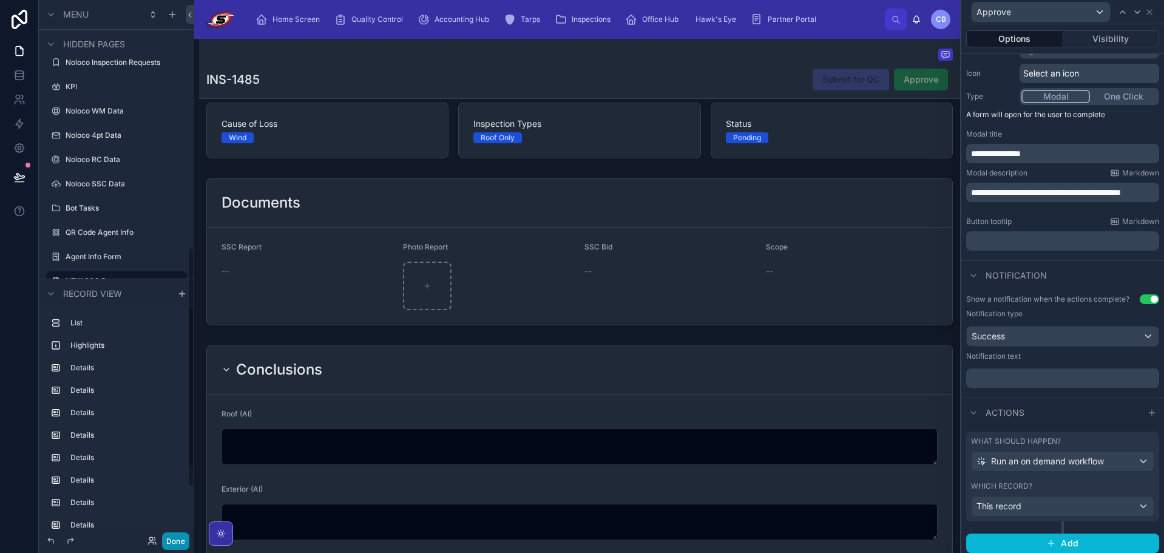
click at [172, 543] on button "Done" at bounding box center [175, 541] width 27 height 18
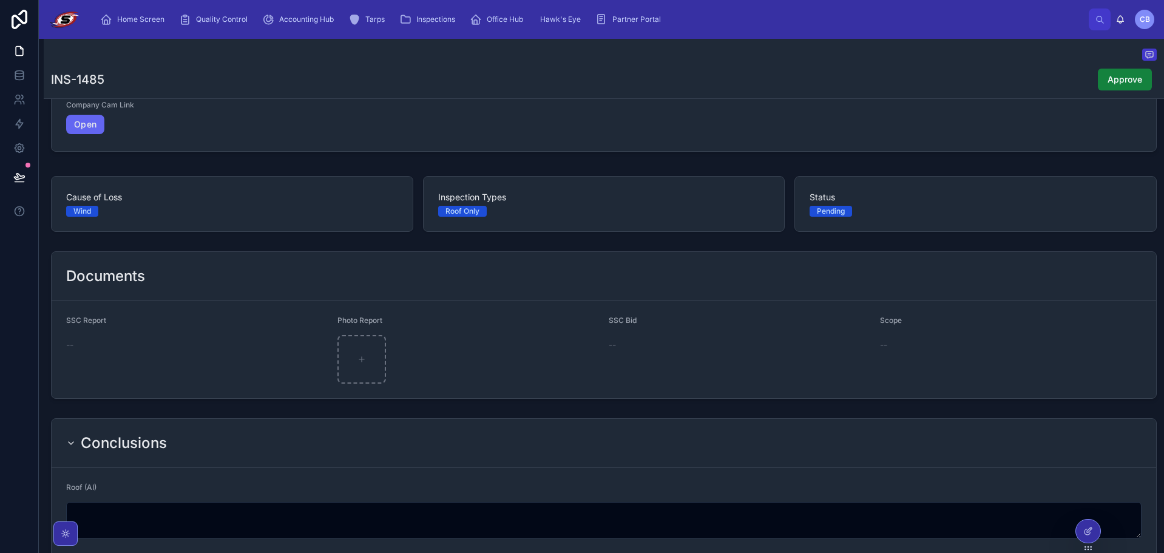
scroll to position [0, 0]
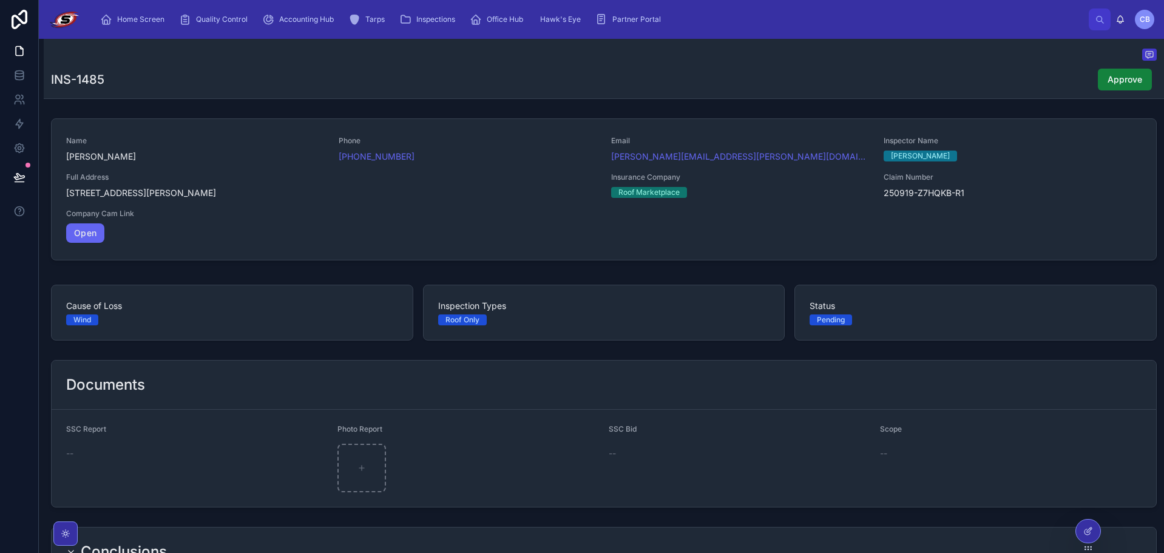
click at [1112, 70] on button "Approve" at bounding box center [1124, 80] width 54 height 22
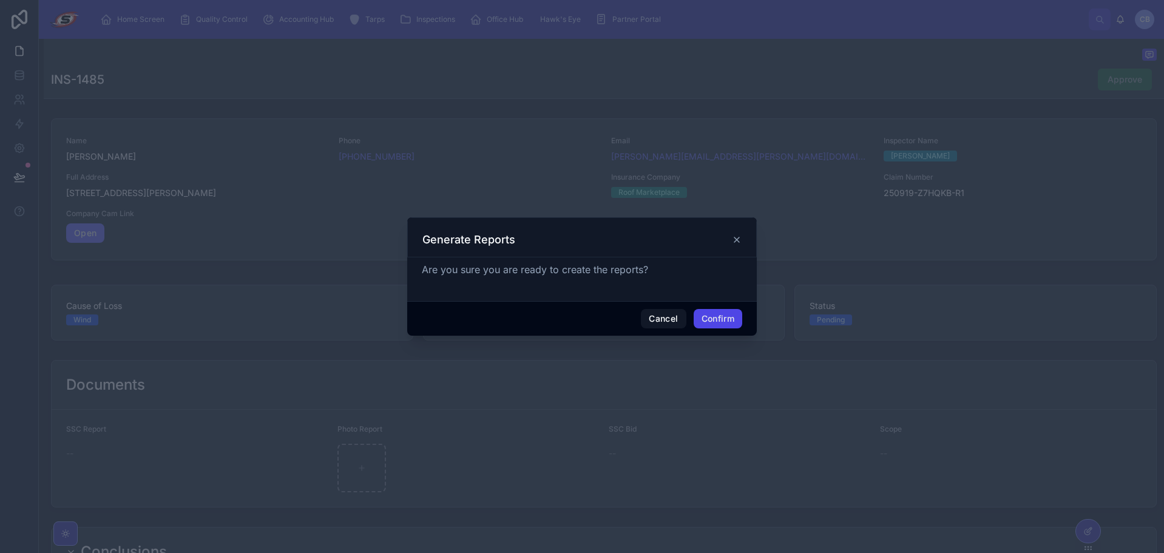
click at [718, 314] on button "Confirm" at bounding box center [717, 318] width 49 height 19
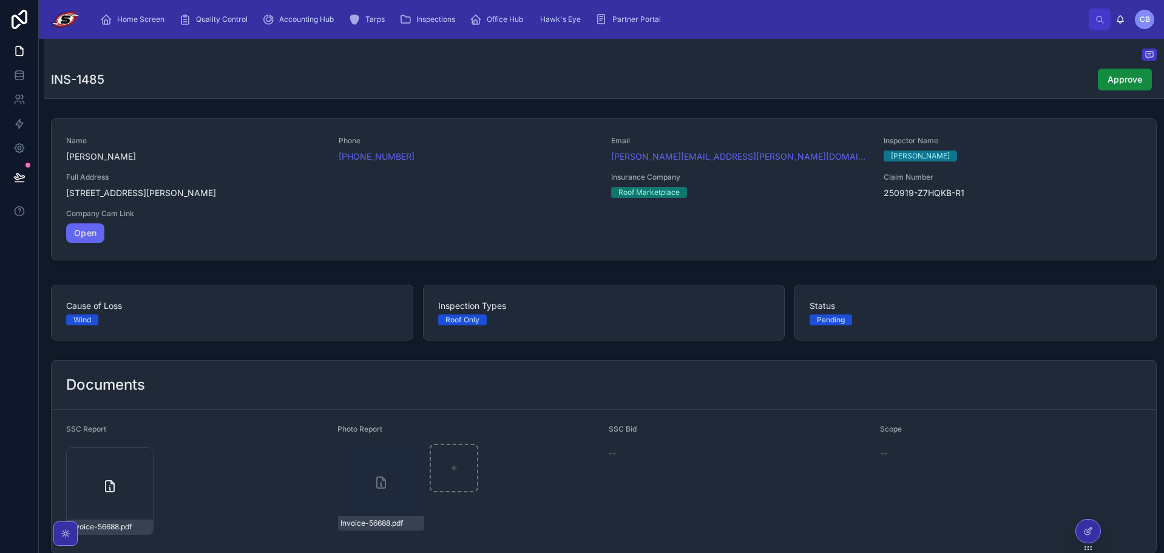
click at [466, 86] on div "INS-1485 Approve" at bounding box center [603, 79] width 1105 height 23
click at [1113, 78] on span "Approve" at bounding box center [1124, 79] width 35 height 12
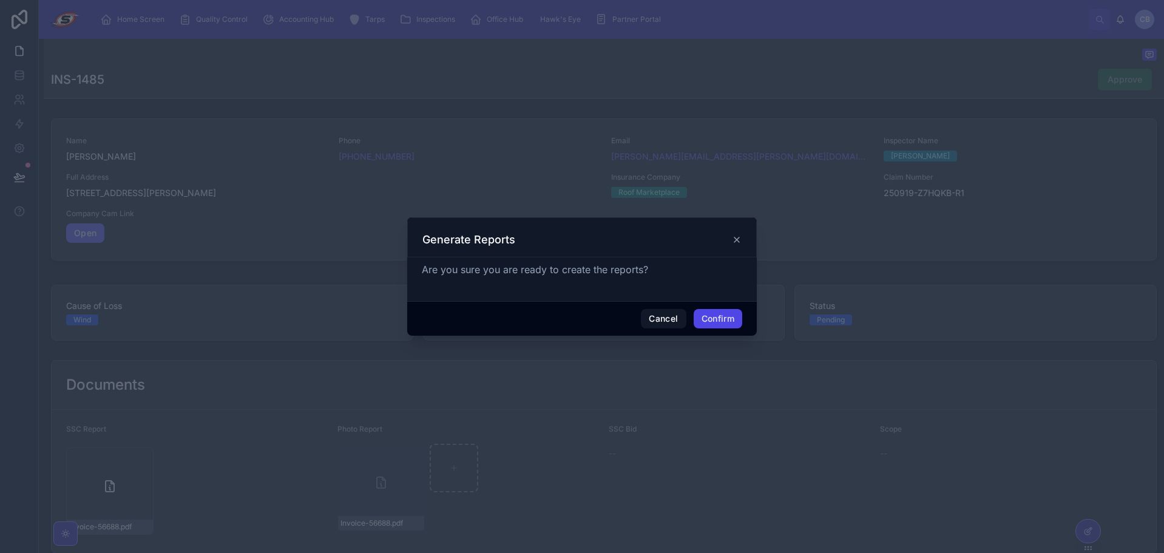
click at [700, 315] on button "Confirm" at bounding box center [717, 318] width 49 height 19
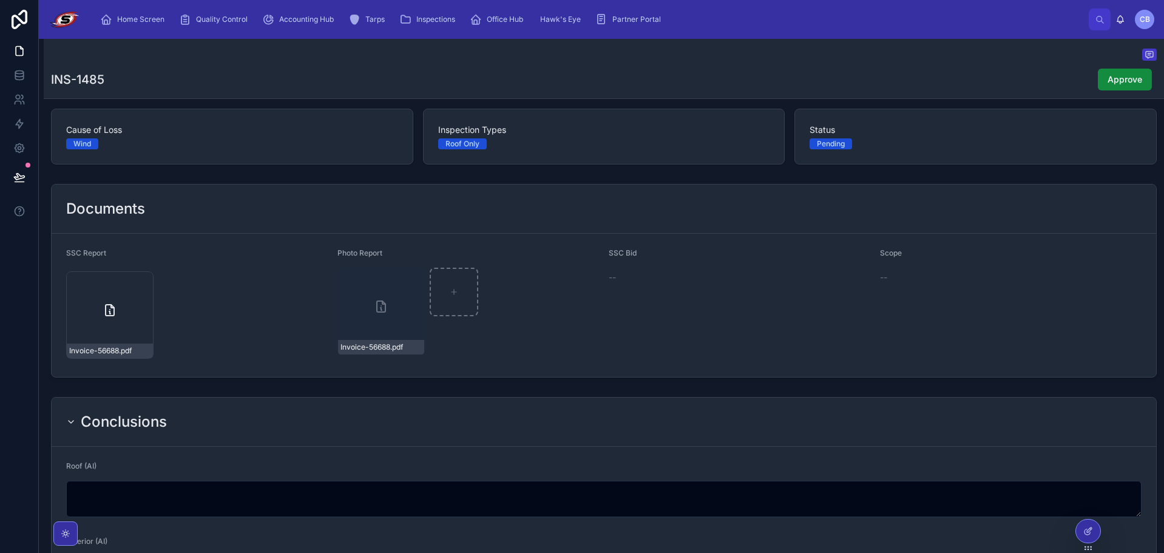
scroll to position [182, 0]
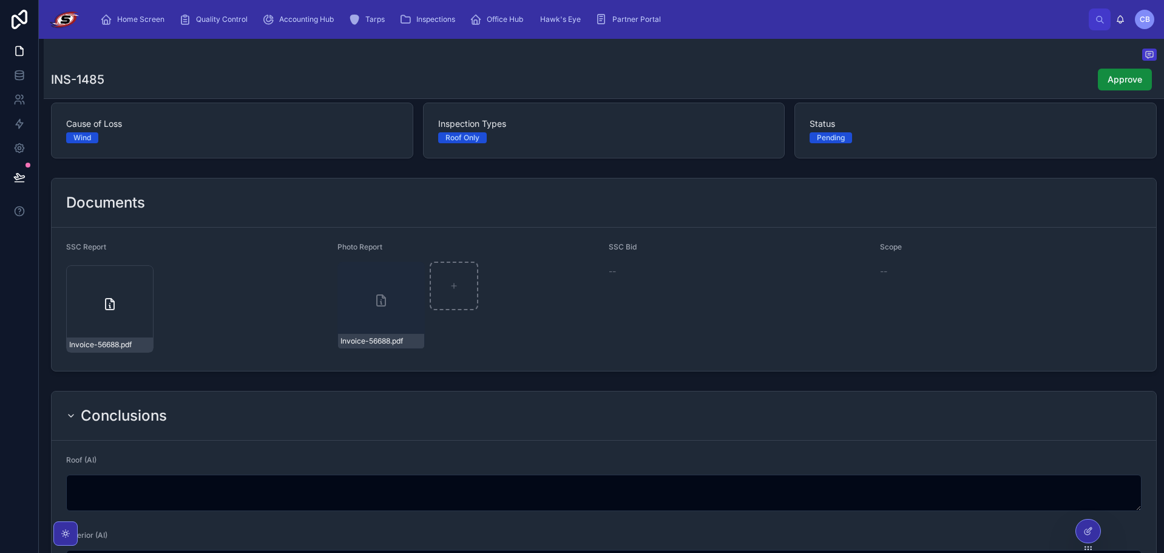
click at [451, 180] on div "Documents" at bounding box center [604, 202] width 1104 height 49
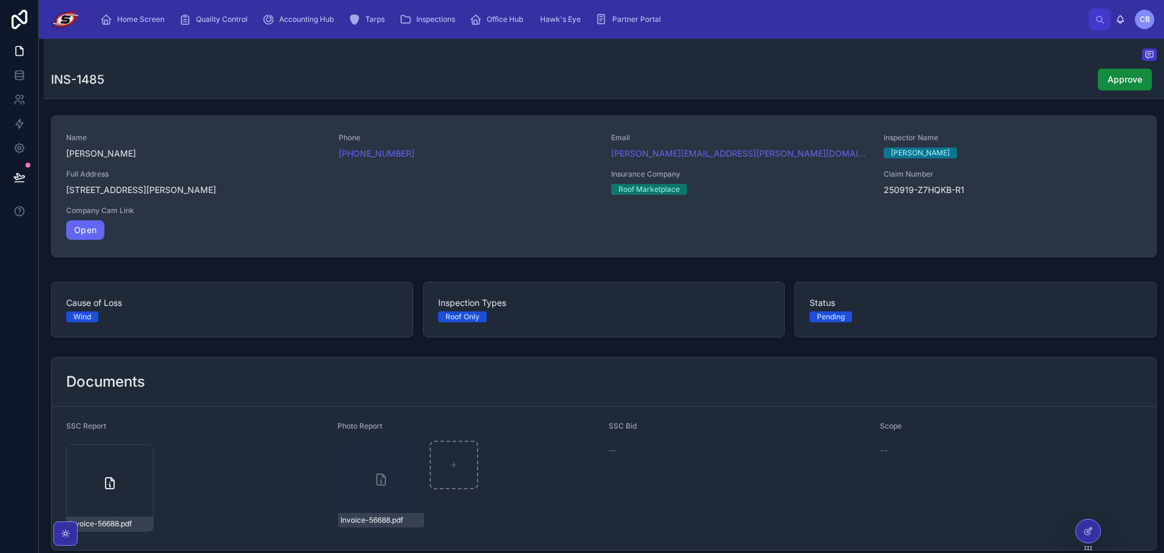
scroll to position [0, 0]
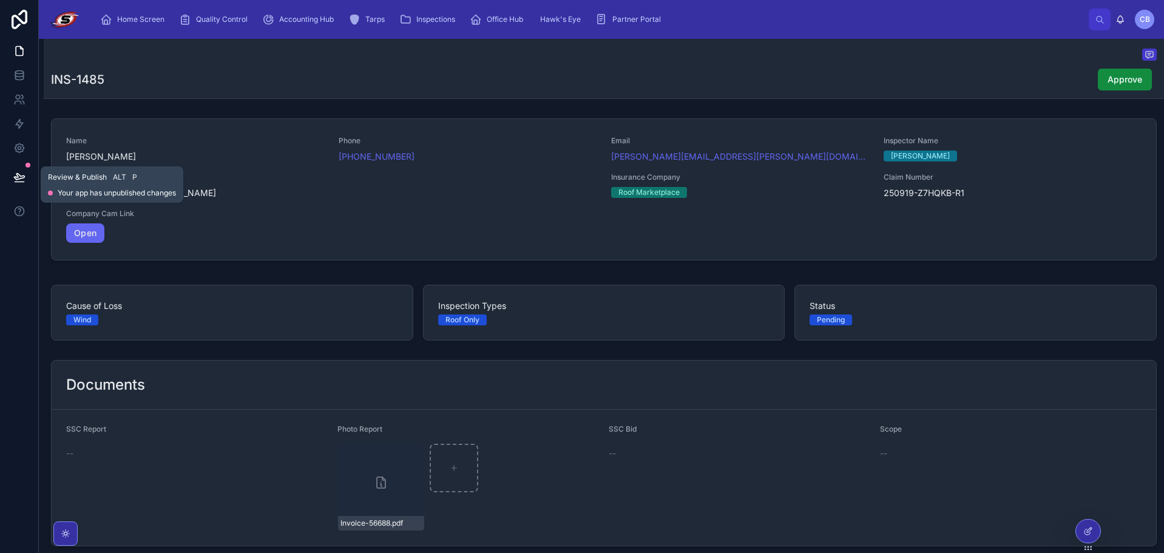
click at [18, 178] on icon at bounding box center [19, 177] width 12 height 12
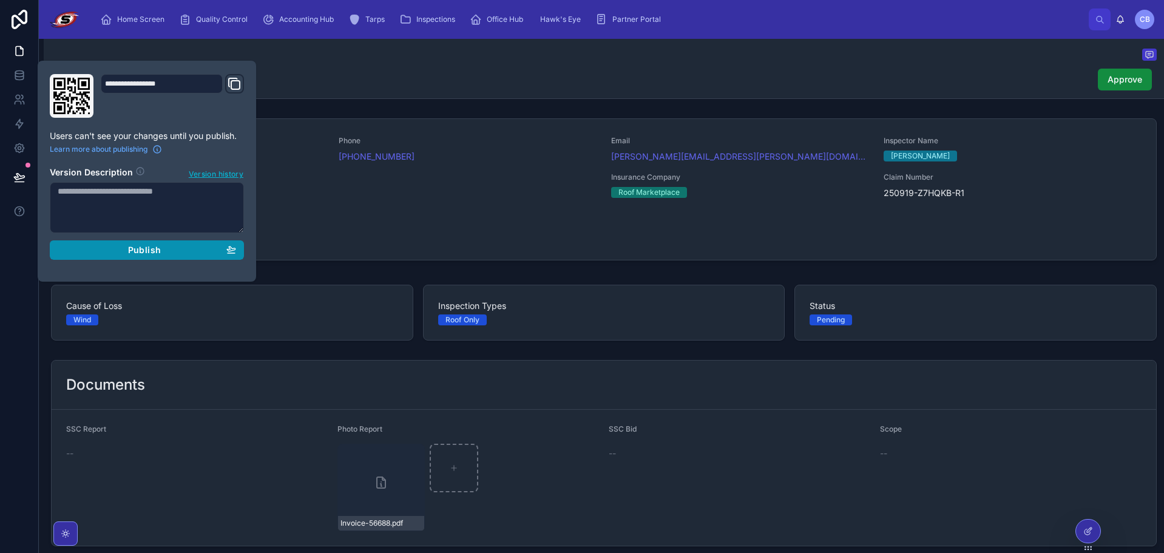
click at [96, 259] on button "Publish" at bounding box center [147, 249] width 194 height 19
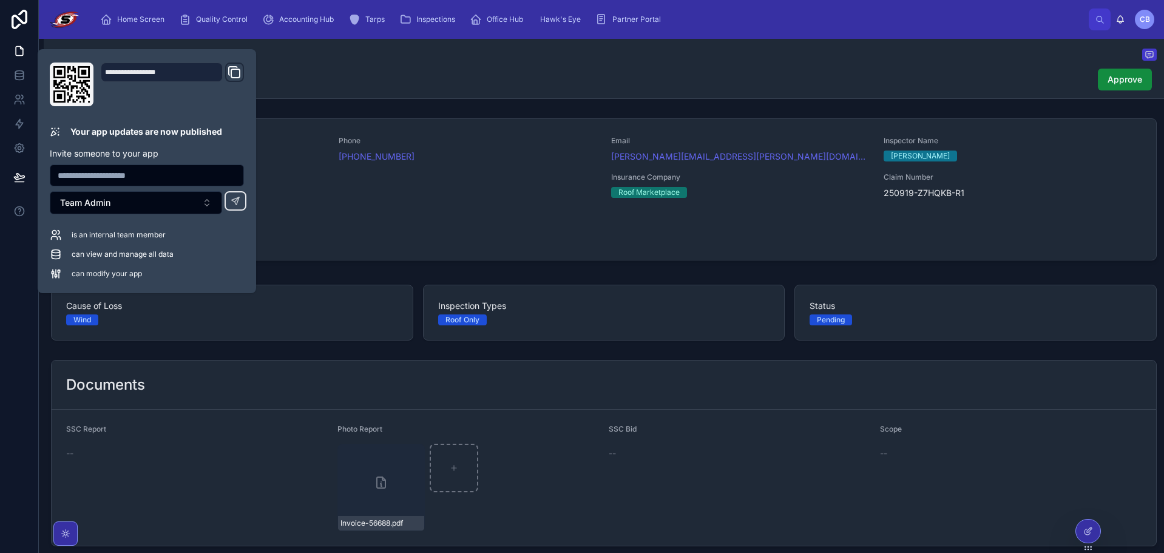
click at [609, 73] on div "INS-1485 Approve" at bounding box center [603, 79] width 1105 height 23
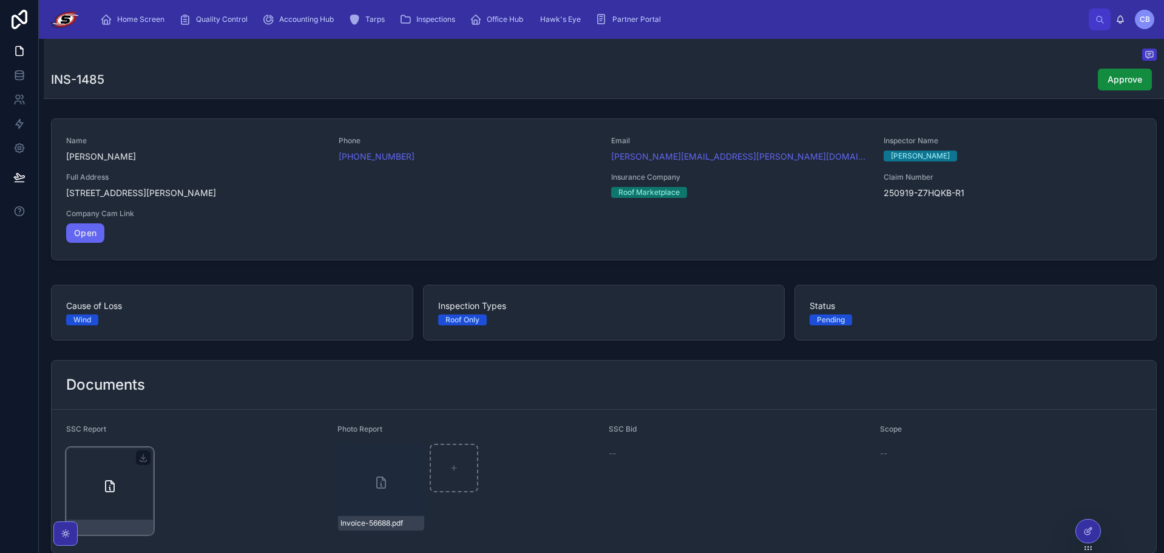
click at [104, 479] on icon at bounding box center [110, 486] width 15 height 15
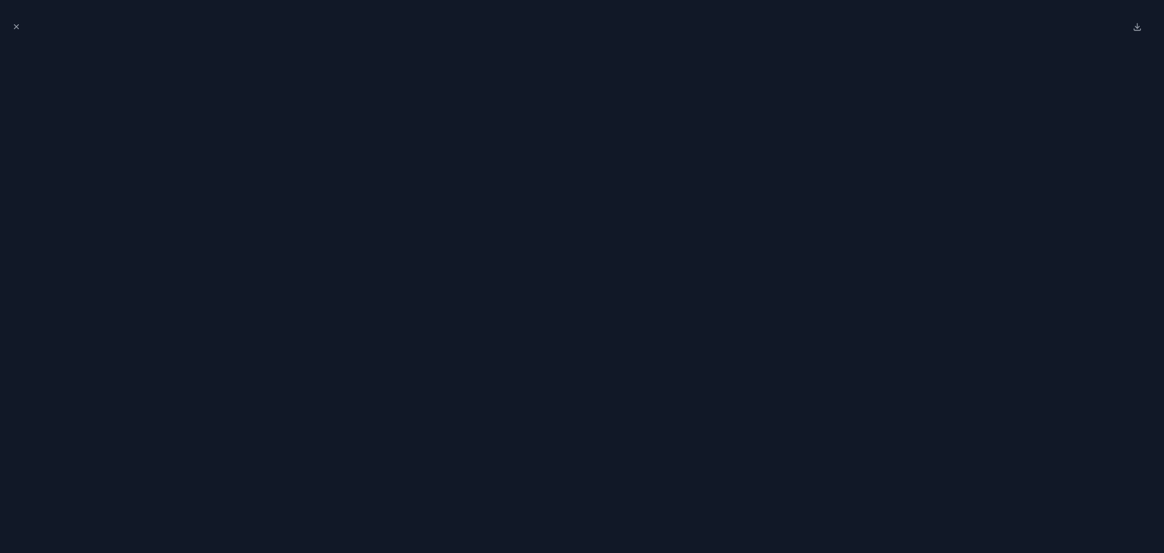
click at [463, 12] on div at bounding box center [582, 27] width 1144 height 34
click at [16, 26] on icon "Close modal" at bounding box center [16, 26] width 8 height 8
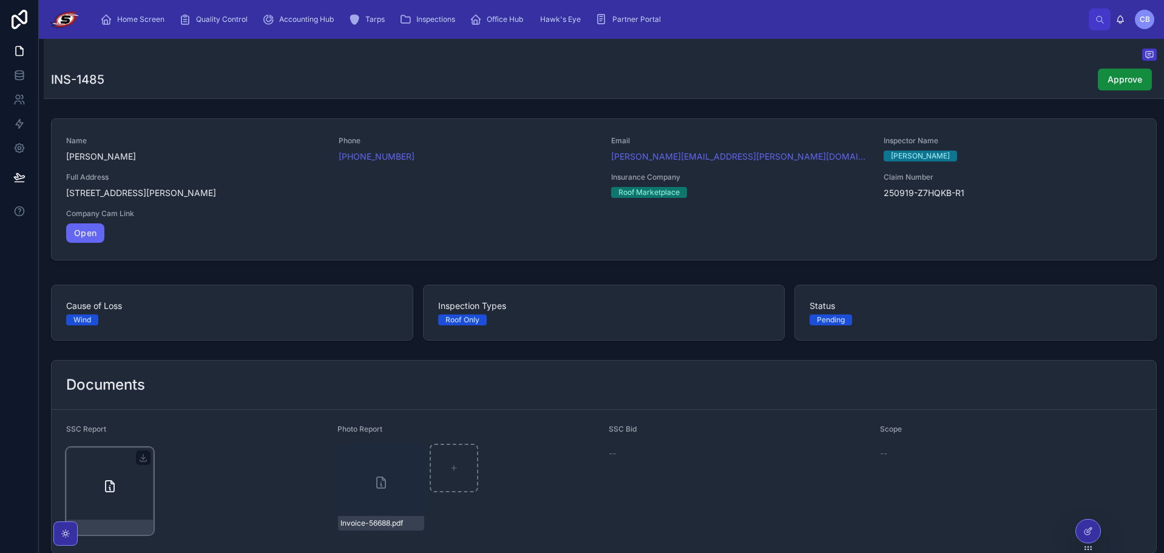
click at [117, 491] on div at bounding box center [109, 490] width 87 height 87
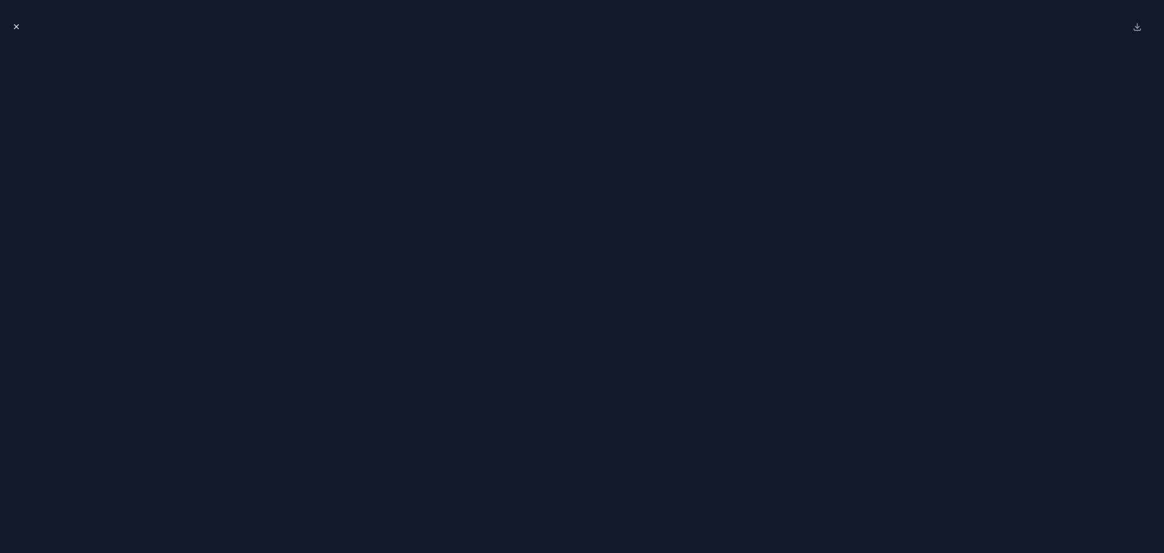
click at [18, 26] on icon "Close modal" at bounding box center [16, 26] width 8 height 8
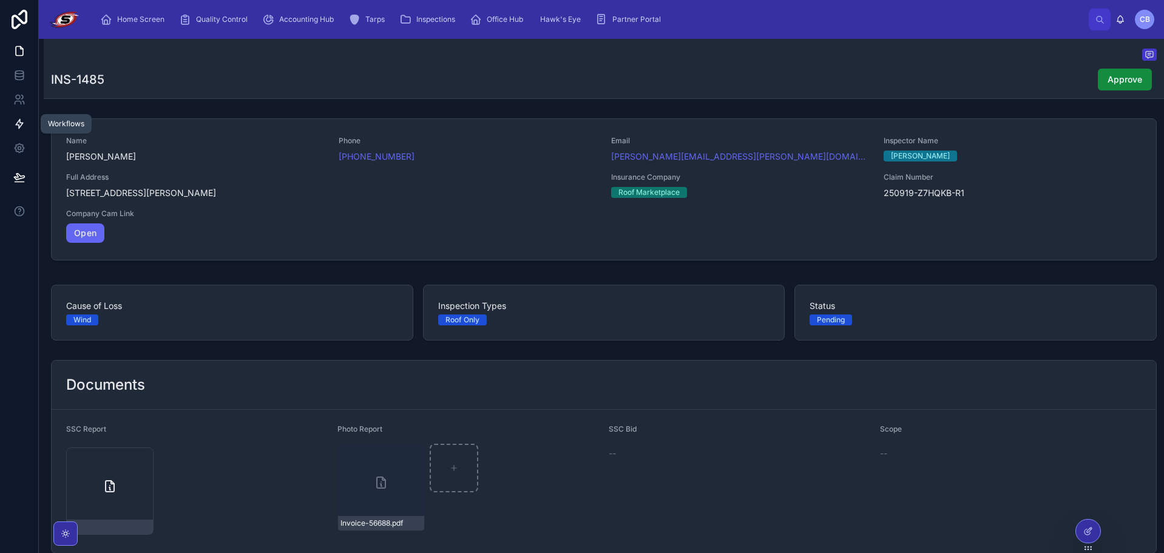
click at [18, 118] on icon at bounding box center [19, 124] width 12 height 12
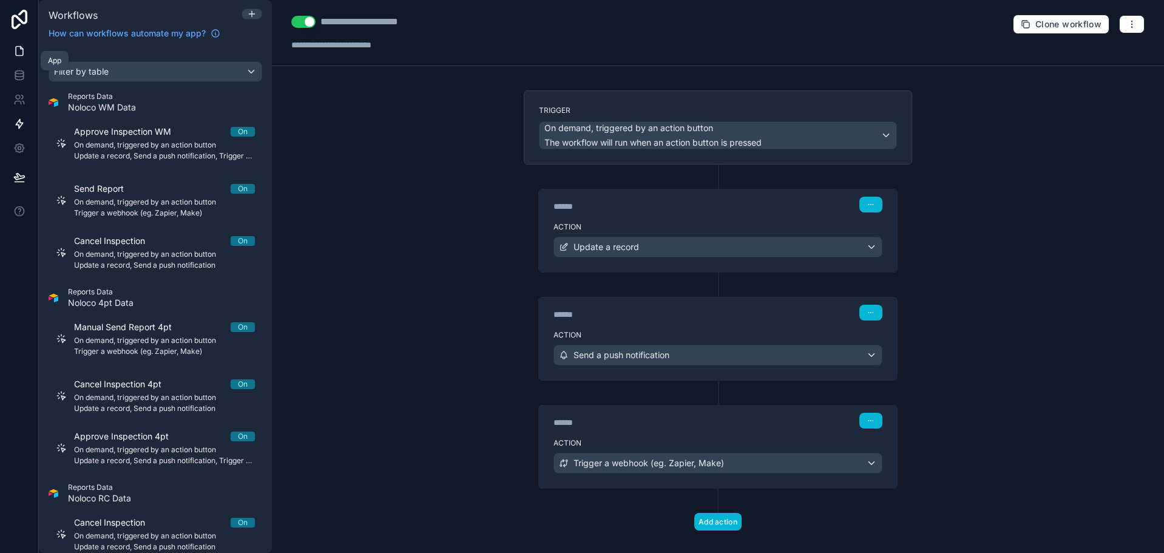
click at [22, 39] on link at bounding box center [19, 51] width 38 height 24
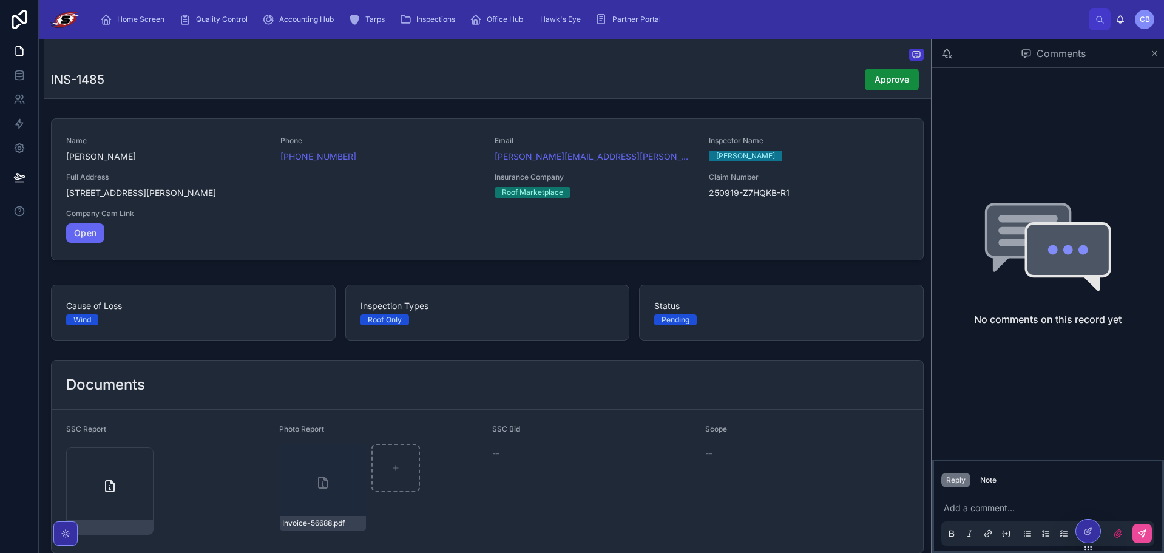
drag, startPoint x: 1153, startPoint y: 50, endPoint x: 1148, endPoint y: 56, distance: 7.7
click at [1153, 51] on icon at bounding box center [1154, 54] width 9 height 10
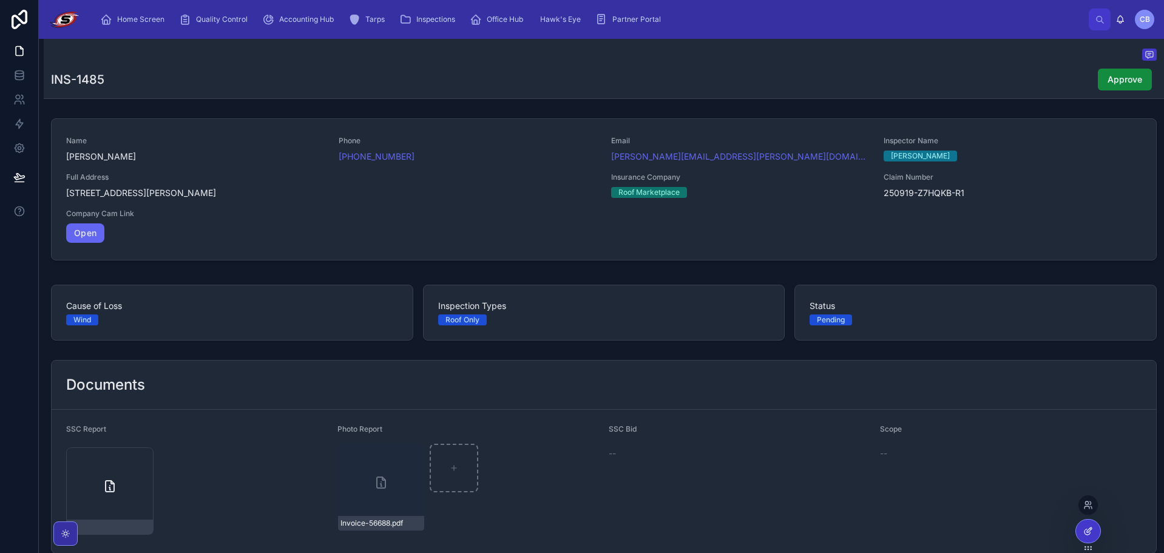
click at [1099, 528] on div at bounding box center [1088, 530] width 24 height 23
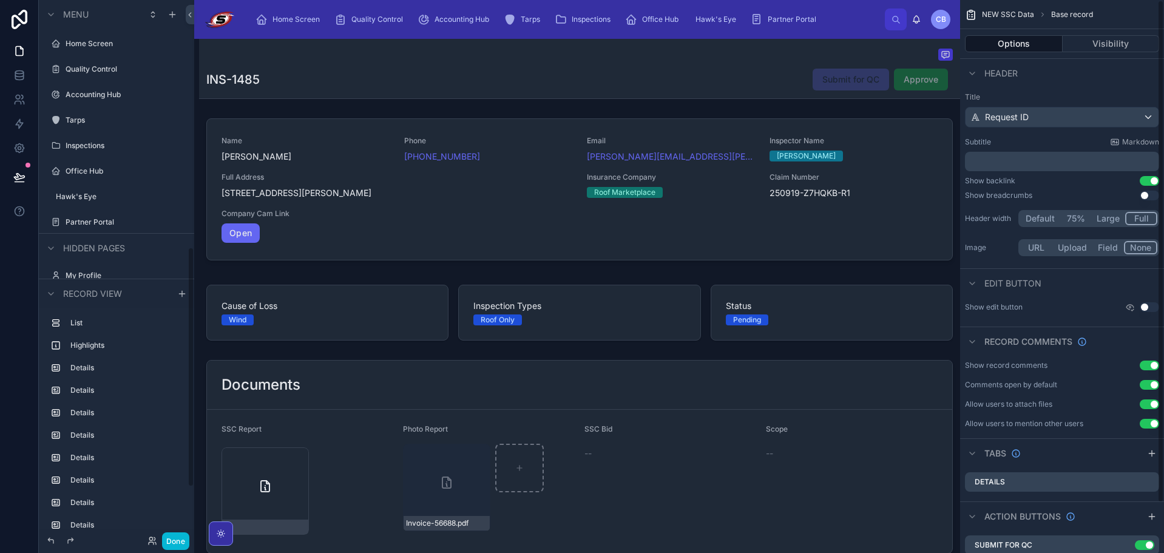
scroll to position [553, 0]
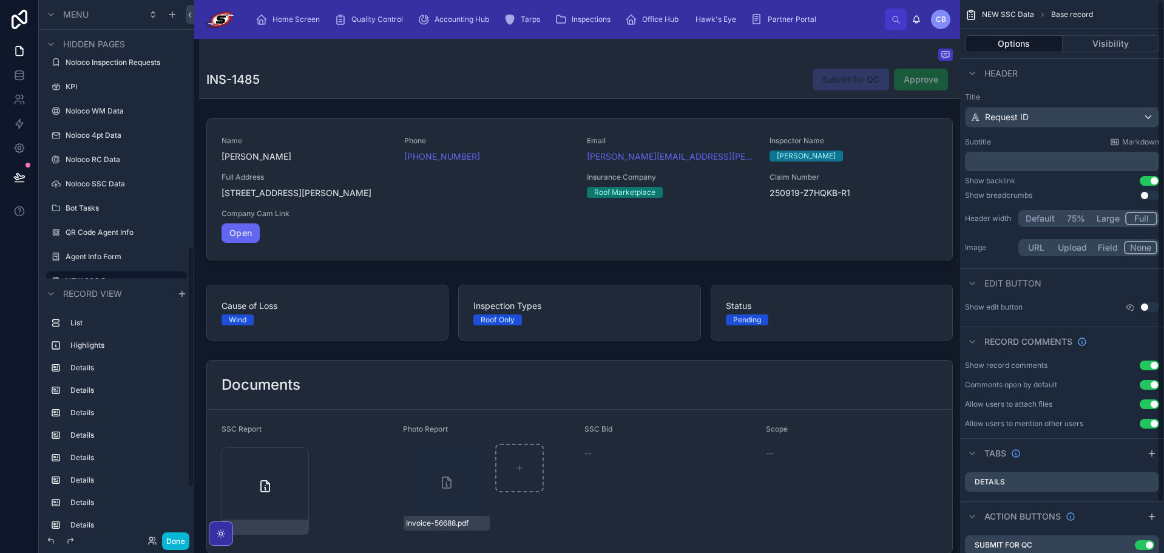
click at [738, 77] on div "INS-1485 Submit for QC Approve" at bounding box center [579, 79] width 746 height 23
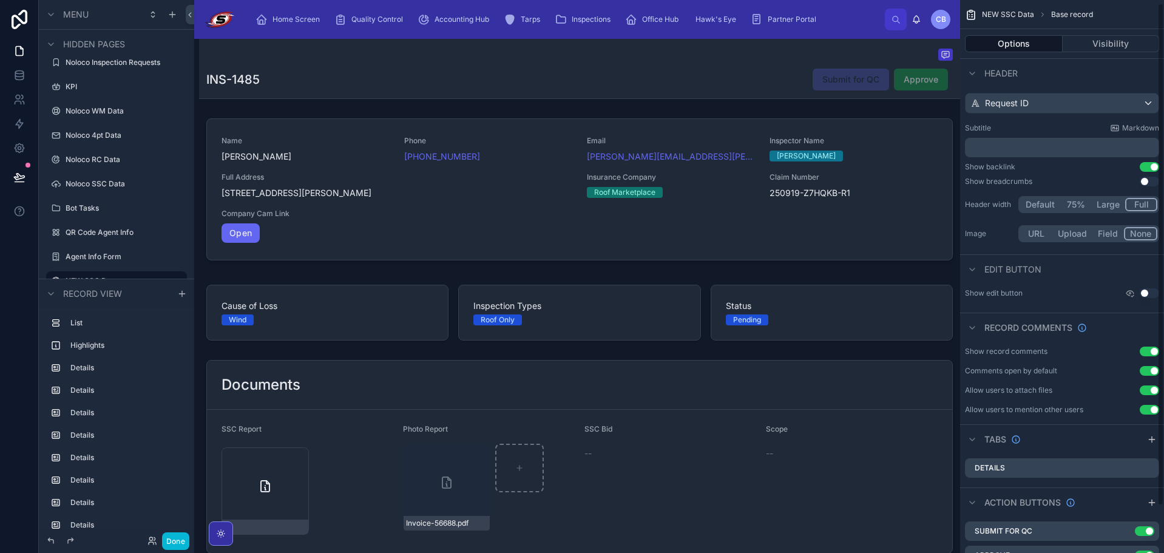
scroll to position [55, 0]
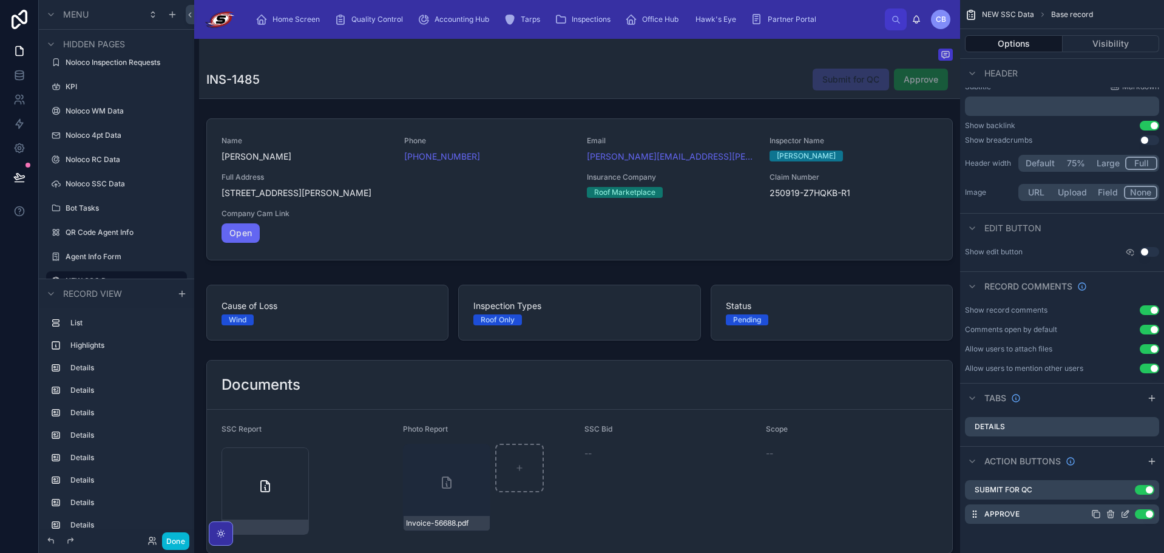
click at [1122, 514] on icon "scrollable content" at bounding box center [1125, 514] width 10 height 10
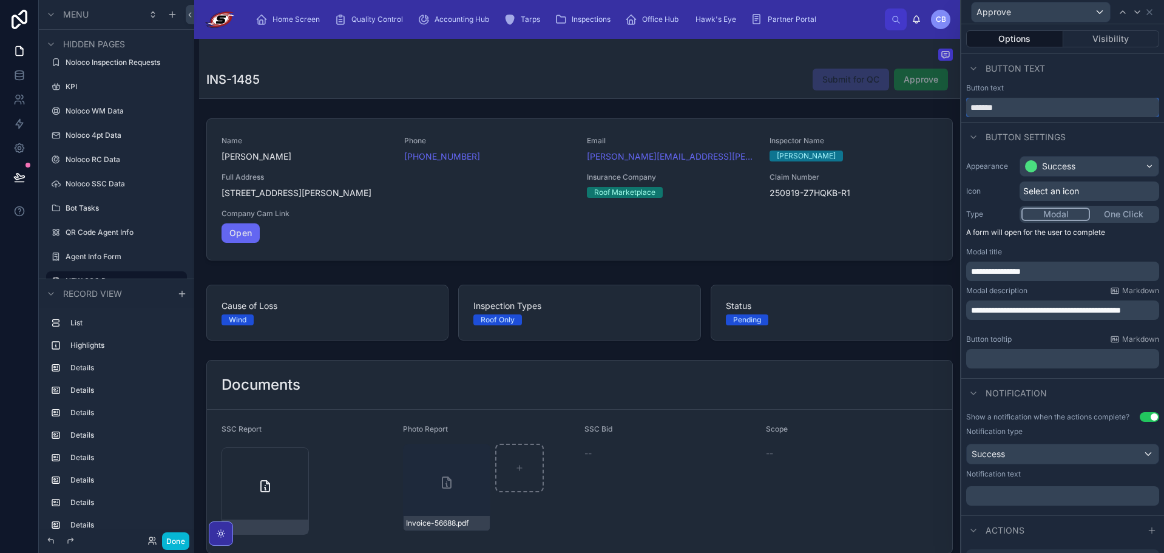
click at [1031, 115] on input "*******" at bounding box center [1062, 107] width 193 height 19
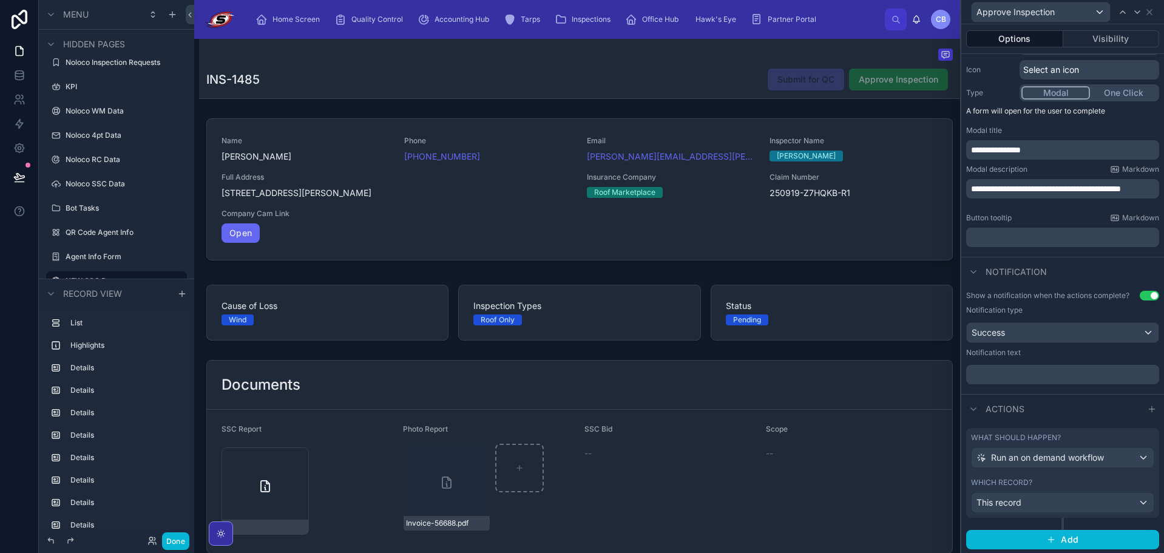
scroll to position [123, 0]
type input "**********"
click at [1088, 399] on div "Actions" at bounding box center [1062, 406] width 203 height 29
click at [1148, 406] on div at bounding box center [1151, 407] width 15 height 15
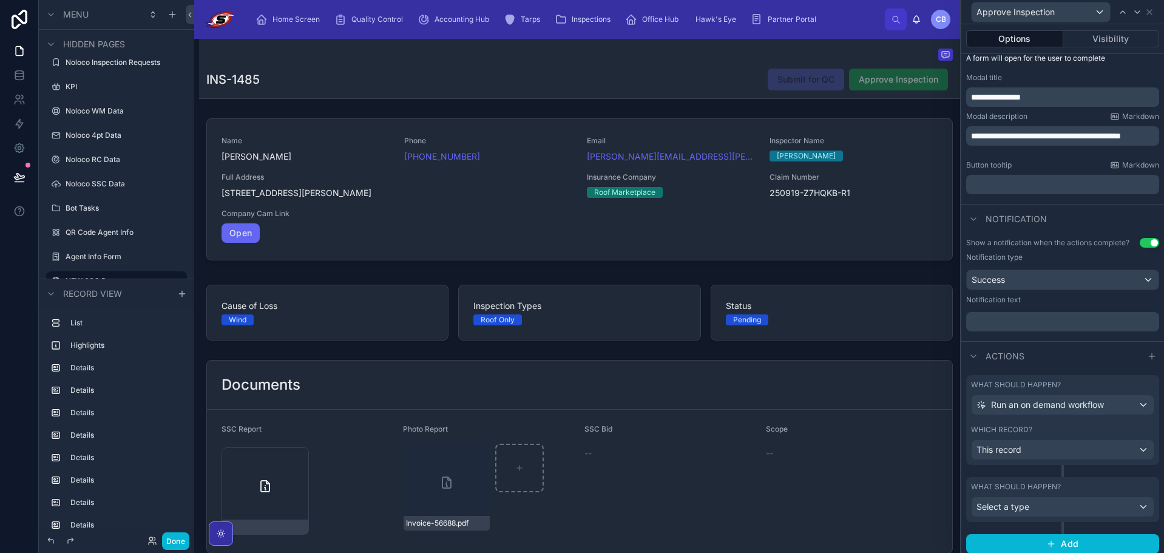
scroll to position [180, 0]
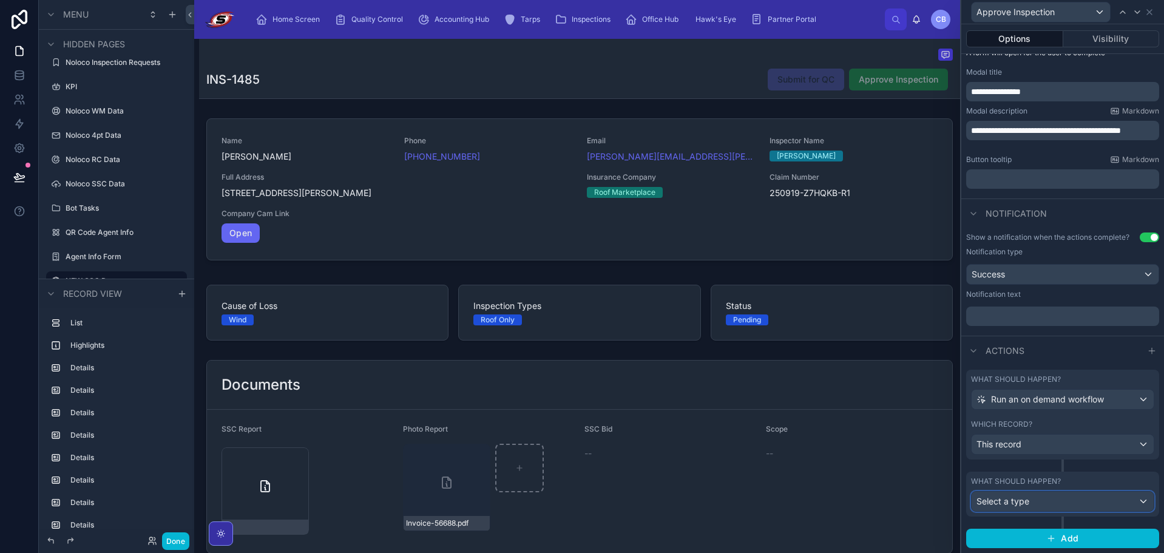
click at [1070, 491] on button "Select a type" at bounding box center [1062, 501] width 183 height 21
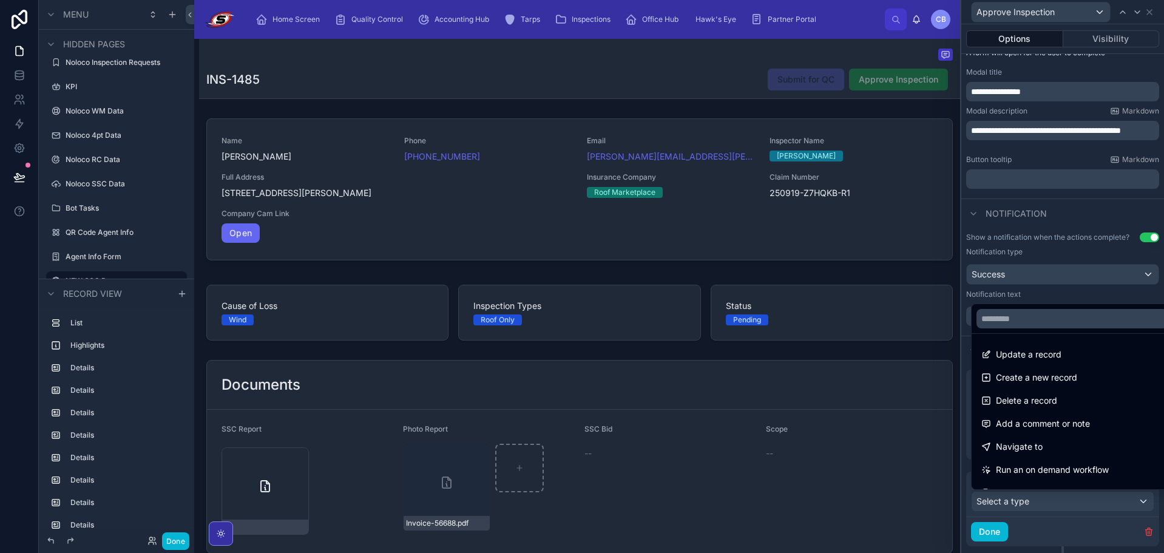
click at [1041, 362] on div "Update a record" at bounding box center [1072, 354] width 196 height 22
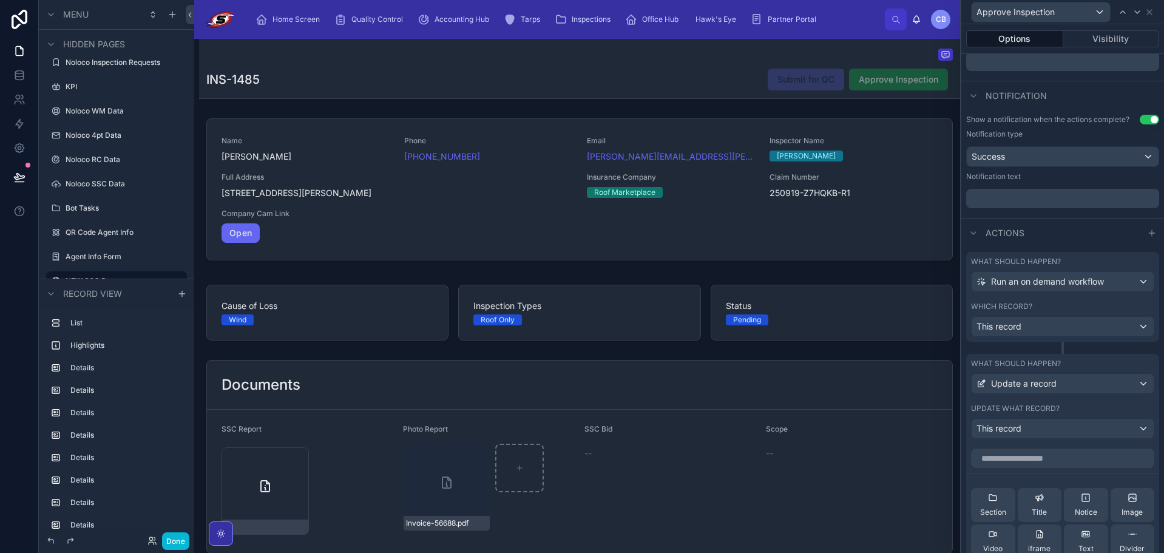
scroll to position [301, 0]
click at [1044, 422] on div "This record" at bounding box center [1062, 424] width 182 height 19
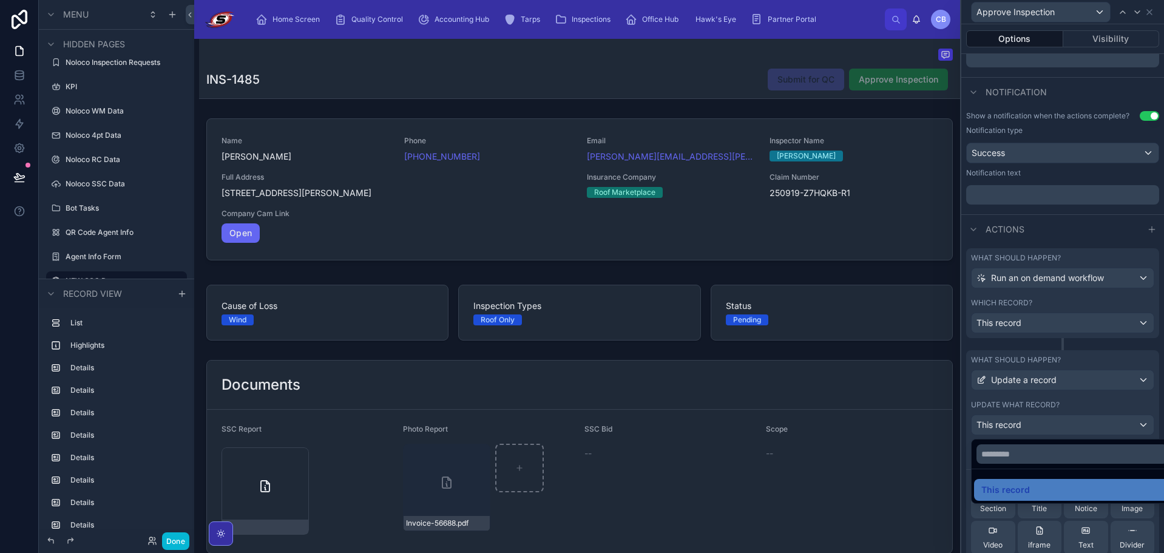
click at [1082, 406] on div at bounding box center [1062, 276] width 203 height 553
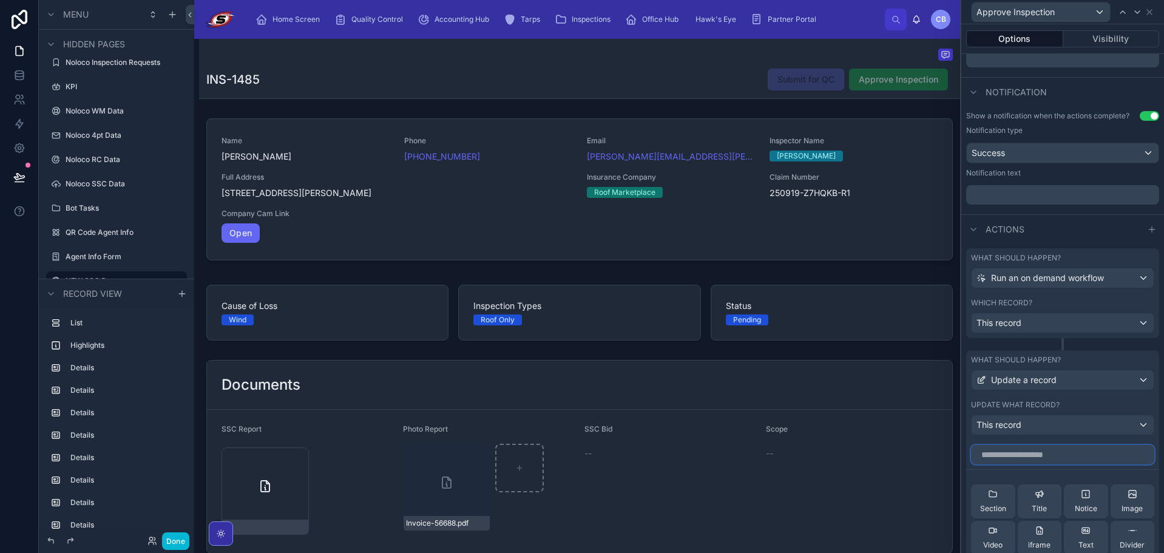
click at [1067, 460] on input "text" at bounding box center [1062, 454] width 183 height 19
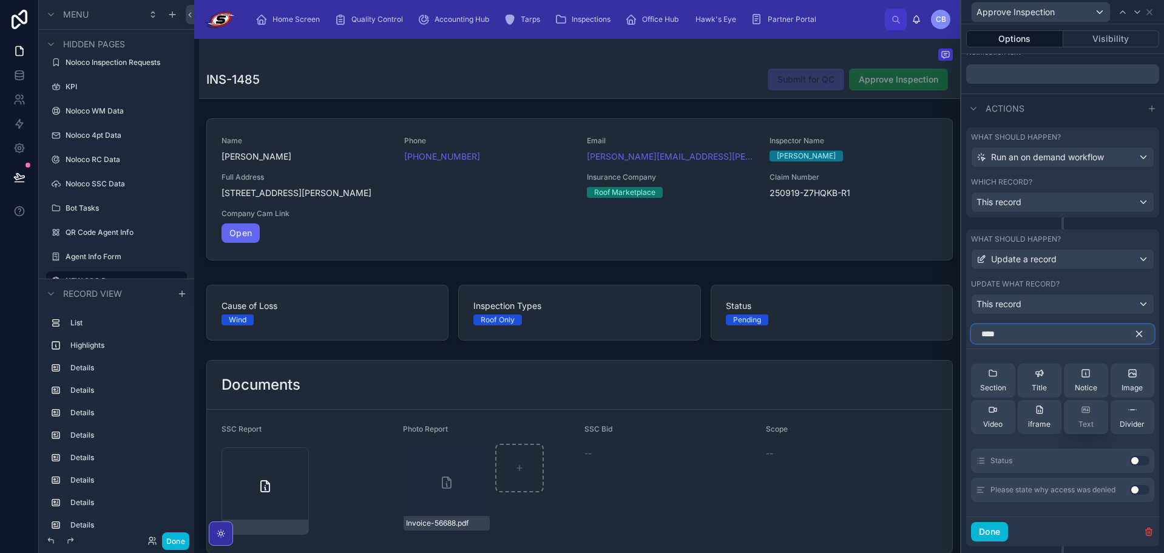
scroll to position [451, 0]
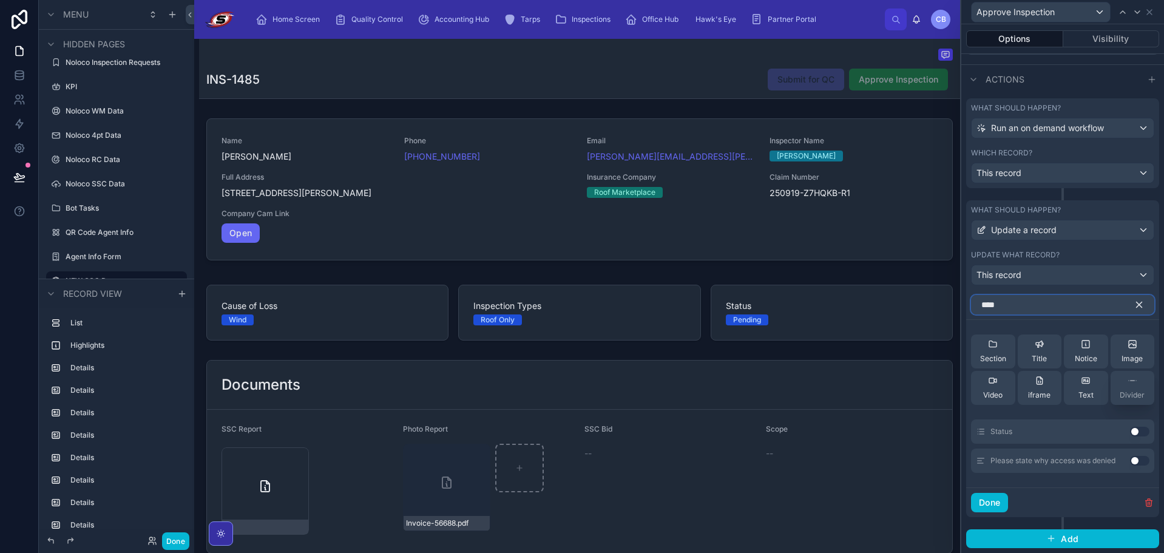
type input "****"
click at [1130, 428] on button "Use setting" at bounding box center [1139, 431] width 19 height 10
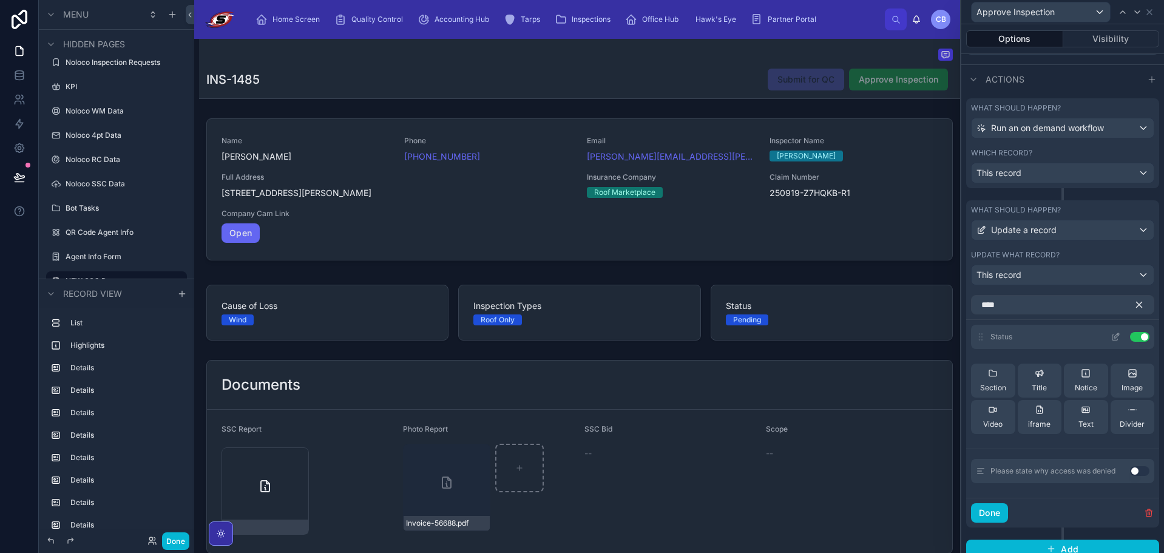
click at [1114, 337] on icon at bounding box center [1116, 335] width 5 height 5
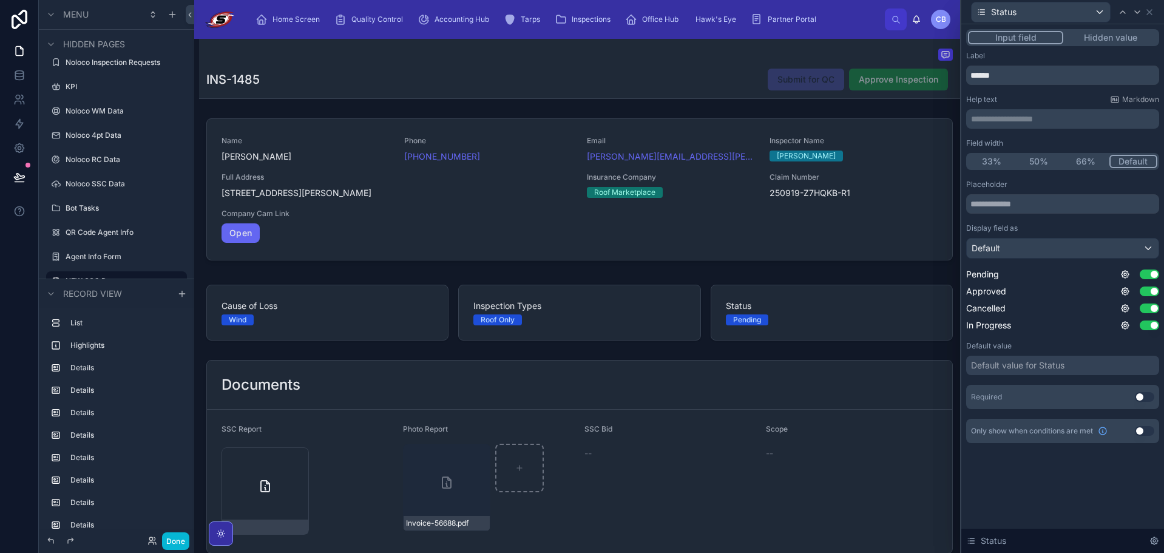
click at [1122, 33] on button "Hidden value" at bounding box center [1110, 37] width 94 height 13
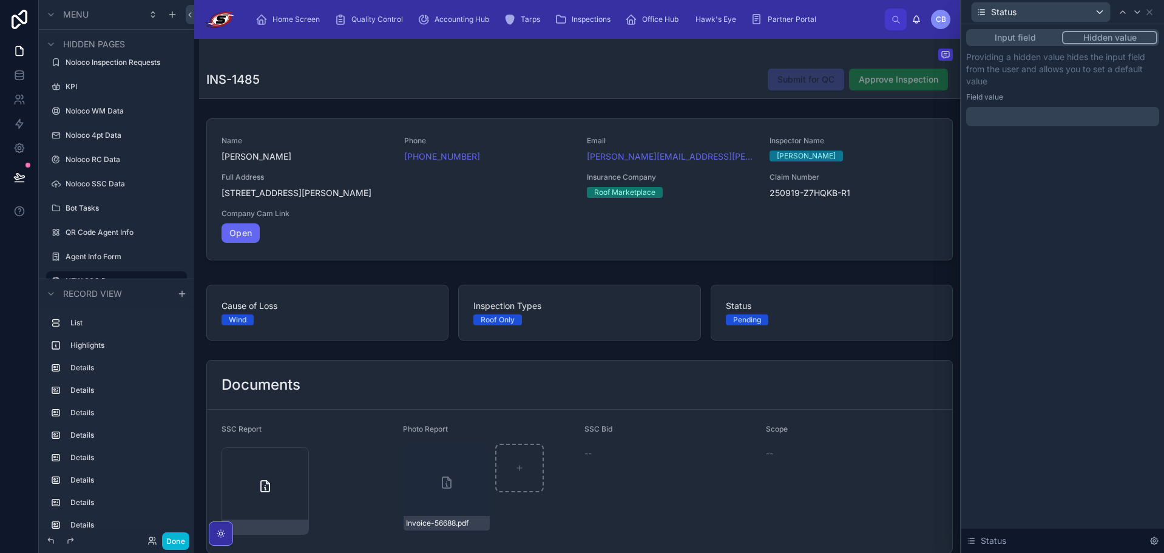
click at [1043, 110] on div at bounding box center [1062, 116] width 193 height 19
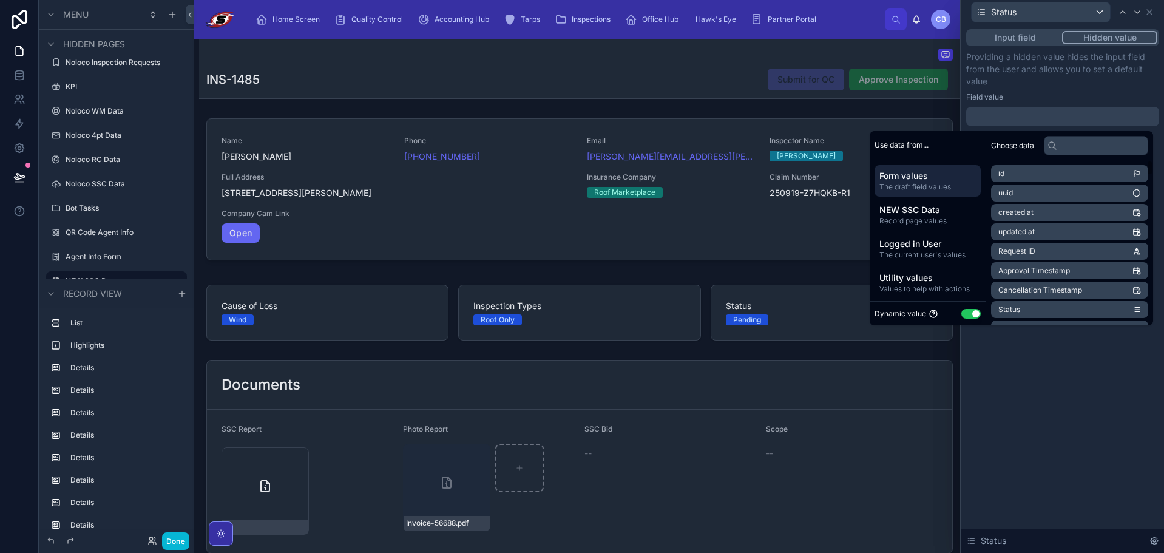
click at [969, 312] on button "Use setting" at bounding box center [970, 314] width 19 height 10
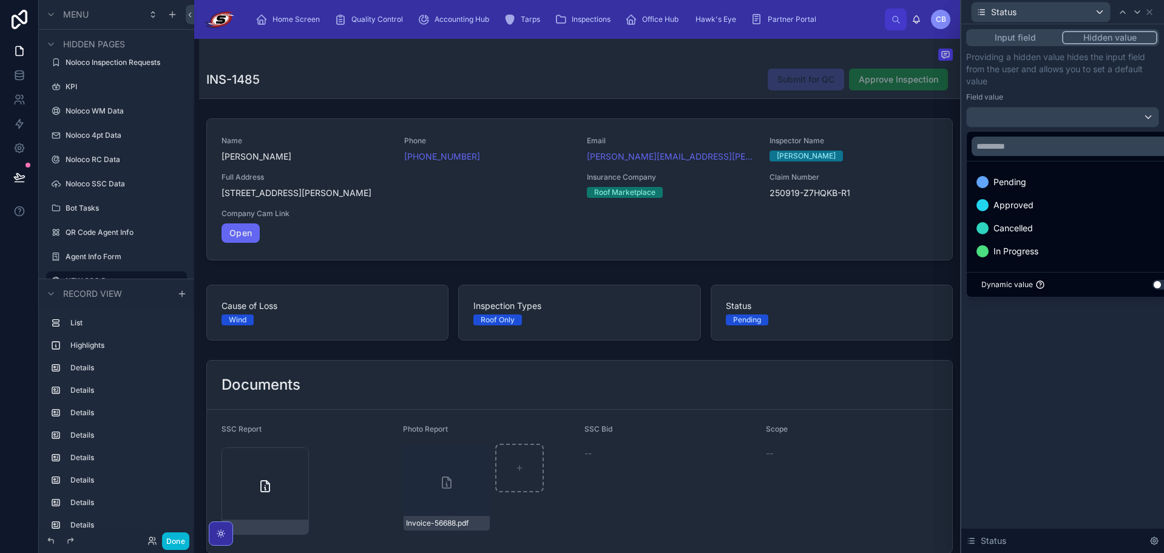
drag, startPoint x: 1045, startPoint y: 200, endPoint x: 1076, endPoint y: 356, distance: 158.8
click at [1045, 201] on div "Approved" at bounding box center [1076, 205] width 200 height 15
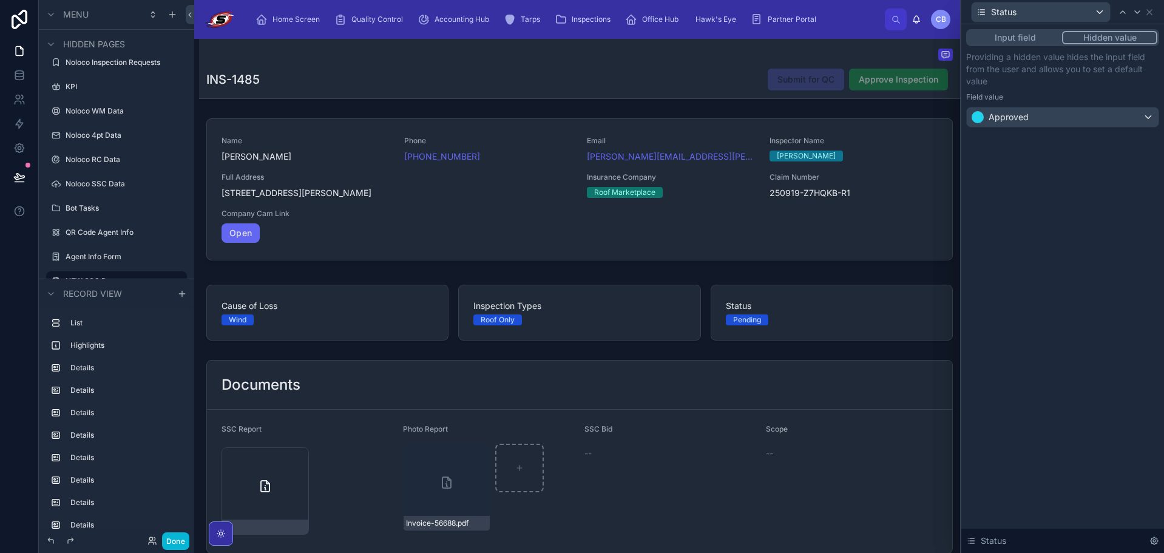
click at [1076, 360] on div "Input field Hidden value Providing a hidden value hides the input field from th…" at bounding box center [1062, 288] width 203 height 528
click at [1155, 11] on div "Status" at bounding box center [1062, 12] width 193 height 24
click at [1152, 11] on icon at bounding box center [1149, 12] width 10 height 10
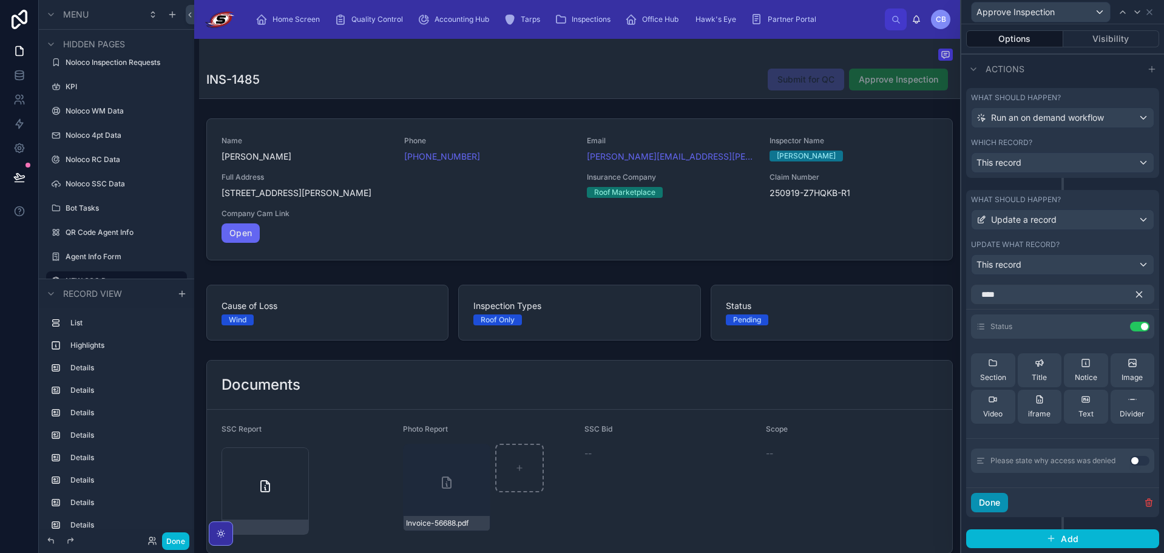
click at [992, 499] on button "Done" at bounding box center [989, 502] width 37 height 19
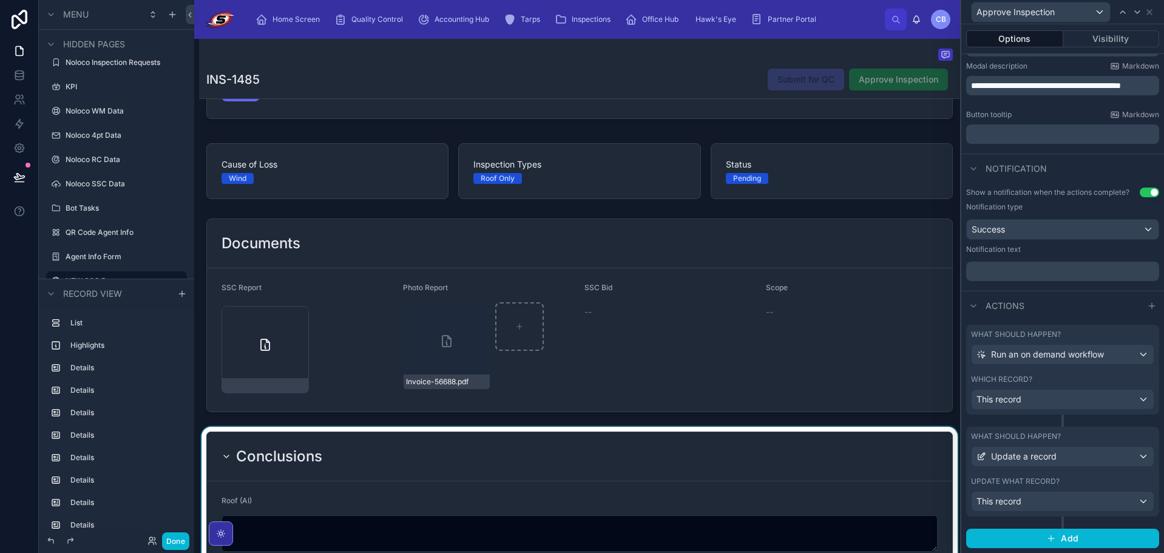
scroll to position [243, 0]
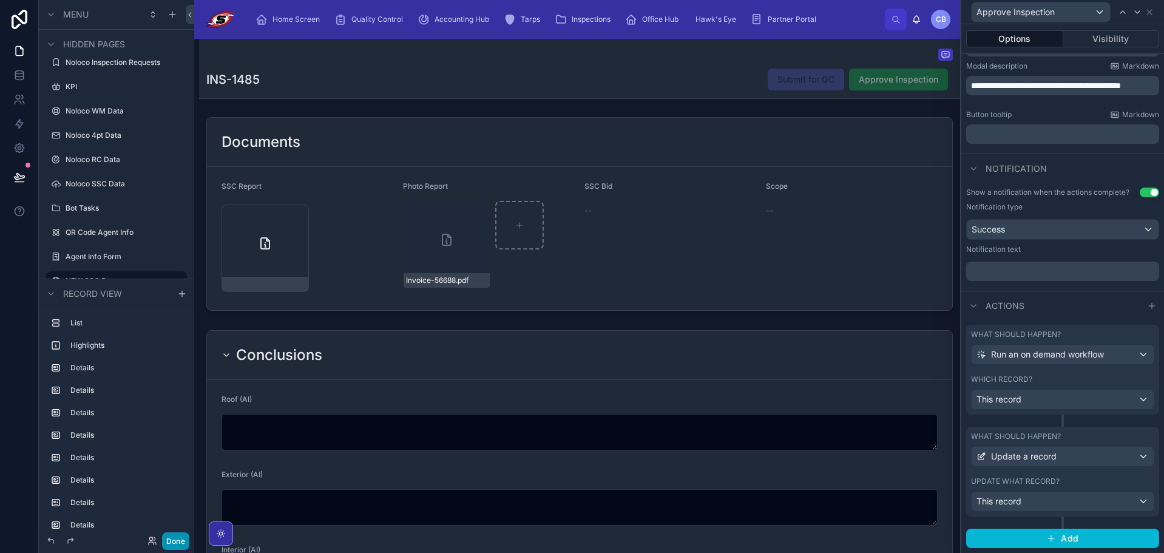
click at [183, 541] on button "Done" at bounding box center [175, 541] width 27 height 18
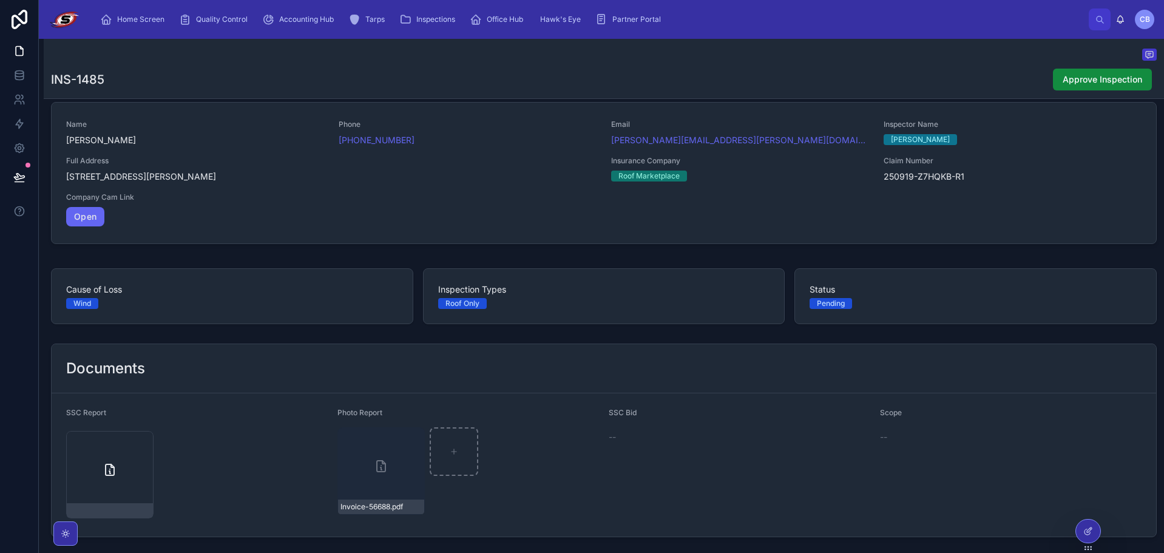
scroll to position [0, 0]
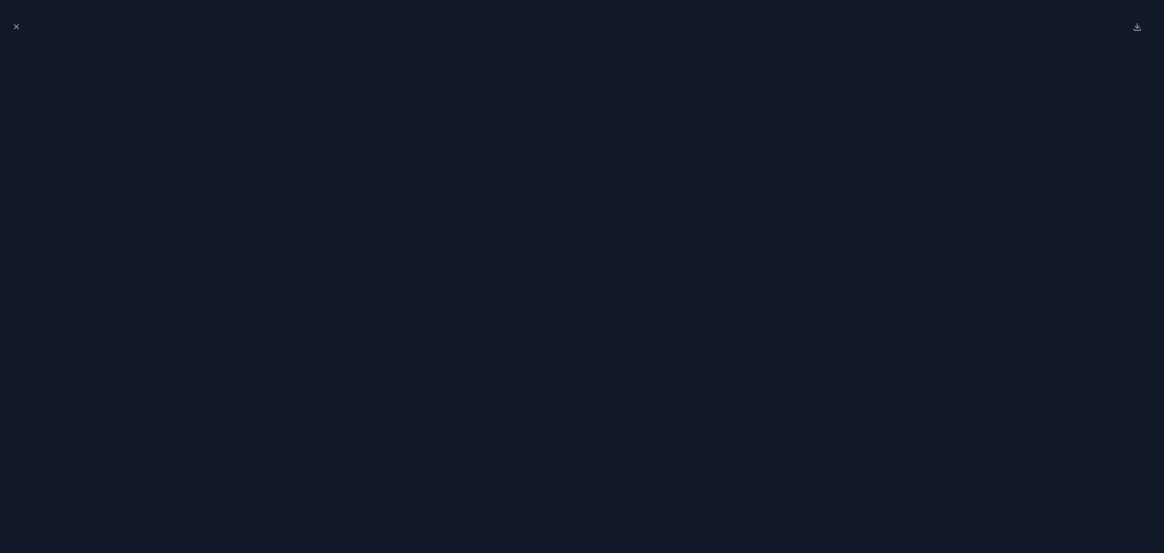
click at [1032, 30] on div at bounding box center [582, 27] width 1144 height 34
click at [18, 30] on icon "Close modal" at bounding box center [16, 26] width 8 height 8
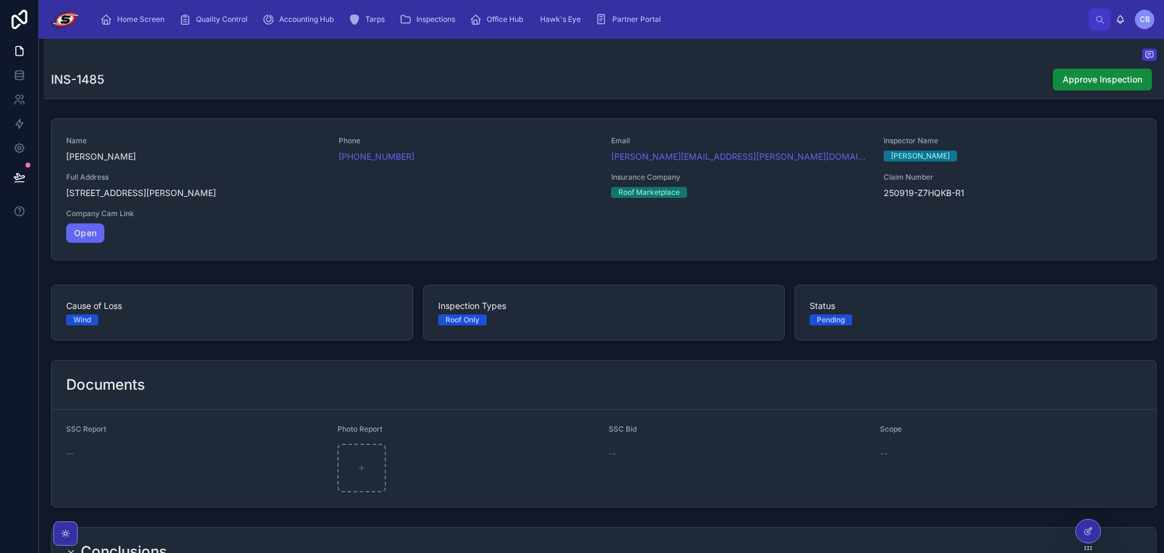
click at [729, 87] on div "INS-1485 Approve Inspection" at bounding box center [603, 79] width 1105 height 23
click at [18, 121] on icon at bounding box center [19, 124] width 7 height 9
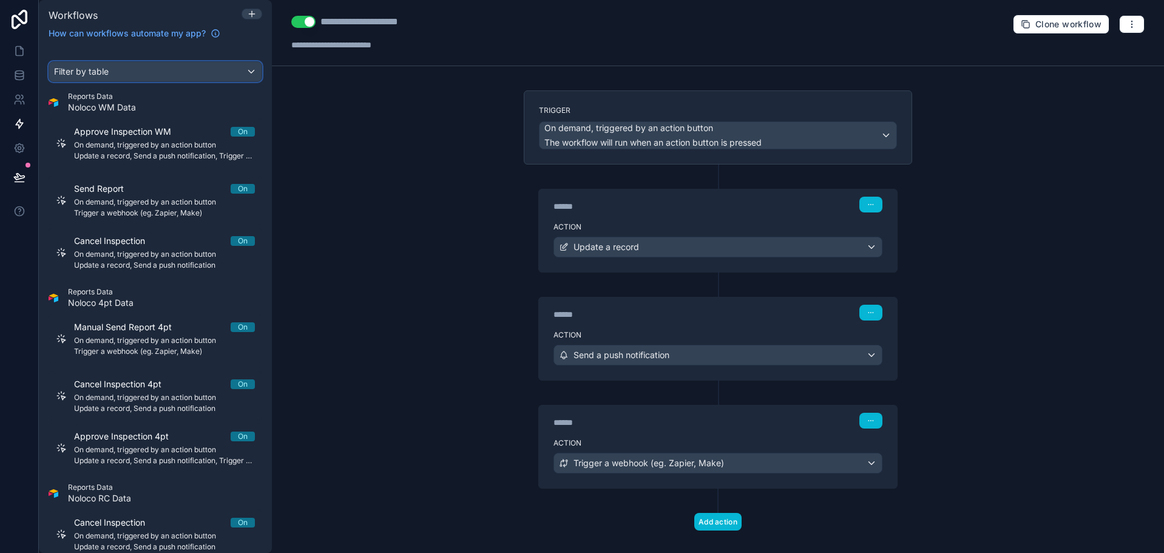
click at [180, 75] on div "Filter by table" at bounding box center [155, 71] width 212 height 19
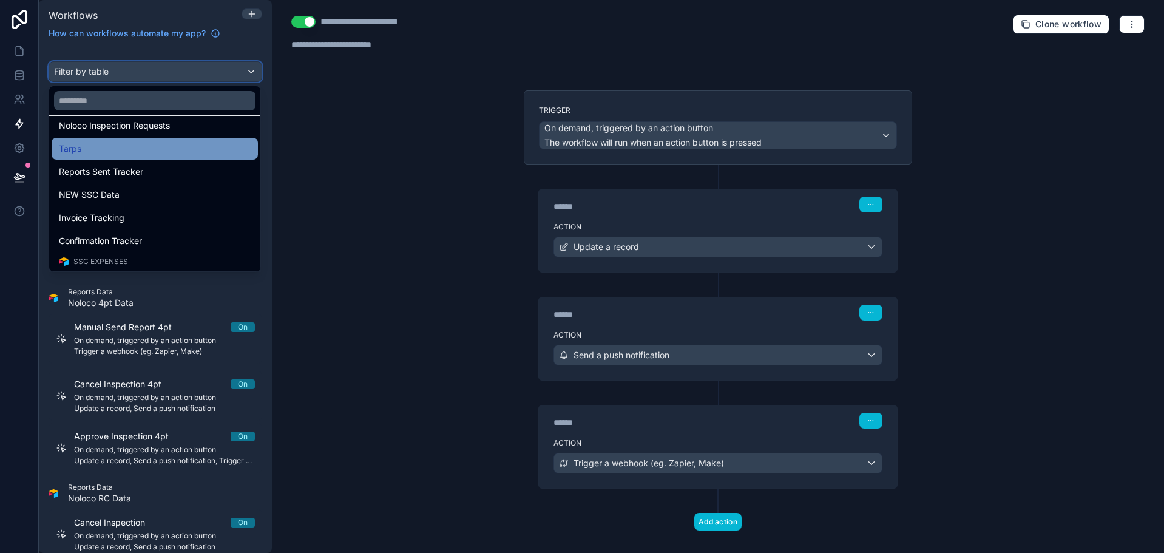
scroll to position [425, 0]
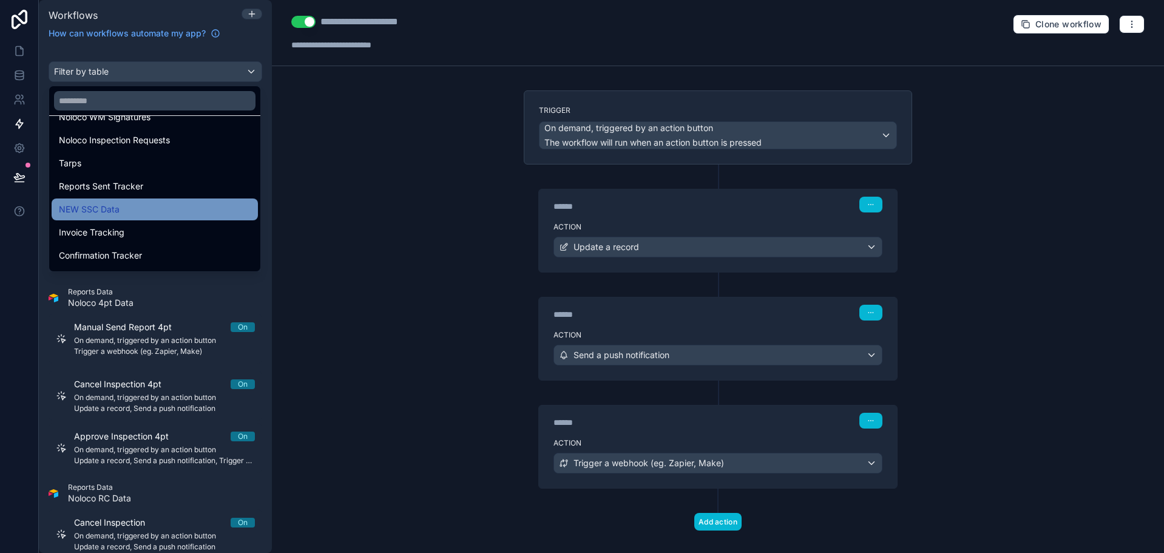
click at [126, 204] on div "NEW SSC Data" at bounding box center [155, 209] width 192 height 15
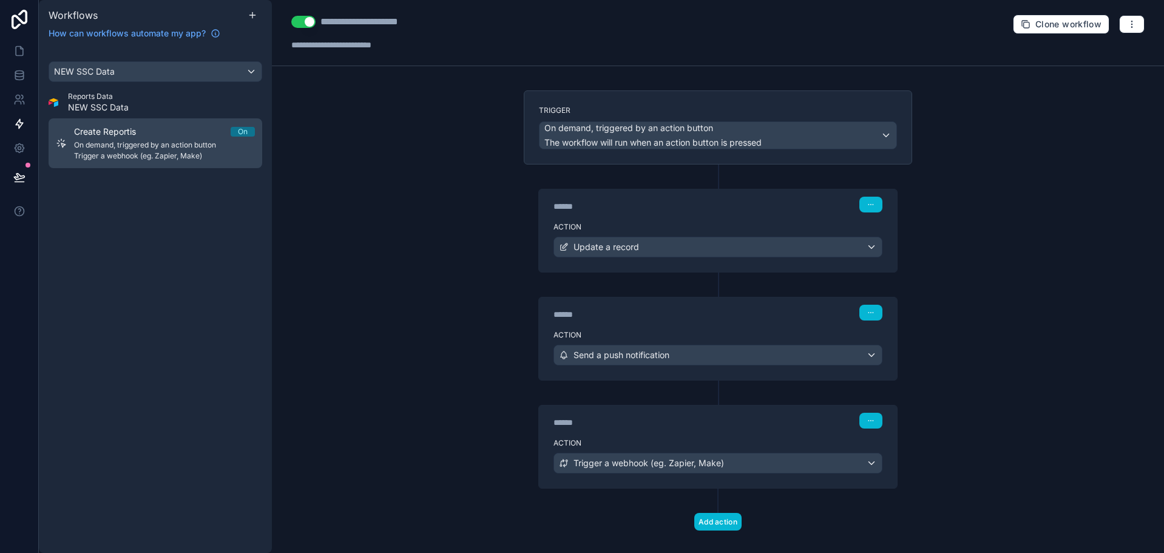
click at [141, 150] on div "Create Reportis On On demand, triggered by an action button Trigger a webhook (…" at bounding box center [164, 143] width 181 height 35
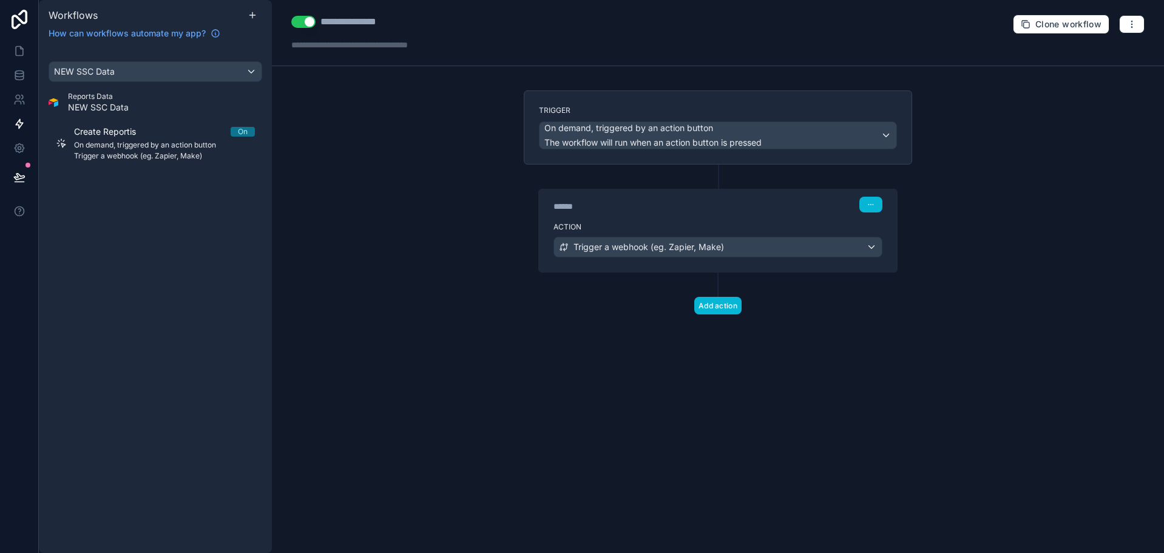
click at [396, 23] on div "**********" at bounding box center [360, 22] width 81 height 15
type div "**********"
click at [401, 71] on div "**********" at bounding box center [718, 276] width 892 height 553
click at [445, 23] on div "**********" at bounding box center [376, 22] width 170 height 15
click at [425, 103] on div "**********" at bounding box center [718, 276] width 892 height 553
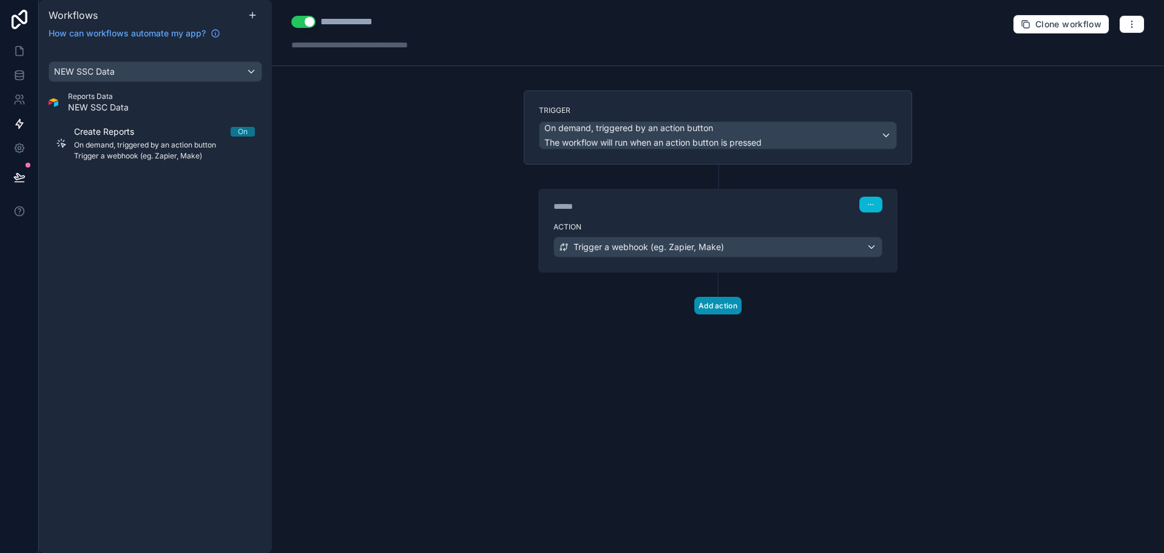
click at [706, 306] on button "Add action" at bounding box center [717, 306] width 47 height 18
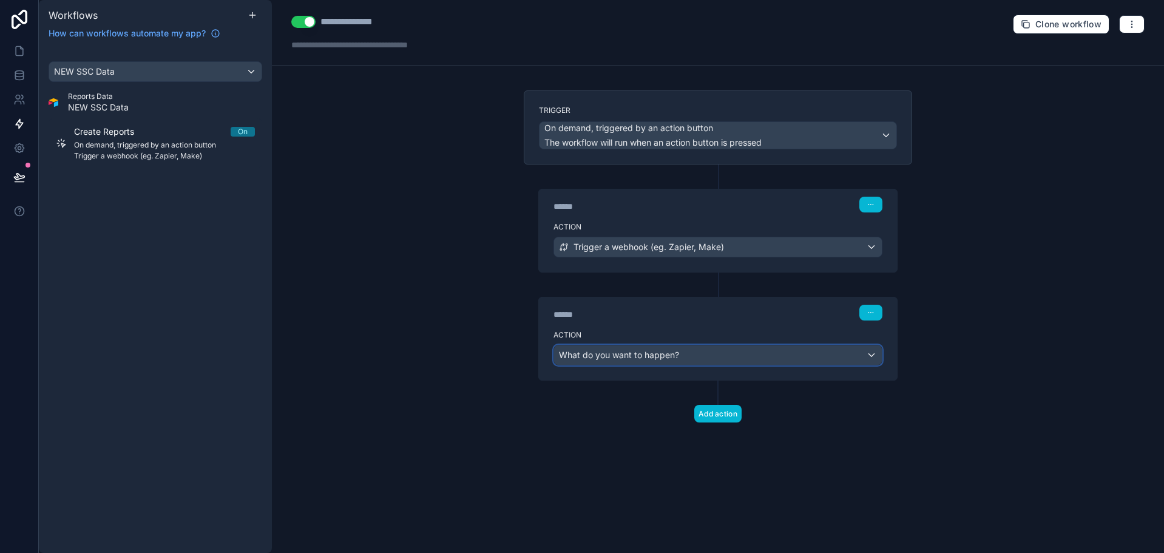
click at [713, 356] on div "What do you want to happen?" at bounding box center [718, 354] width 328 height 19
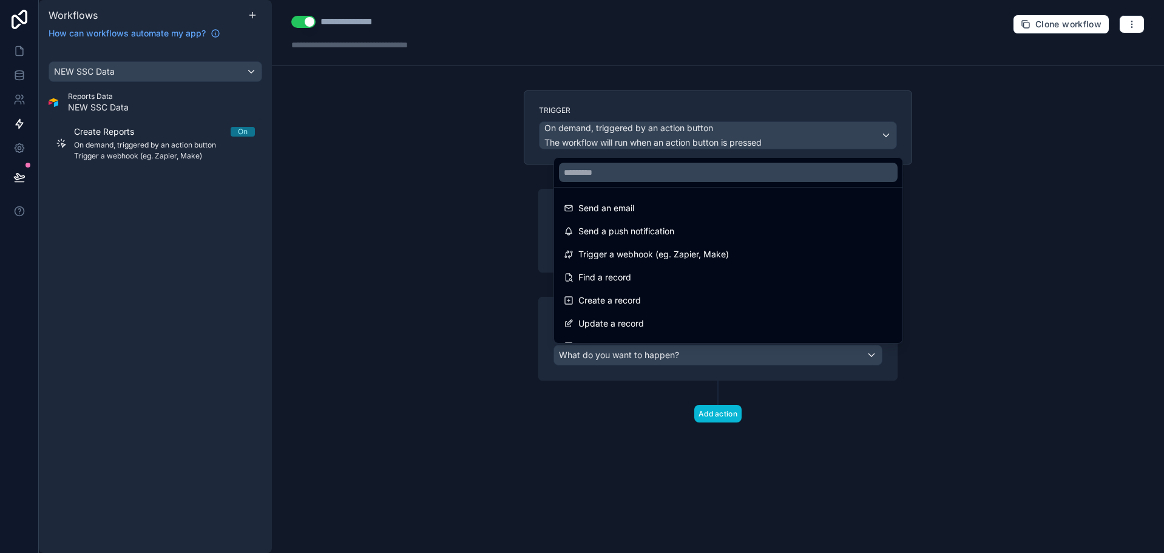
click at [704, 249] on span "Trigger a webhook (eg. Zapier, Make)" at bounding box center [653, 254] width 150 height 15
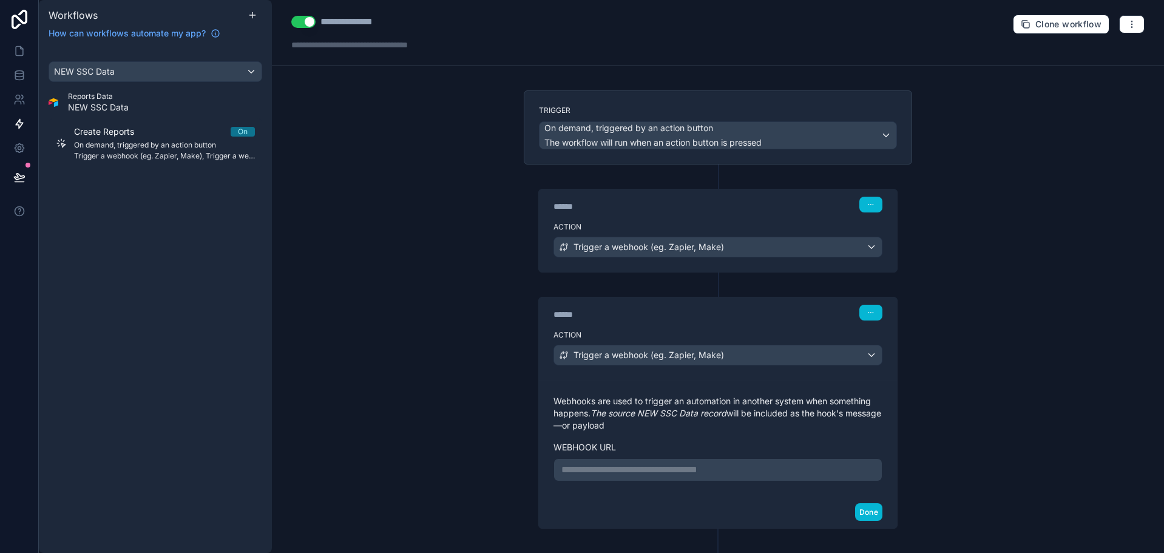
click at [687, 457] on div "**********" at bounding box center [717, 438] width 329 height 86
click at [748, 463] on p "**********" at bounding box center [717, 469] width 313 height 15
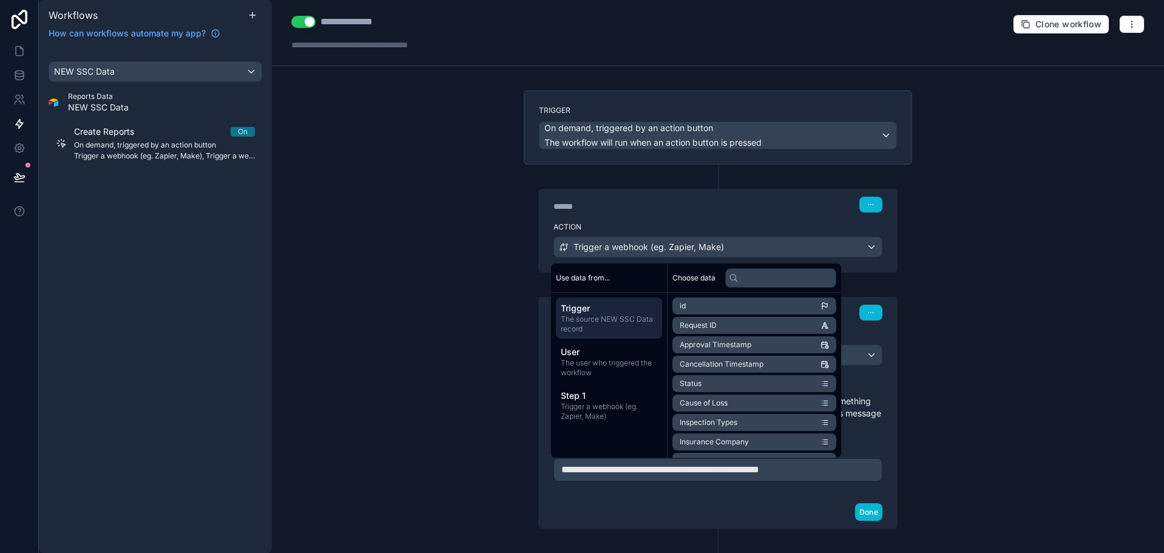
click at [774, 446] on li "Insurance Company" at bounding box center [754, 441] width 164 height 17
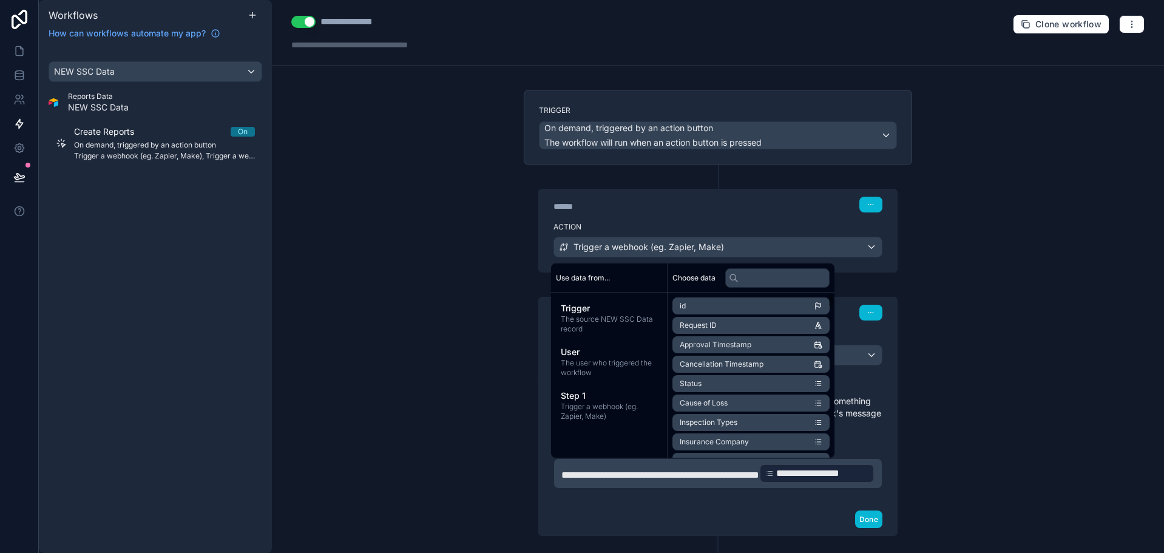
click at [856, 443] on label "Webhook url" at bounding box center [717, 447] width 329 height 12
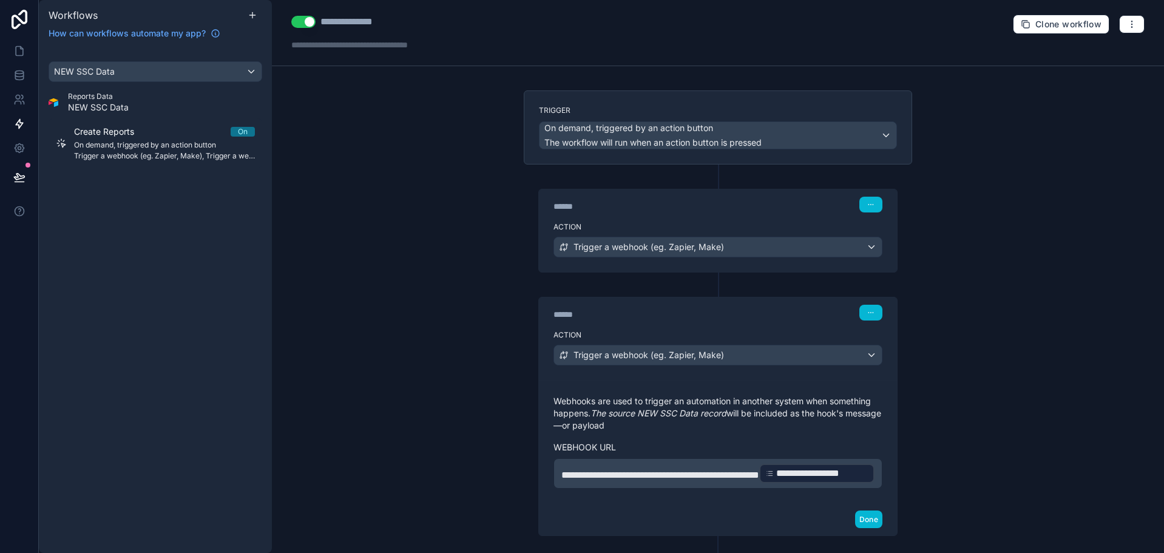
click at [831, 484] on p "**********" at bounding box center [717, 473] width 313 height 22
drag, startPoint x: 811, startPoint y: 493, endPoint x: 790, endPoint y: 493, distance: 21.2
click at [810, 484] on p "**********" at bounding box center [717, 473] width 313 height 22
click at [776, 480] on span "**********" at bounding box center [822, 473] width 92 height 15
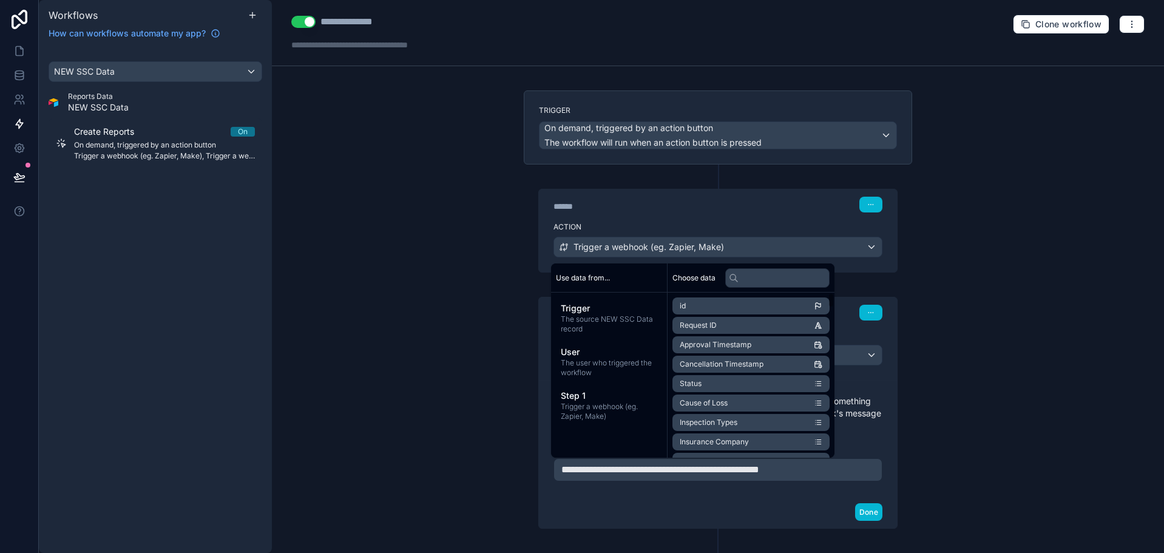
click at [871, 446] on label "Webhook url" at bounding box center [717, 447] width 329 height 12
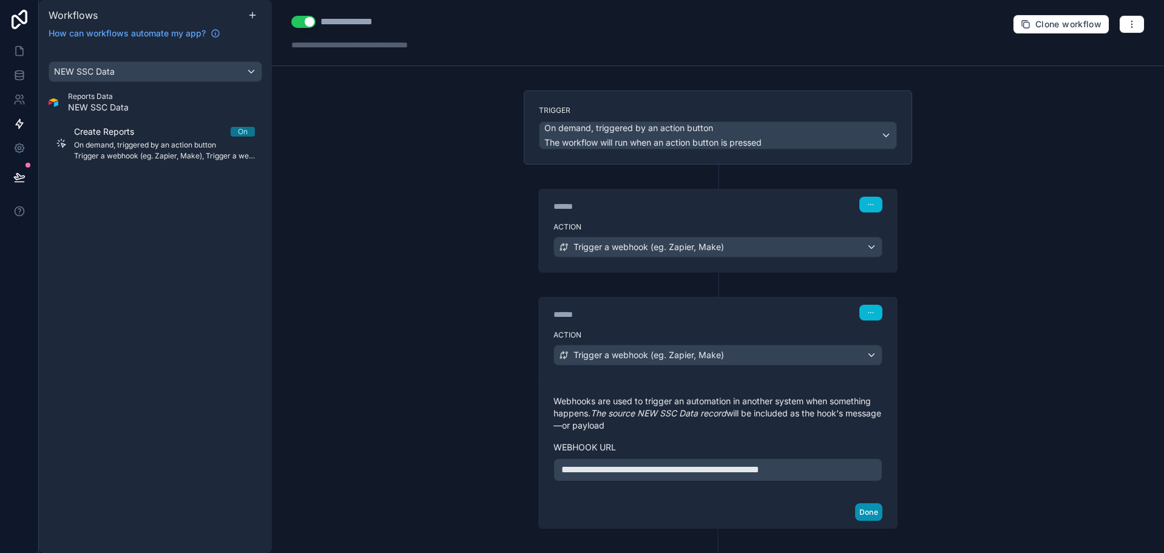
click at [863, 511] on button "Done" at bounding box center [868, 512] width 27 height 18
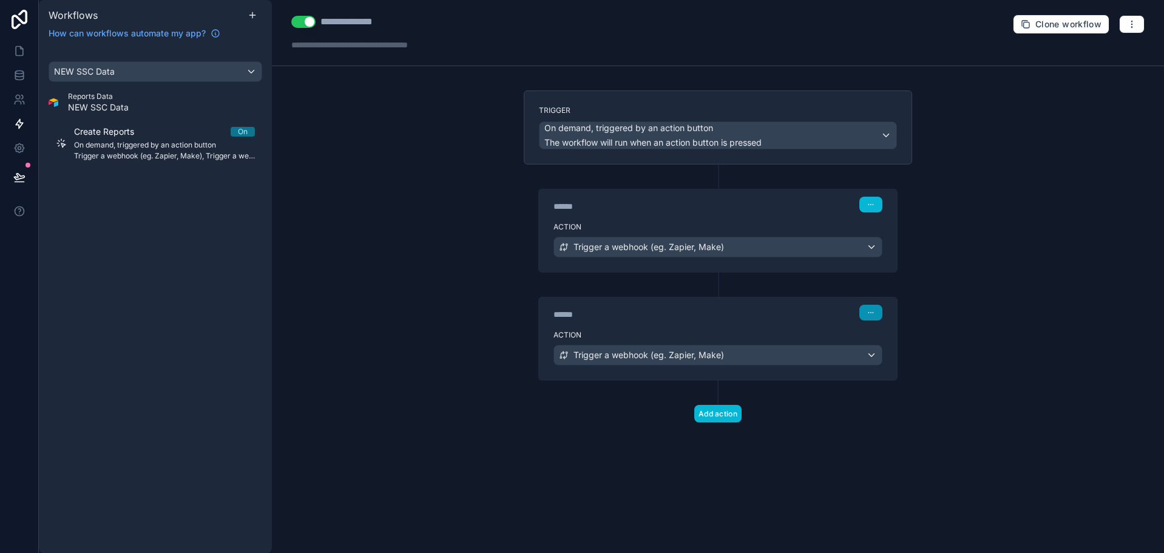
click at [867, 312] on icon "button" at bounding box center [870, 312] width 7 height 7
click at [922, 314] on div "**********" at bounding box center [718, 276] width 892 height 553
click at [870, 200] on button "button" at bounding box center [870, 205] width 23 height 16
click at [776, 192] on div "****** Step 1" at bounding box center [718, 203] width 358 height 28
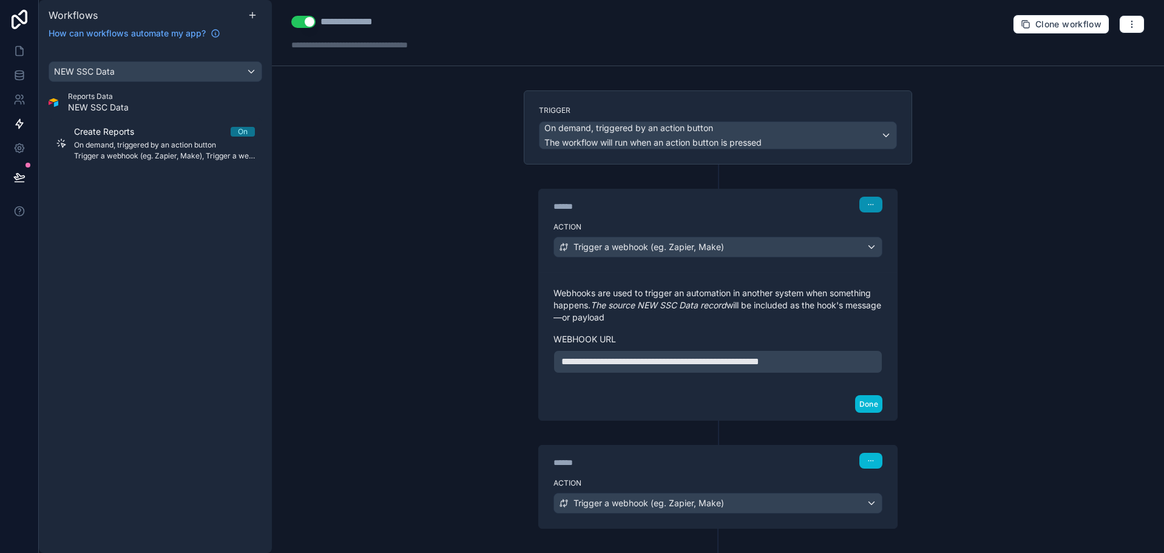
click at [869, 200] on button "button" at bounding box center [870, 205] width 23 height 16
click at [833, 363] on p "**********" at bounding box center [717, 361] width 313 height 15
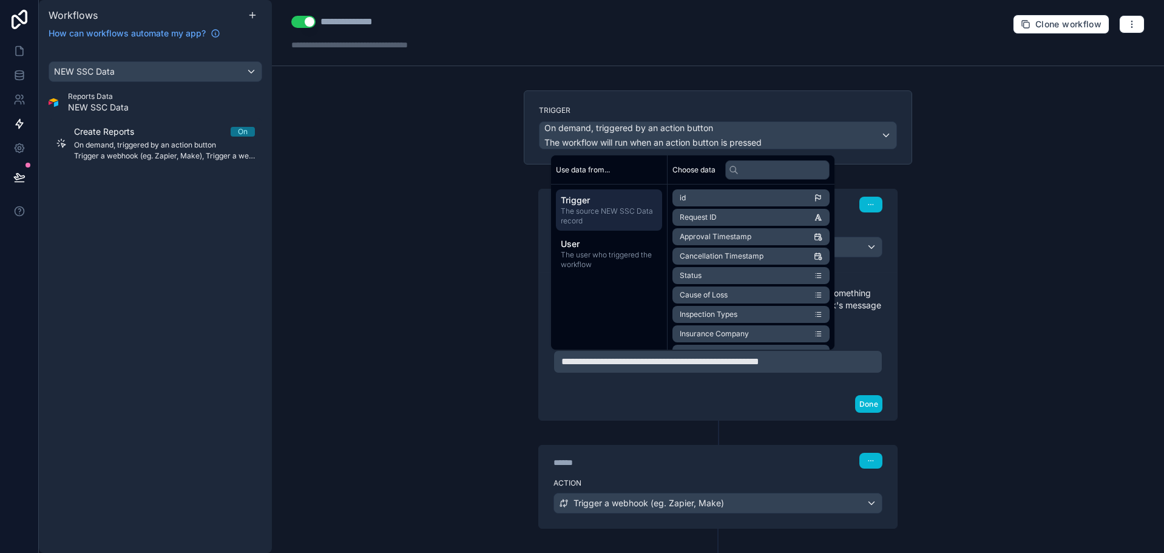
click at [770, 510] on div "Action Trigger a webhook (eg. Zapier, Make)" at bounding box center [718, 500] width 358 height 55
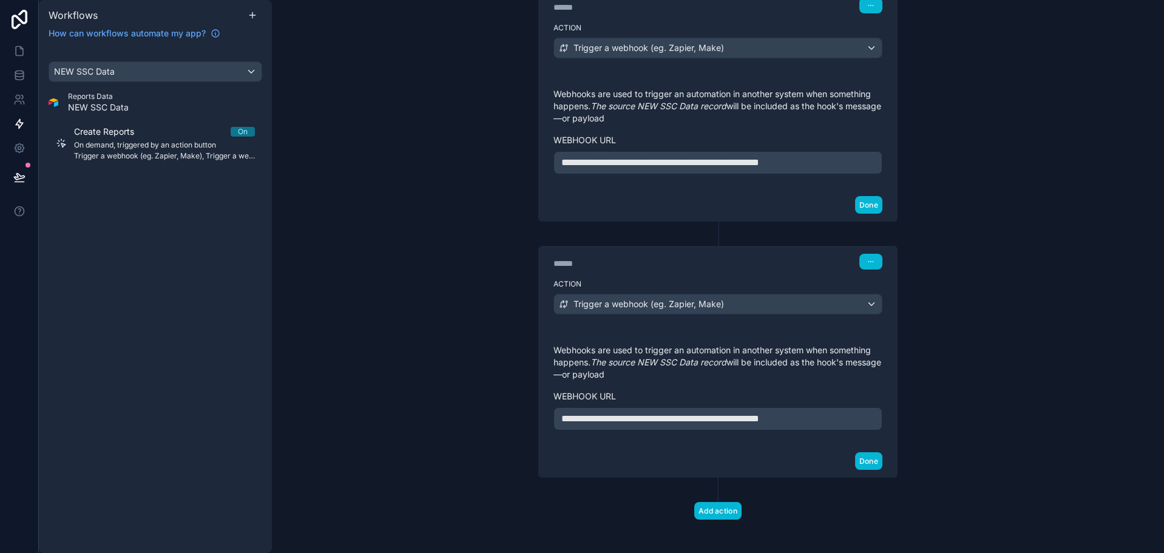
scroll to position [204, 0]
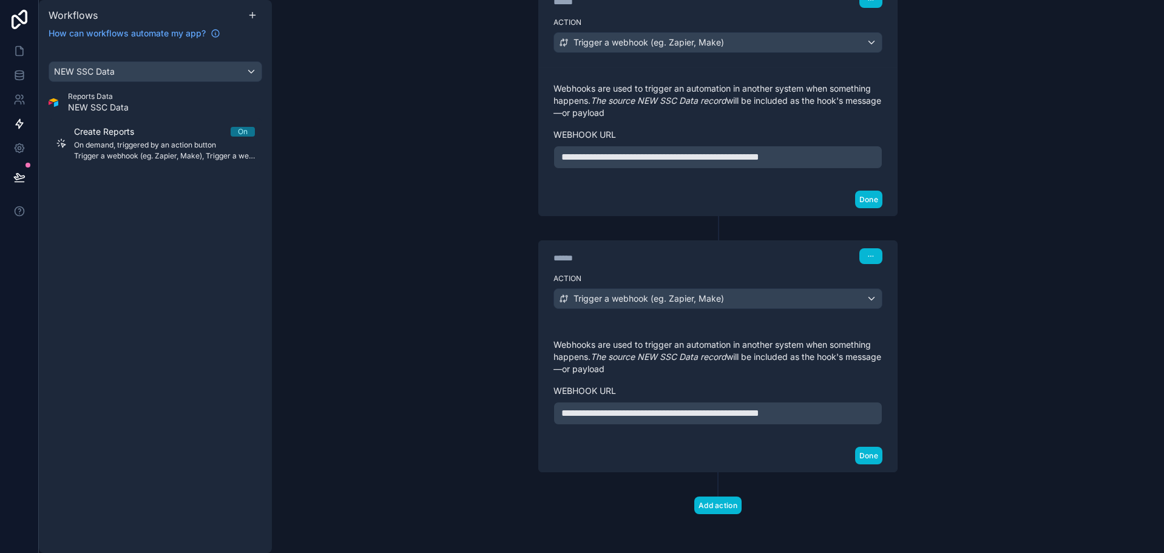
click at [830, 409] on p "**********" at bounding box center [717, 413] width 313 height 15
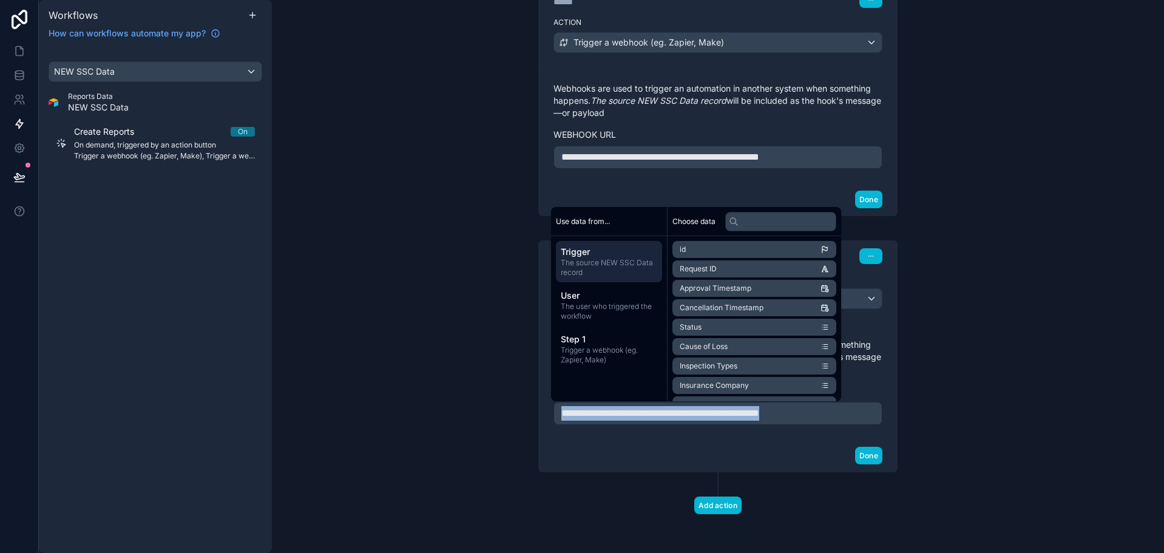
copy span "**********"
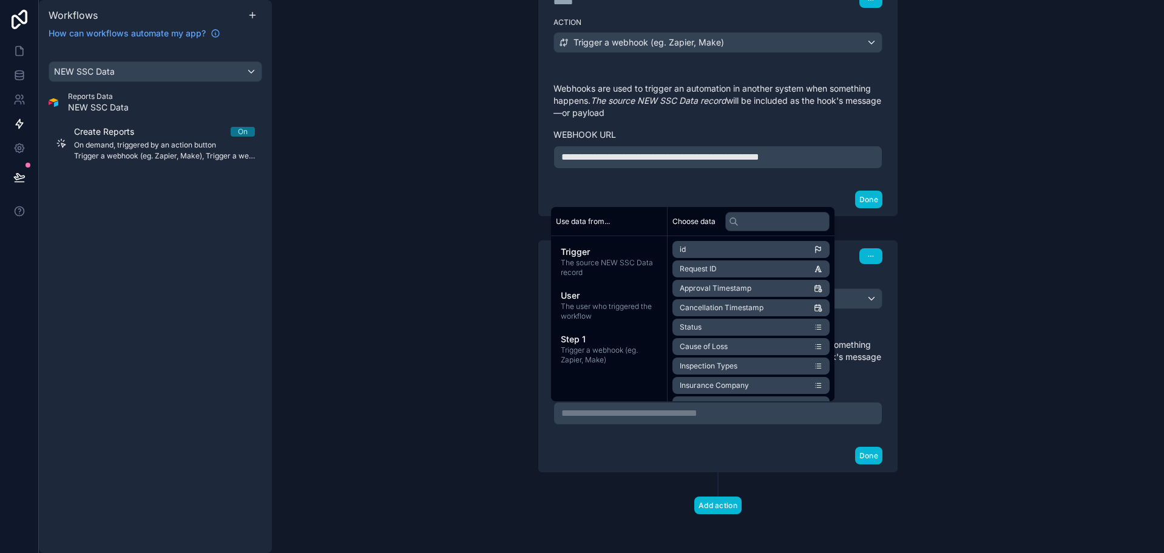
click at [923, 381] on div "**********" at bounding box center [718, 276] width 892 height 553
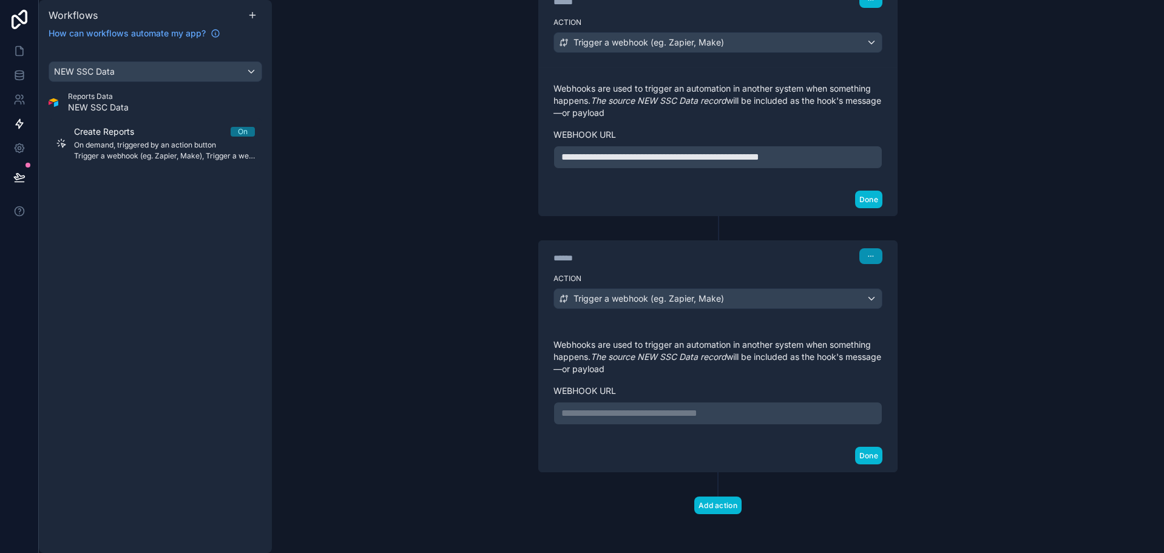
click at [872, 256] on icon "button" at bounding box center [872, 256] width 1 height 1
click at [894, 305] on span "Delete" at bounding box center [889, 303] width 22 height 10
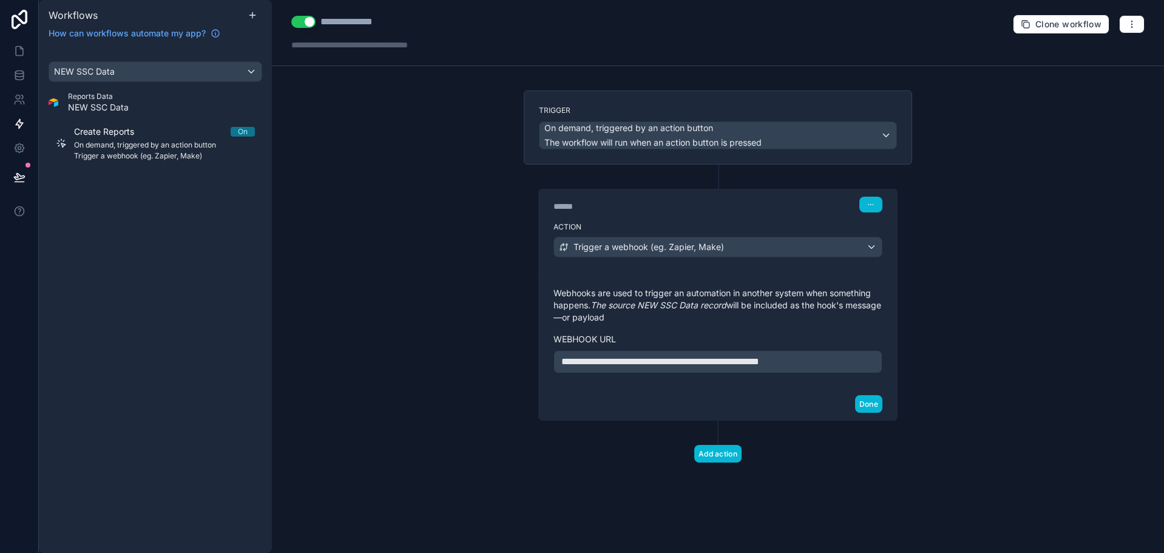
scroll to position [0, 0]
click at [13, 49] on icon at bounding box center [19, 51] width 12 height 12
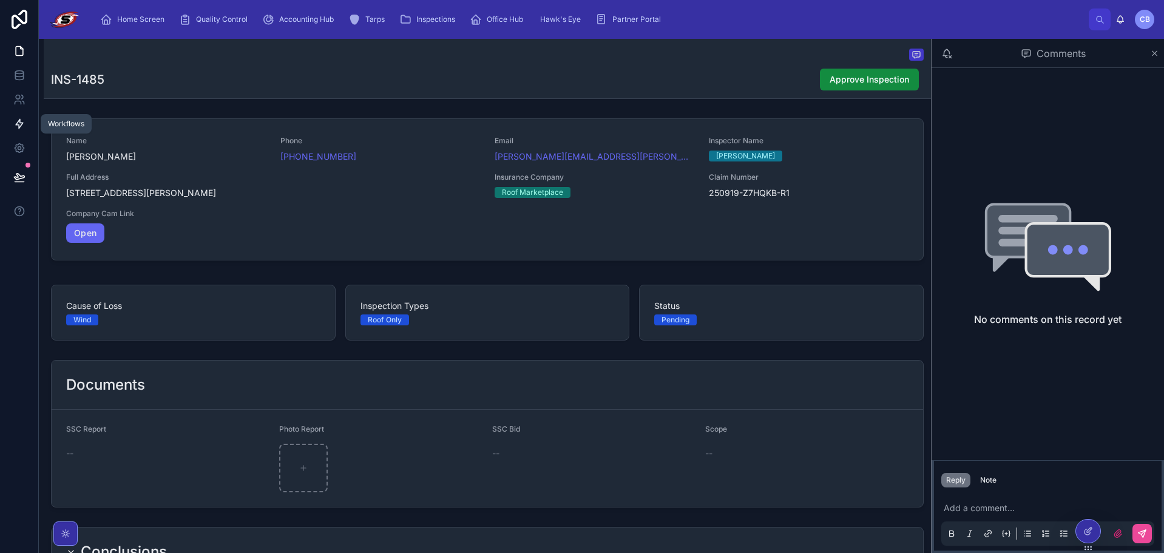
click at [18, 130] on link at bounding box center [19, 124] width 38 height 24
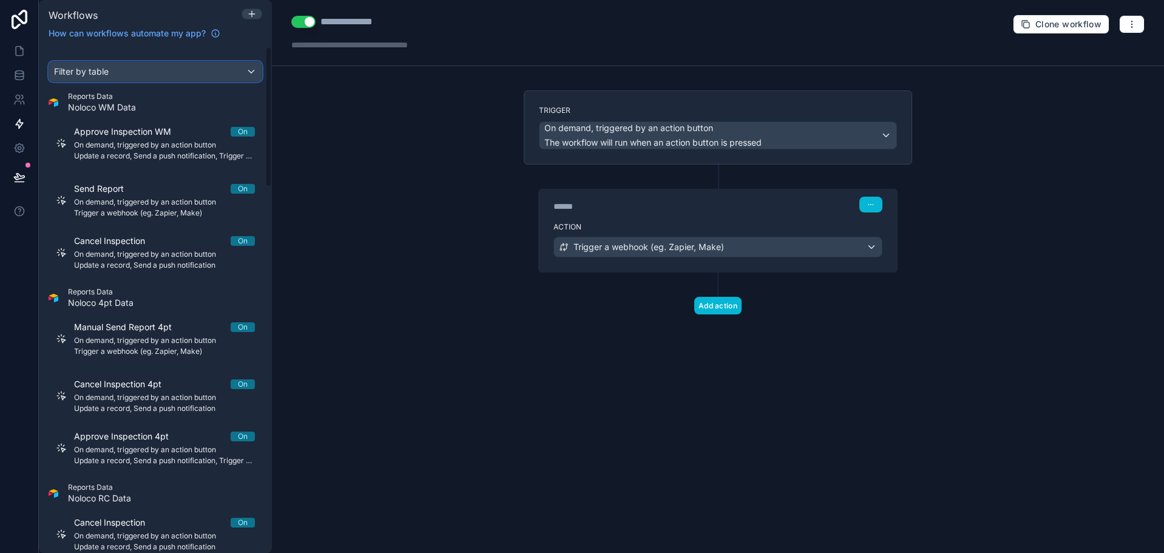
click at [187, 71] on div "Filter by table" at bounding box center [155, 71] width 212 height 19
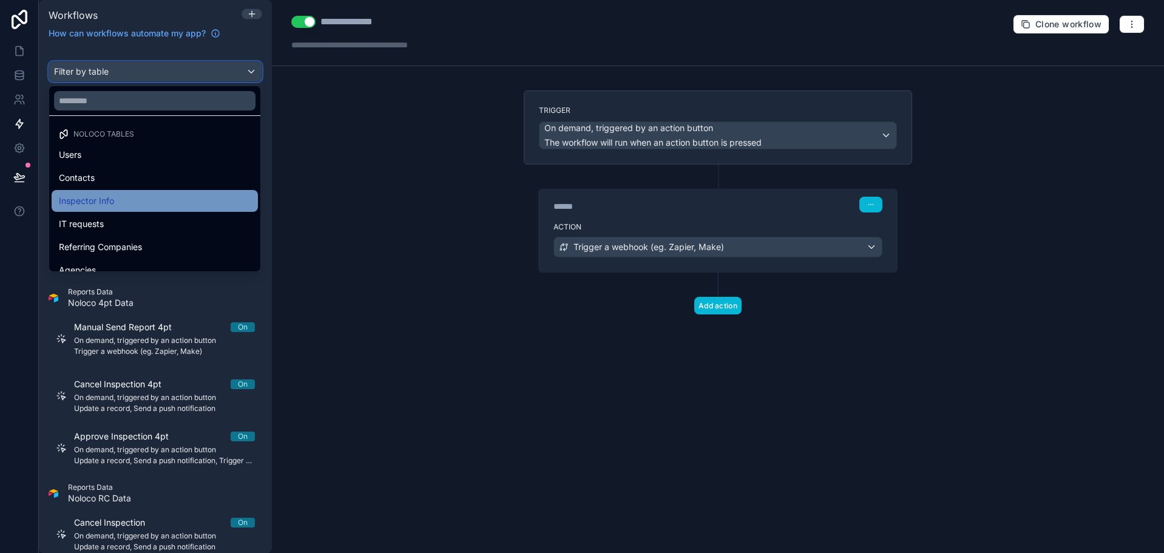
scroll to position [303, 0]
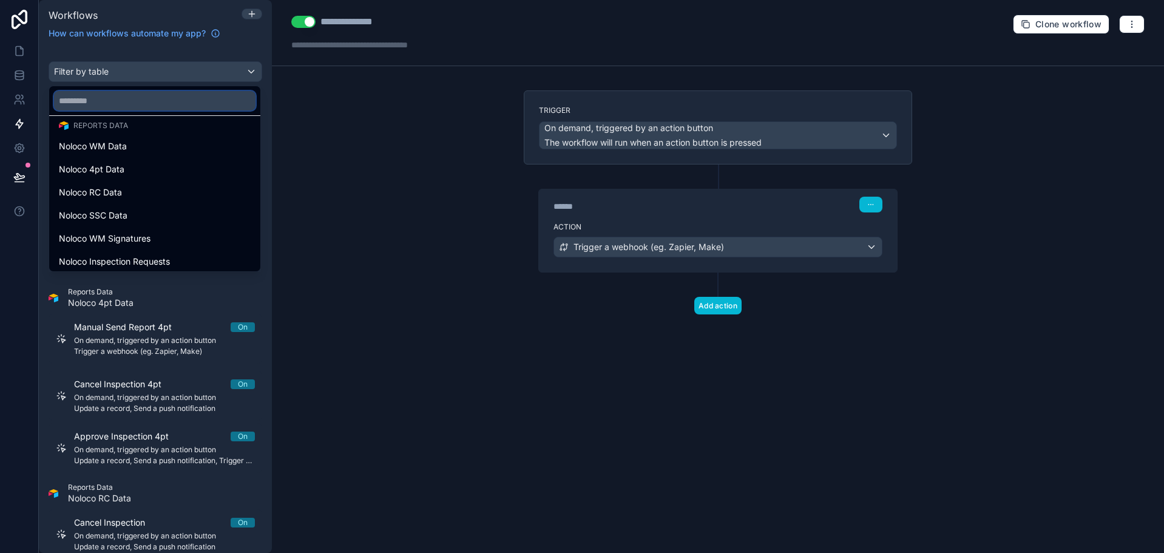
click at [163, 104] on input "text" at bounding box center [154, 100] width 201 height 19
click at [164, 104] on input "*" at bounding box center [154, 100] width 201 height 19
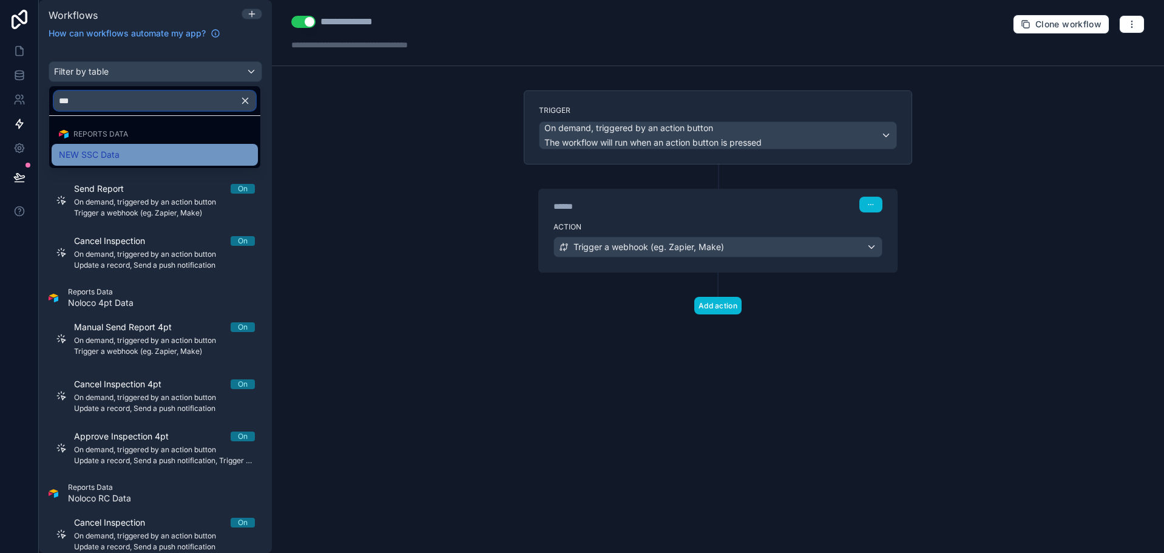
type input "***"
click at [145, 147] on div "NEW SSC Data" at bounding box center [155, 155] width 206 height 22
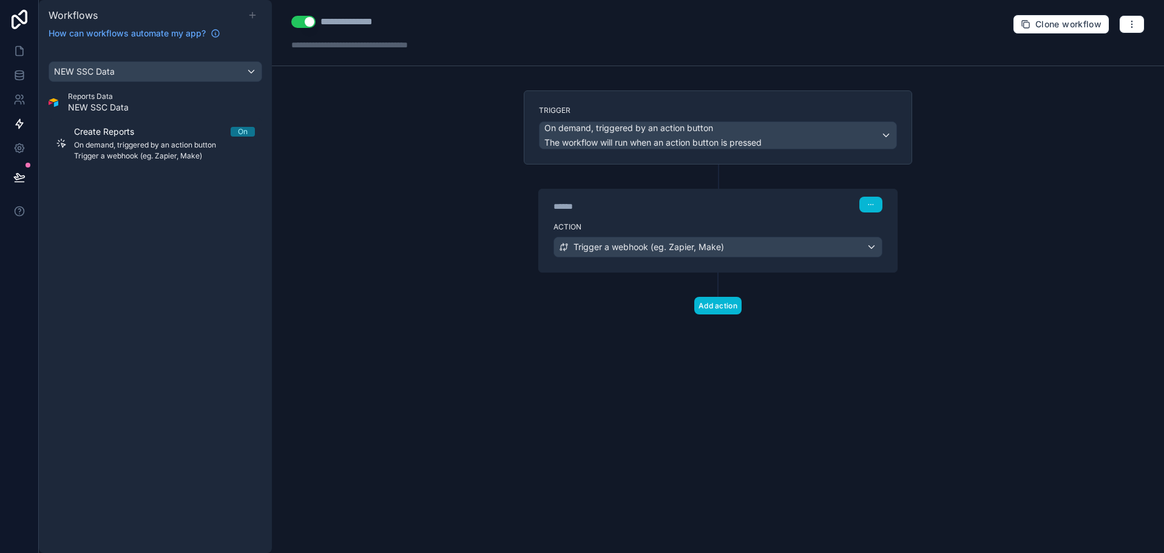
click at [251, 13] on icon at bounding box center [253, 15] width 10 height 10
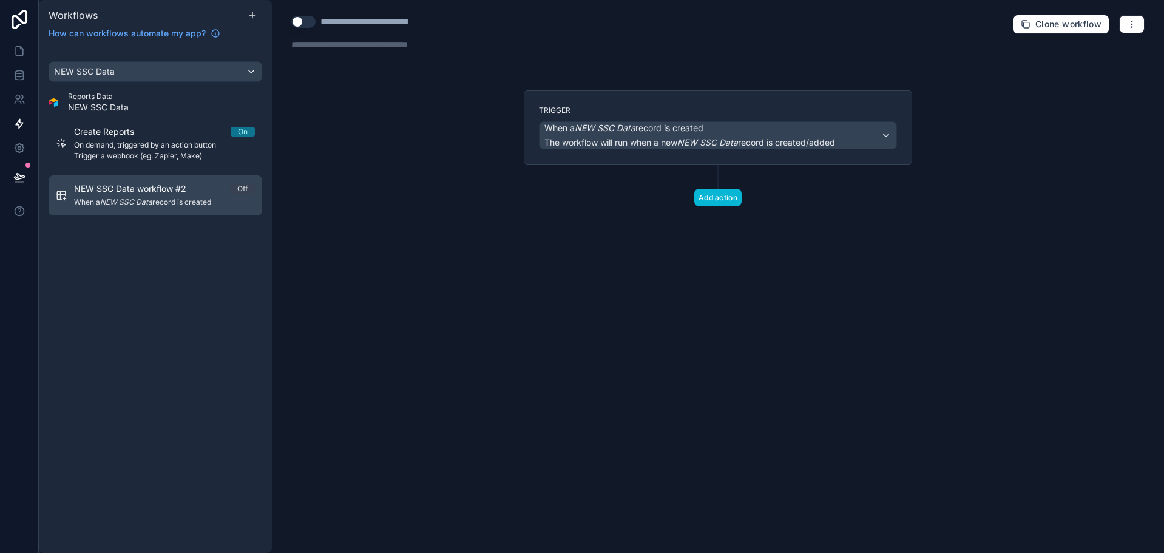
click at [201, 199] on span "When a NEW SSC Data record is created" at bounding box center [164, 202] width 181 height 10
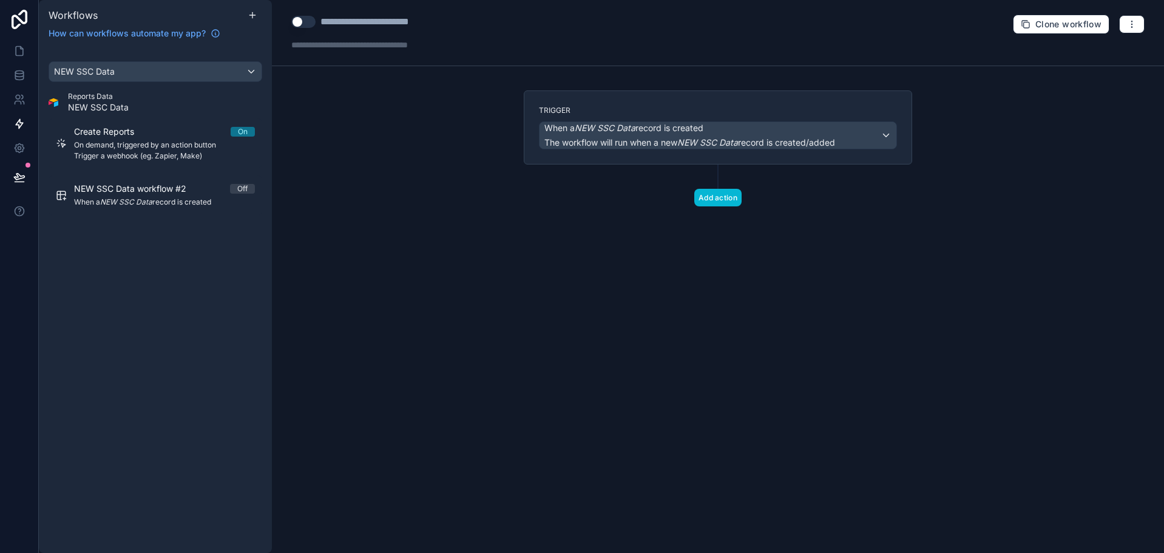
click at [380, 30] on div "**********" at bounding box center [376, 33] width 170 height 36
click at [382, 28] on div "**********" at bounding box center [389, 22] width 138 height 15
click at [385, 26] on div "**********" at bounding box center [389, 22] width 138 height 15
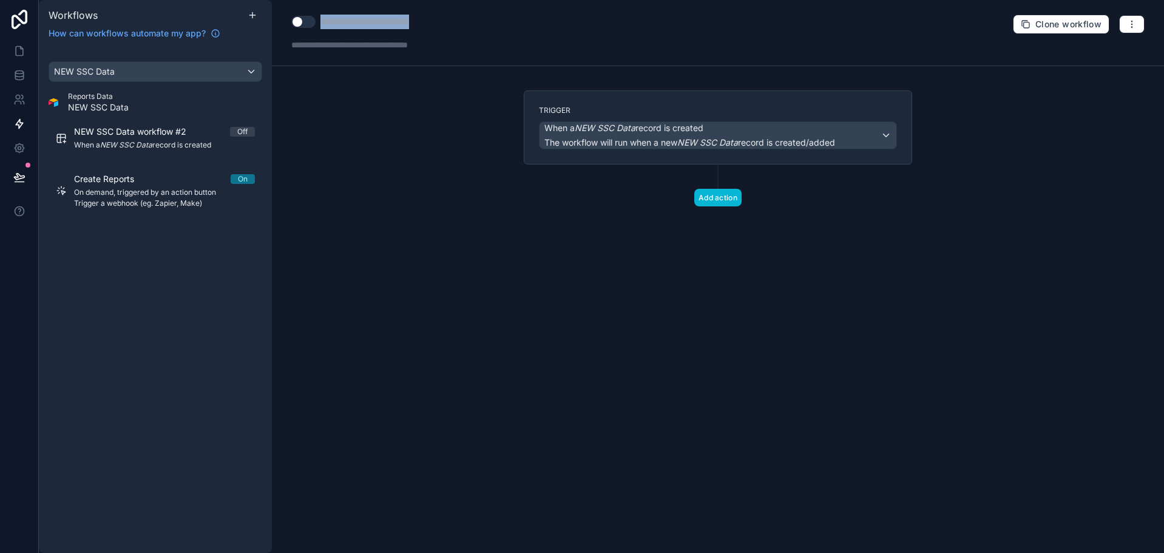
type div "**********"
click at [608, 129] on em "NEW SSC Data" at bounding box center [604, 128] width 61 height 10
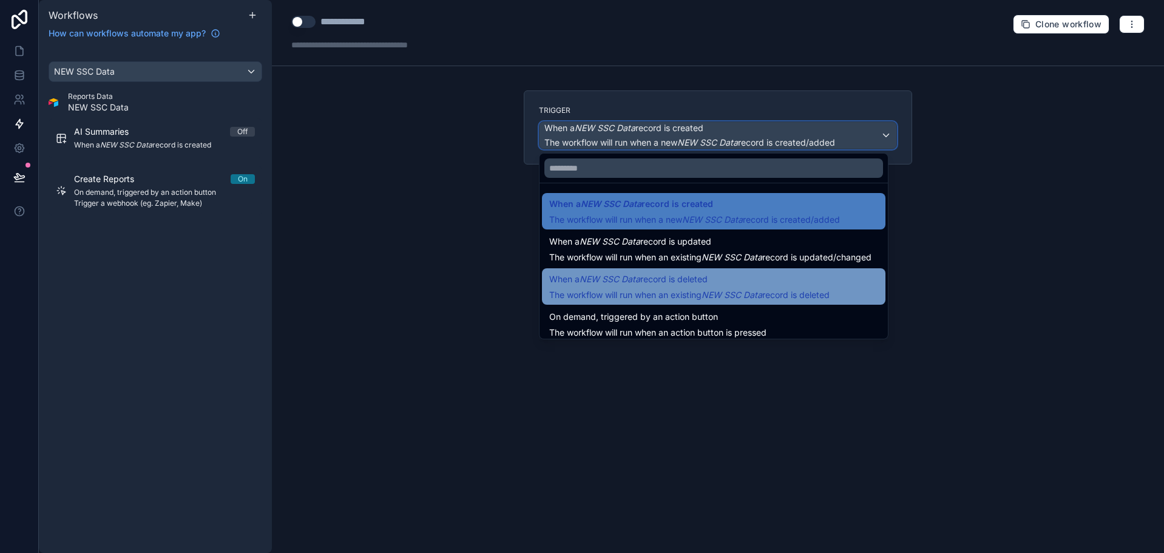
scroll to position [44, 0]
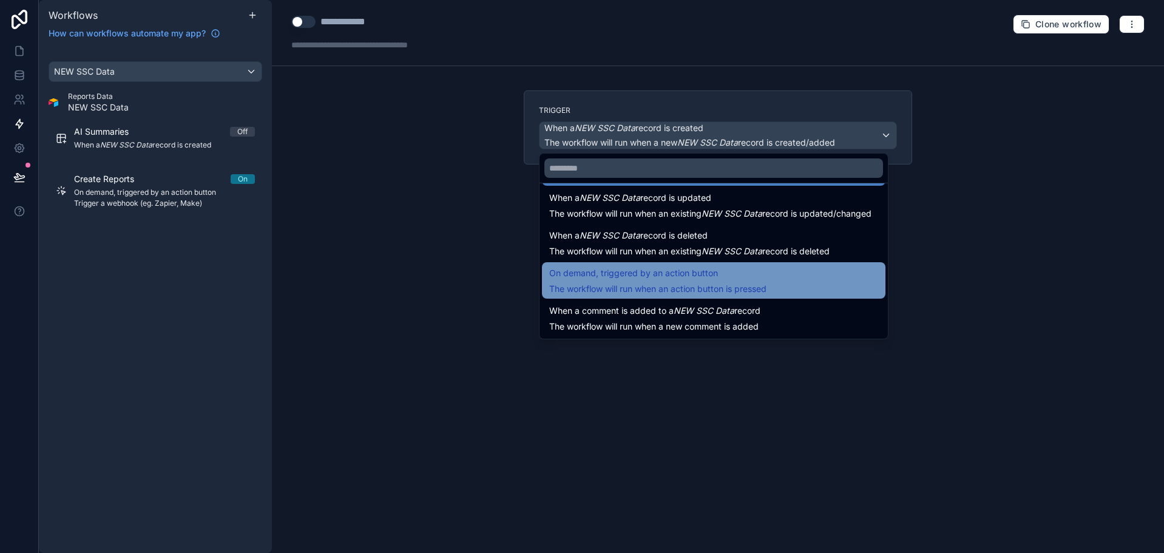
click at [758, 277] on span "On demand, triggered by an action button" at bounding box center [657, 273] width 217 height 15
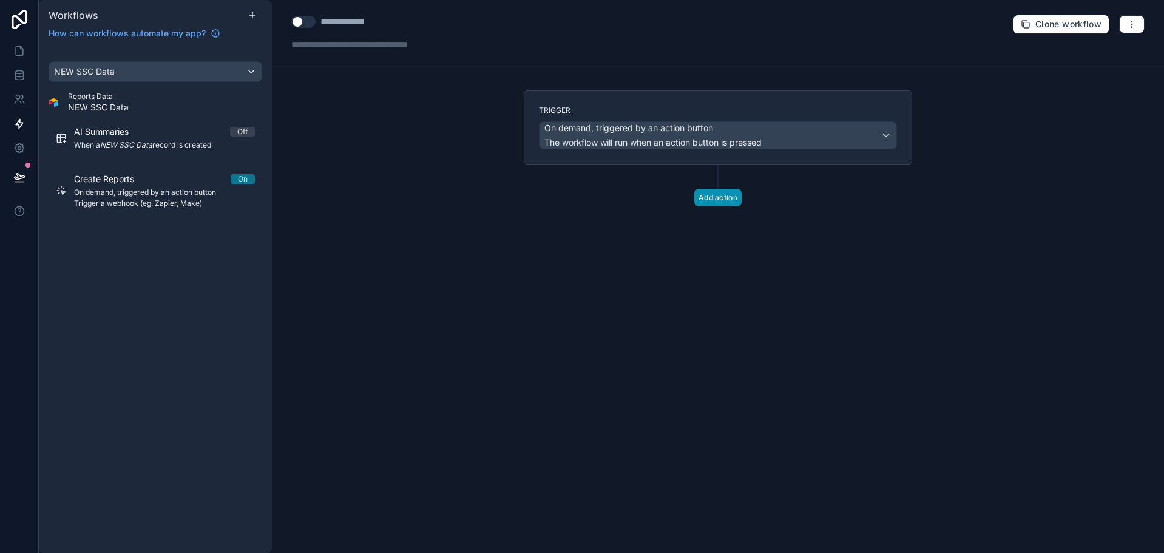
click at [724, 191] on button "Add action" at bounding box center [717, 198] width 47 height 18
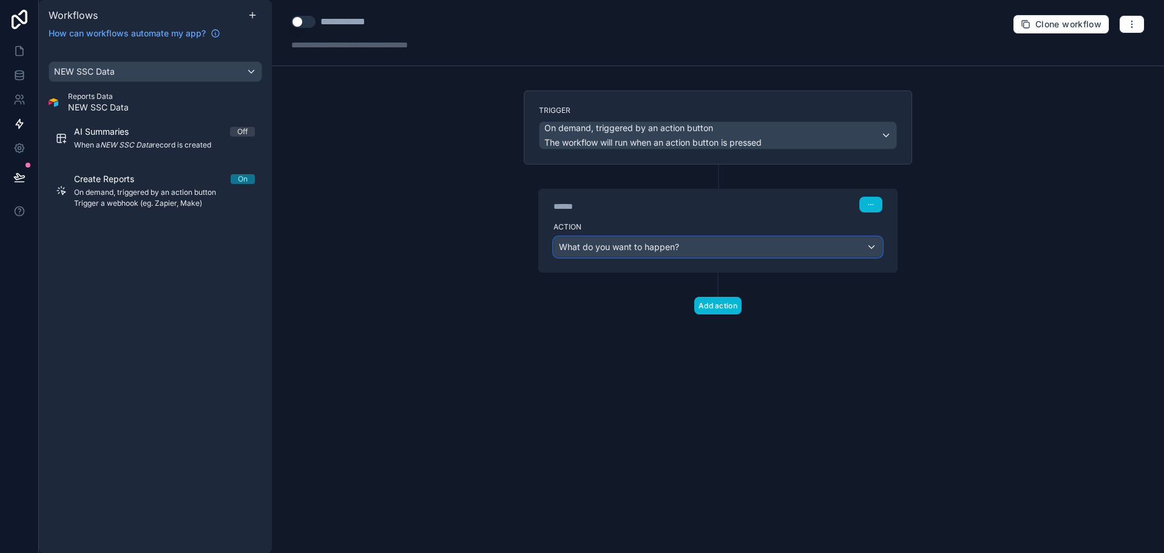
click at [698, 252] on div "What do you want to happen?" at bounding box center [718, 246] width 328 height 19
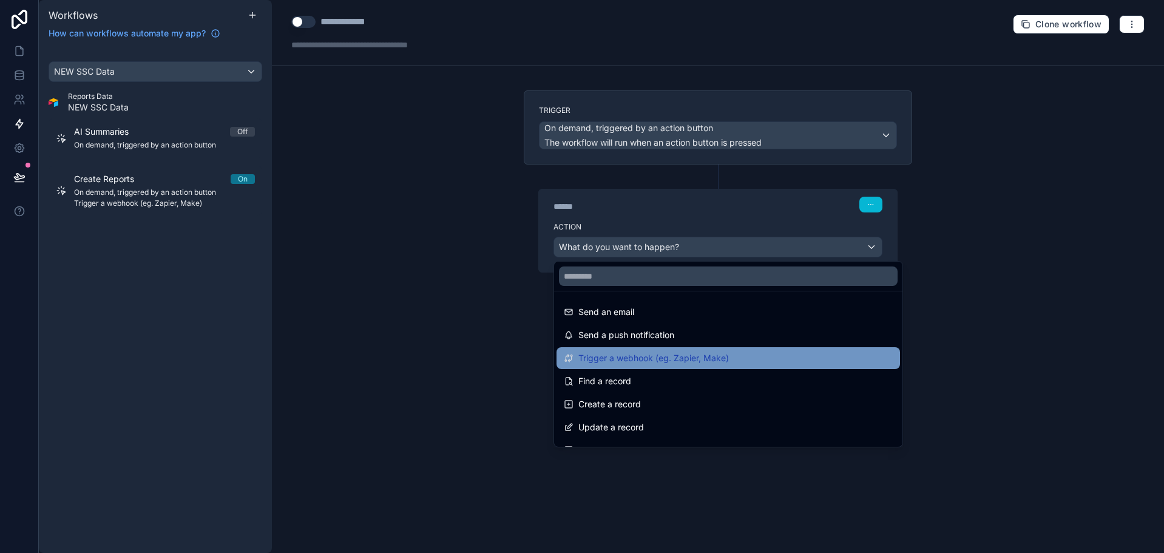
click at [705, 356] on span "Trigger a webhook (eg. Zapier, Make)" at bounding box center [653, 358] width 150 height 15
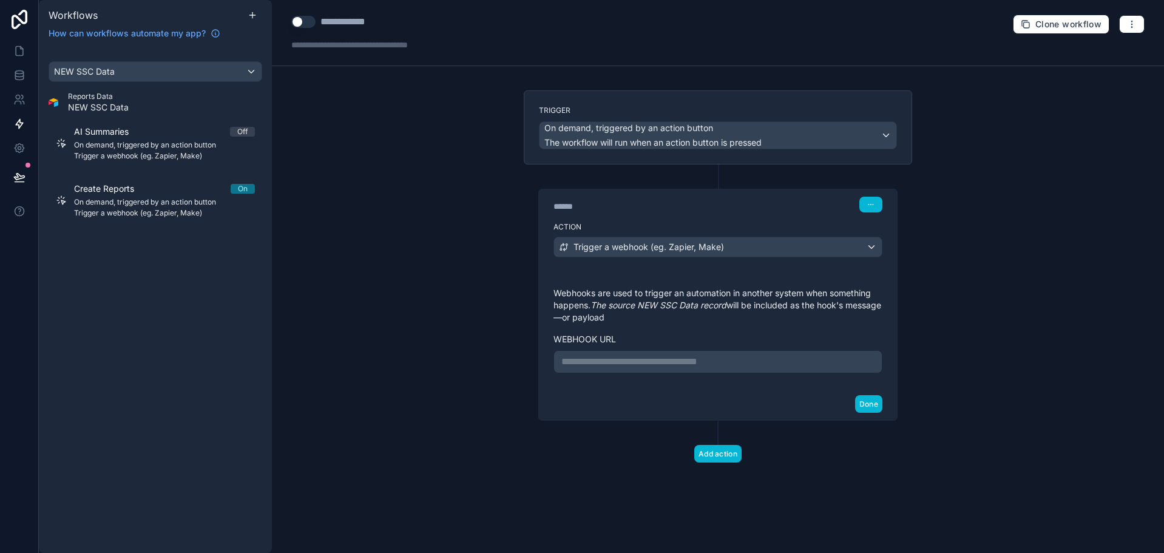
click at [699, 364] on p "**********" at bounding box center [717, 361] width 313 height 15
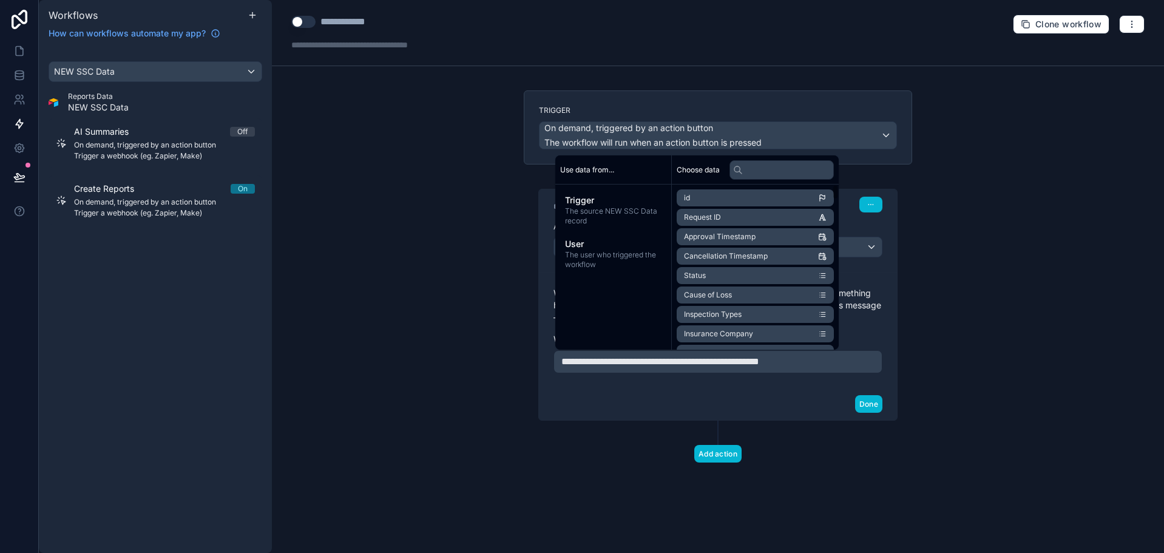
drag, startPoint x: 883, startPoint y: 331, endPoint x: 862, endPoint y: 355, distance: 32.3
click at [883, 331] on div "**********" at bounding box center [718, 330] width 358 height 116
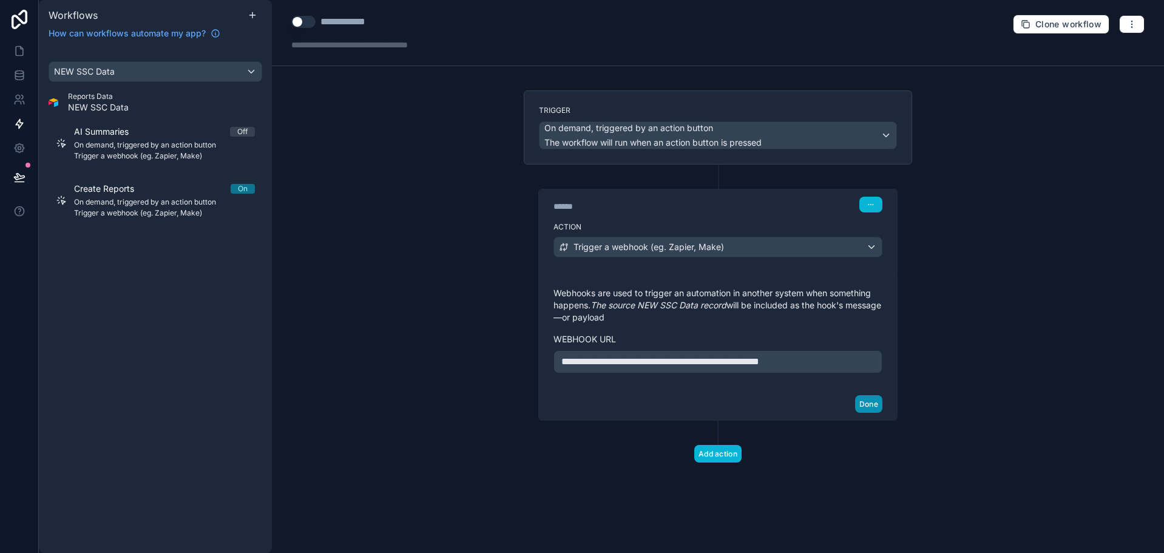
click at [865, 396] on button "Done" at bounding box center [868, 404] width 27 height 18
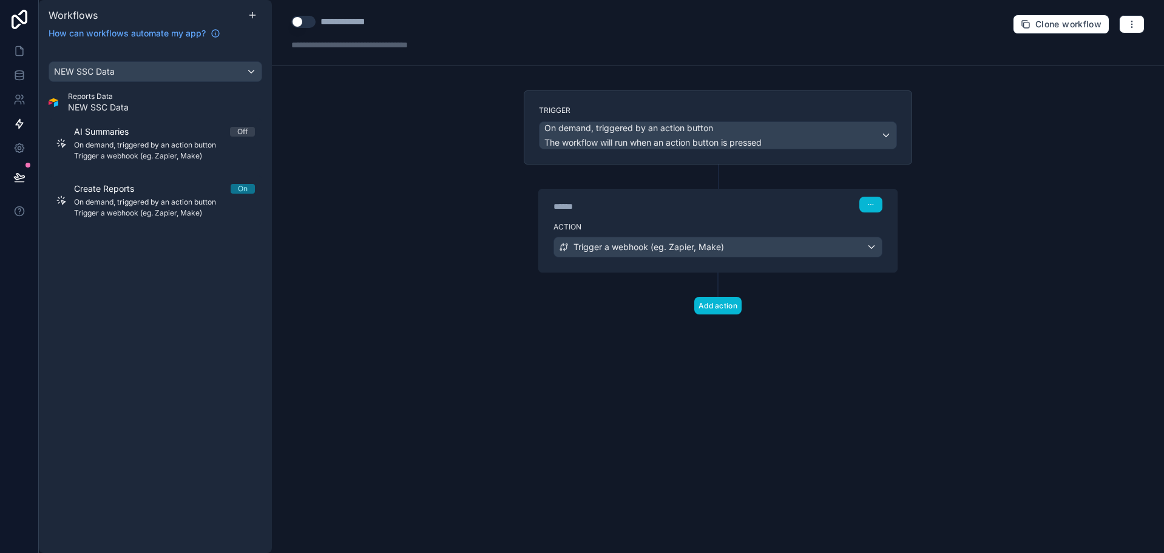
click at [306, 24] on button "Use setting" at bounding box center [303, 22] width 24 height 12
click at [329, 93] on div "**********" at bounding box center [718, 276] width 892 height 553
click at [21, 45] on icon at bounding box center [19, 51] width 12 height 12
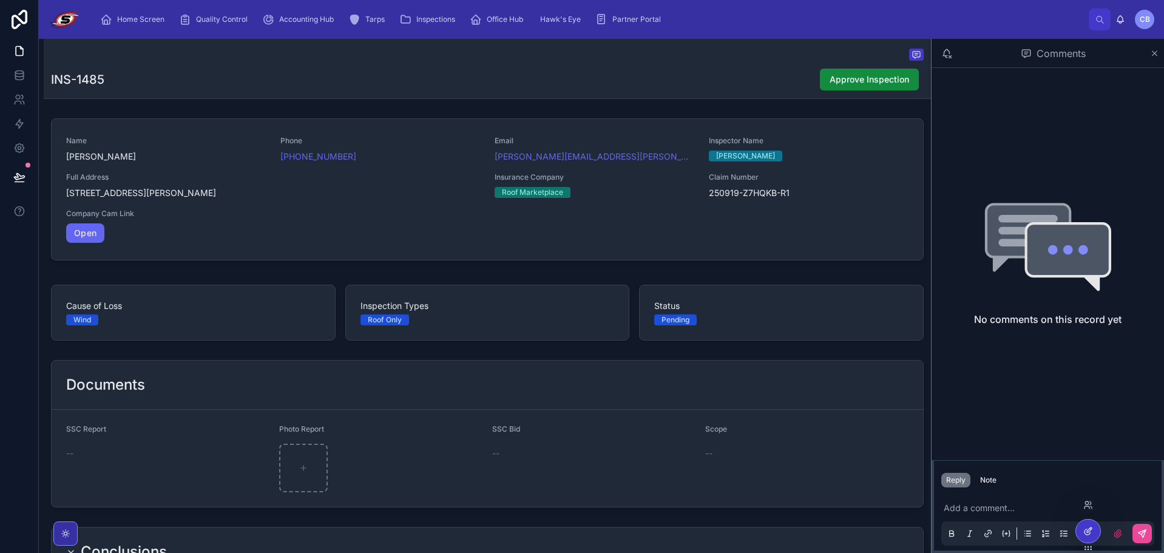
click at [1091, 532] on icon at bounding box center [1088, 531] width 10 height 10
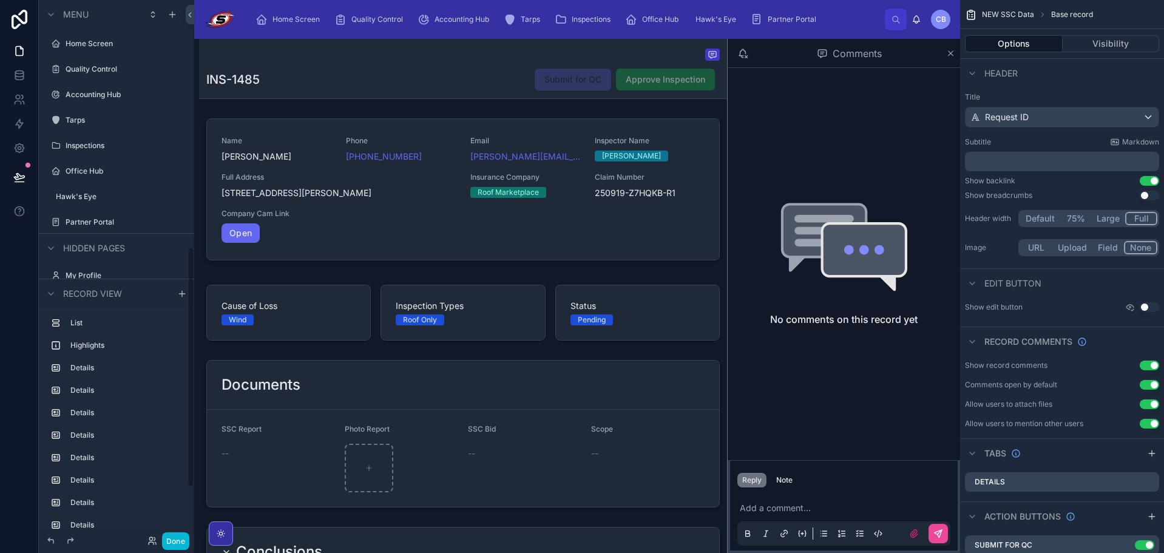
scroll to position [553, 0]
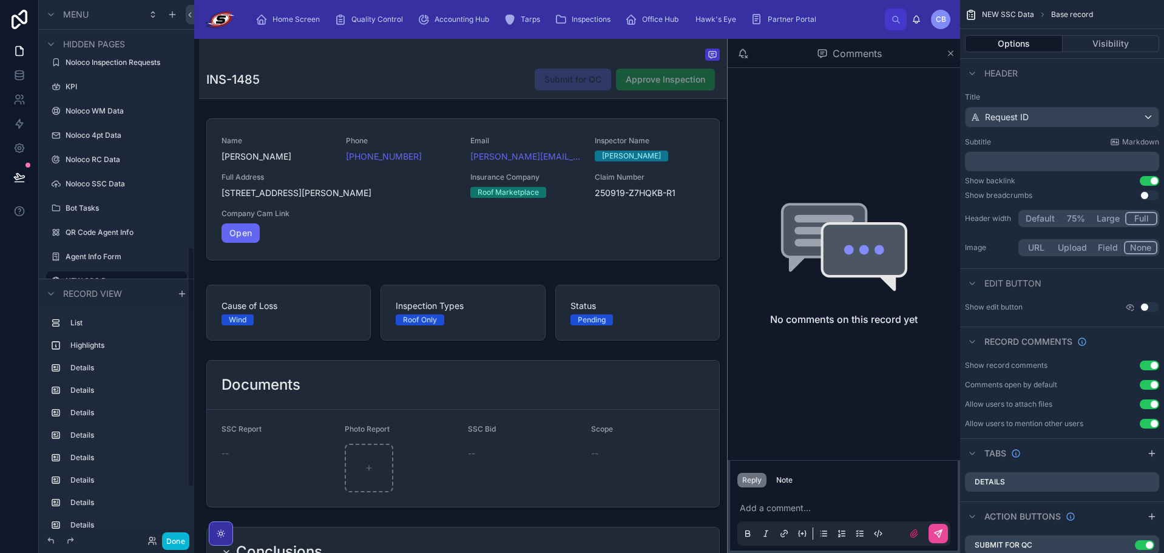
click at [544, 89] on span "Submit for QC" at bounding box center [572, 80] width 76 height 22
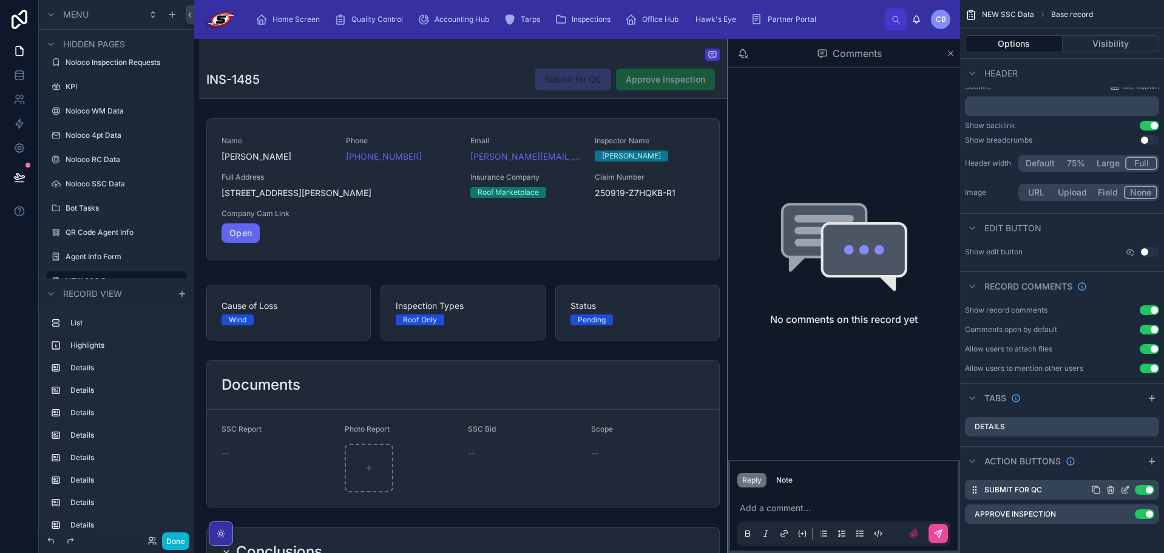
click at [1125, 490] on icon "scrollable content" at bounding box center [1125, 490] width 10 height 10
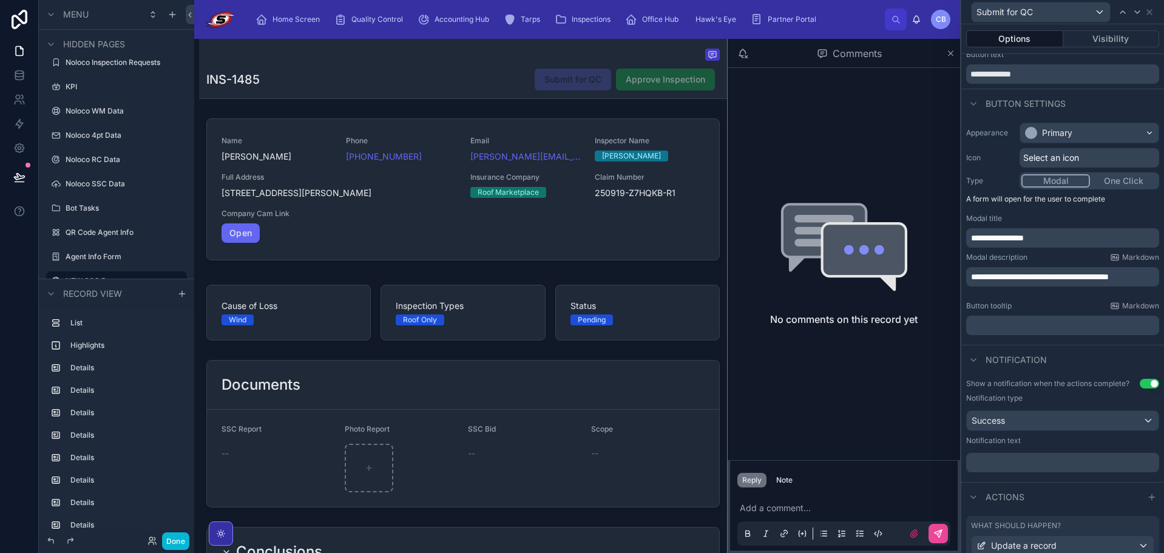
scroll to position [123, 0]
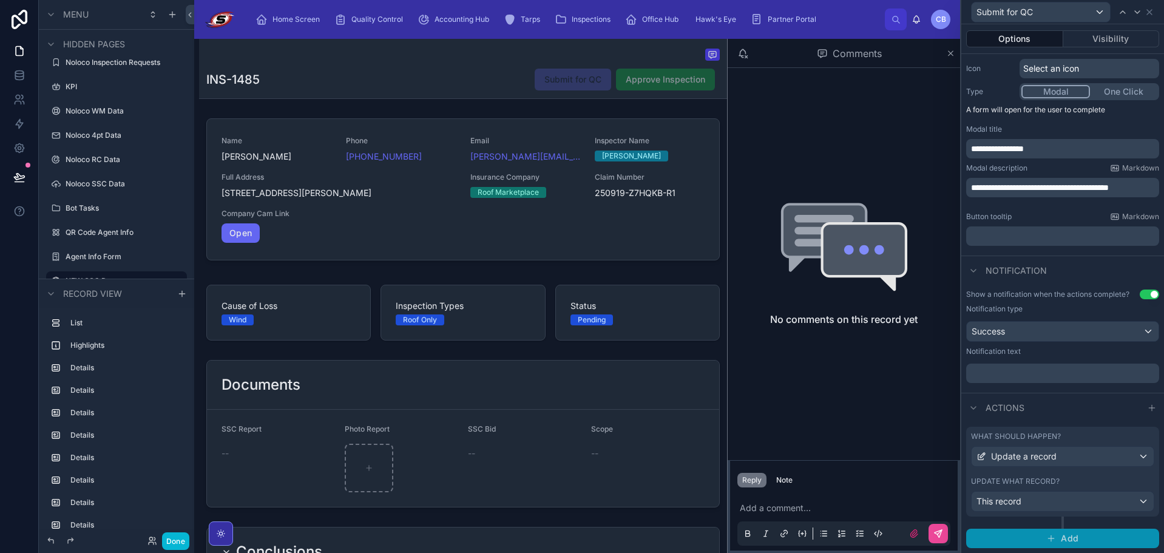
click at [1053, 528] on button "Add" at bounding box center [1062, 537] width 193 height 19
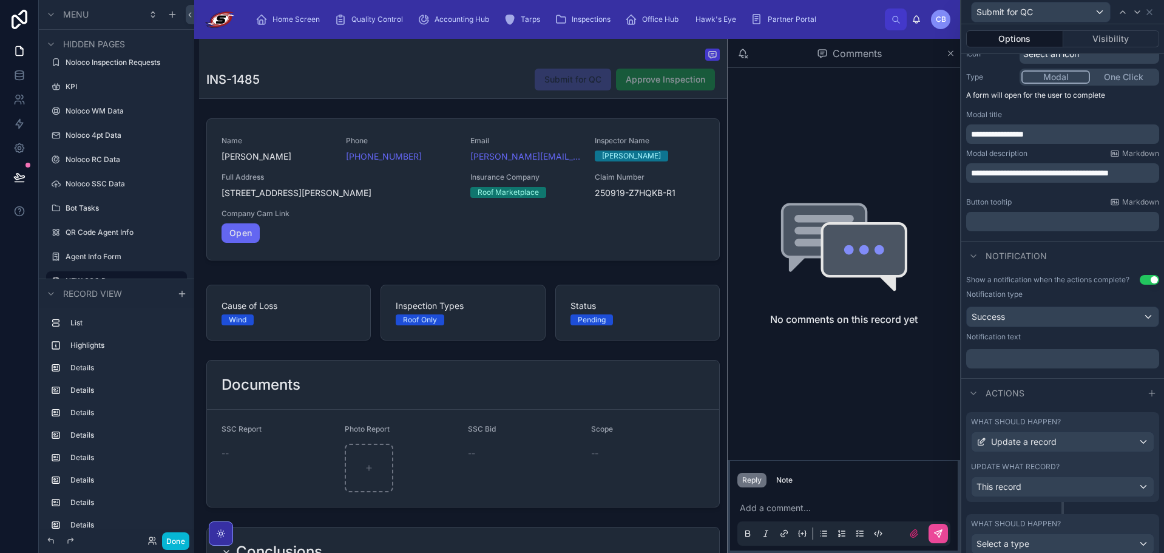
scroll to position [180, 0]
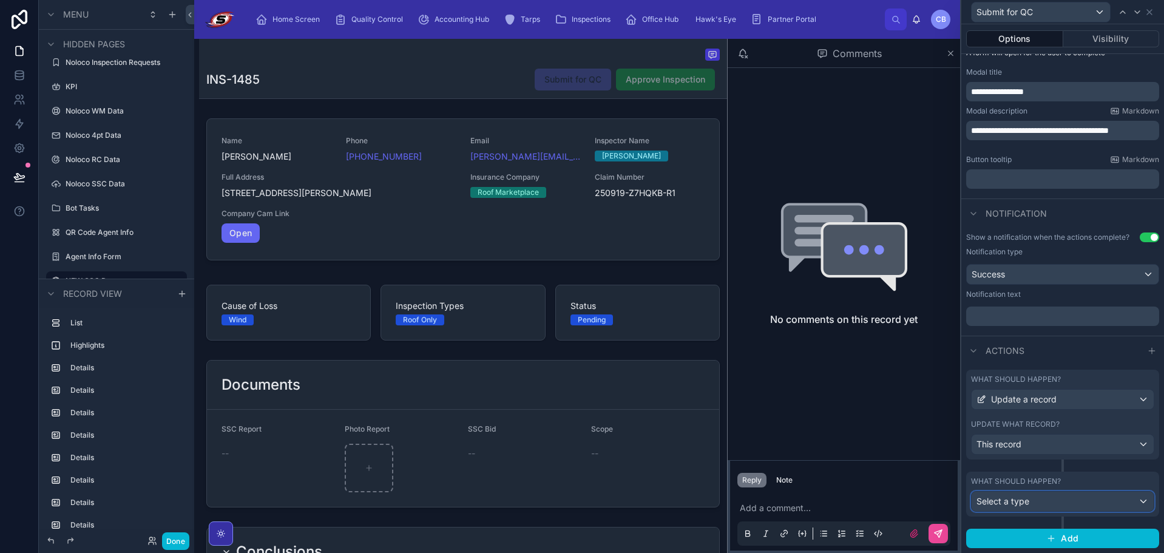
click at [1064, 503] on div "Select a type" at bounding box center [1062, 500] width 182 height 19
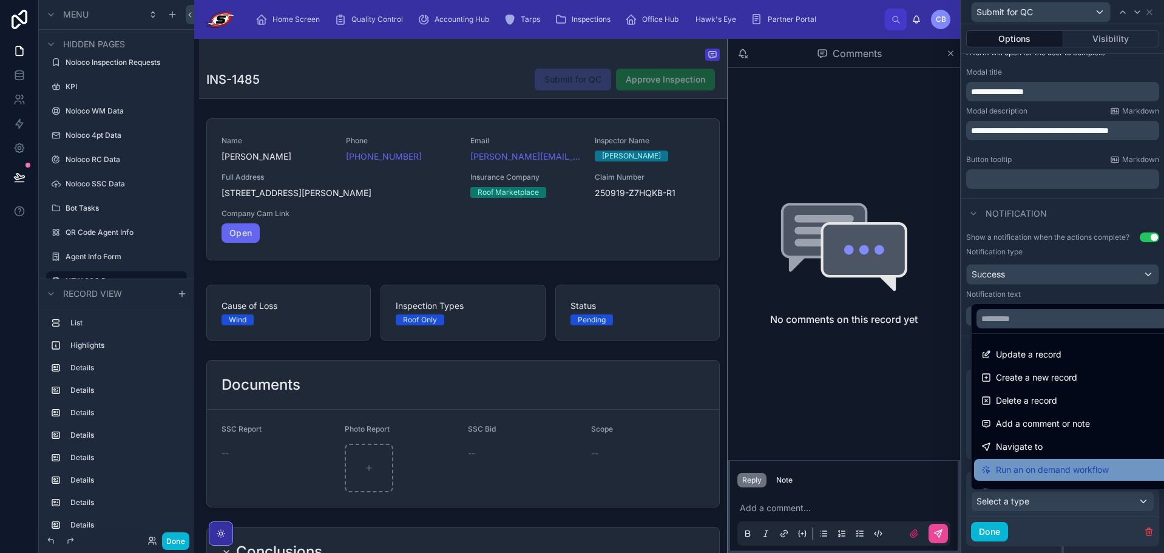
click at [1063, 464] on span "Run an on demand workflow" at bounding box center [1051, 469] width 113 height 15
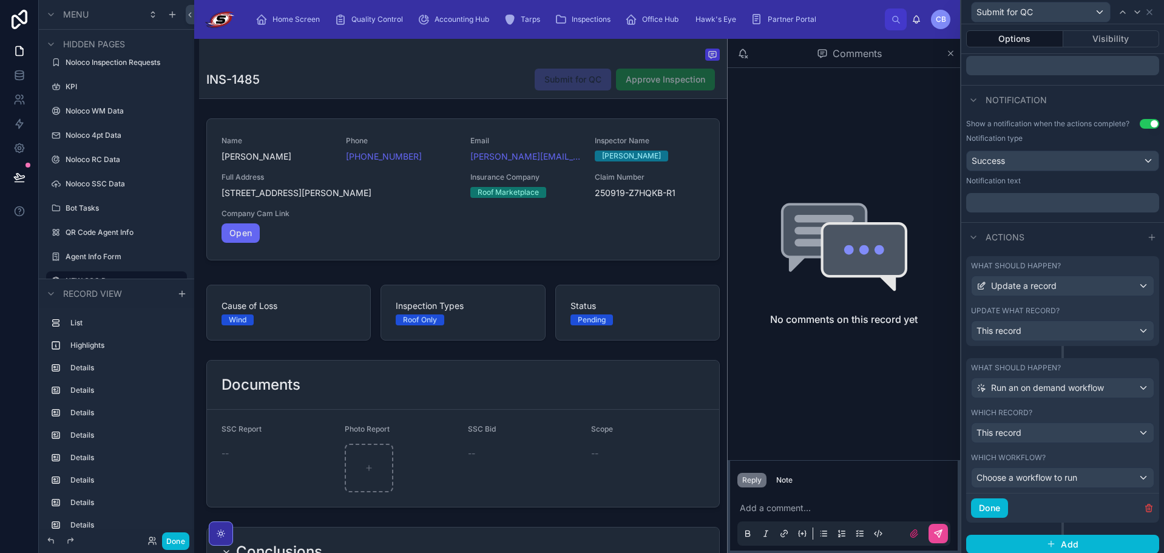
scroll to position [298, 0]
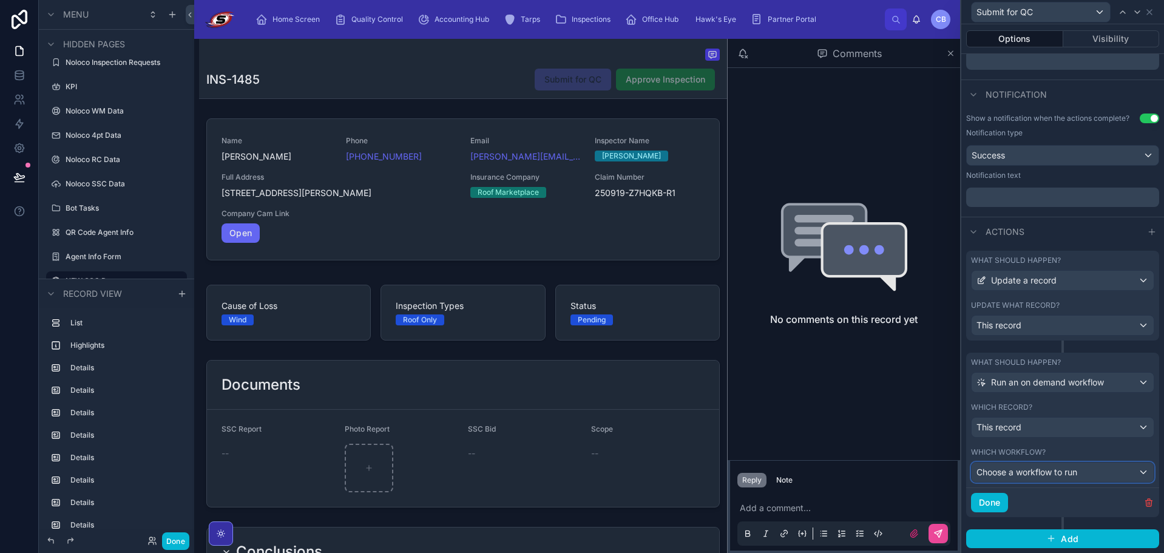
click at [1070, 472] on span "Choose a workflow to run" at bounding box center [1026, 471] width 101 height 10
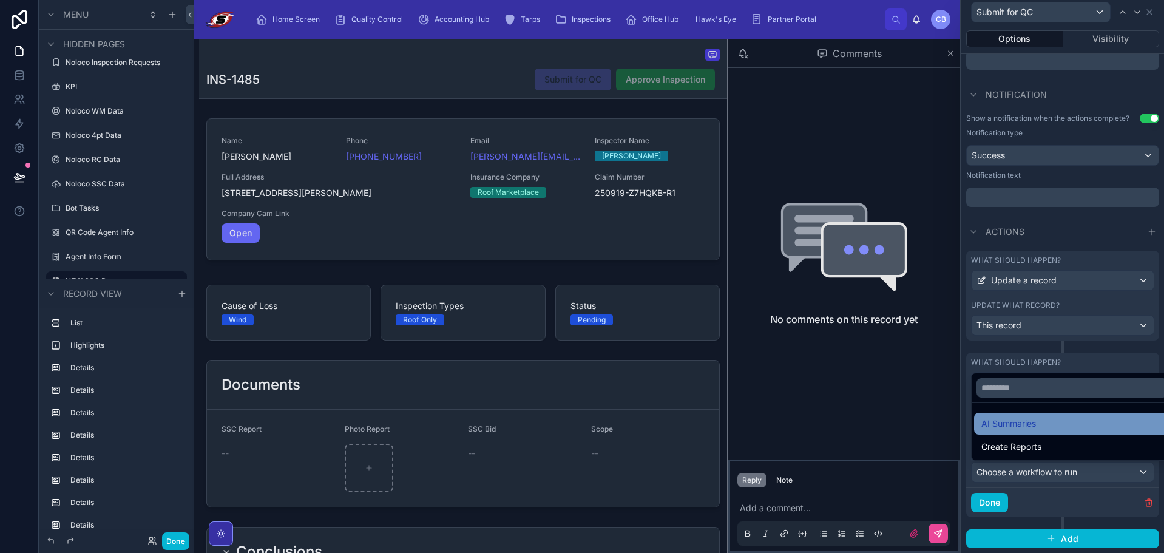
click at [1047, 422] on div "AI Summaries" at bounding box center [1071, 423] width 181 height 15
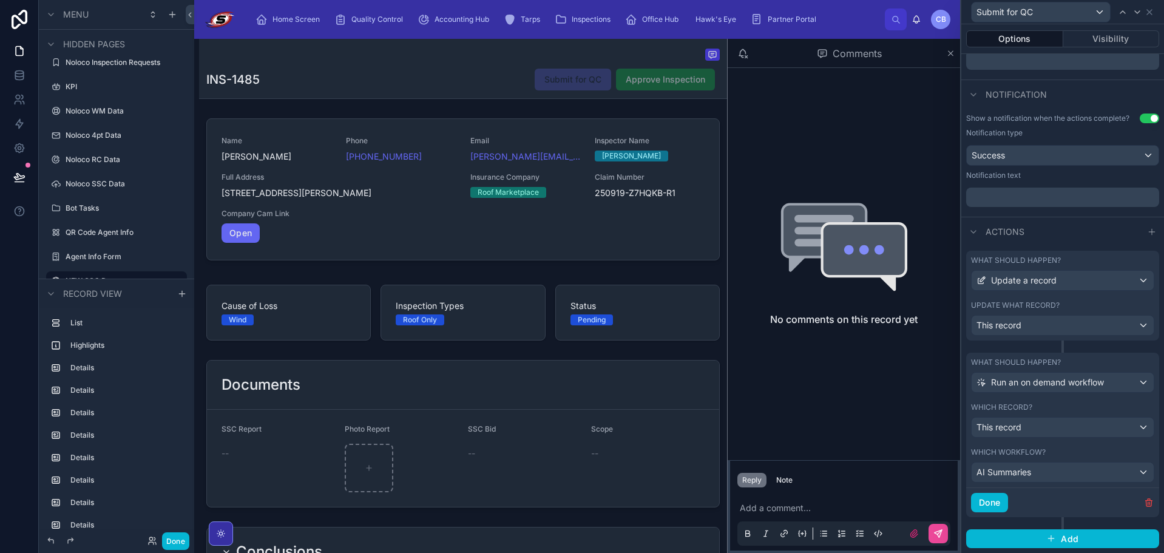
click at [1009, 507] on div "Done" at bounding box center [1062, 502] width 193 height 30
click at [1000, 504] on button "Done" at bounding box center [989, 502] width 37 height 19
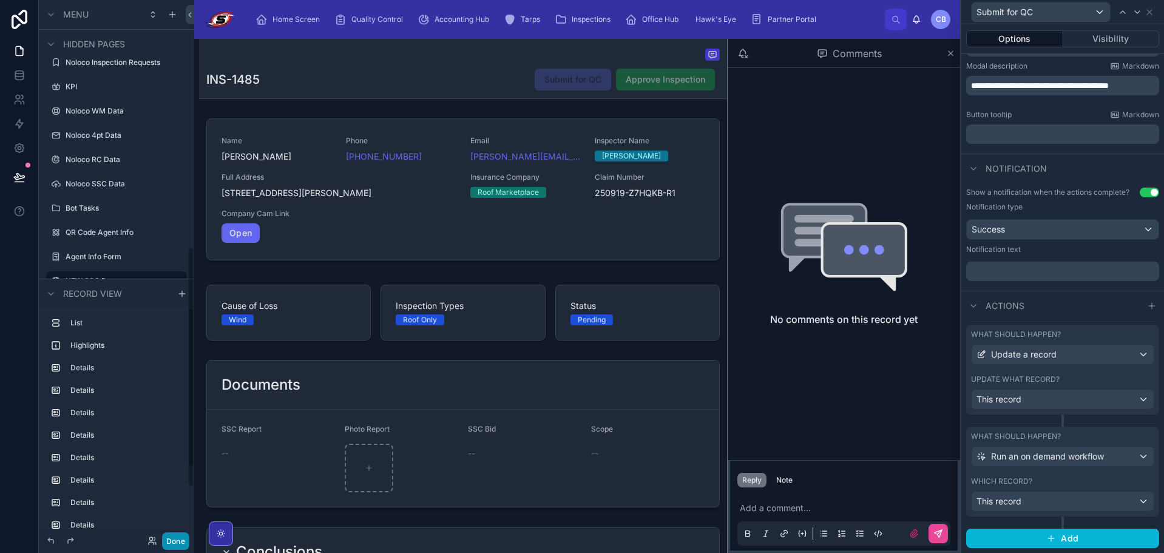
click at [173, 541] on button "Done" at bounding box center [175, 541] width 27 height 18
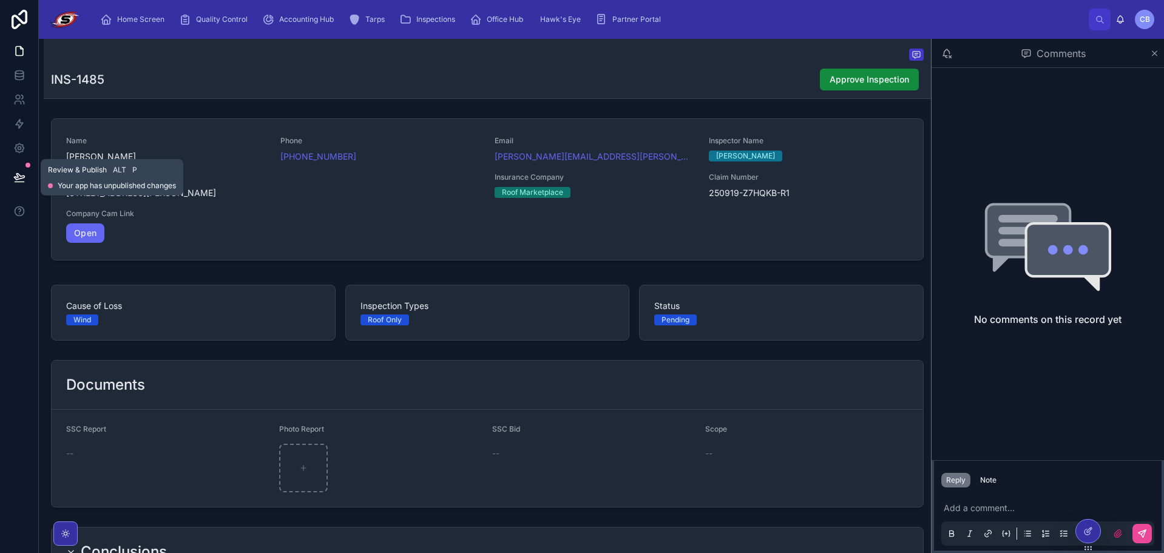
click at [13, 171] on icon at bounding box center [19, 177] width 12 height 12
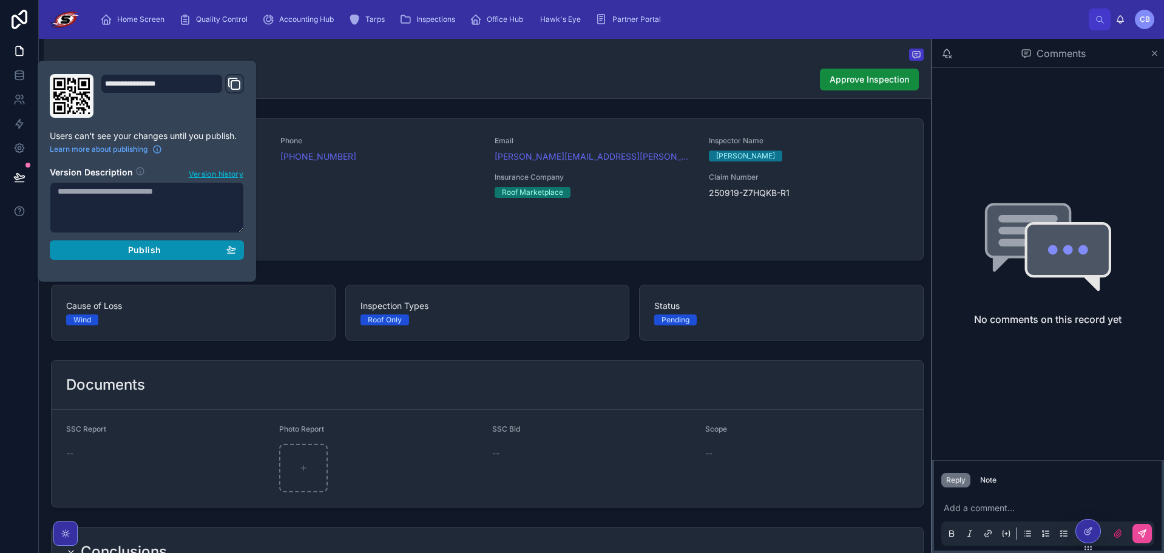
click at [112, 252] on div "Publish" at bounding box center [147, 249] width 178 height 11
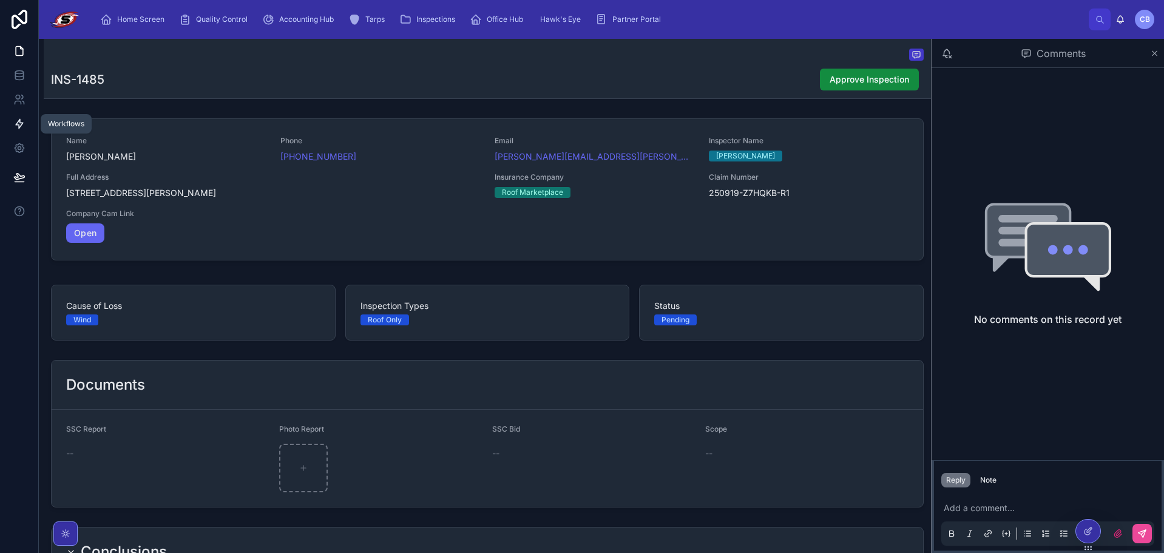
click at [15, 121] on icon at bounding box center [19, 124] width 12 height 12
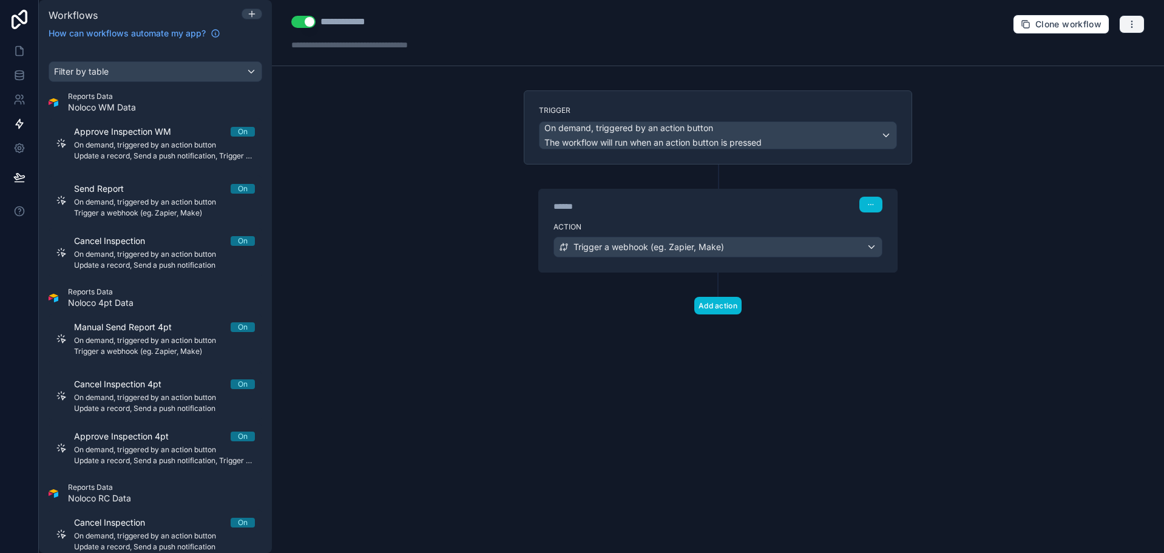
click at [1120, 29] on button "button" at bounding box center [1131, 24] width 25 height 18
click at [1105, 52] on span "Test workflow" at bounding box center [1099, 53] width 58 height 10
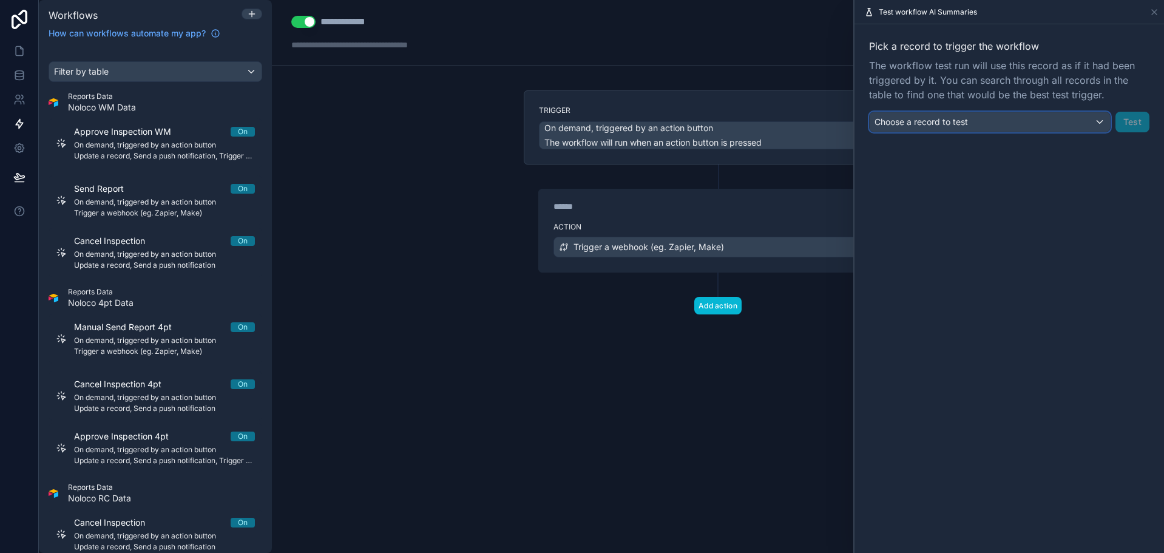
click at [1097, 121] on div "Choose a record to test" at bounding box center [989, 121] width 240 height 19
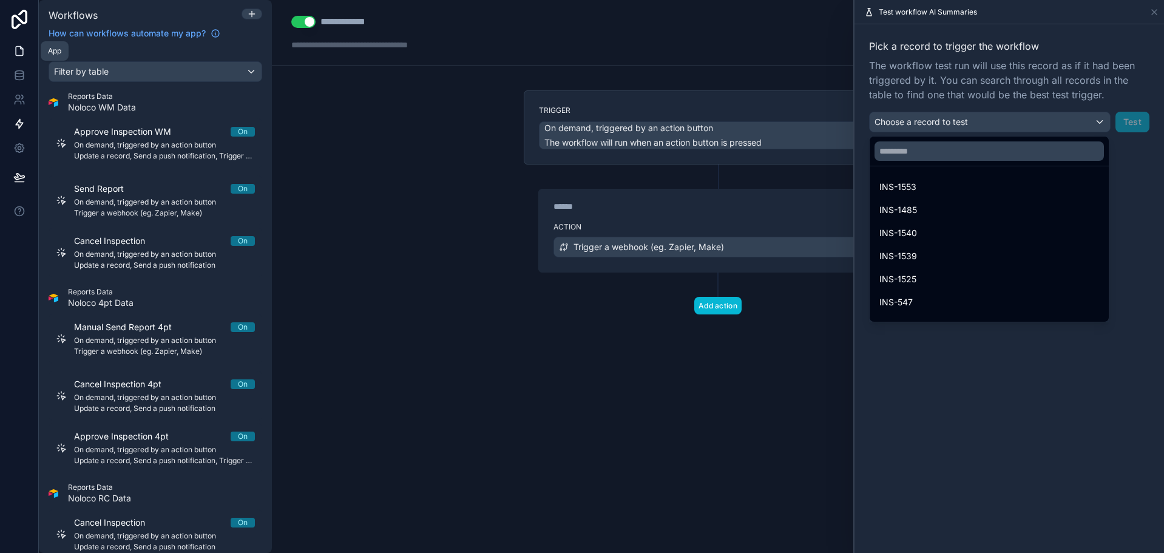
click at [18, 49] on icon at bounding box center [19, 51] width 12 height 12
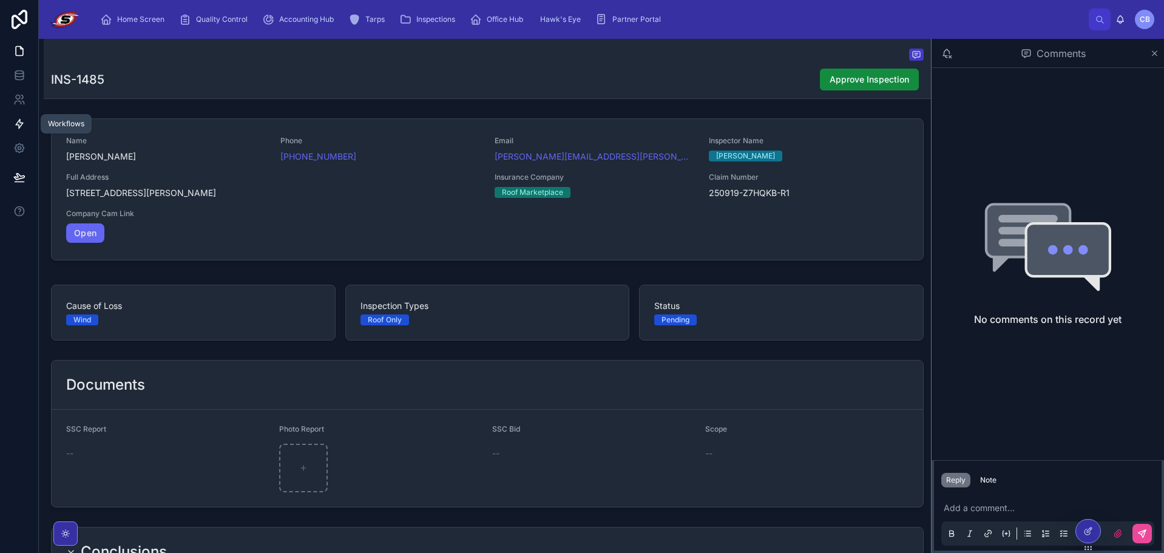
click at [21, 123] on icon at bounding box center [19, 124] width 7 height 9
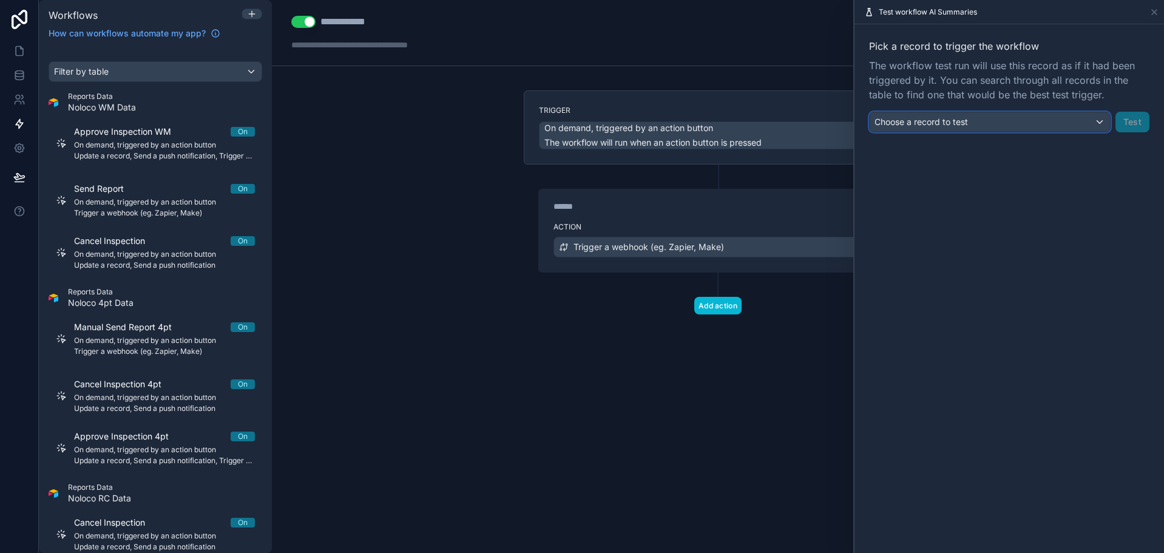
click at [1093, 124] on div "Choose a record to test" at bounding box center [989, 121] width 240 height 19
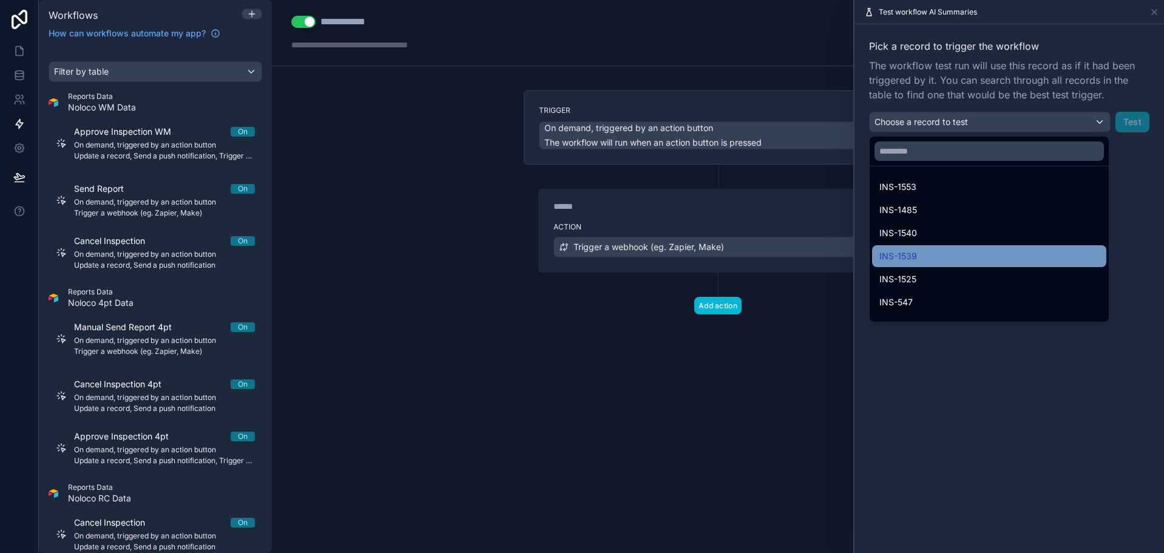
click at [971, 257] on div "INS-1539" at bounding box center [989, 256] width 220 height 15
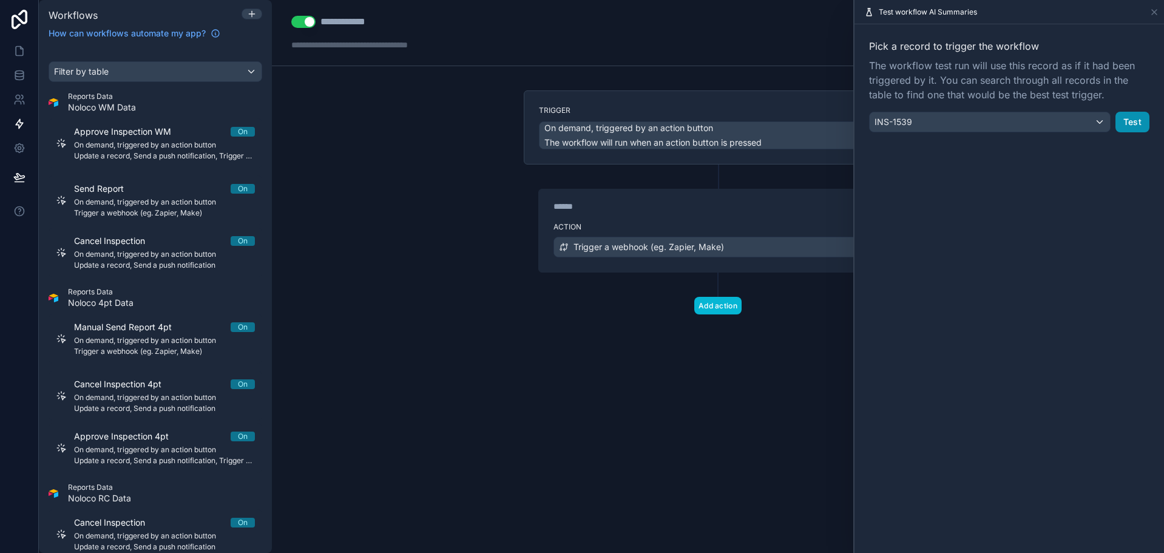
click at [1139, 121] on button "Test" at bounding box center [1132, 122] width 34 height 21
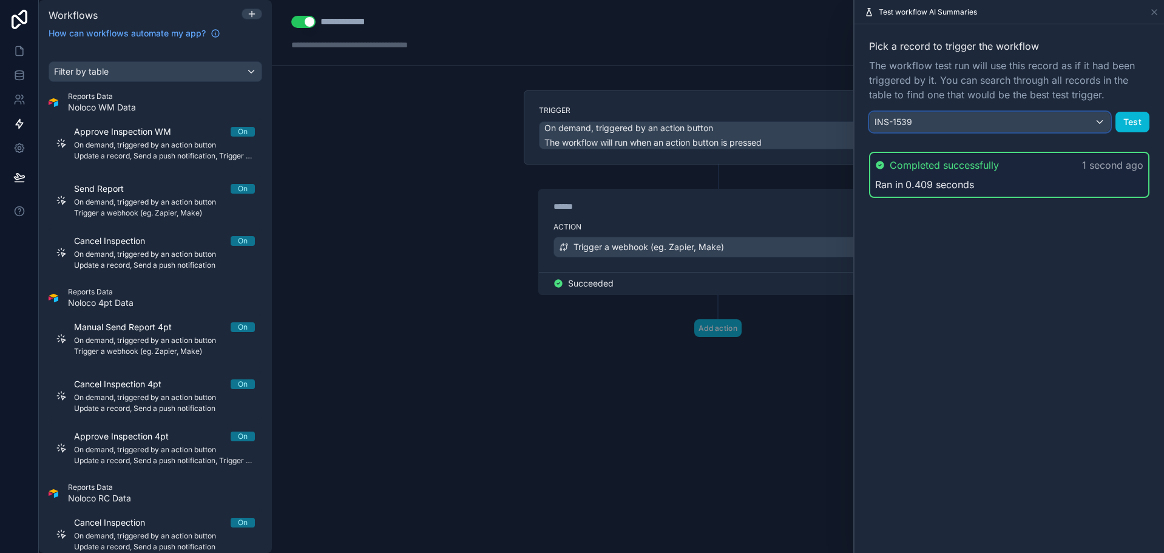
click at [1085, 116] on div "INS-1539" at bounding box center [989, 121] width 240 height 19
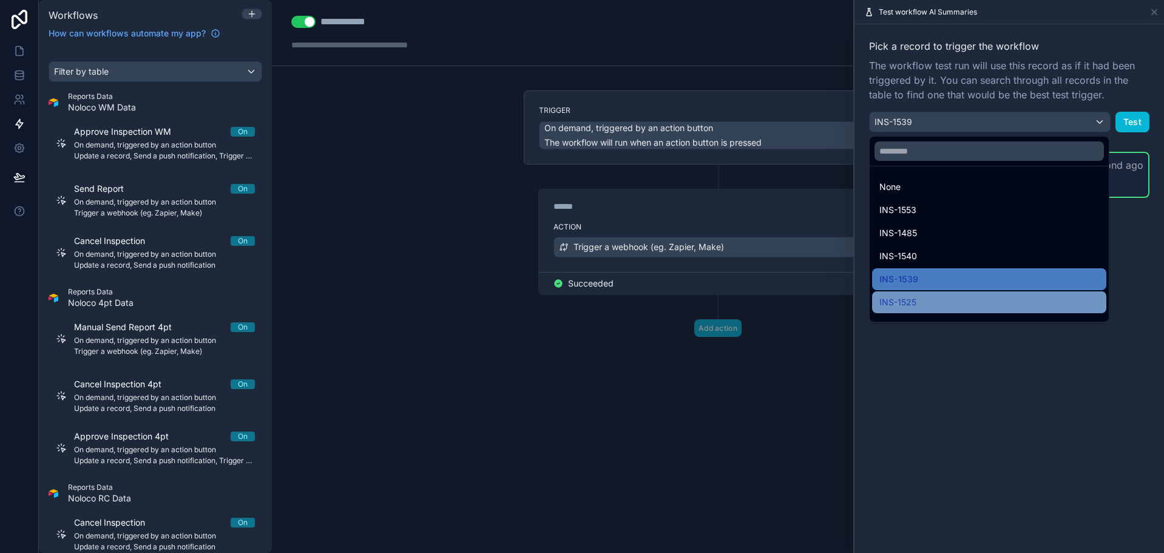
click at [1006, 302] on div "INS-1525" at bounding box center [989, 302] width 220 height 15
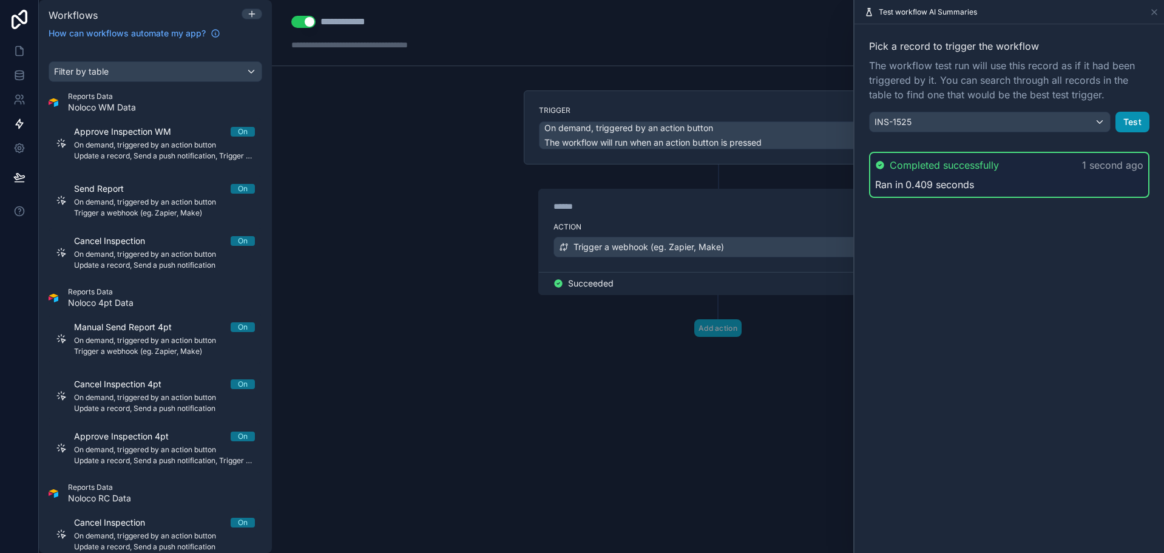
click at [1141, 112] on button "Test" at bounding box center [1132, 122] width 34 height 21
